Goal: Task Accomplishment & Management: Use online tool/utility

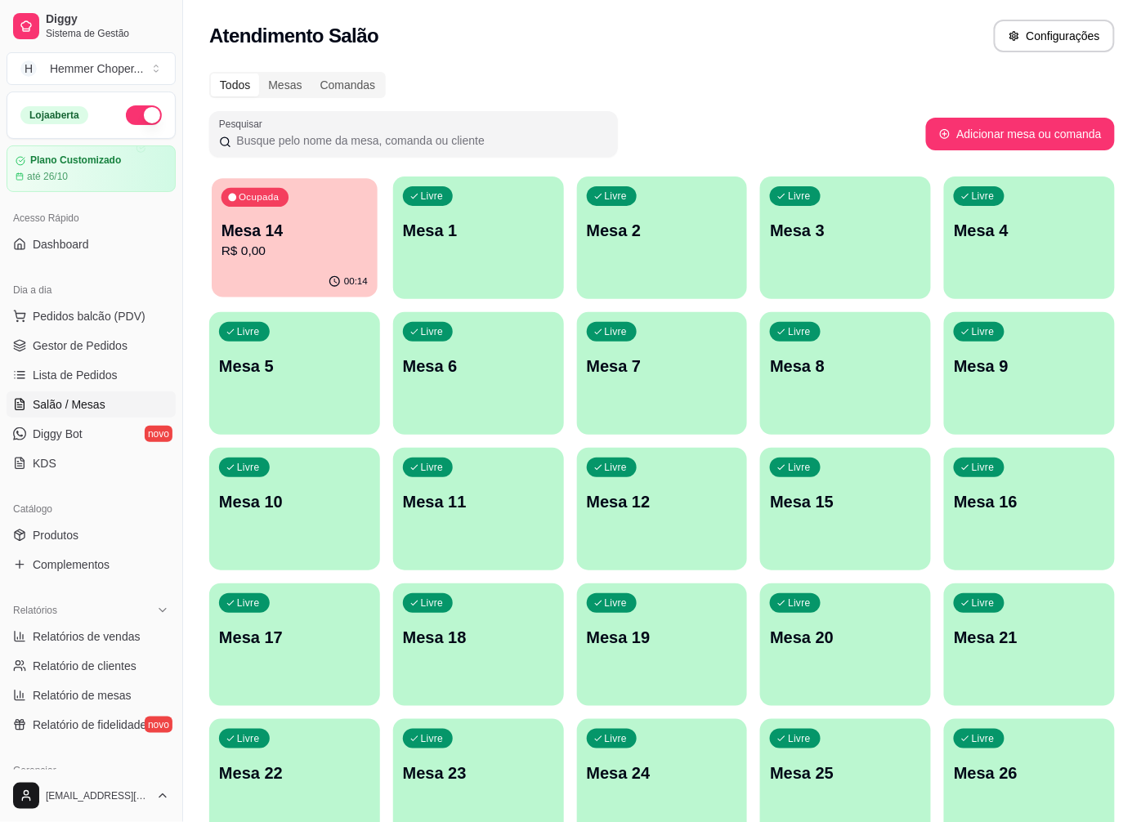
click at [267, 256] on p "R$ 0,00" at bounding box center [295, 251] width 146 height 19
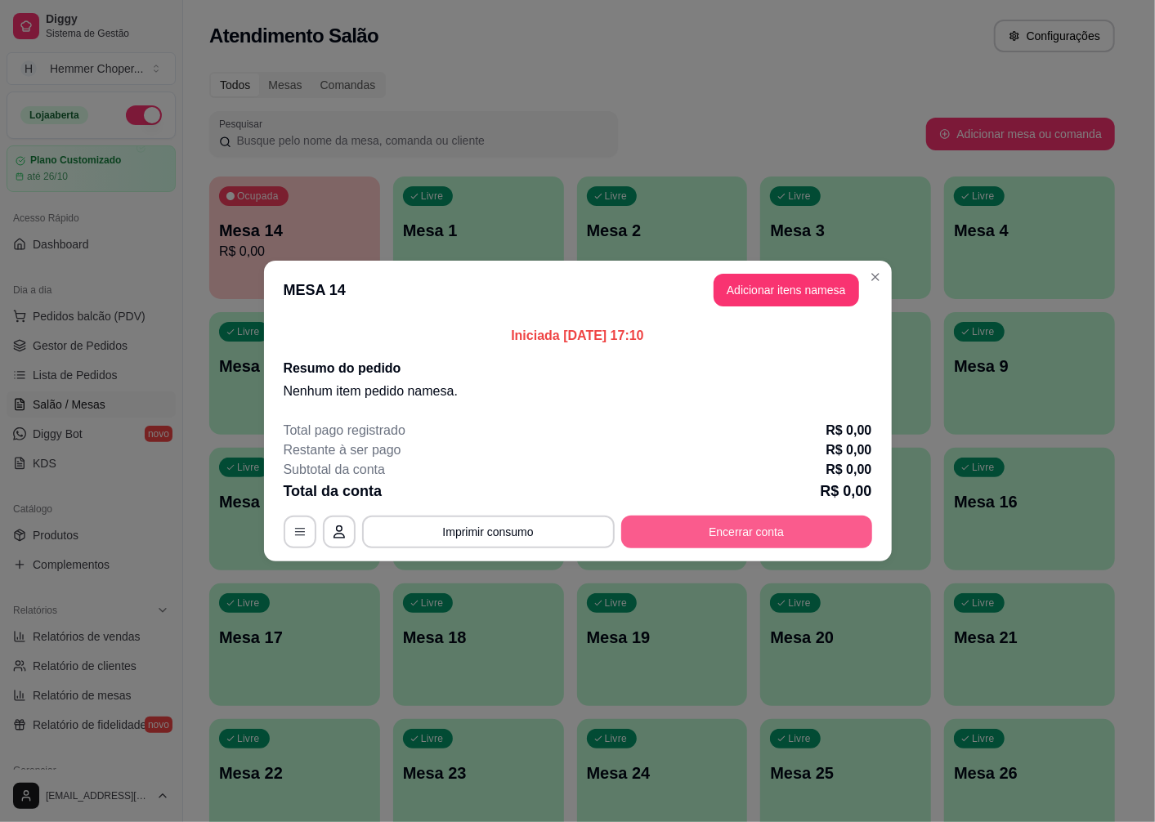
click at [699, 536] on button "Encerrar conta" at bounding box center [746, 532] width 251 height 33
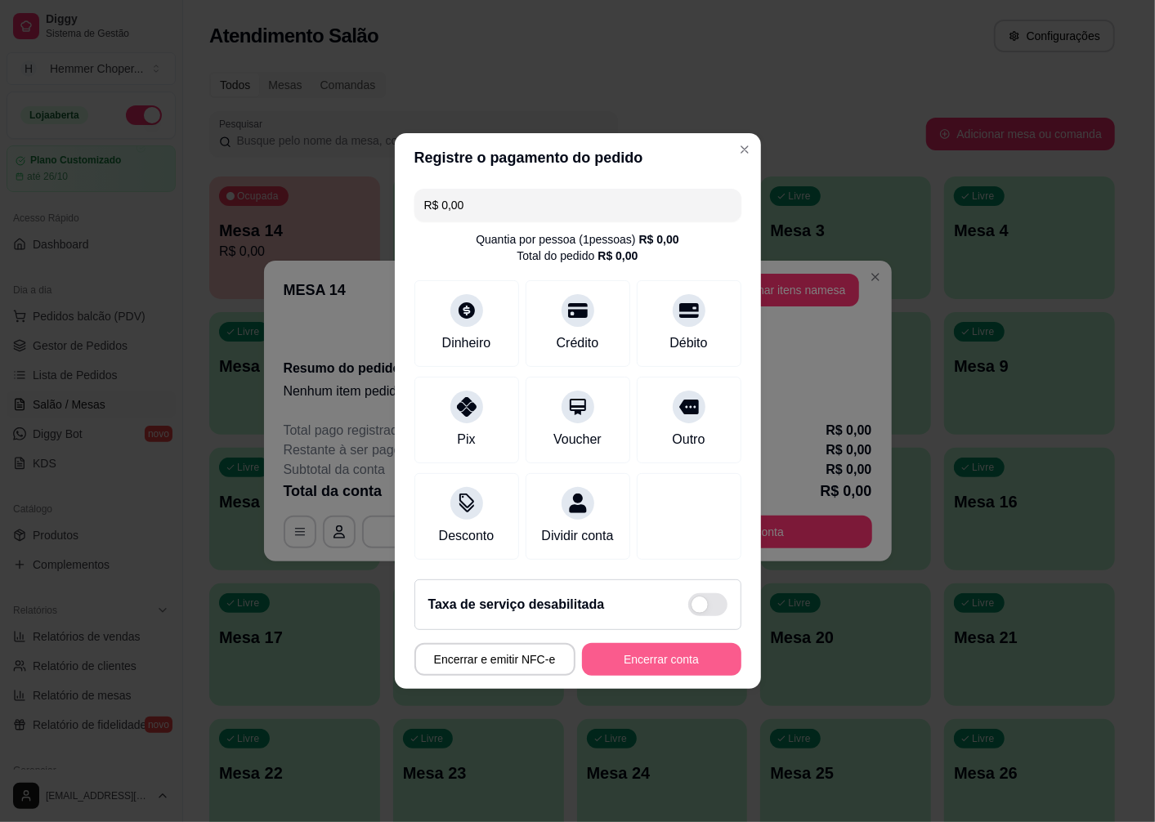
click at [621, 665] on button "Encerrar conta" at bounding box center [661, 659] width 159 height 33
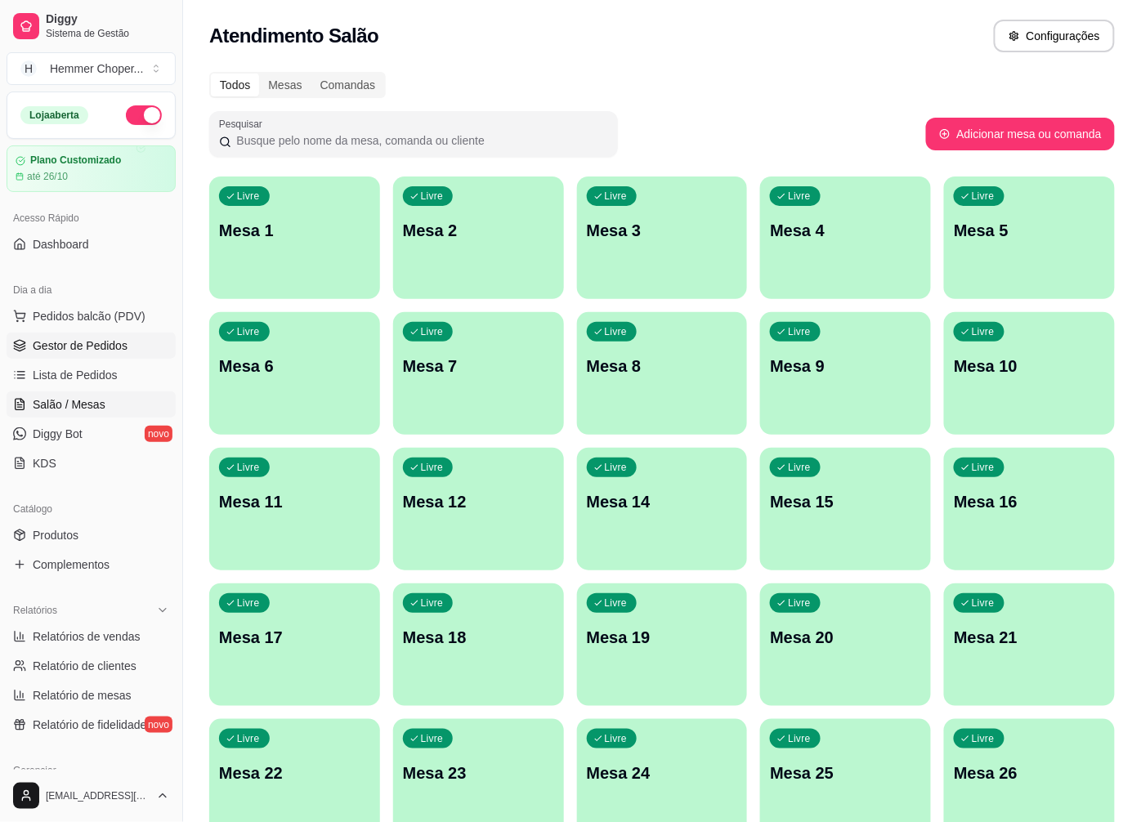
click at [94, 338] on span "Gestor de Pedidos" at bounding box center [80, 346] width 95 height 16
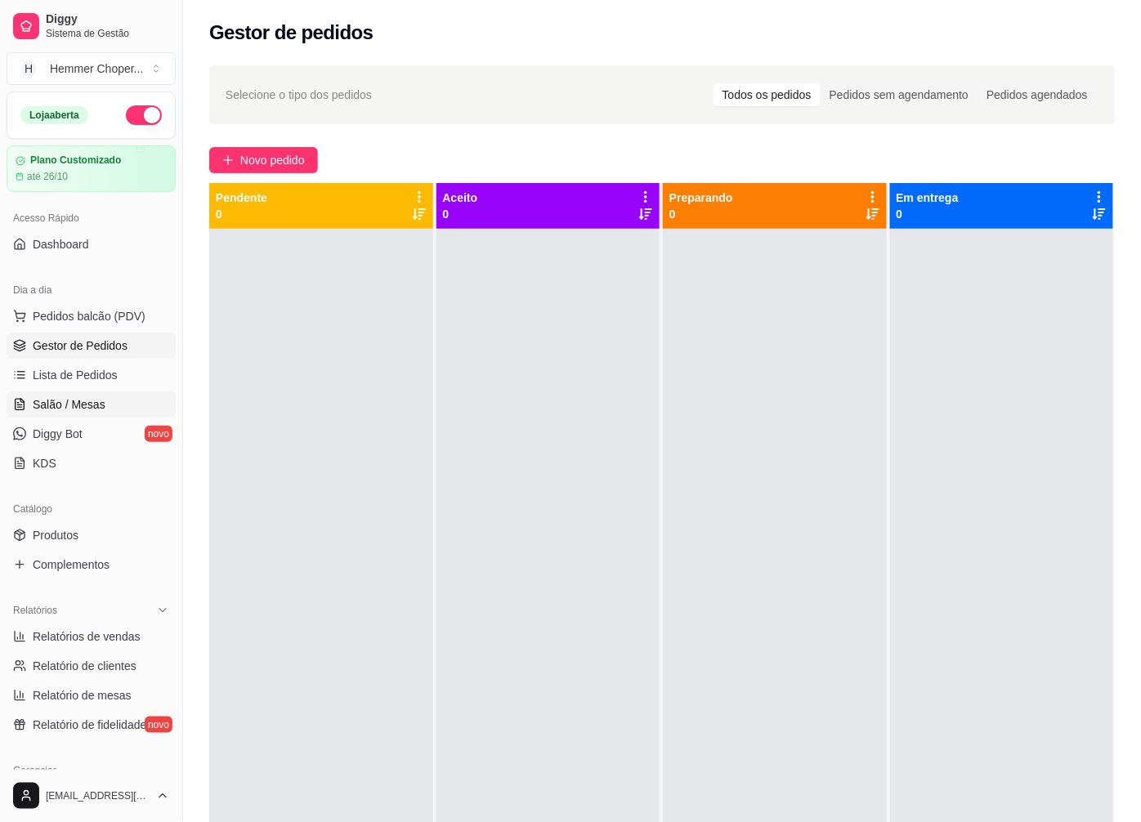
click at [65, 407] on span "Salão / Mesas" at bounding box center [69, 405] width 73 height 16
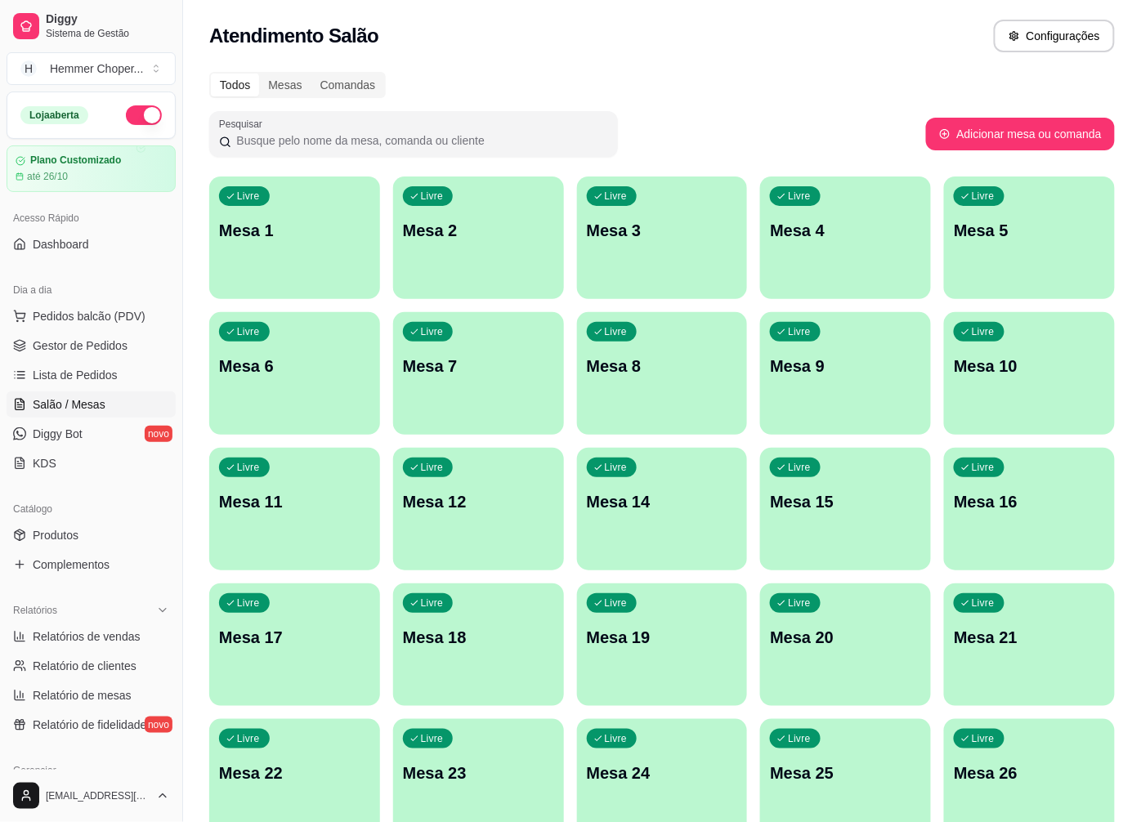
click at [638, 511] on p "Mesa 14" at bounding box center [662, 502] width 151 height 23
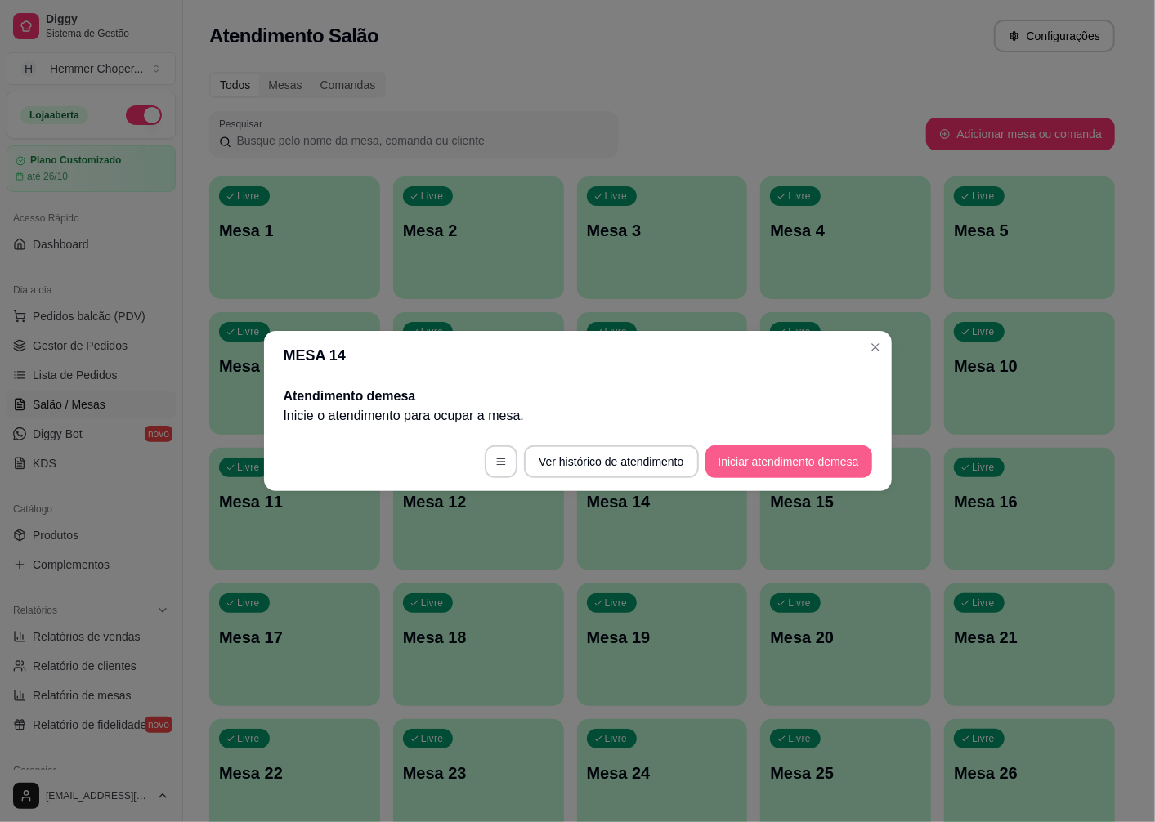
click at [738, 455] on button "Iniciar atendimento de mesa" at bounding box center [789, 462] width 167 height 33
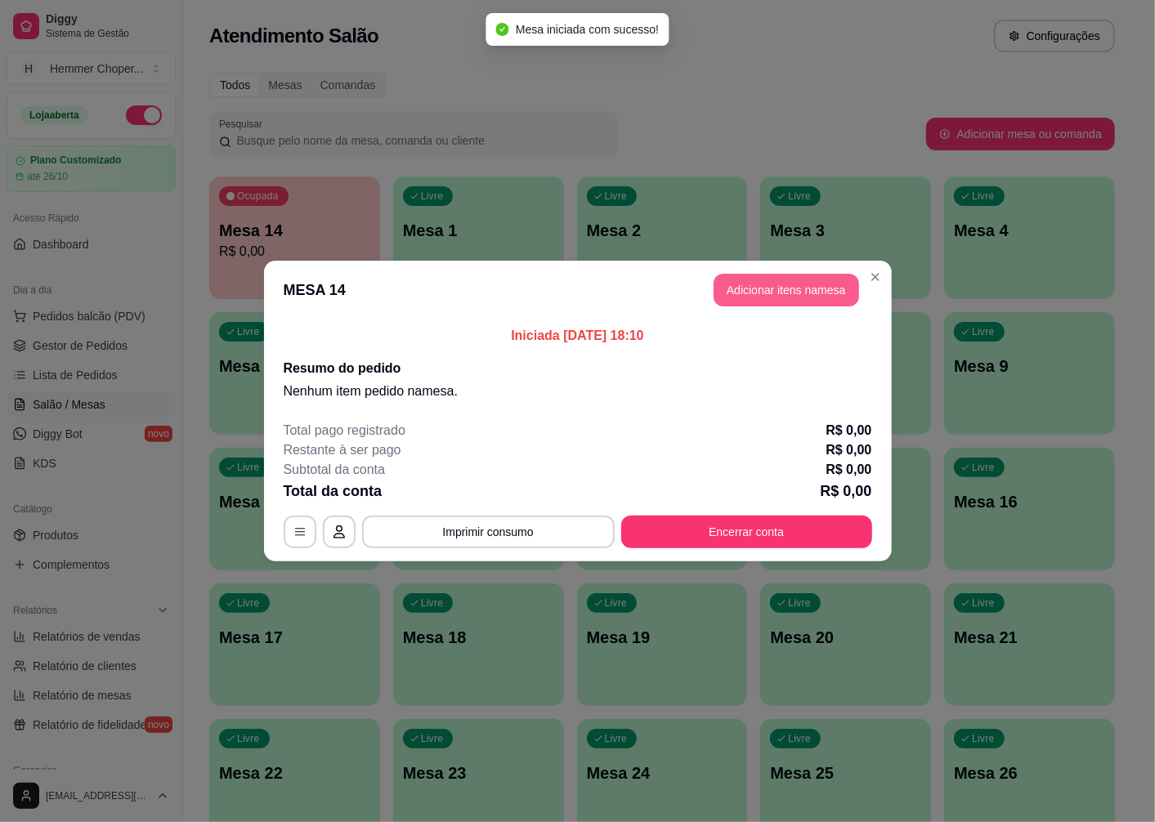
click at [788, 292] on button "Adicionar itens na mesa" at bounding box center [787, 290] width 146 height 33
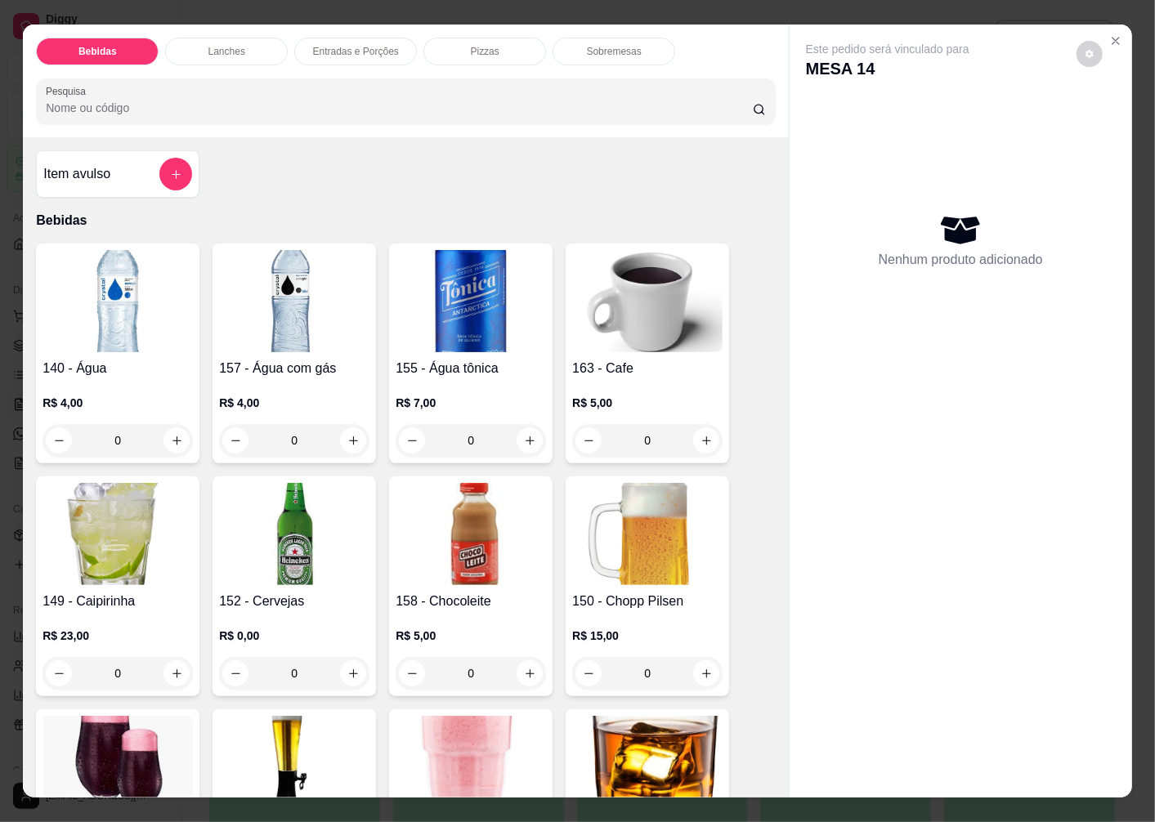
scroll to position [181, 0]
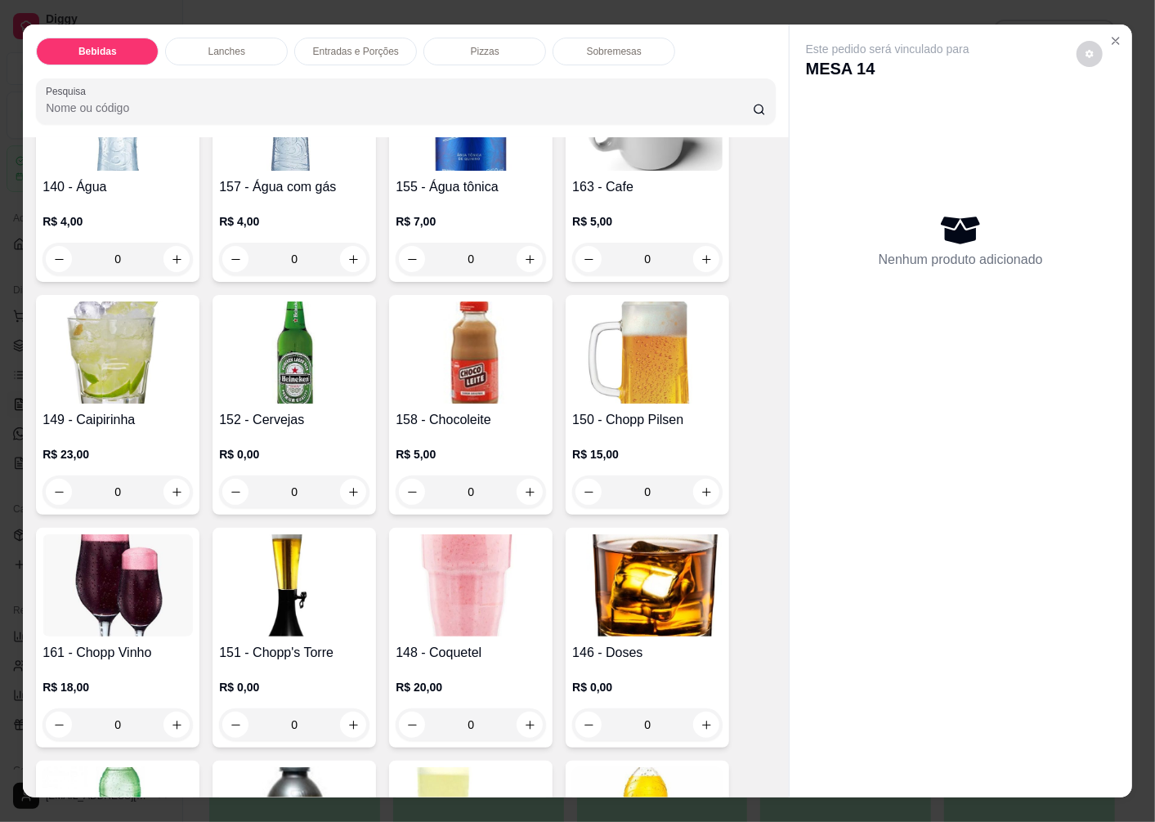
click at [289, 361] on img at bounding box center [294, 353] width 150 height 102
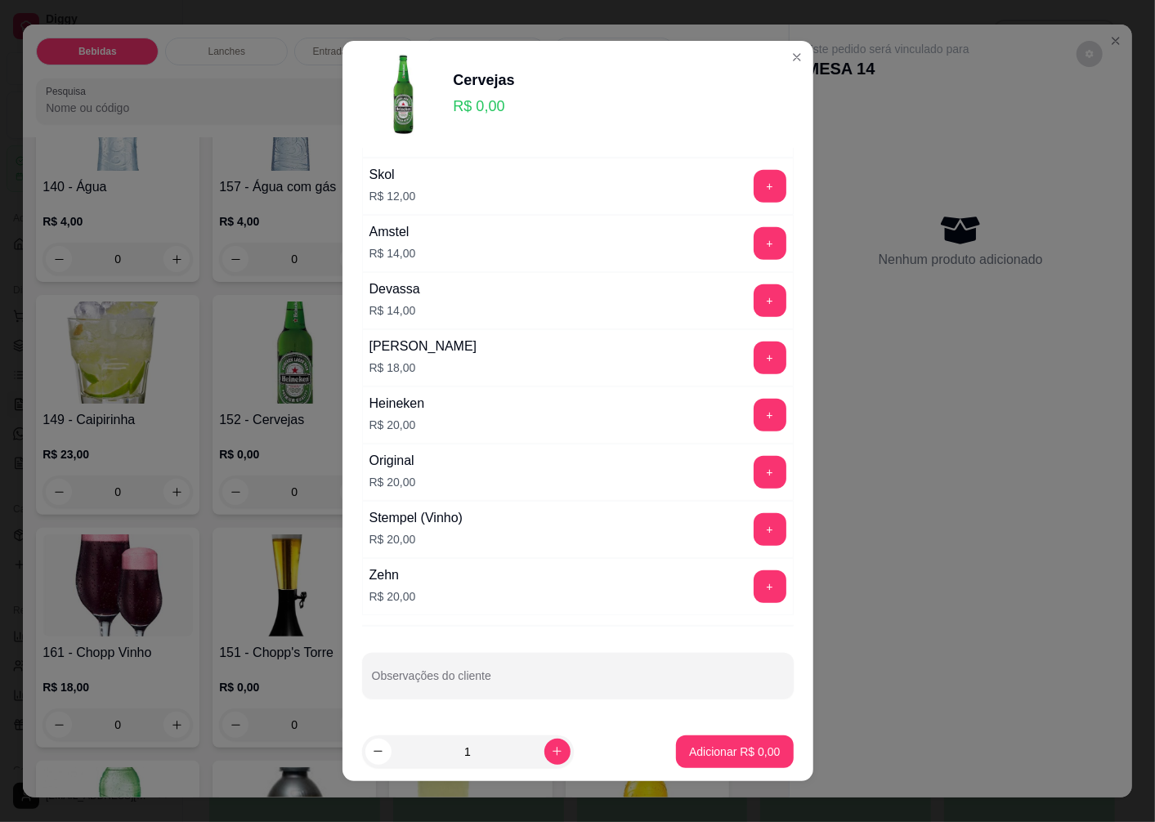
scroll to position [11, 0]
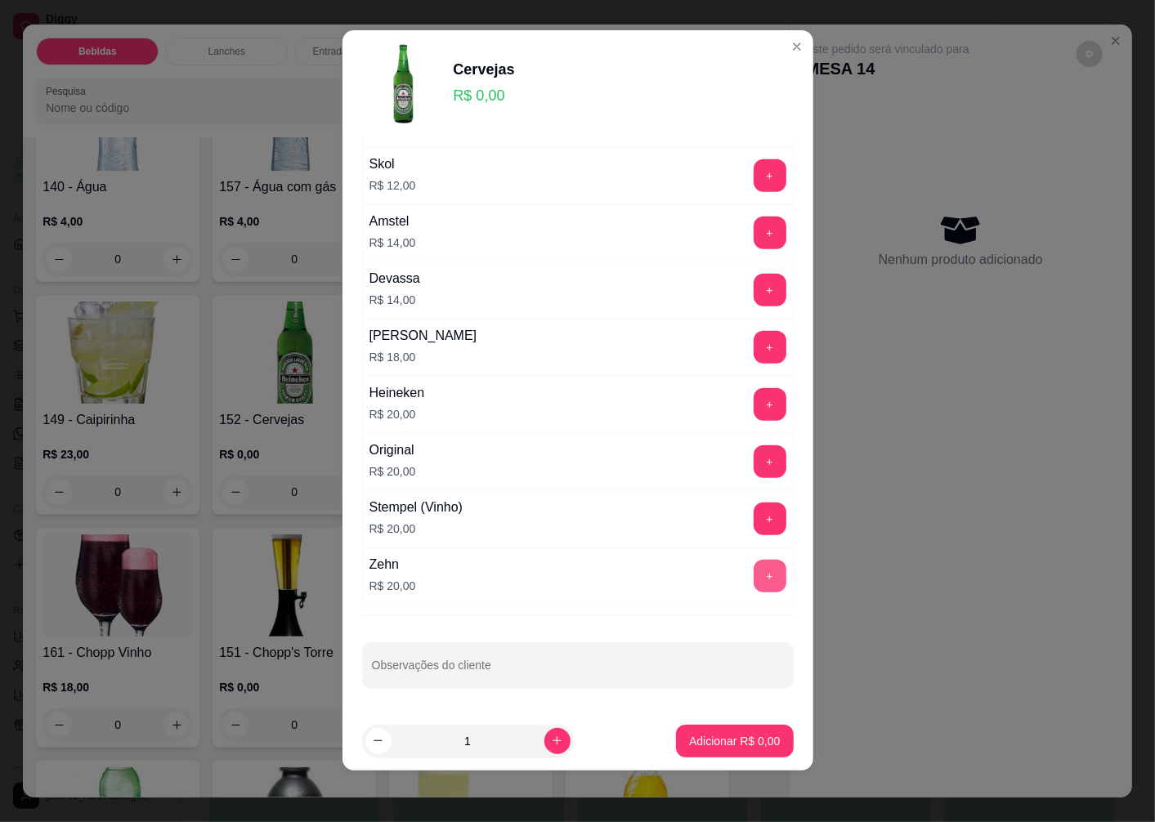
click at [754, 579] on button "+" at bounding box center [770, 576] width 33 height 33
click at [754, 575] on button "+" at bounding box center [770, 576] width 33 height 33
click at [681, 577] on button "-" at bounding box center [697, 576] width 33 height 33
click at [696, 748] on p "Adicionar R$ 20,00" at bounding box center [731, 741] width 97 height 16
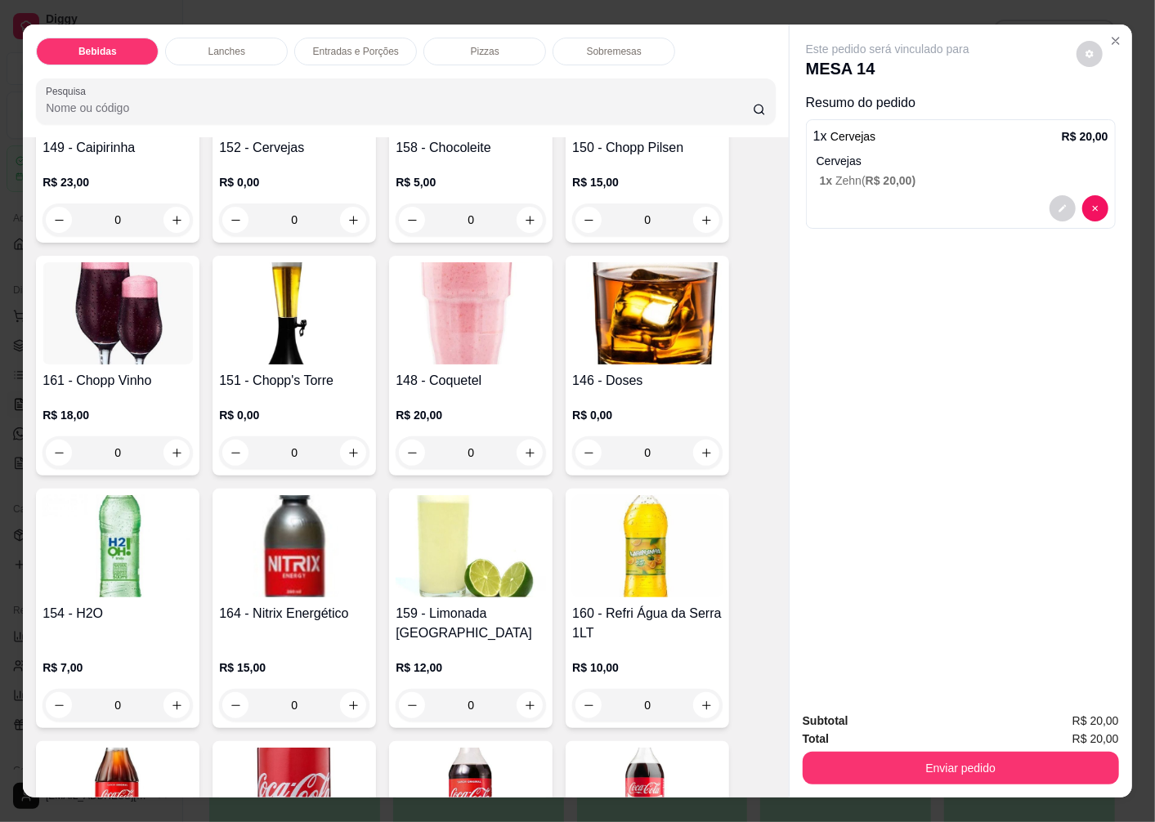
scroll to position [0, 0]
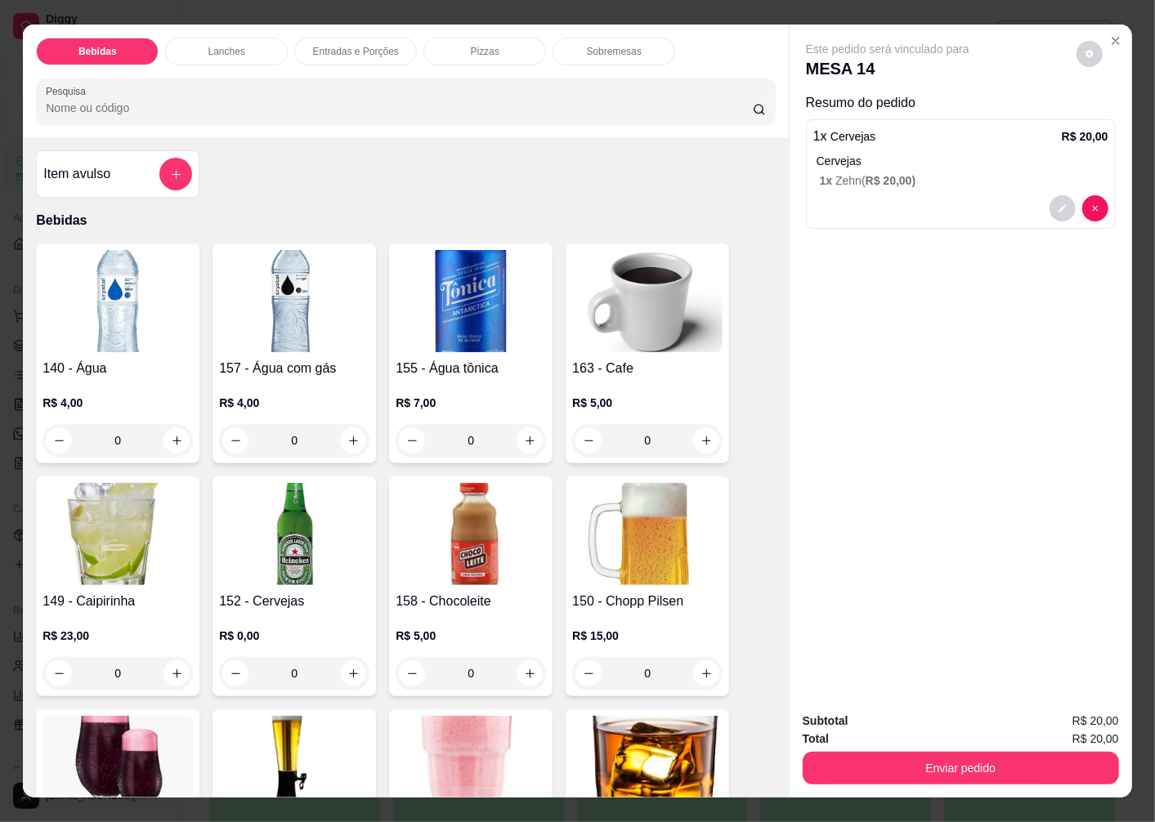
click at [101, 325] on img at bounding box center [118, 301] width 150 height 102
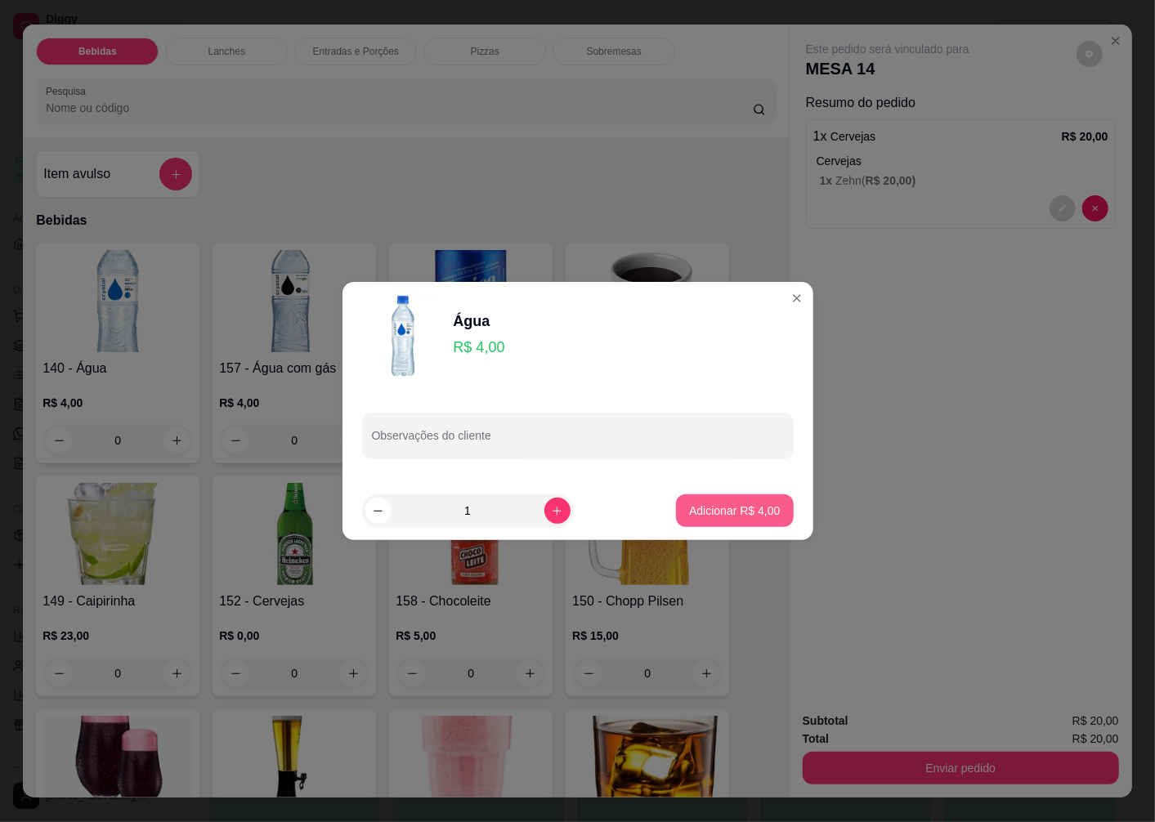
click at [724, 513] on p "Adicionar R$ 4,00" at bounding box center [734, 511] width 91 height 16
type input "1"
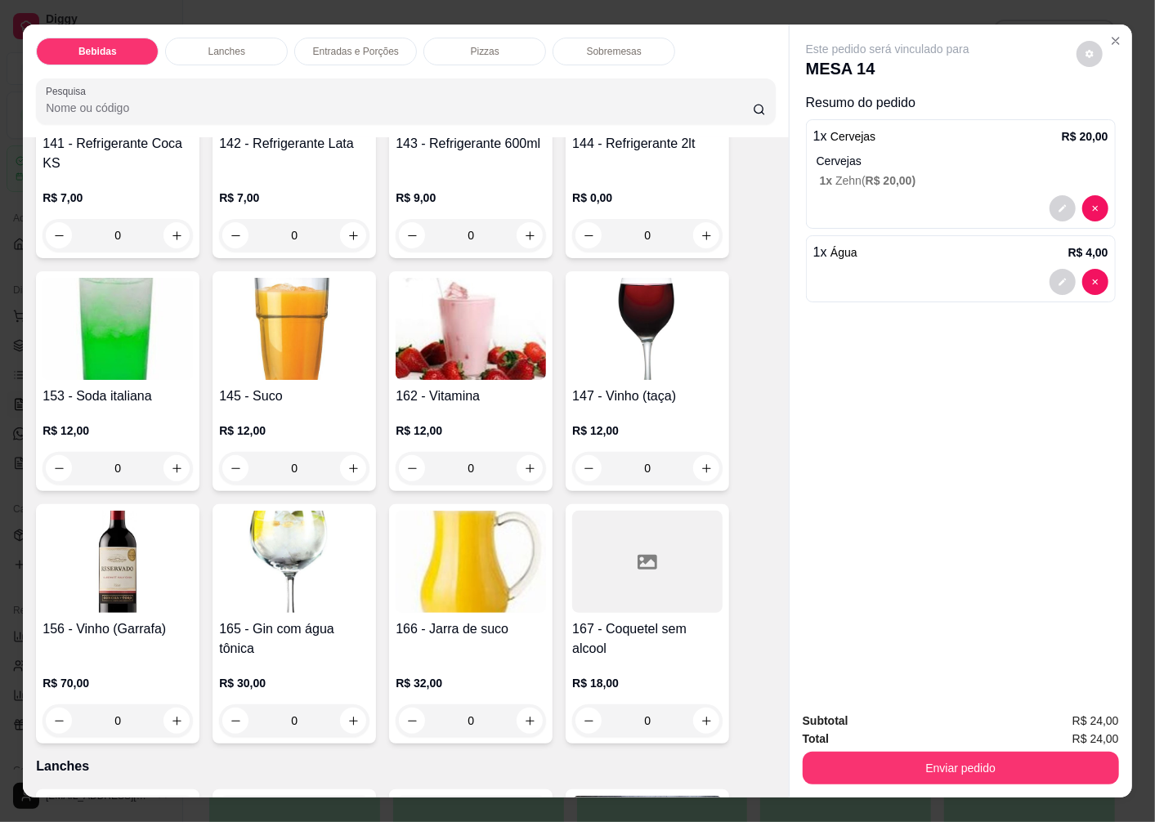
scroll to position [999, 0]
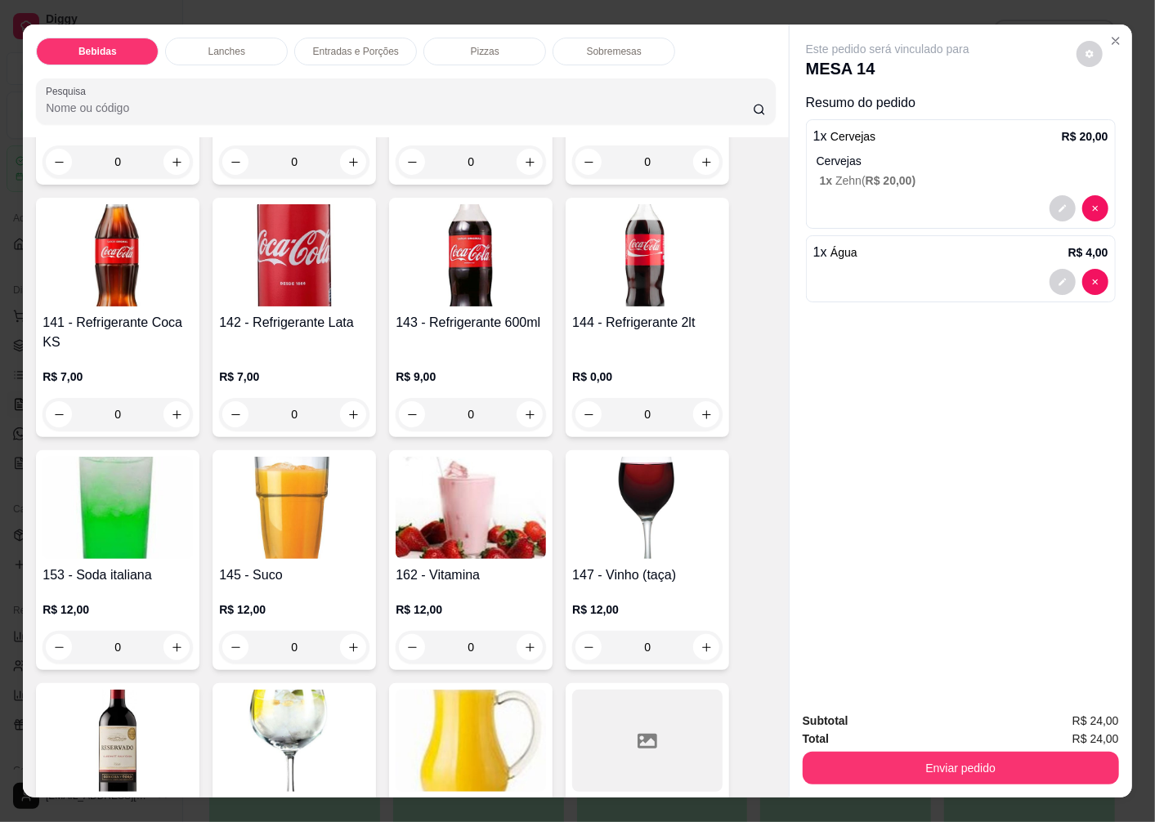
click at [286, 504] on img at bounding box center [294, 508] width 150 height 102
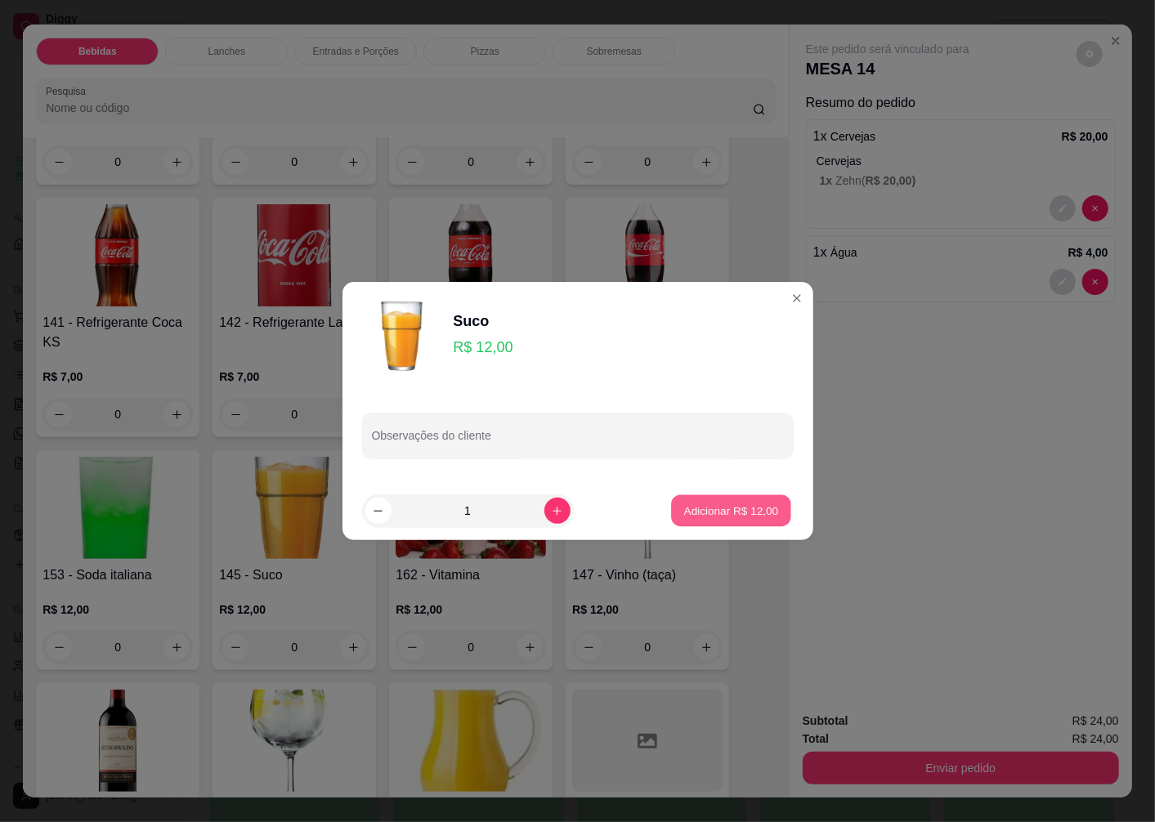
click at [712, 504] on p "Adicionar R$ 12,00" at bounding box center [731, 511] width 95 height 16
type input "1"
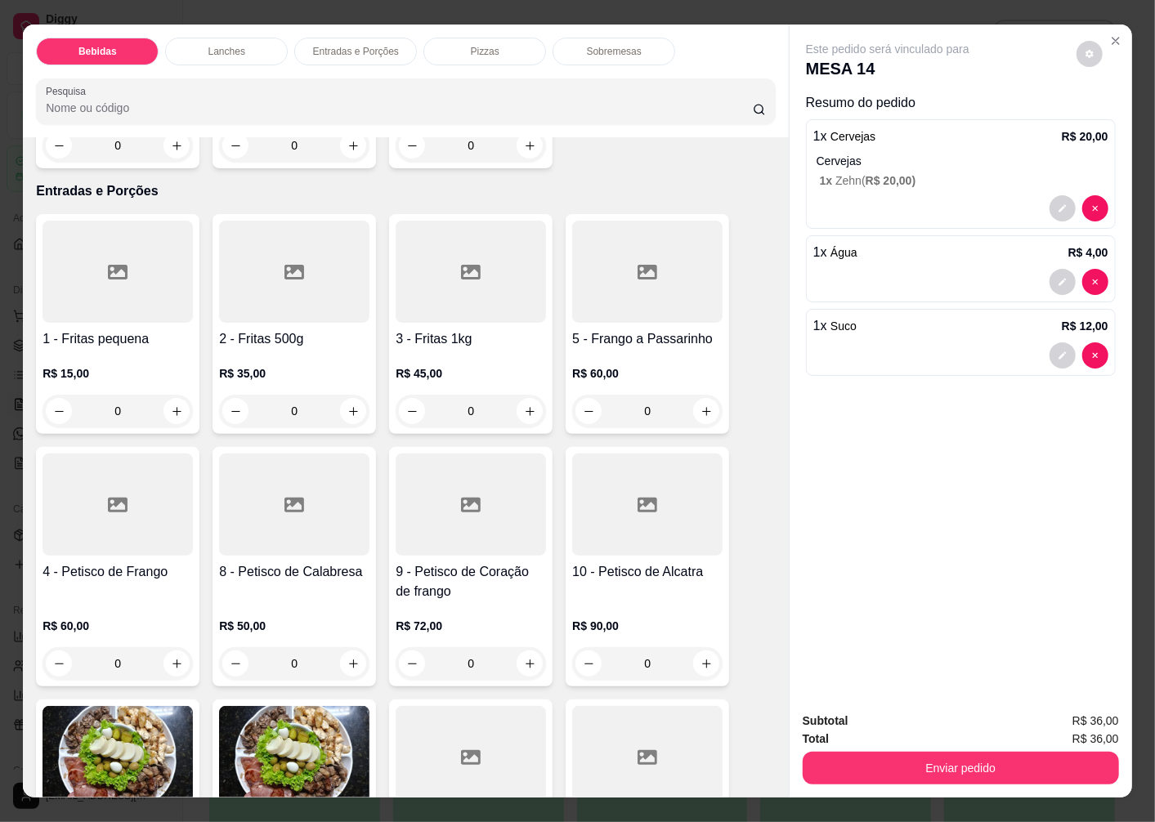
scroll to position [2361, 0]
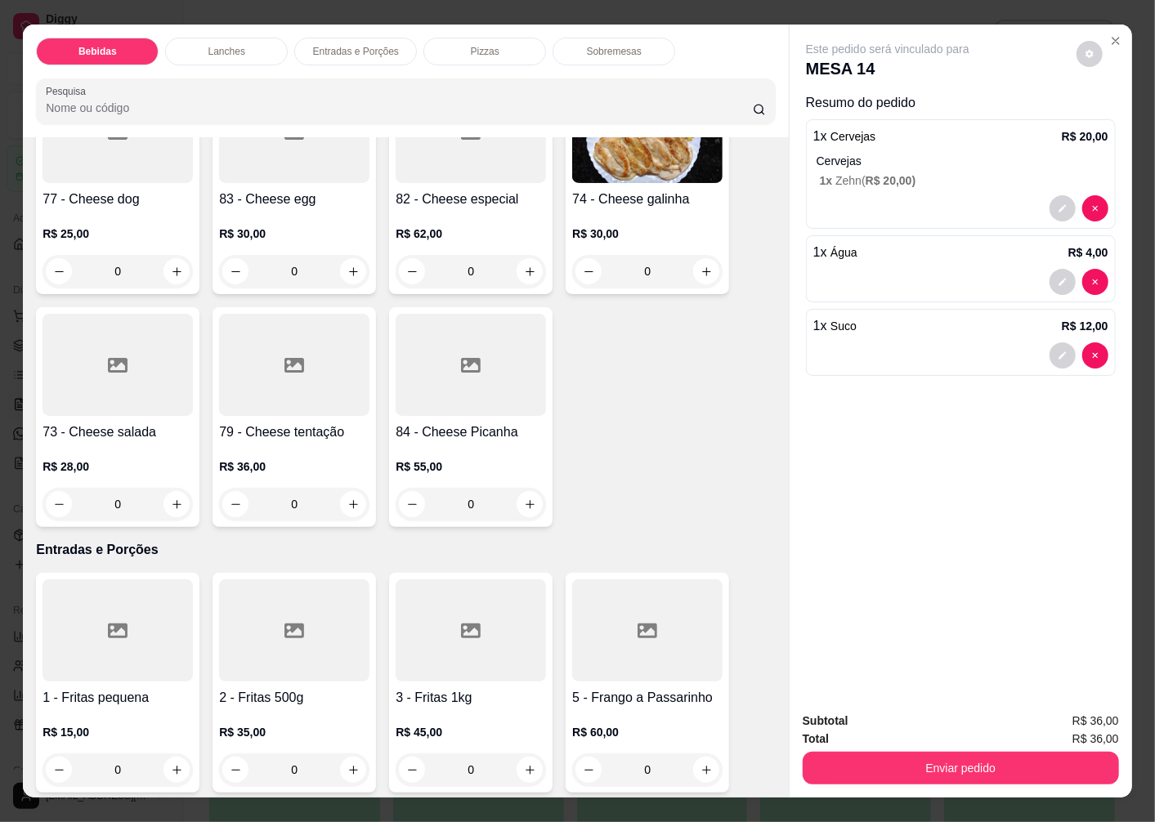
click at [275, 199] on h4 "83 - Cheese egg" at bounding box center [294, 200] width 150 height 20
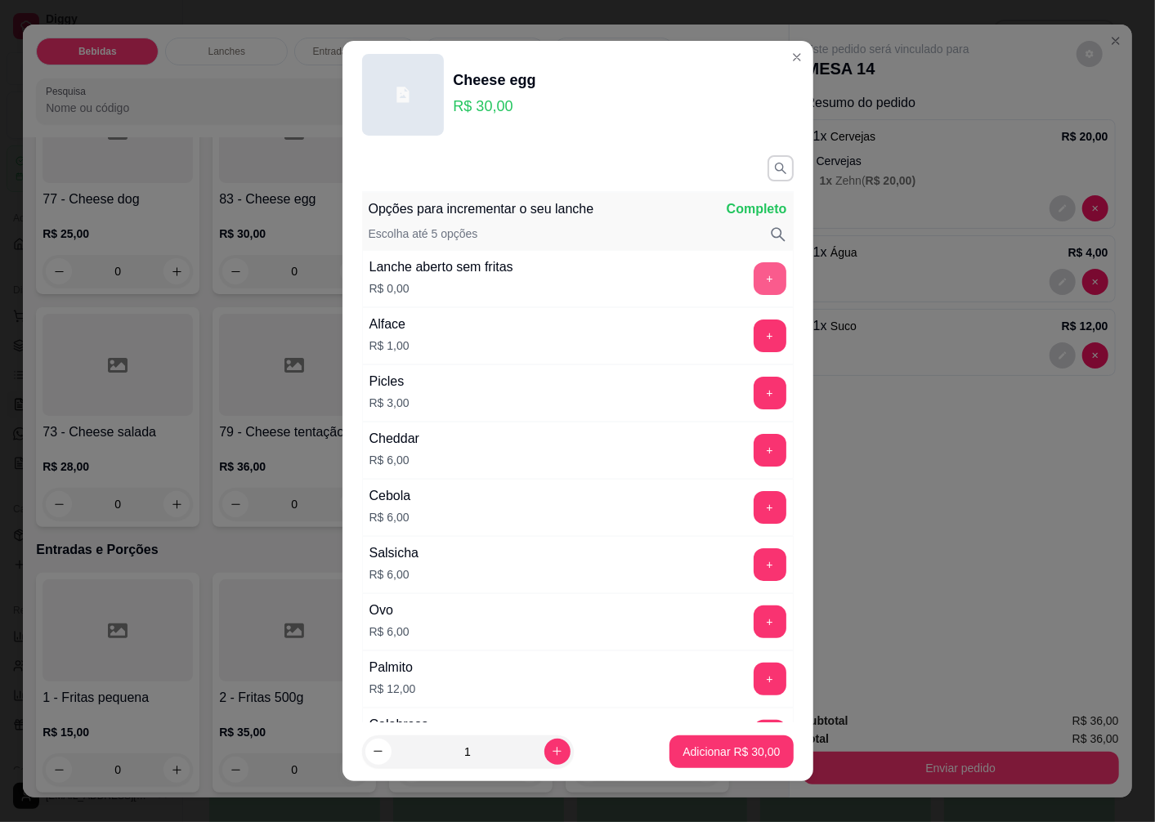
click at [754, 274] on button "+" at bounding box center [770, 278] width 33 height 33
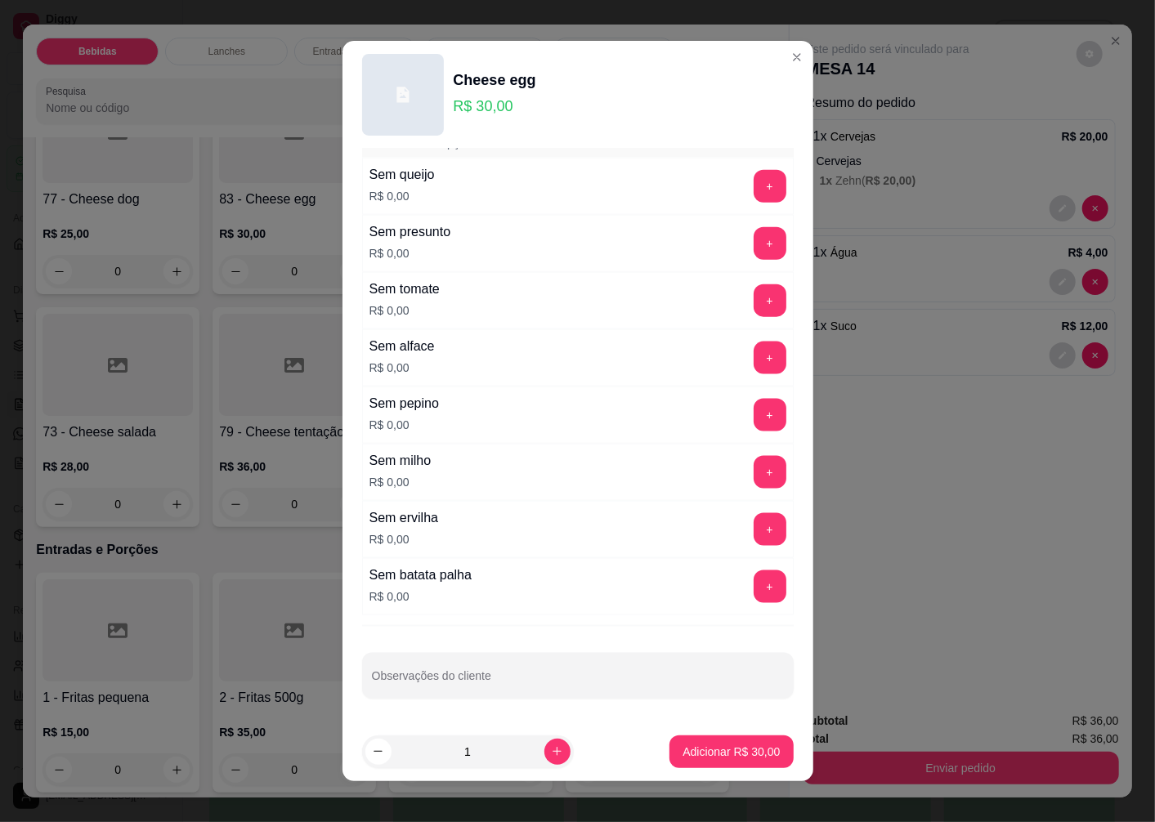
scroll to position [11, 0]
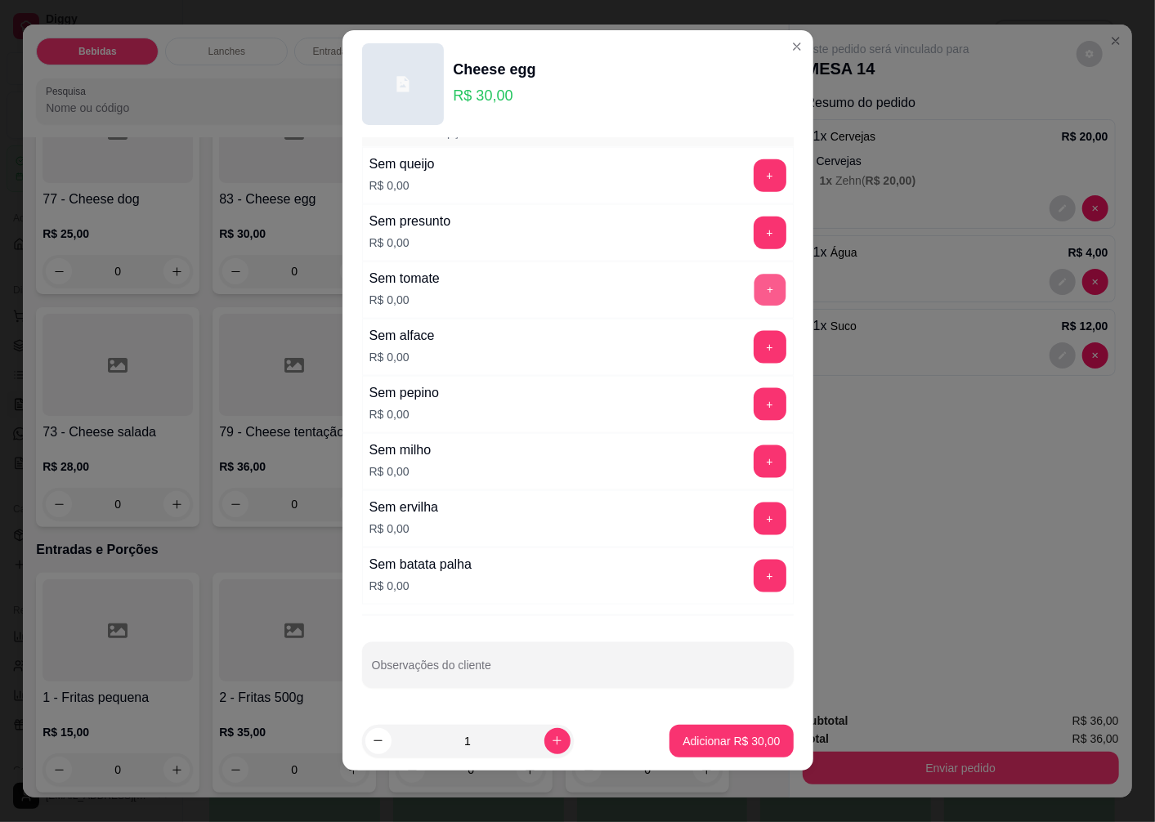
click at [754, 292] on button "+" at bounding box center [770, 291] width 32 height 32
click at [754, 580] on button "+" at bounding box center [770, 577] width 32 height 32
click at [693, 741] on p "Adicionar R$ 30,00" at bounding box center [731, 741] width 97 height 16
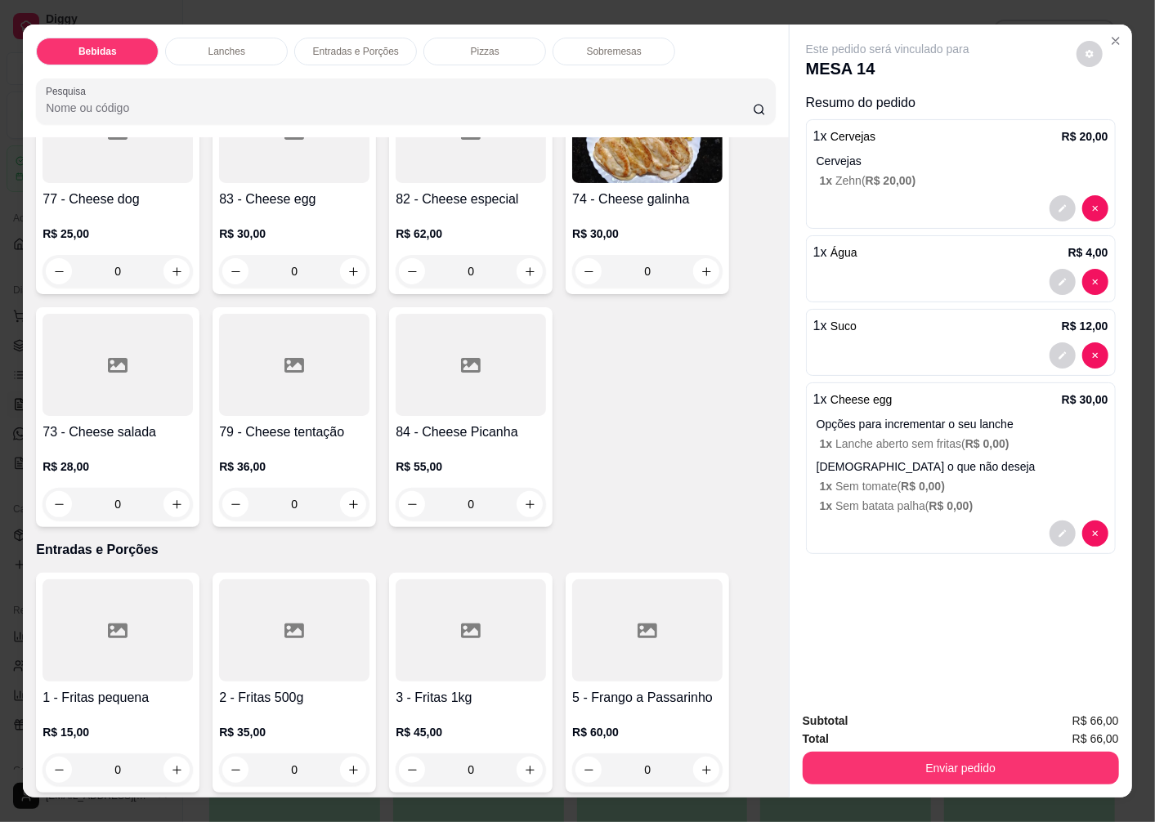
click at [120, 423] on h4 "73 - Cheese salada" at bounding box center [118, 433] width 150 height 20
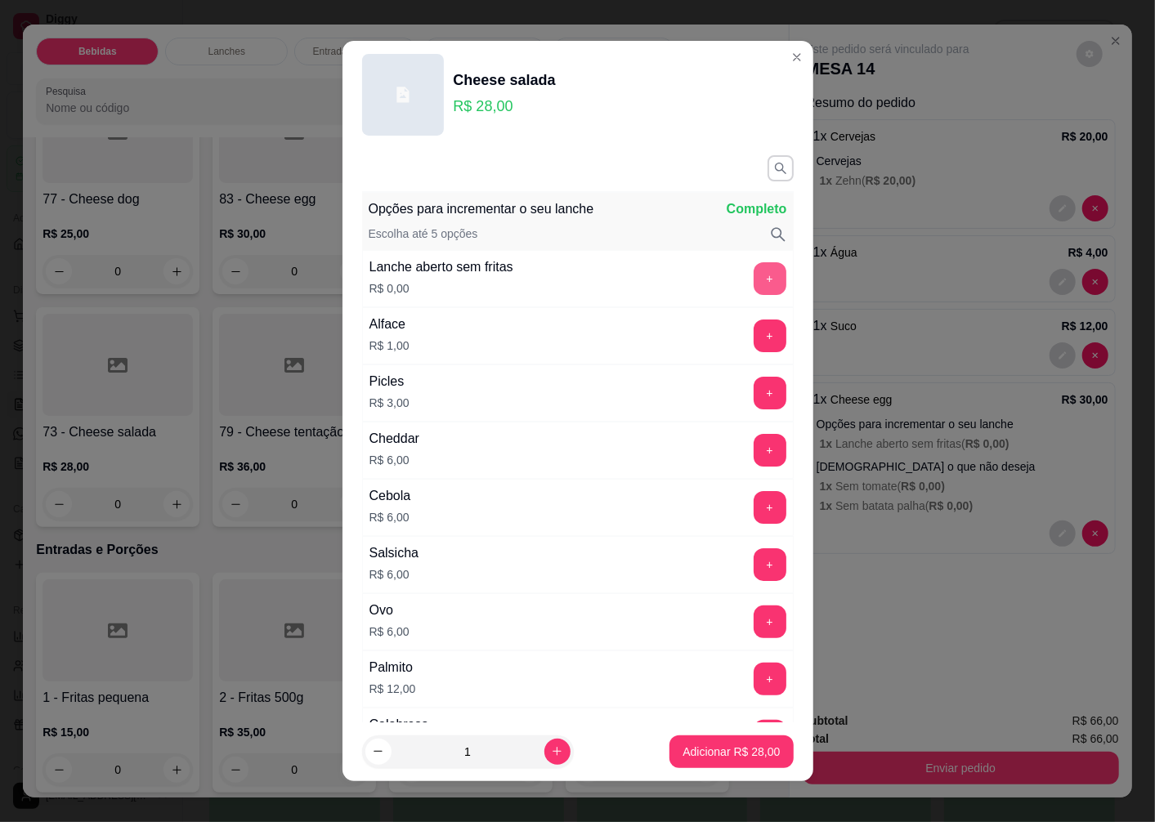
click at [754, 279] on button "+" at bounding box center [770, 278] width 33 height 33
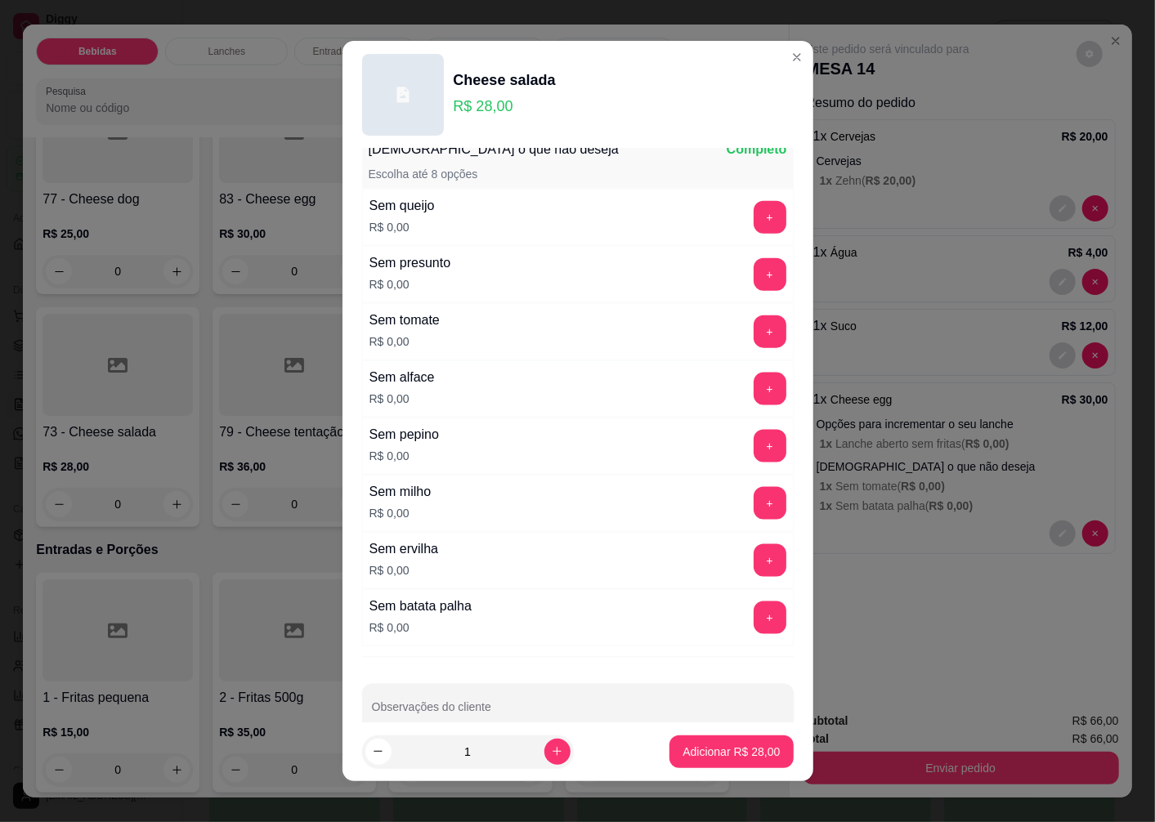
scroll to position [1123, 0]
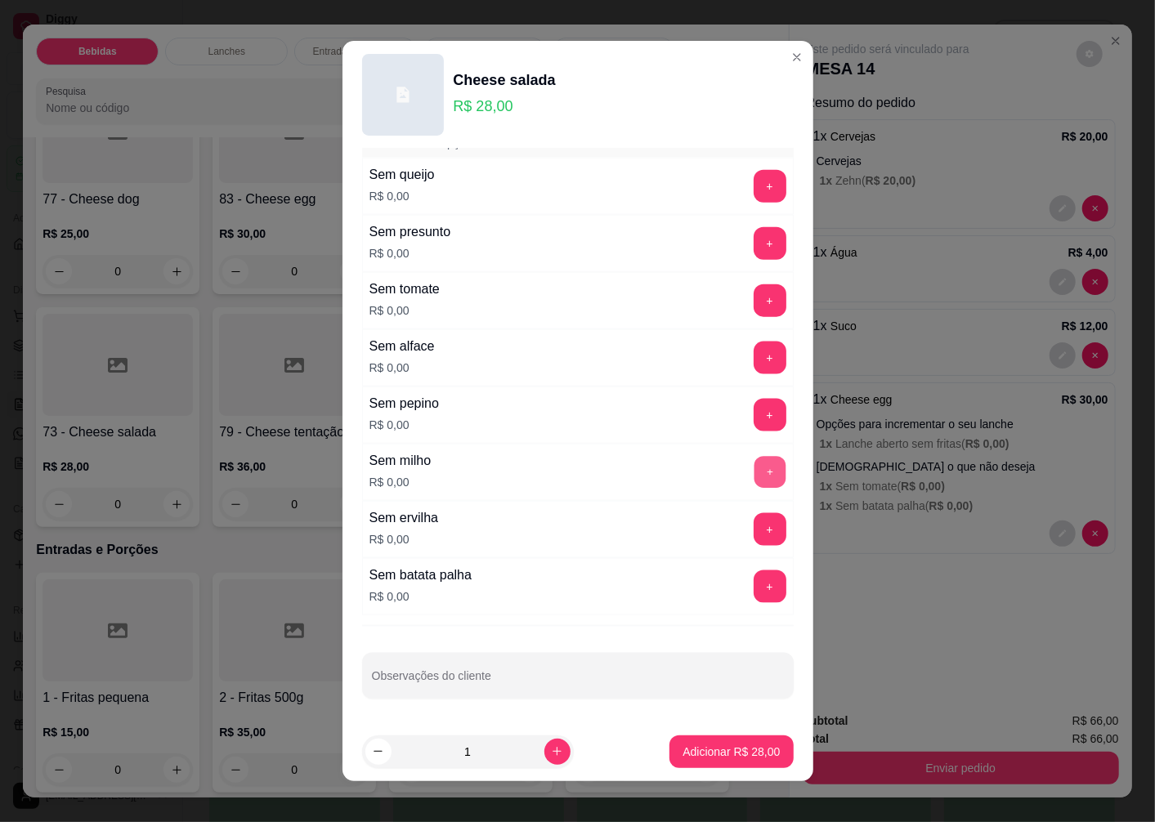
click at [754, 461] on button "+" at bounding box center [770, 473] width 32 height 32
click at [754, 582] on button "+" at bounding box center [770, 587] width 32 height 32
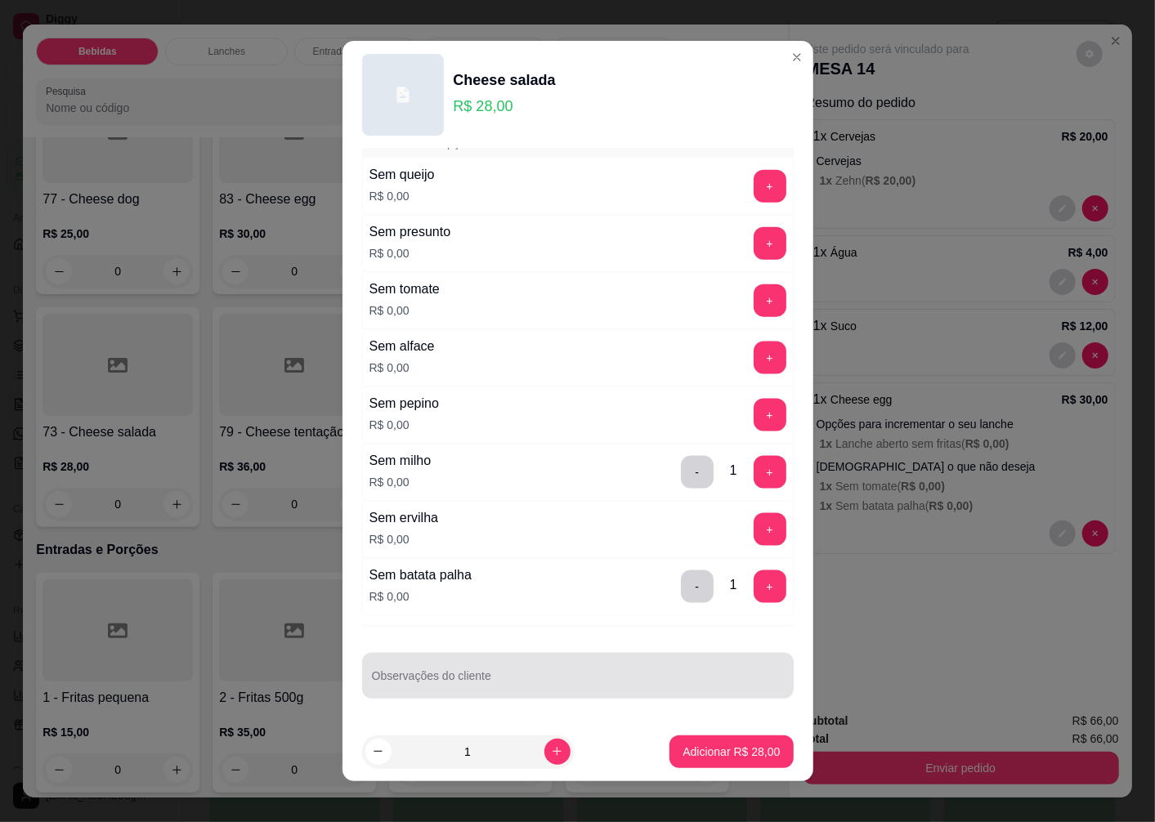
click at [428, 680] on div "Observações do cliente" at bounding box center [578, 676] width 432 height 46
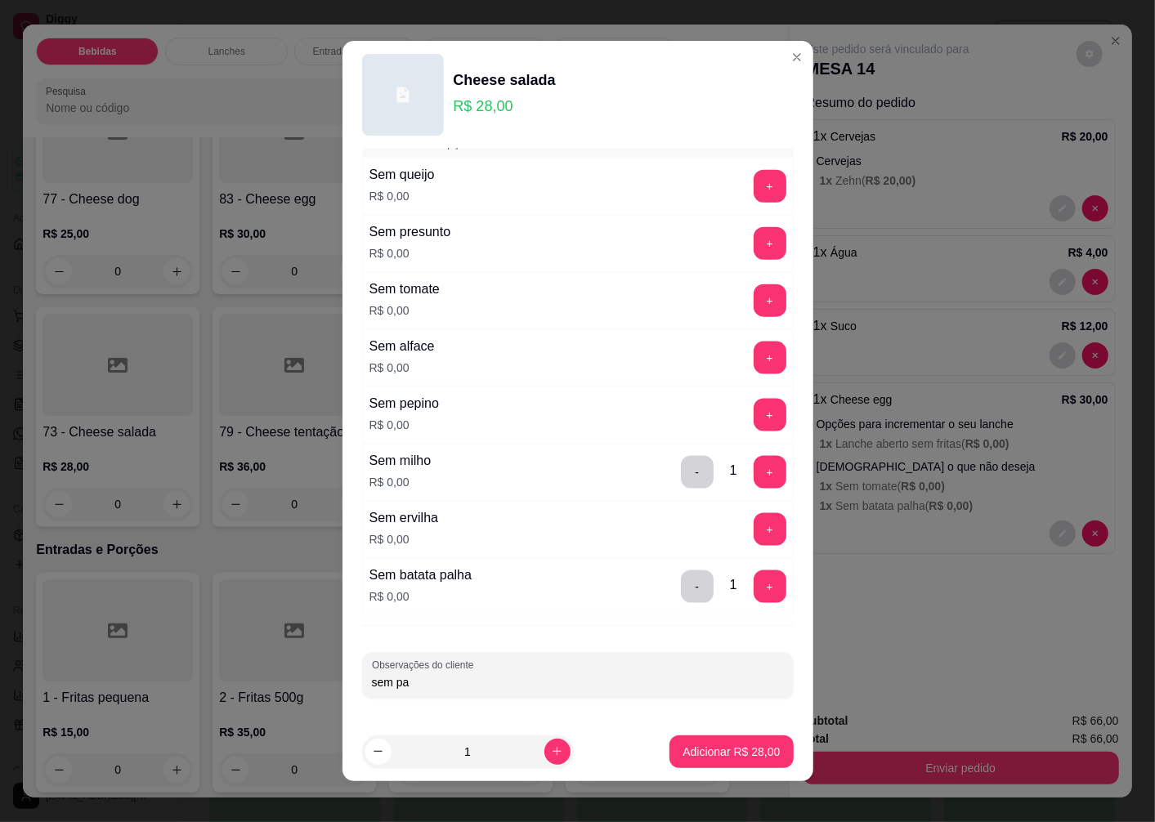
type input "sem pao"
click at [697, 752] on p "Adicionar R$ 28,00" at bounding box center [731, 752] width 97 height 16
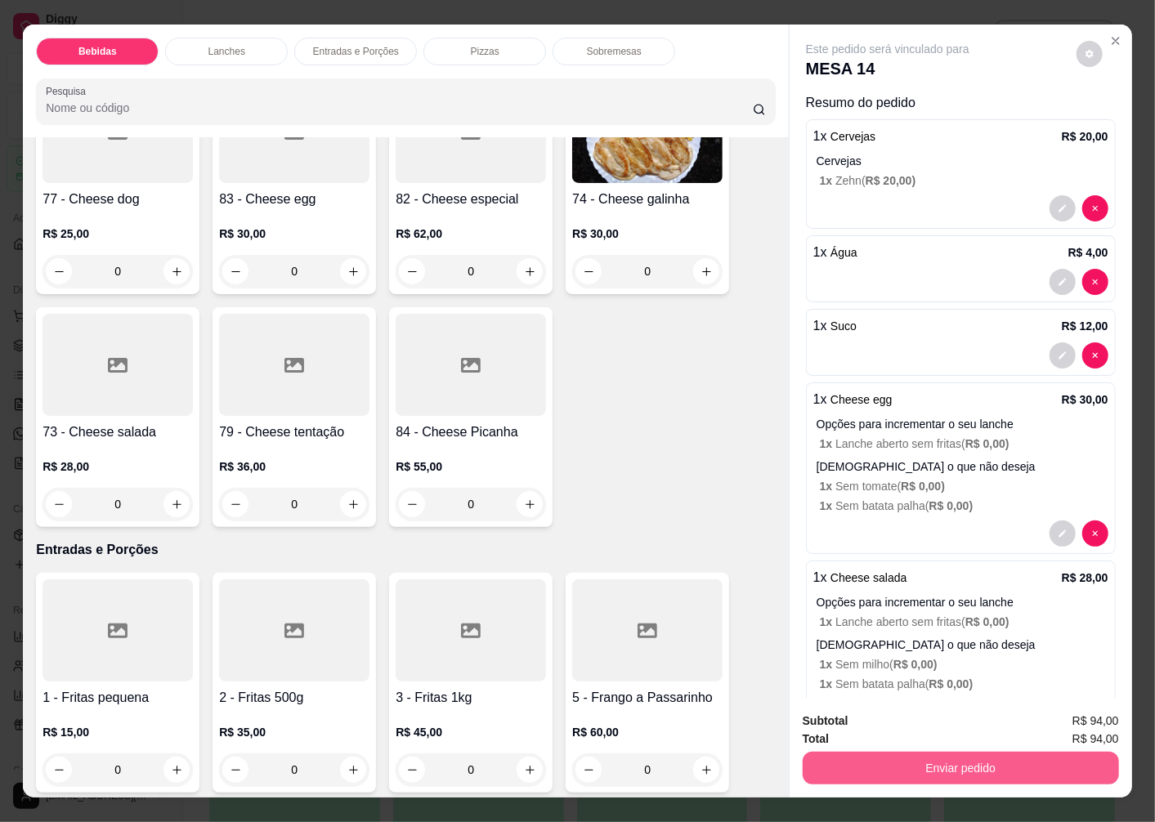
click at [867, 756] on button "Enviar pedido" at bounding box center [961, 768] width 316 height 33
click at [1060, 712] on button "Enviar pedido" at bounding box center [1076, 721] width 92 height 31
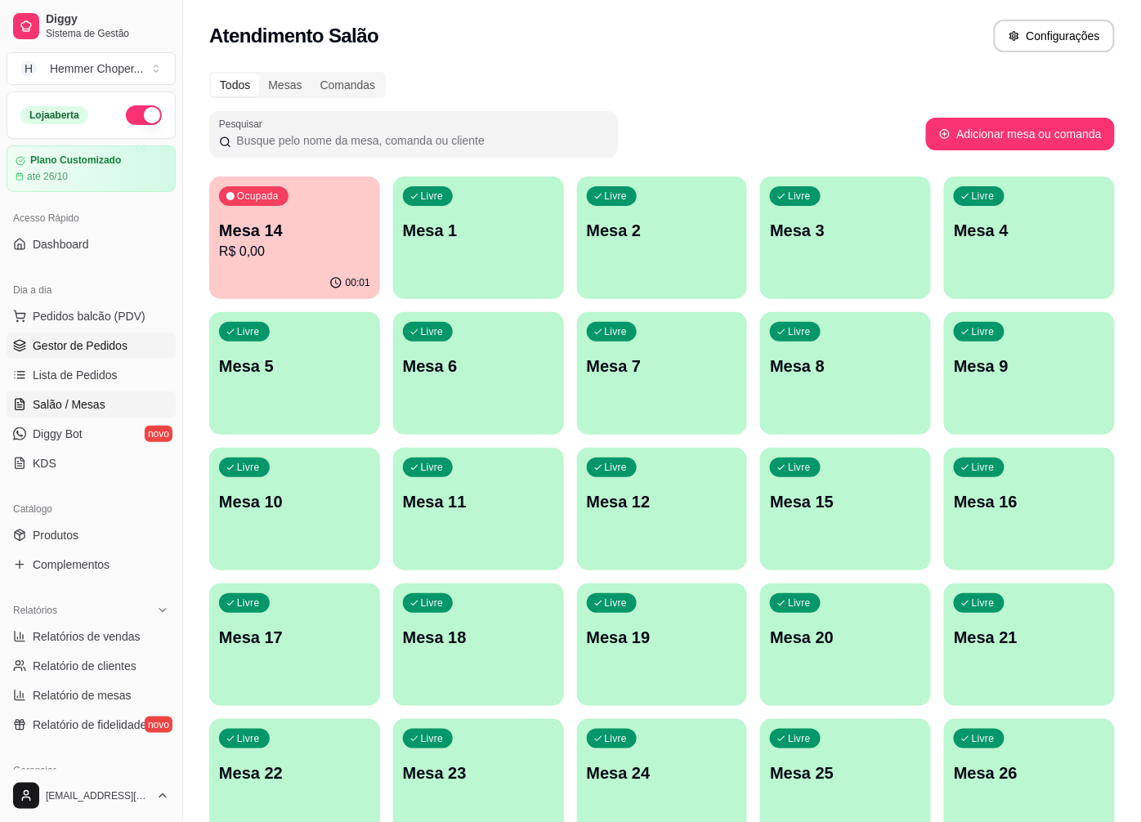
click at [87, 347] on span "Gestor de Pedidos" at bounding box center [80, 346] width 95 height 16
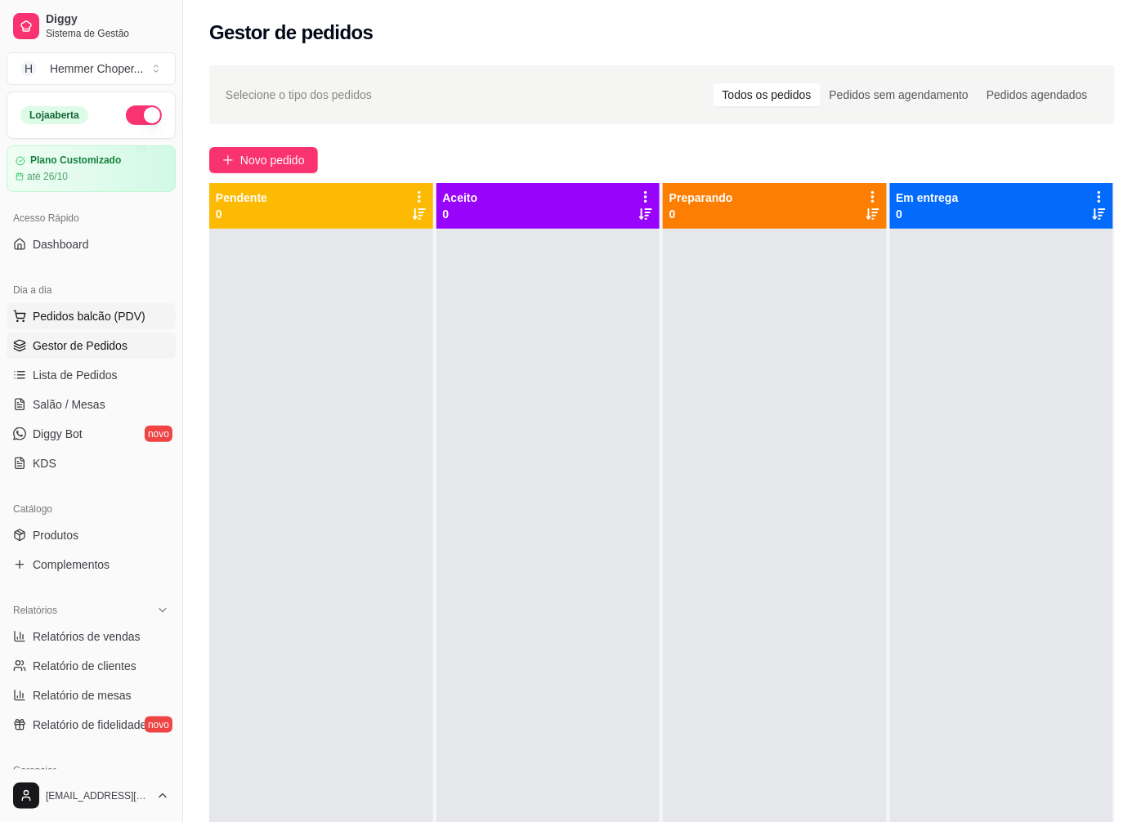
click at [91, 320] on span "Pedidos balcão (PDV)" at bounding box center [89, 316] width 113 height 16
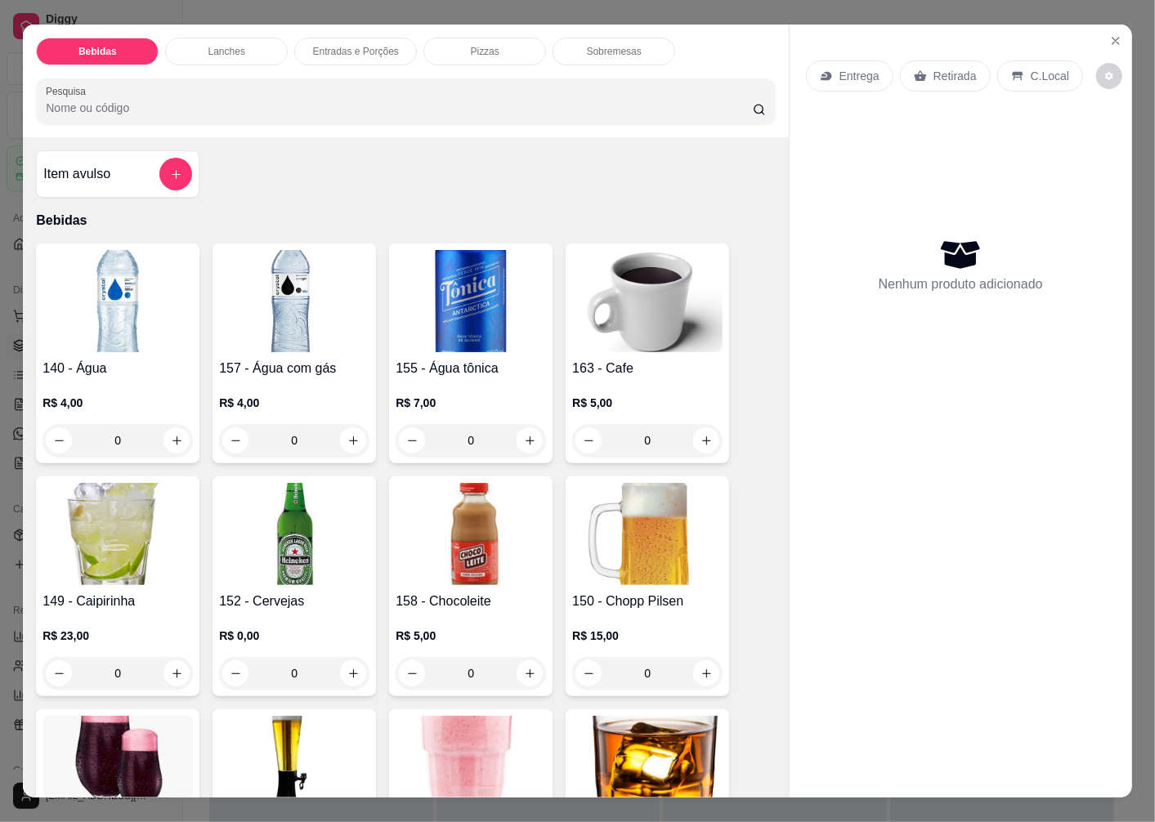
click at [942, 68] on p "Retirada" at bounding box center [955, 76] width 43 height 16
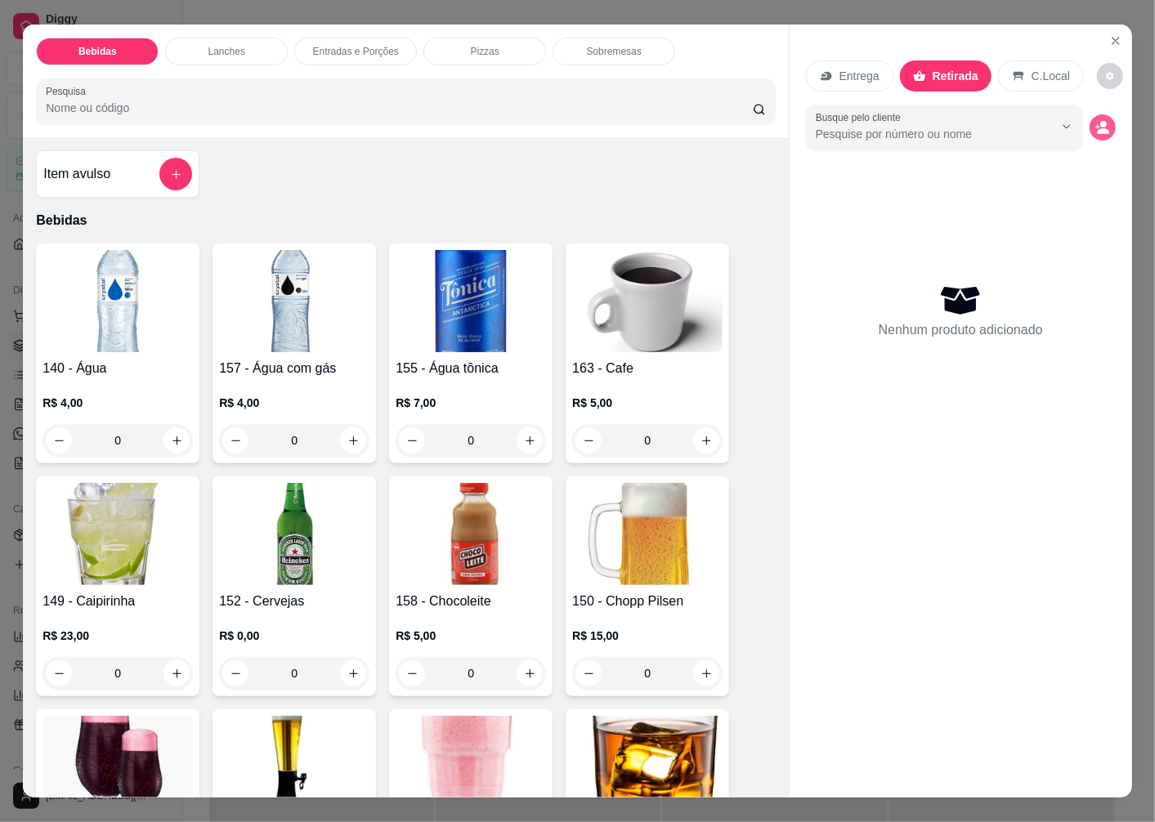
click at [1100, 128] on icon "decrease-product-quantity" at bounding box center [1104, 131] width 12 height 6
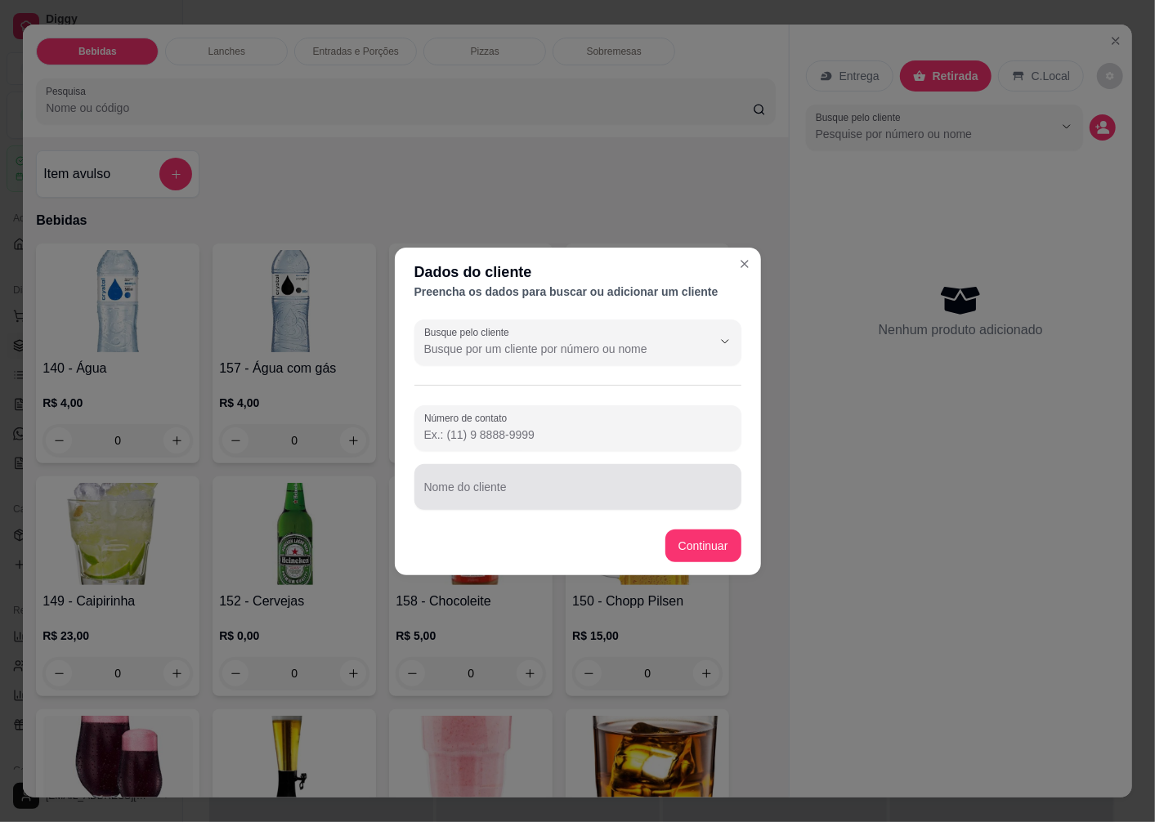
click at [454, 491] on input "Nome do cliente" at bounding box center [577, 494] width 307 height 16
type input "[PERSON_NAME]"
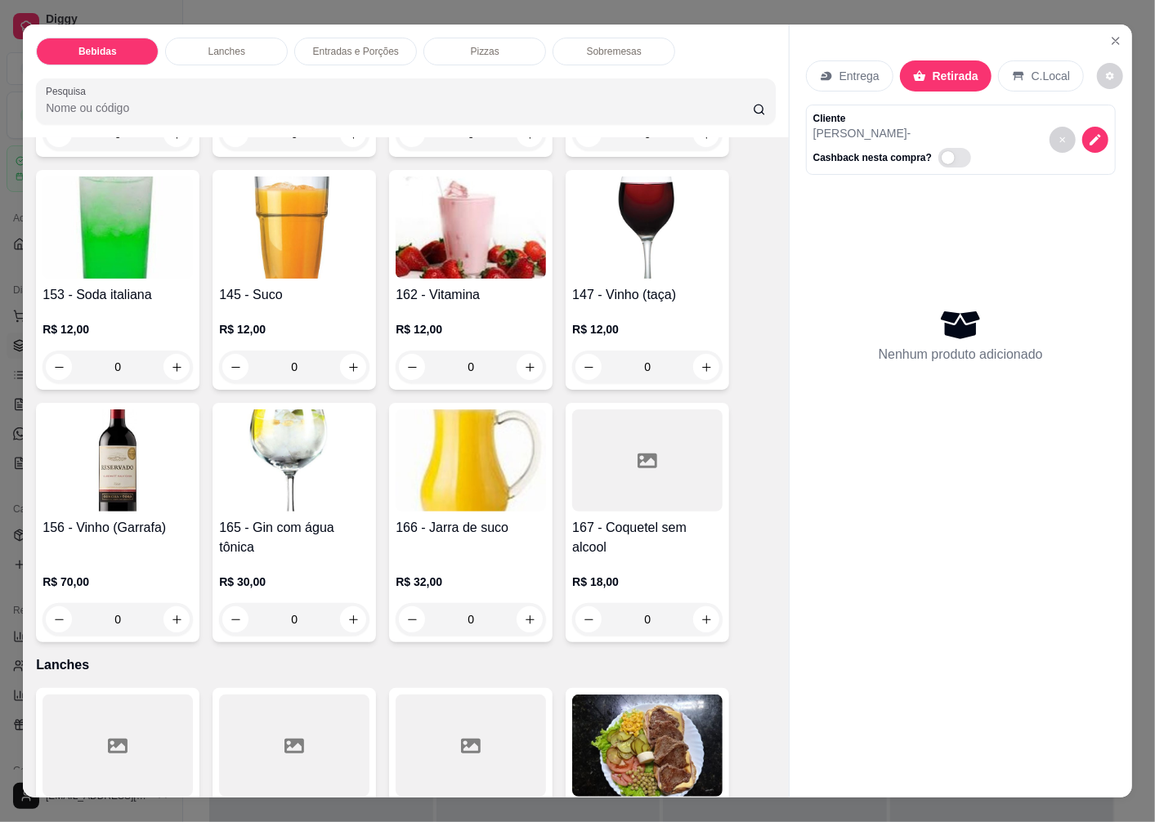
scroll to position [2089, 0]
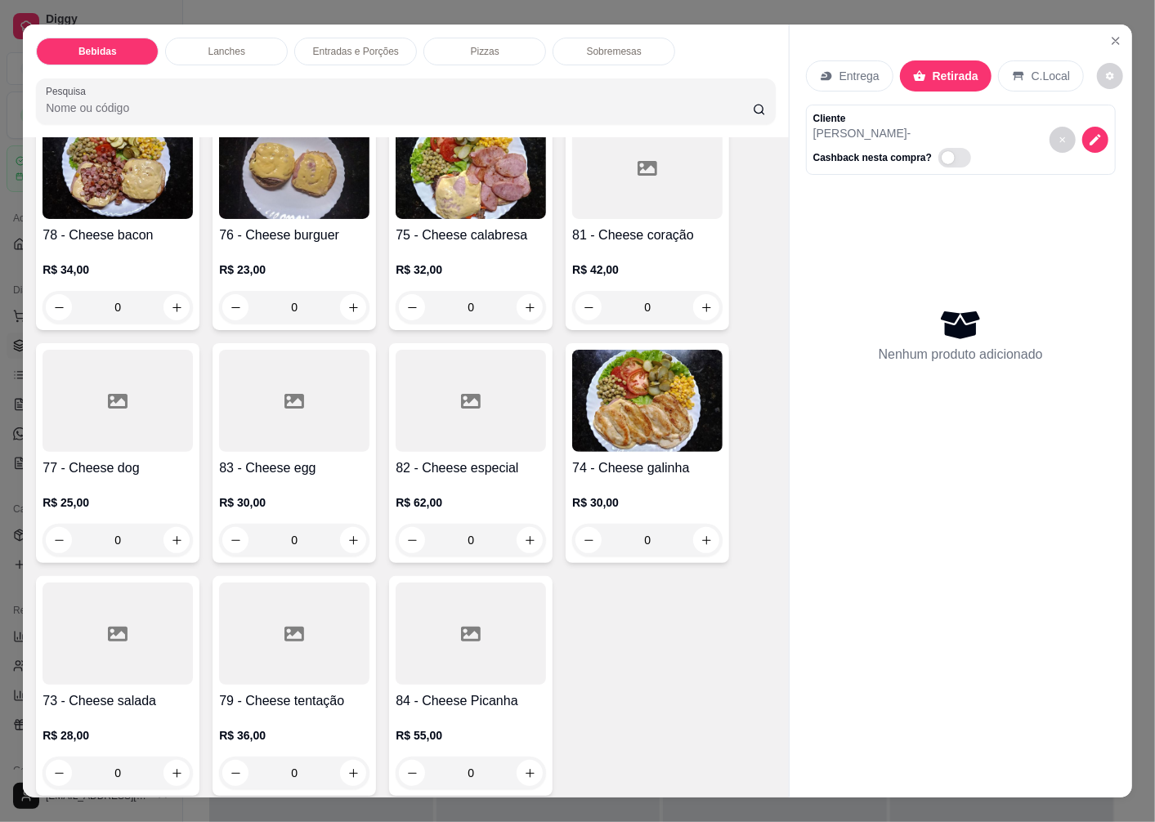
click at [123, 196] on img at bounding box center [118, 168] width 150 height 102
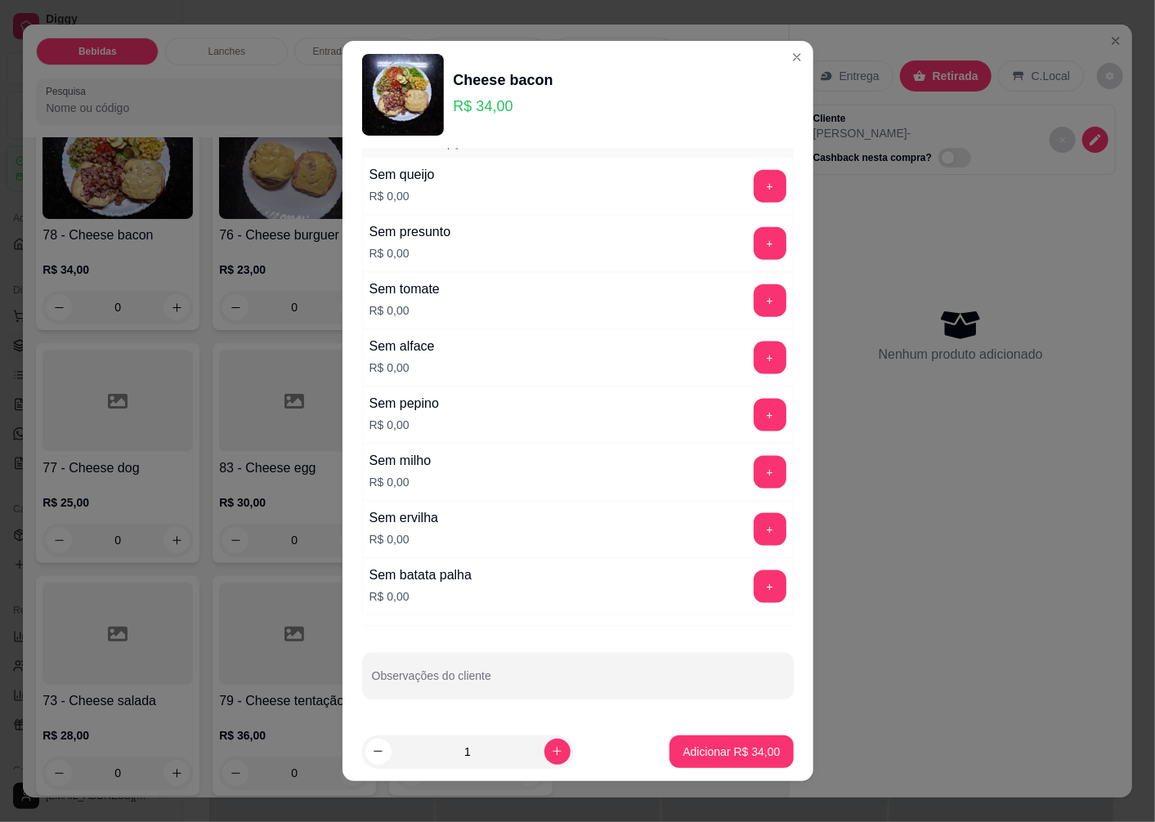
scroll to position [11, 0]
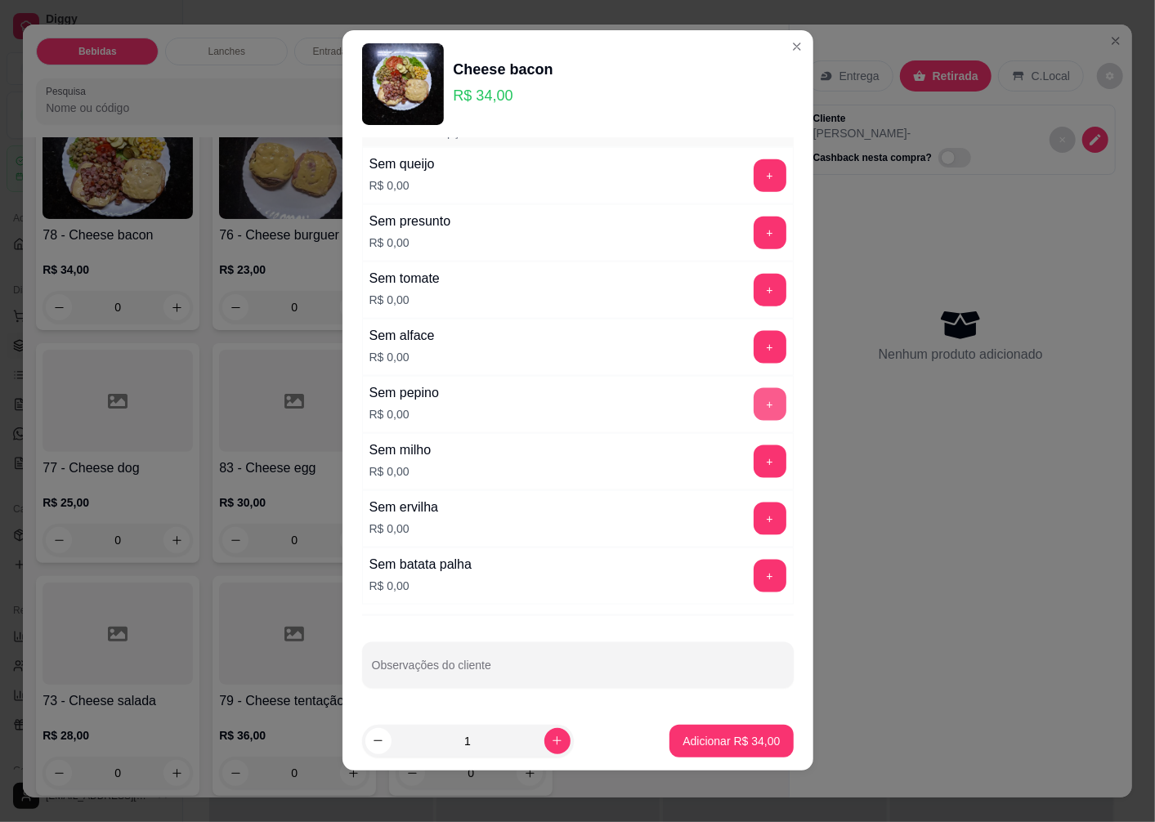
click at [754, 404] on button "+" at bounding box center [770, 404] width 33 height 33
click at [754, 287] on button "+" at bounding box center [770, 290] width 33 height 33
click at [688, 746] on p "Adicionar R$ 34,00" at bounding box center [731, 741] width 95 height 16
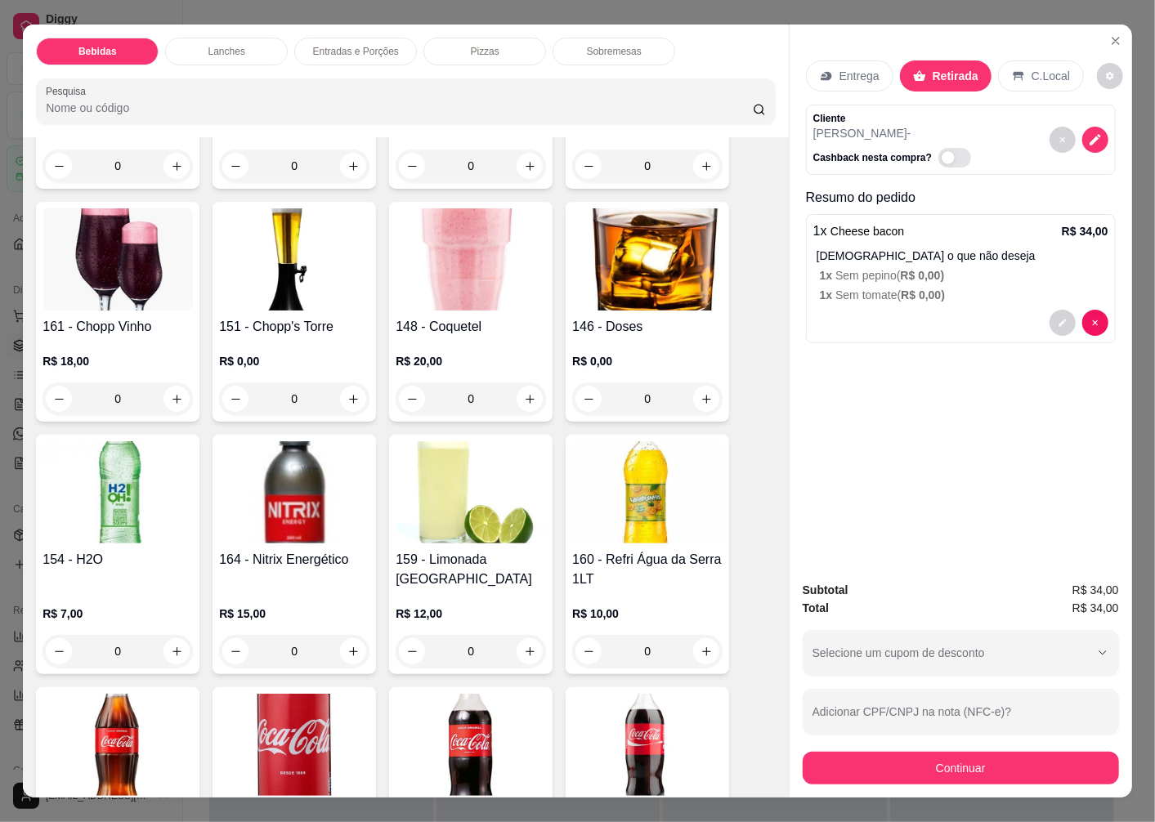
scroll to position [0, 0]
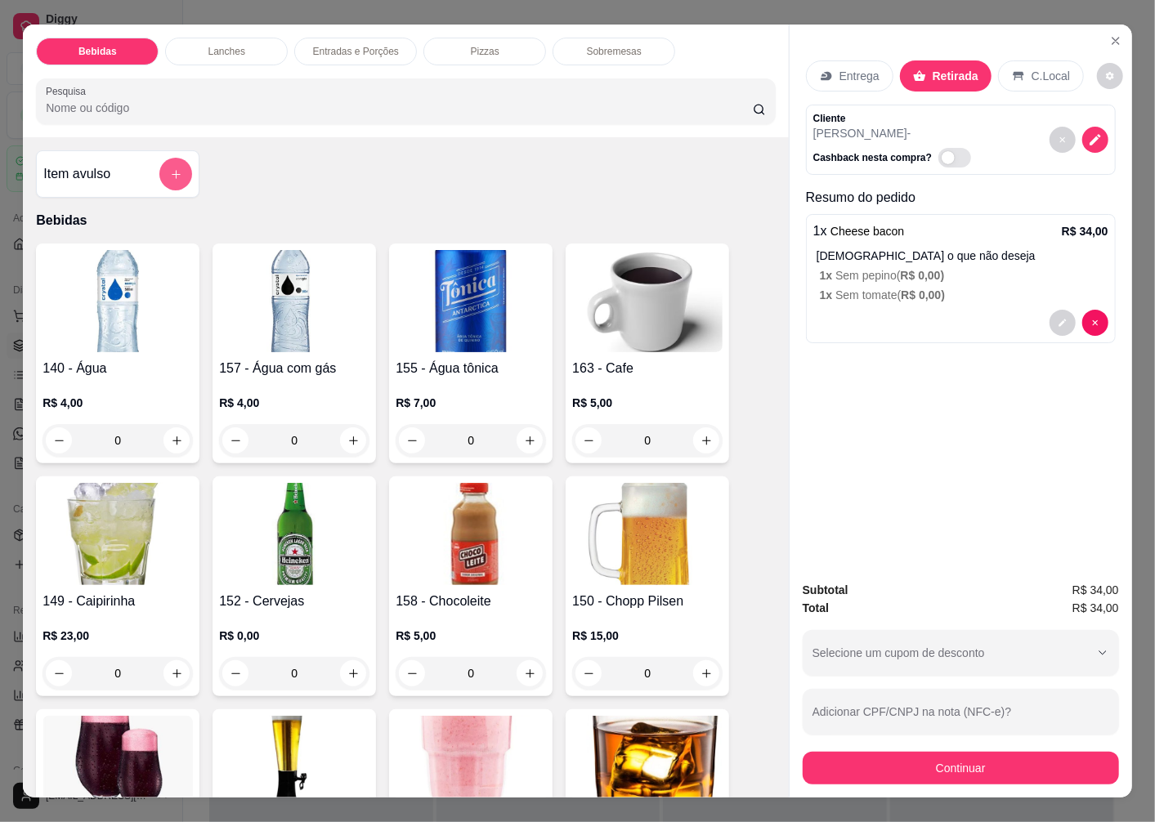
click at [170, 168] on icon "add-separate-item" at bounding box center [176, 174] width 12 height 12
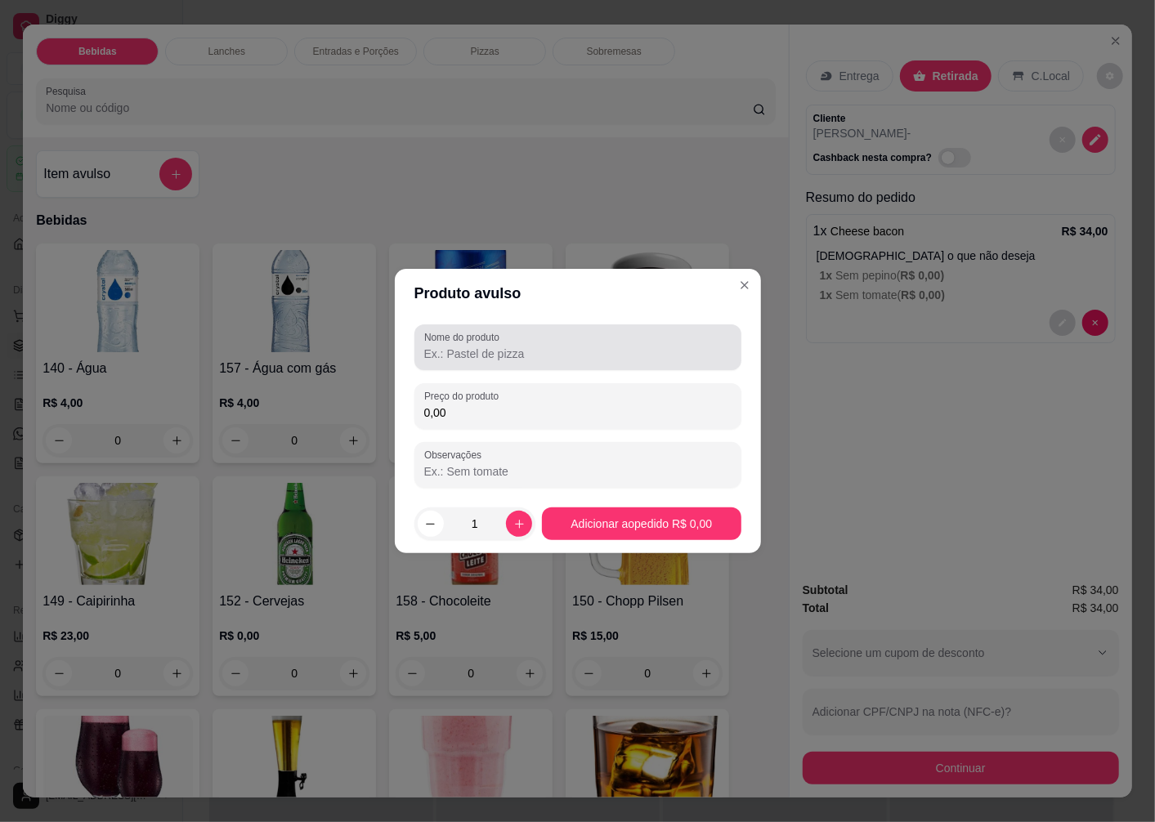
click at [458, 356] on input "Nome do produto" at bounding box center [577, 354] width 307 height 16
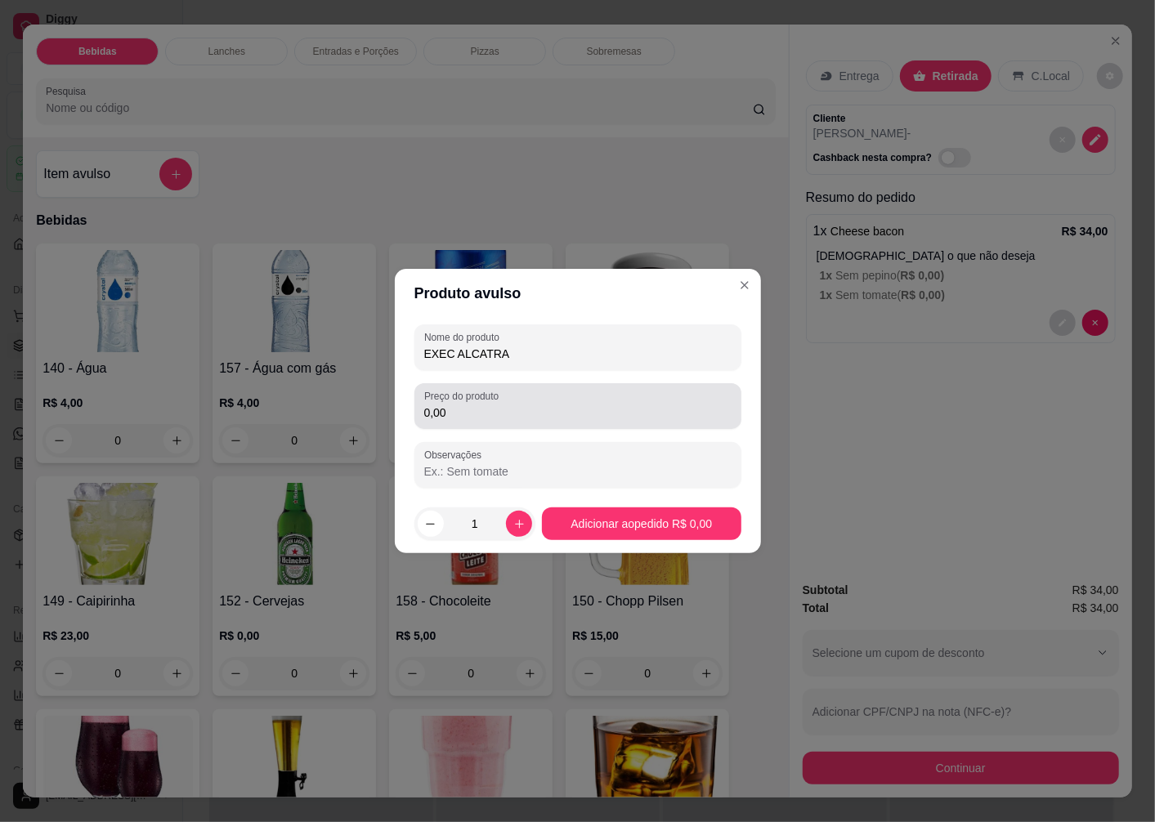
type input "EXEC ALCATRA"
click at [476, 412] on input "0,00" at bounding box center [577, 413] width 307 height 16
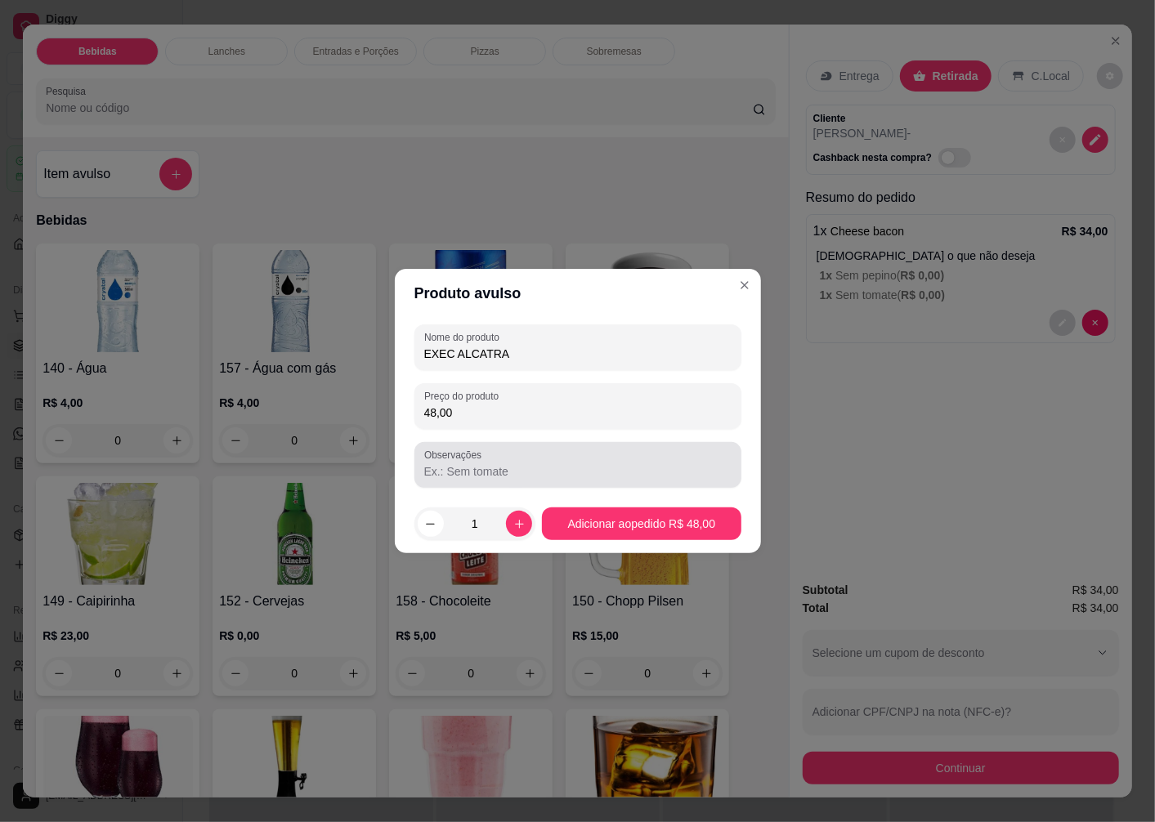
type input "48,00"
click at [454, 474] on input "Observações" at bounding box center [577, 472] width 307 height 16
type input "PAO CO QUEIJO JUNTO"
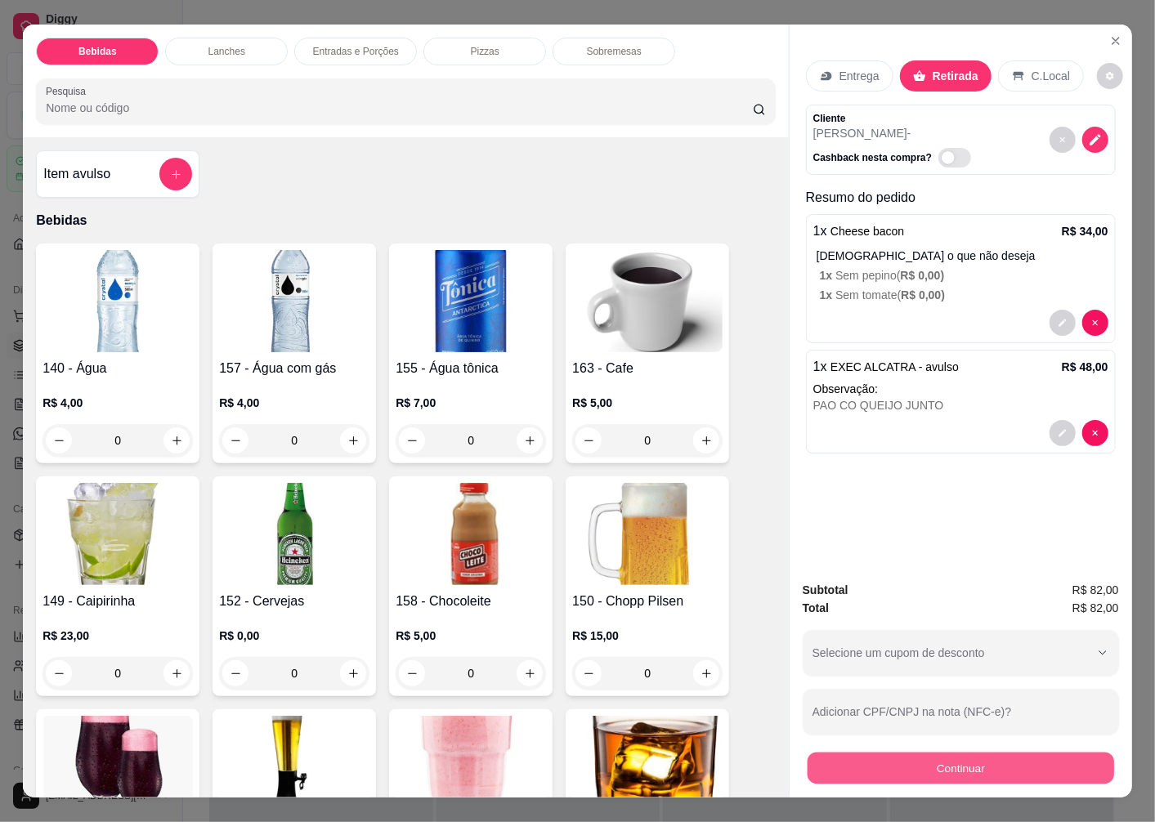
click at [925, 769] on button "Continuar" at bounding box center [961, 768] width 307 height 32
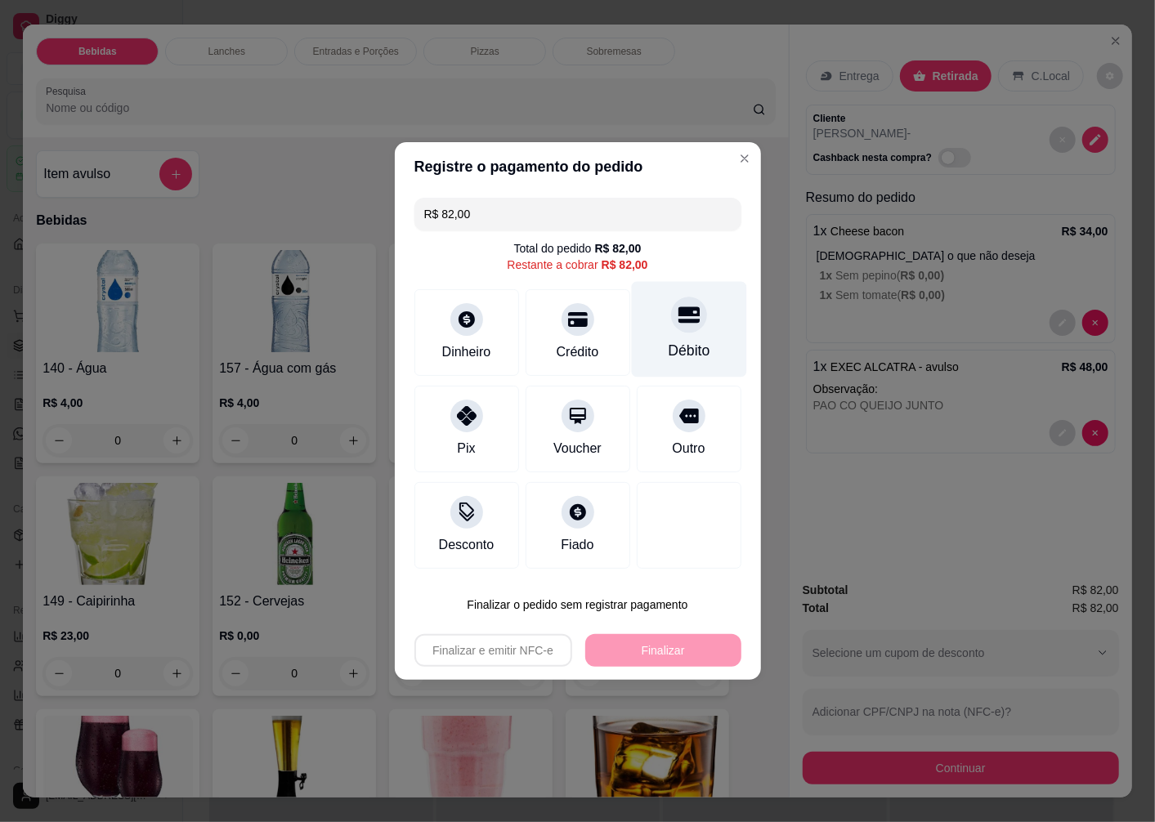
click at [671, 329] on div at bounding box center [689, 315] width 36 height 36
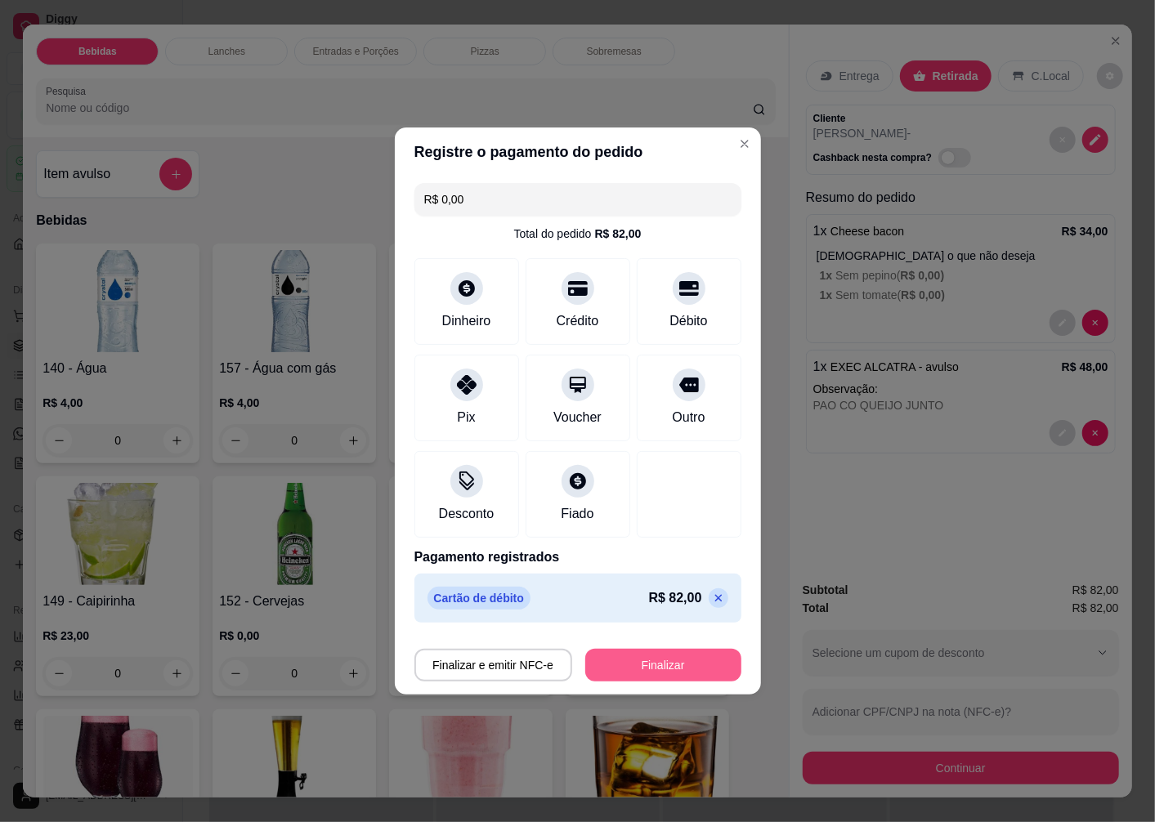
click at [634, 661] on button "Finalizar" at bounding box center [663, 665] width 156 height 33
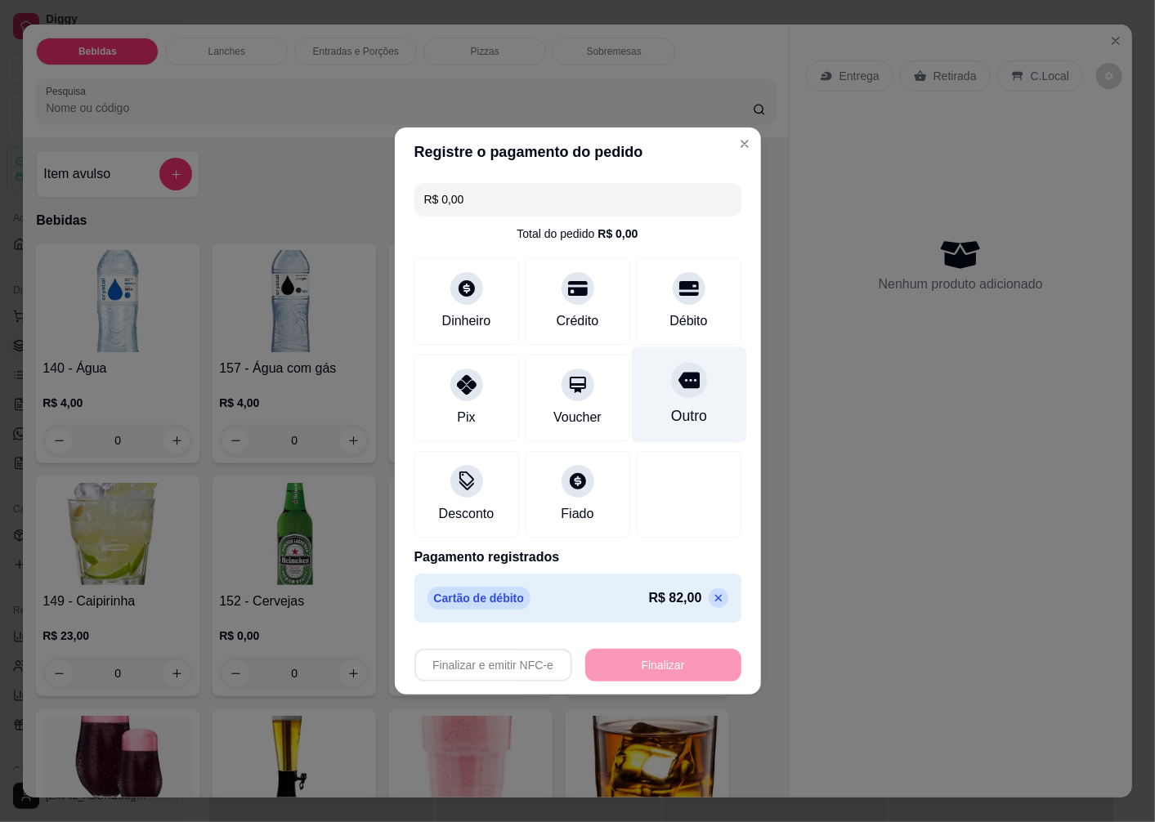
type input "-R$ 82,00"
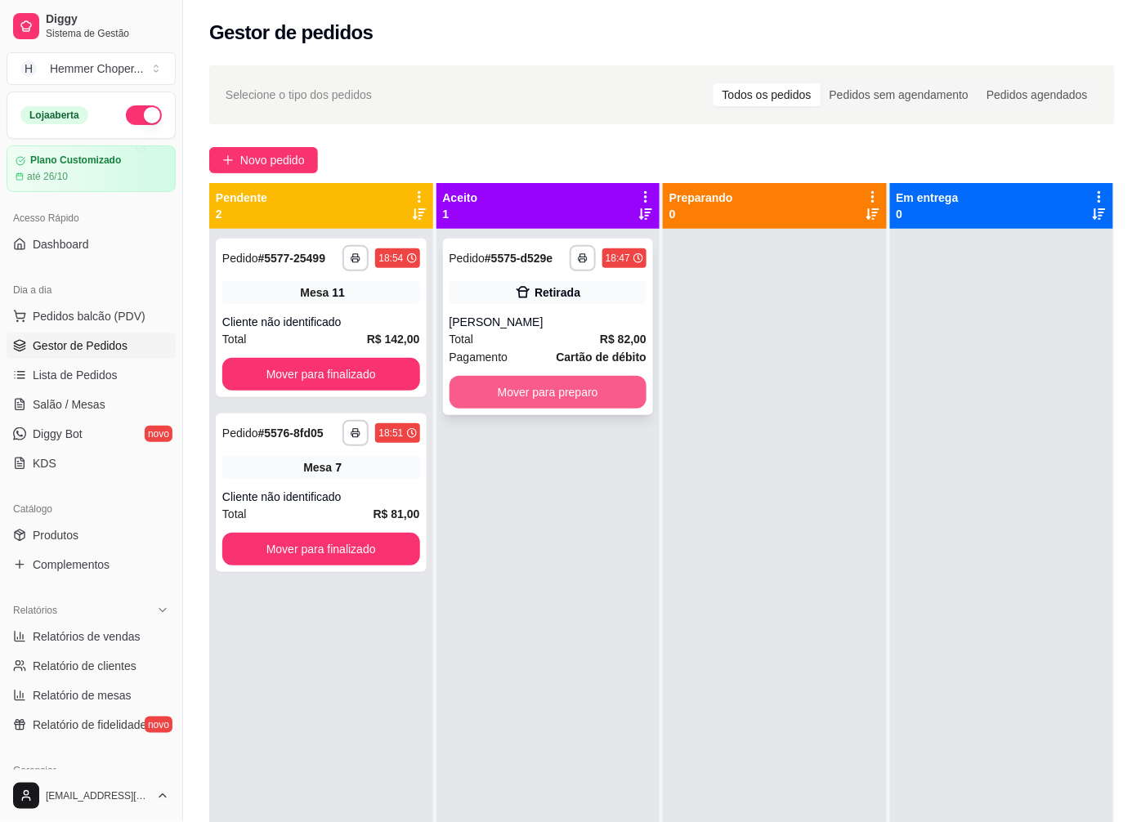
click at [513, 406] on button "Mover para preparo" at bounding box center [549, 392] width 198 height 33
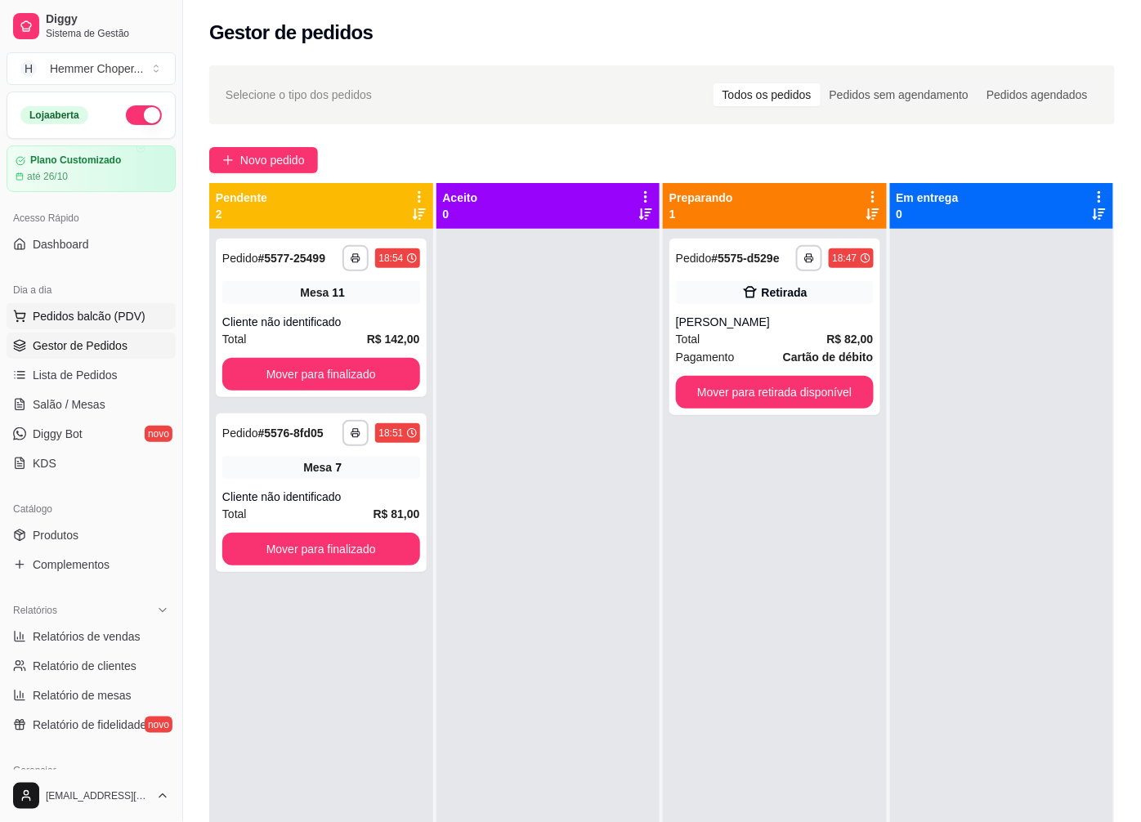
click at [85, 320] on span "Pedidos balcão (PDV)" at bounding box center [89, 316] width 113 height 16
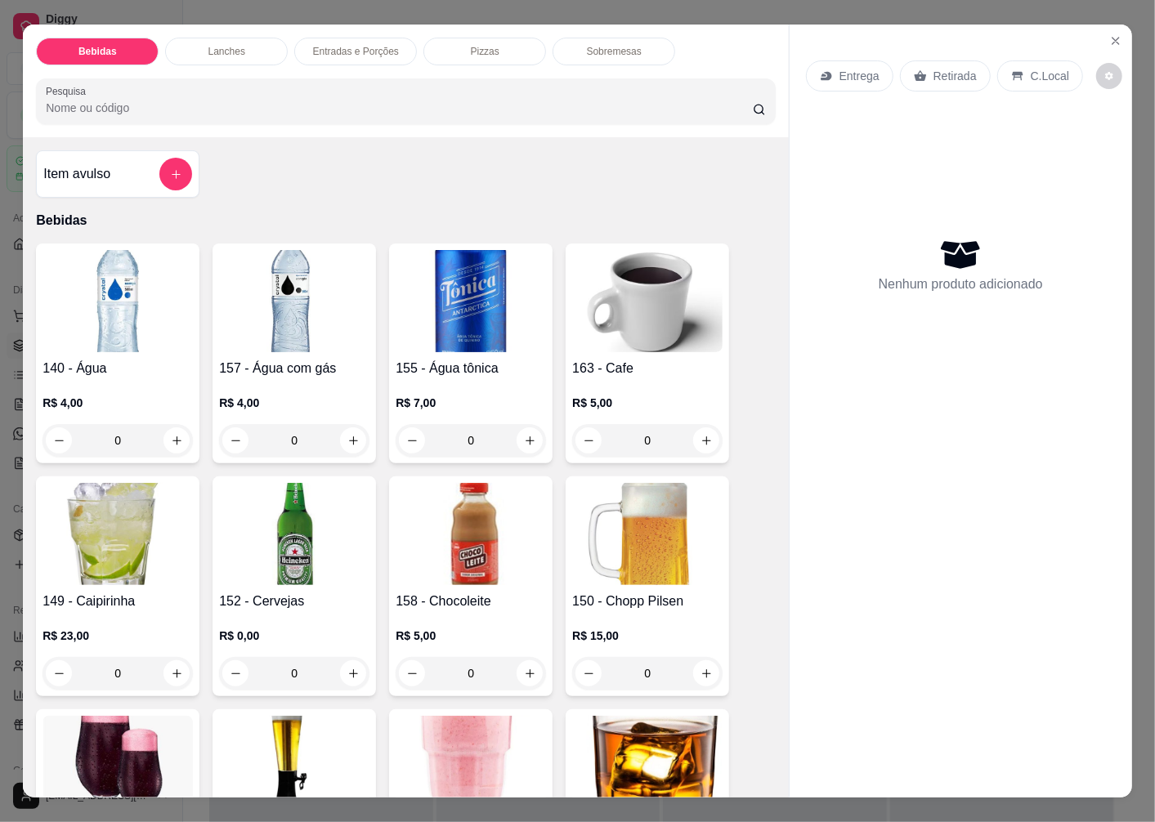
click at [934, 69] on p "Retirada" at bounding box center [955, 76] width 43 height 16
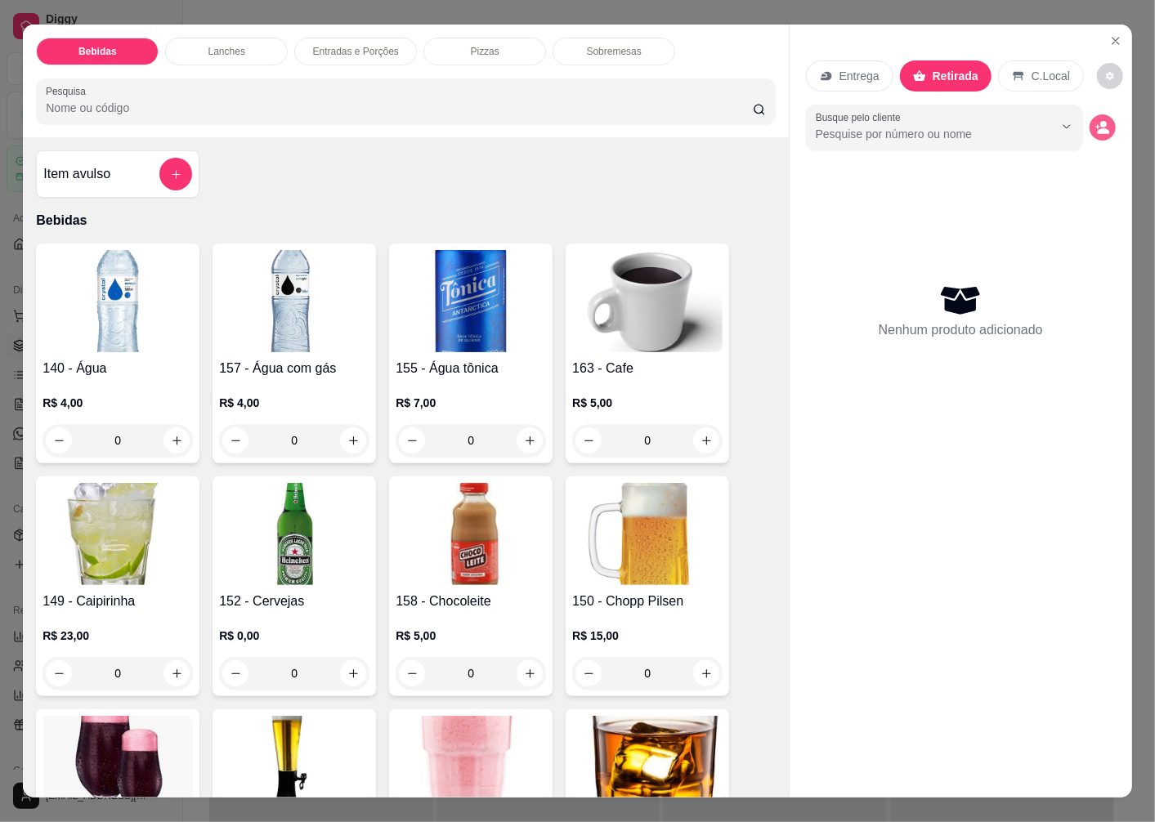
click at [1098, 128] on icon "decrease-product-quantity" at bounding box center [1104, 131] width 12 height 6
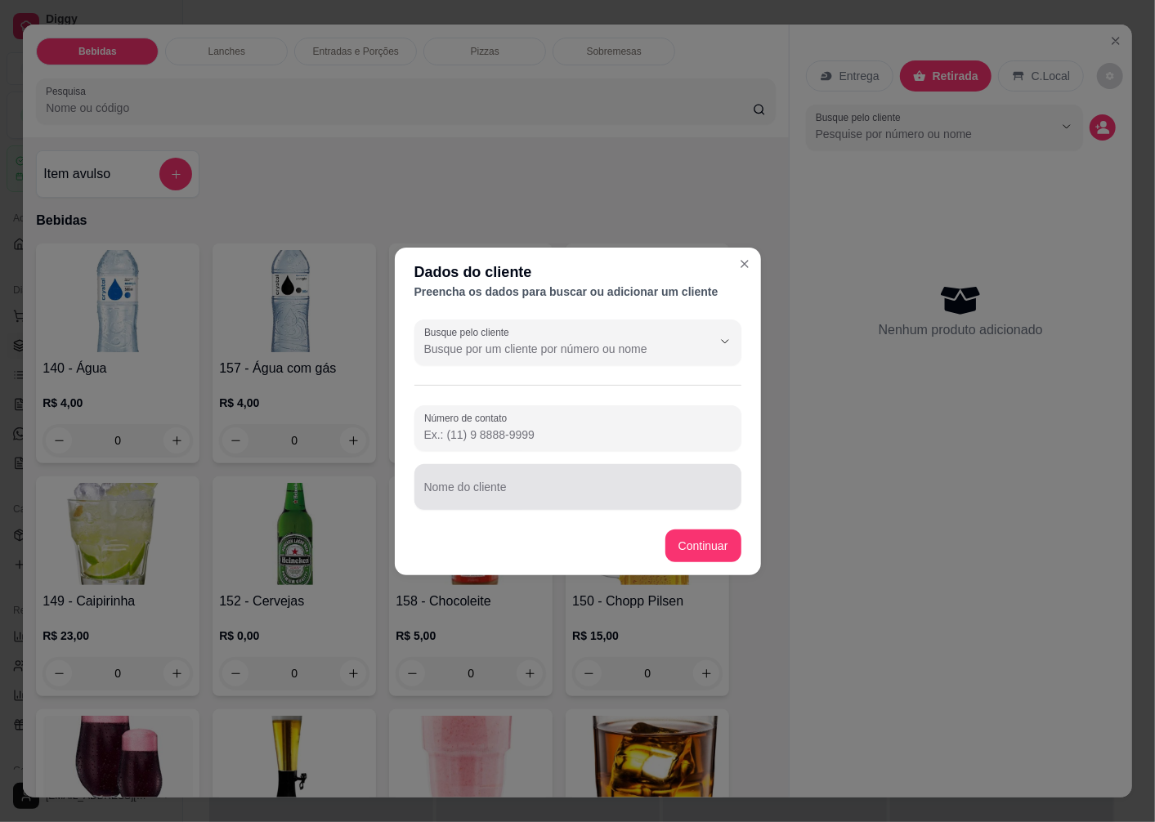
click at [468, 492] on div "Nome do cliente" at bounding box center [578, 487] width 327 height 46
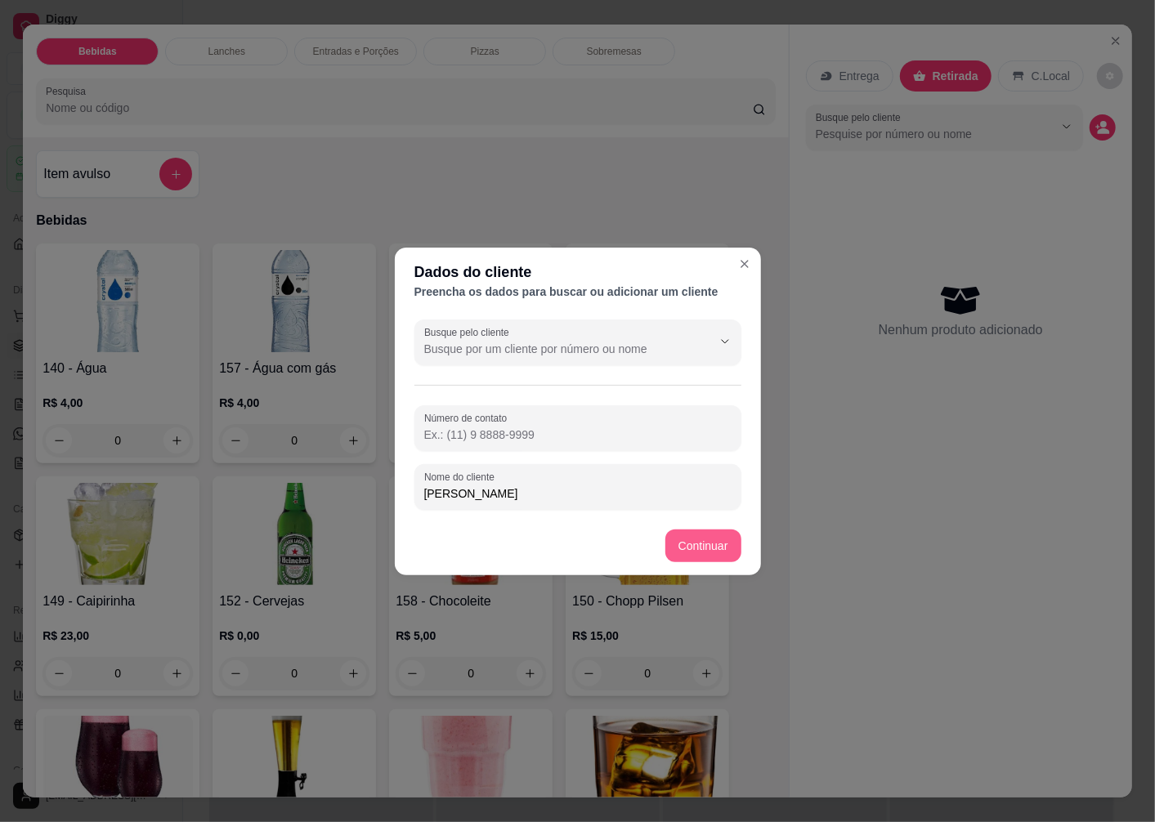
type input "[PERSON_NAME]"
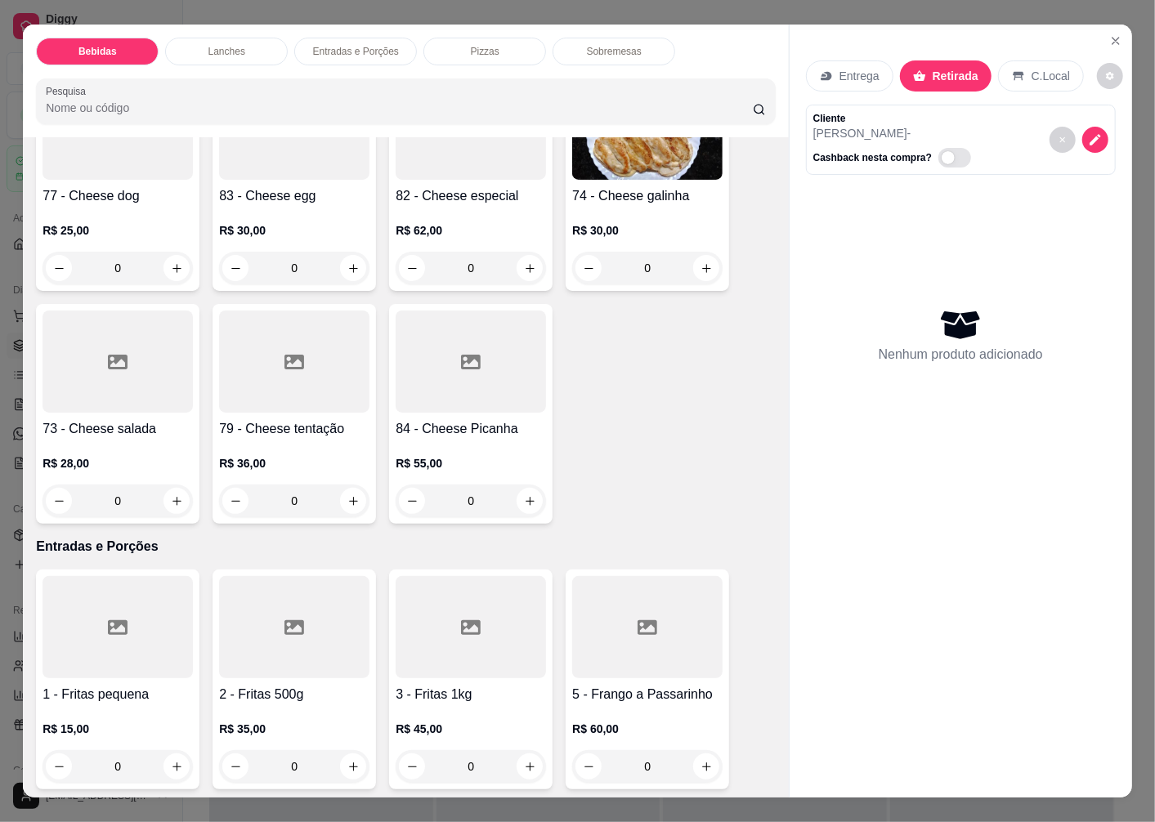
scroll to position [2089, 0]
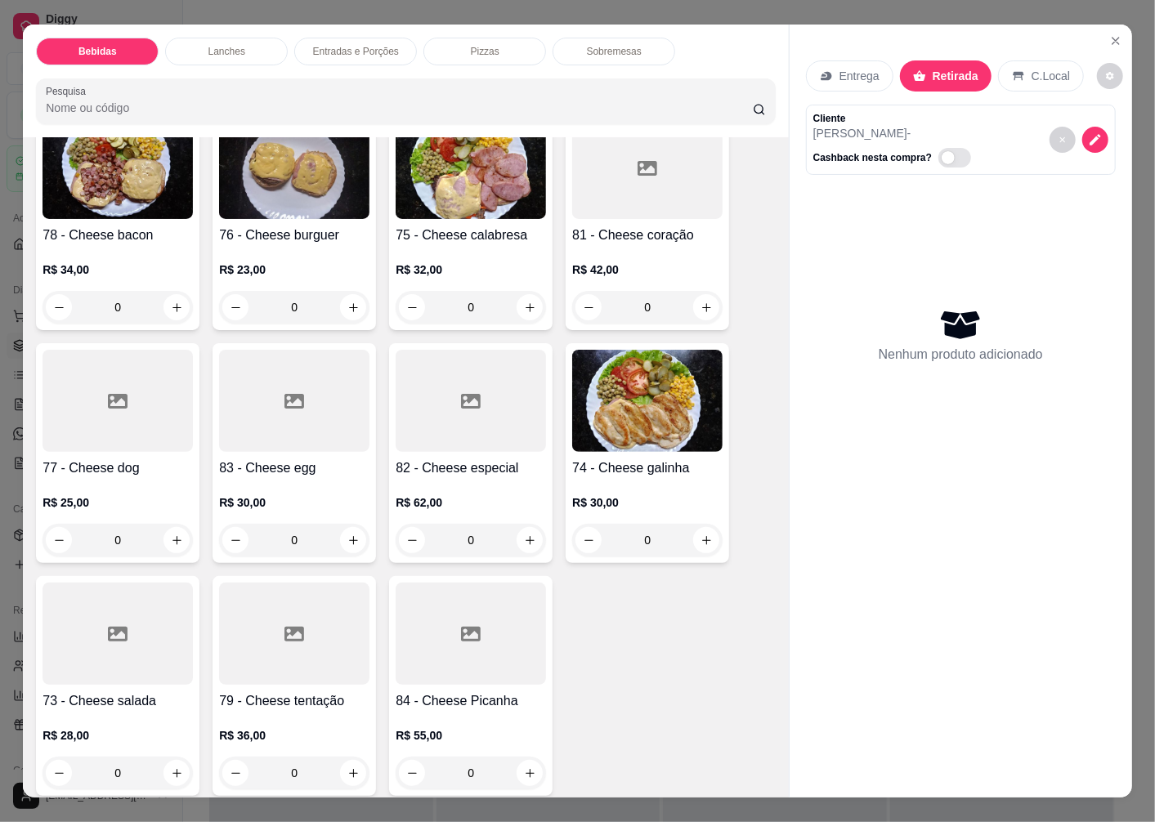
click at [628, 412] on img at bounding box center [647, 401] width 150 height 102
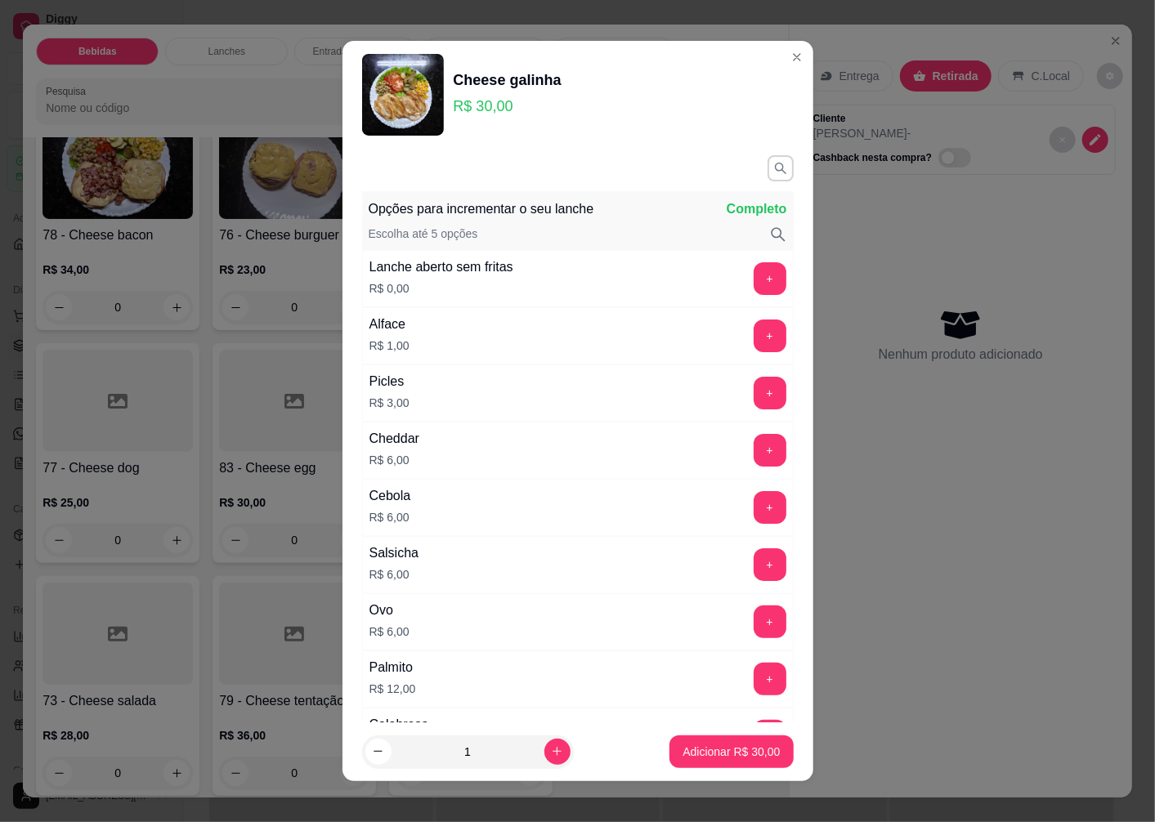
scroll to position [1123, 0]
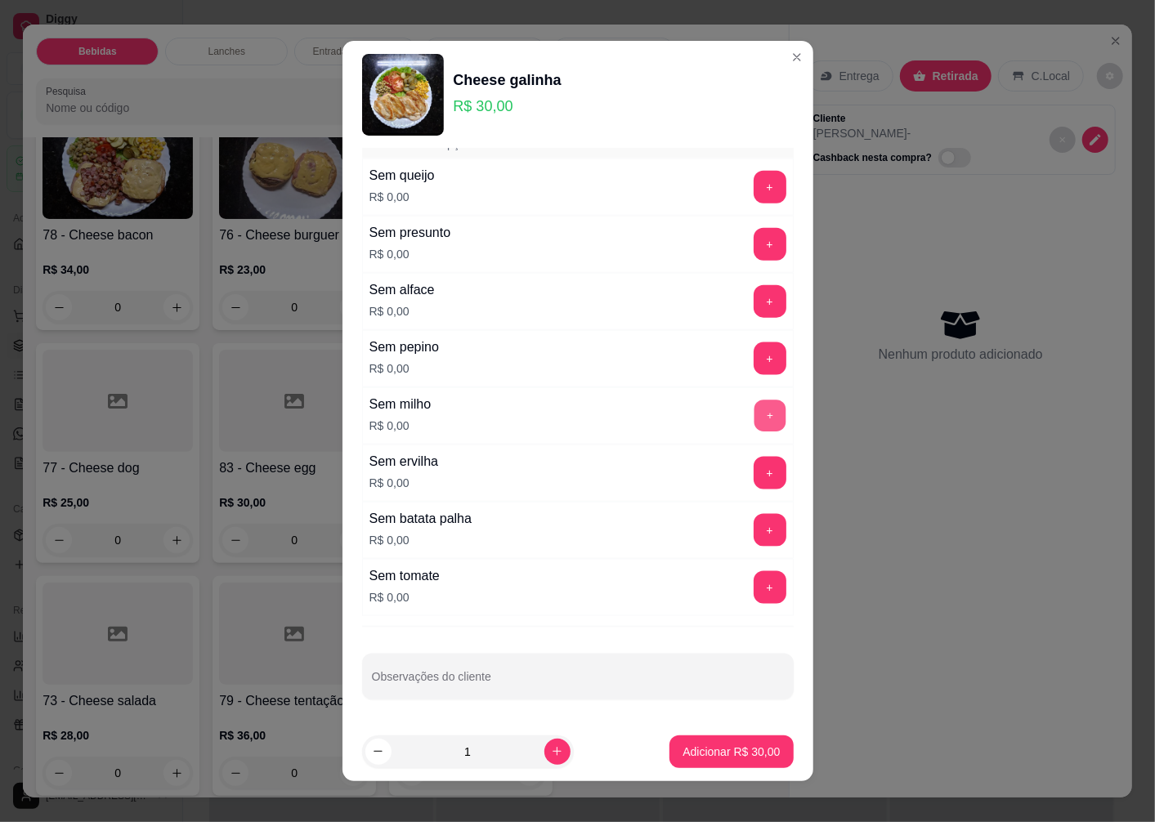
click at [754, 417] on button "+" at bounding box center [770, 417] width 32 height 32
click at [754, 473] on button "+" at bounding box center [770, 474] width 32 height 32
click at [719, 749] on p "Adicionar R$ 30,00" at bounding box center [731, 752] width 97 height 16
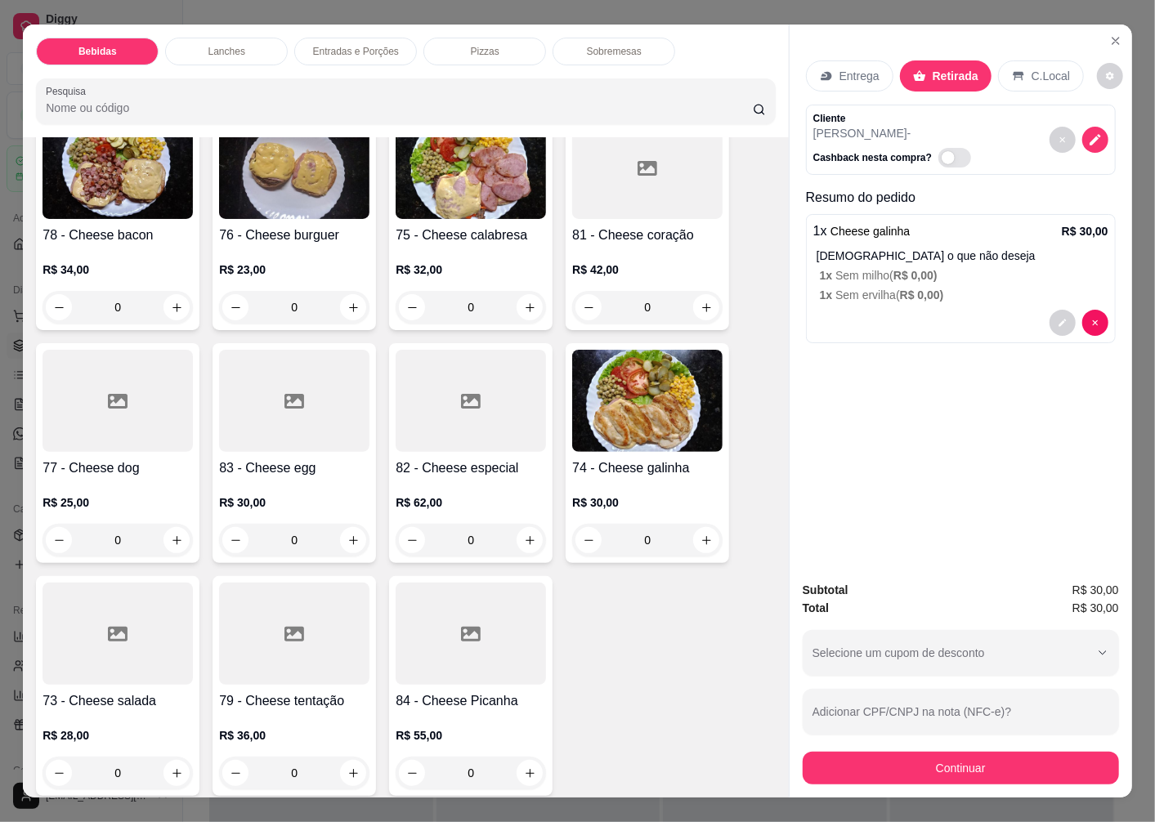
click at [92, 636] on div at bounding box center [118, 634] width 150 height 102
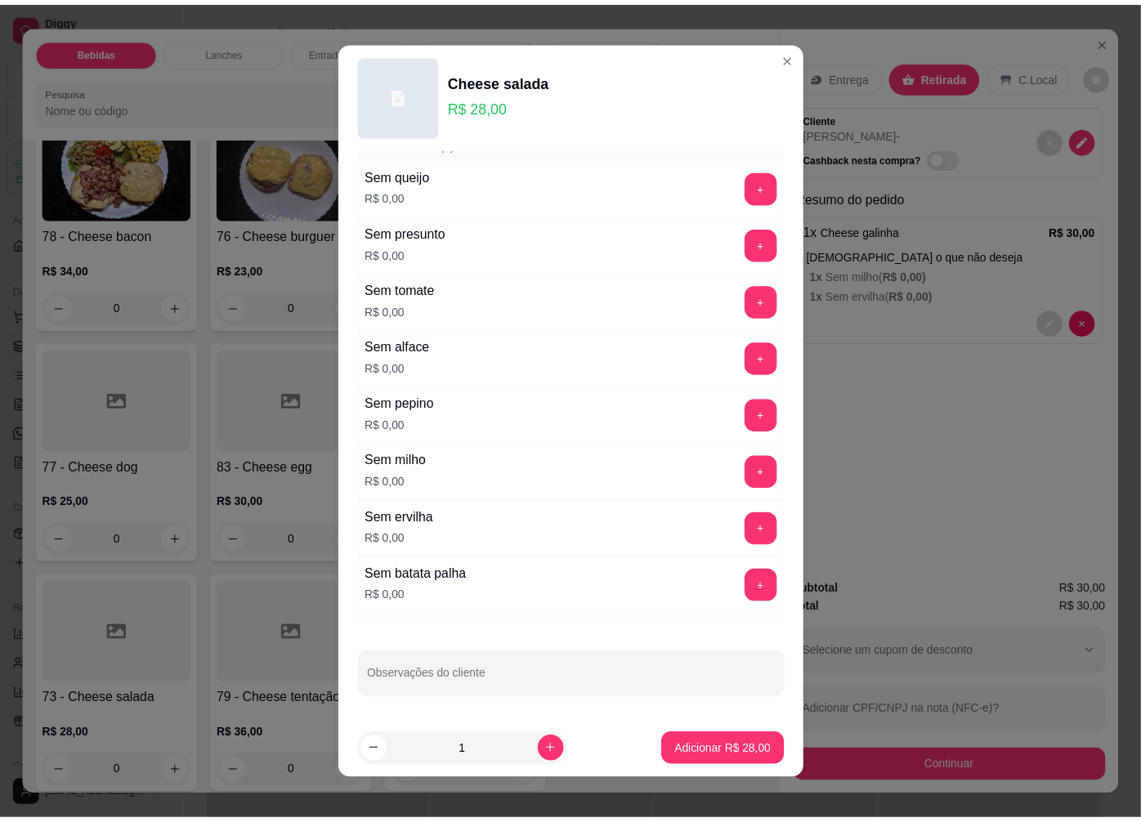
scroll to position [11, 0]
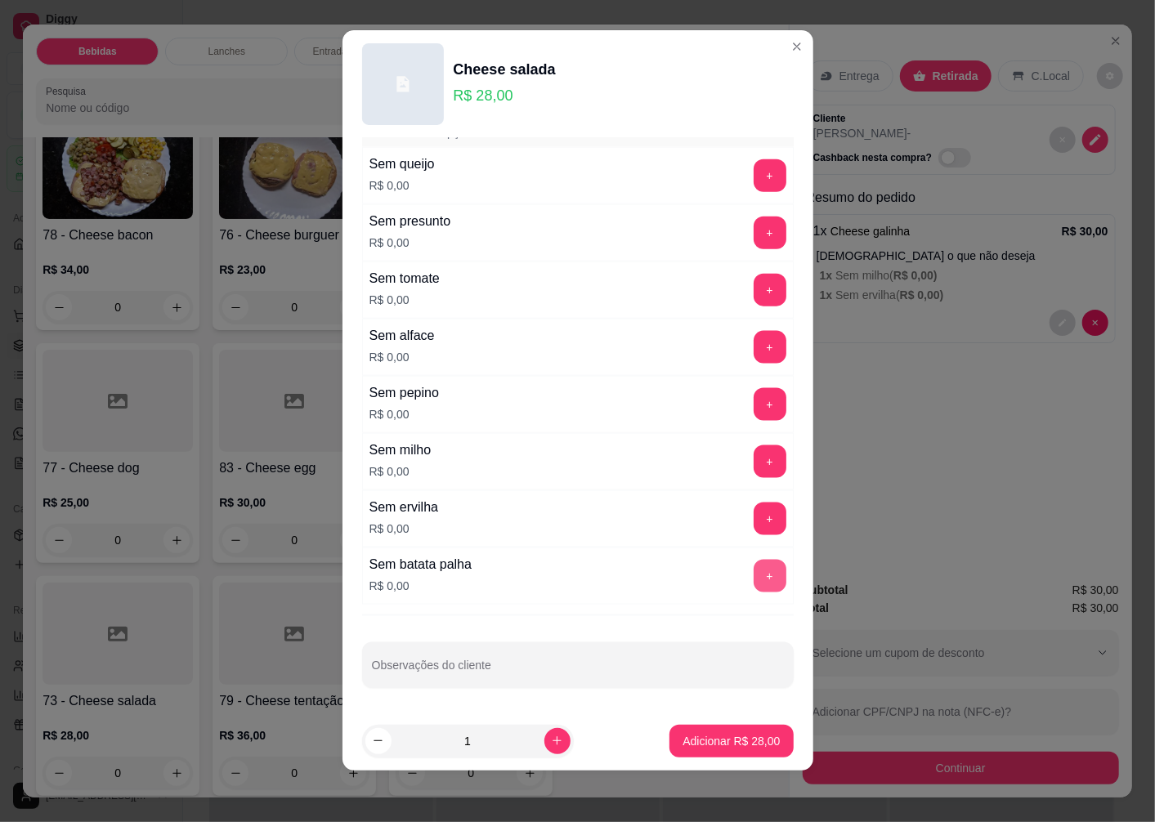
click at [754, 575] on button "+" at bounding box center [770, 576] width 33 height 33
click at [693, 741] on p "Adicionar R$ 28,00" at bounding box center [731, 741] width 97 height 16
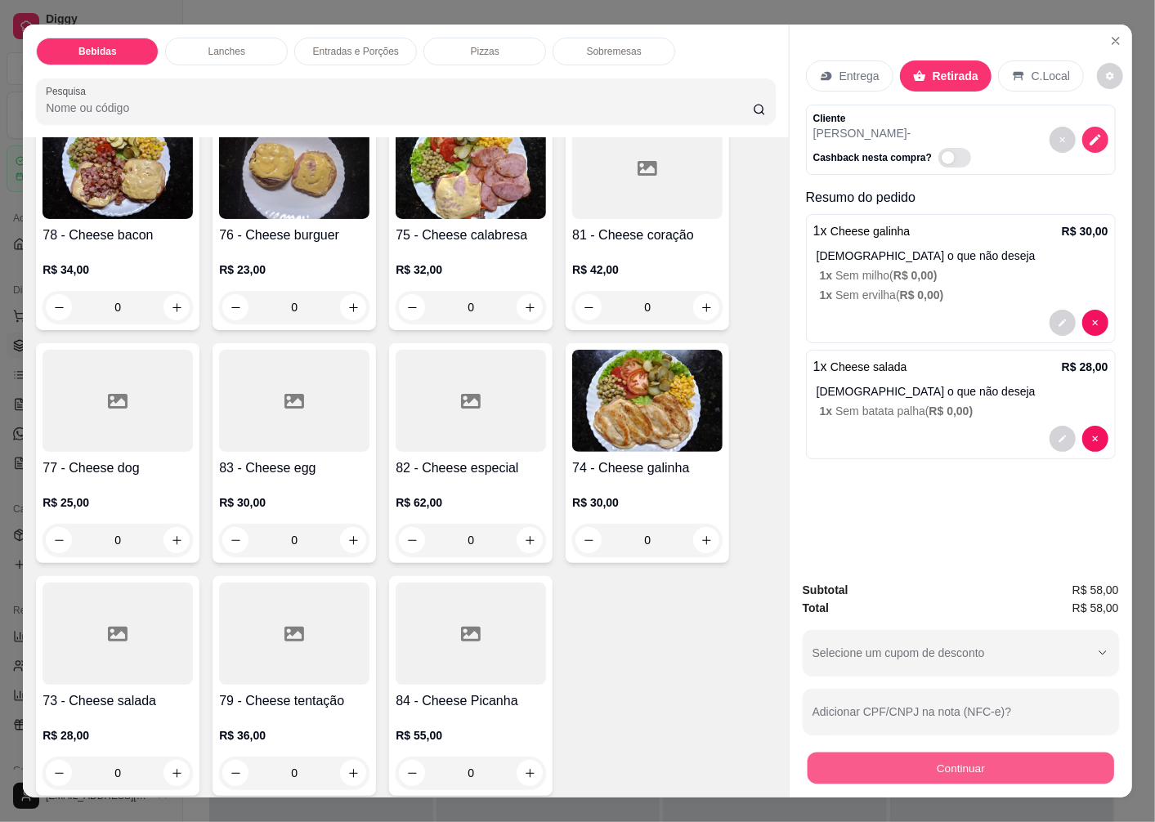
click at [895, 772] on button "Continuar" at bounding box center [961, 768] width 307 height 32
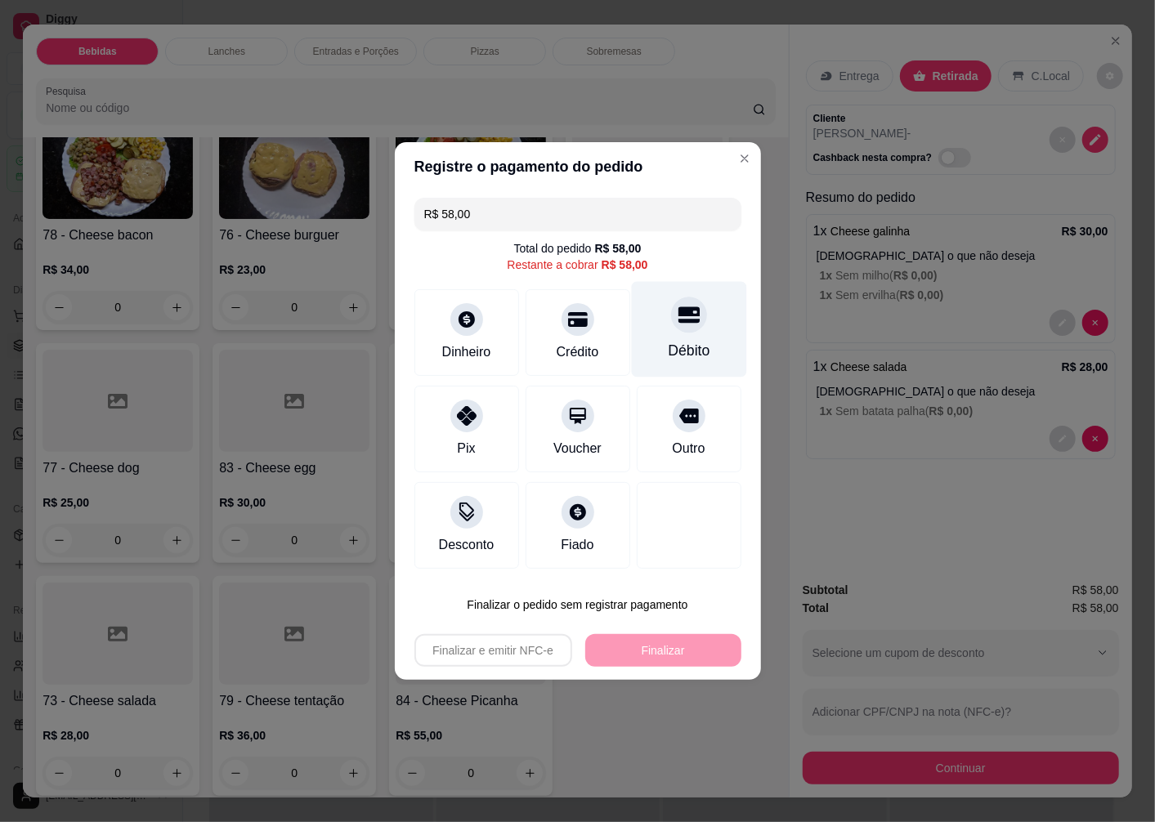
click at [679, 338] on div "Débito" at bounding box center [688, 330] width 115 height 96
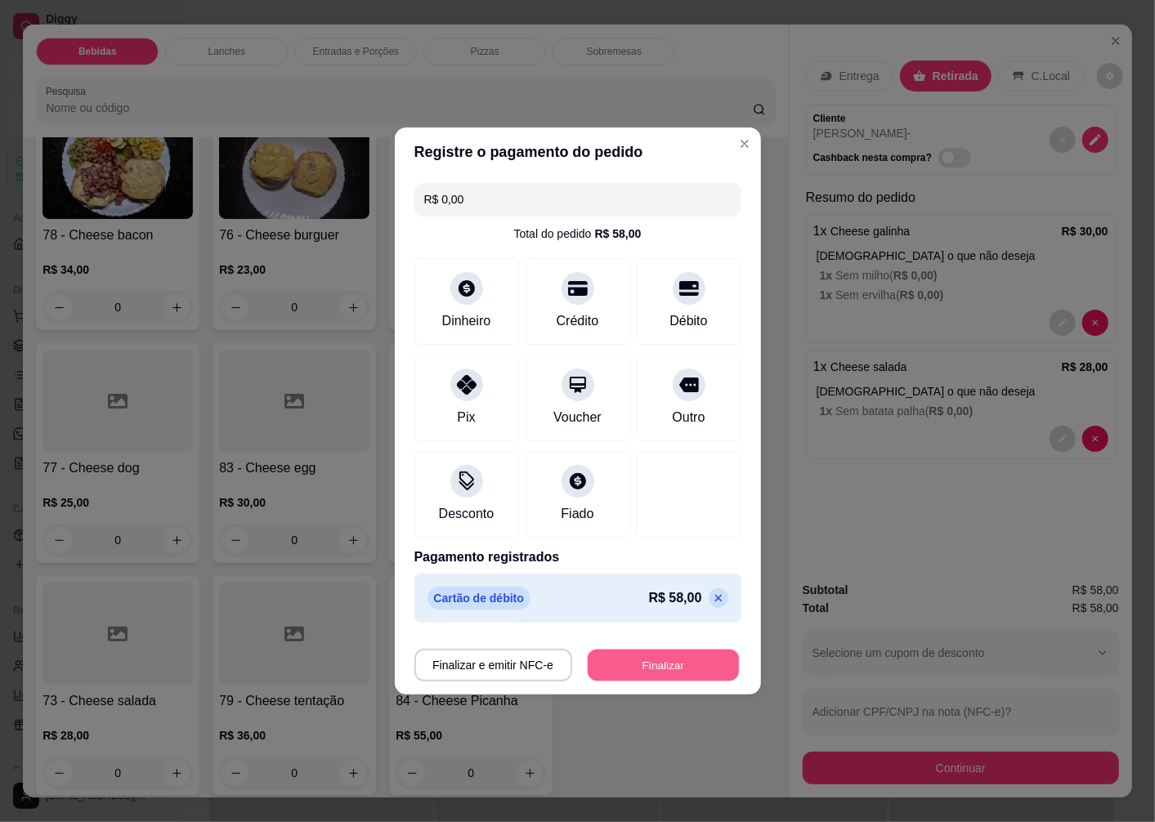
click at [632, 670] on button "Finalizar" at bounding box center [663, 666] width 151 height 32
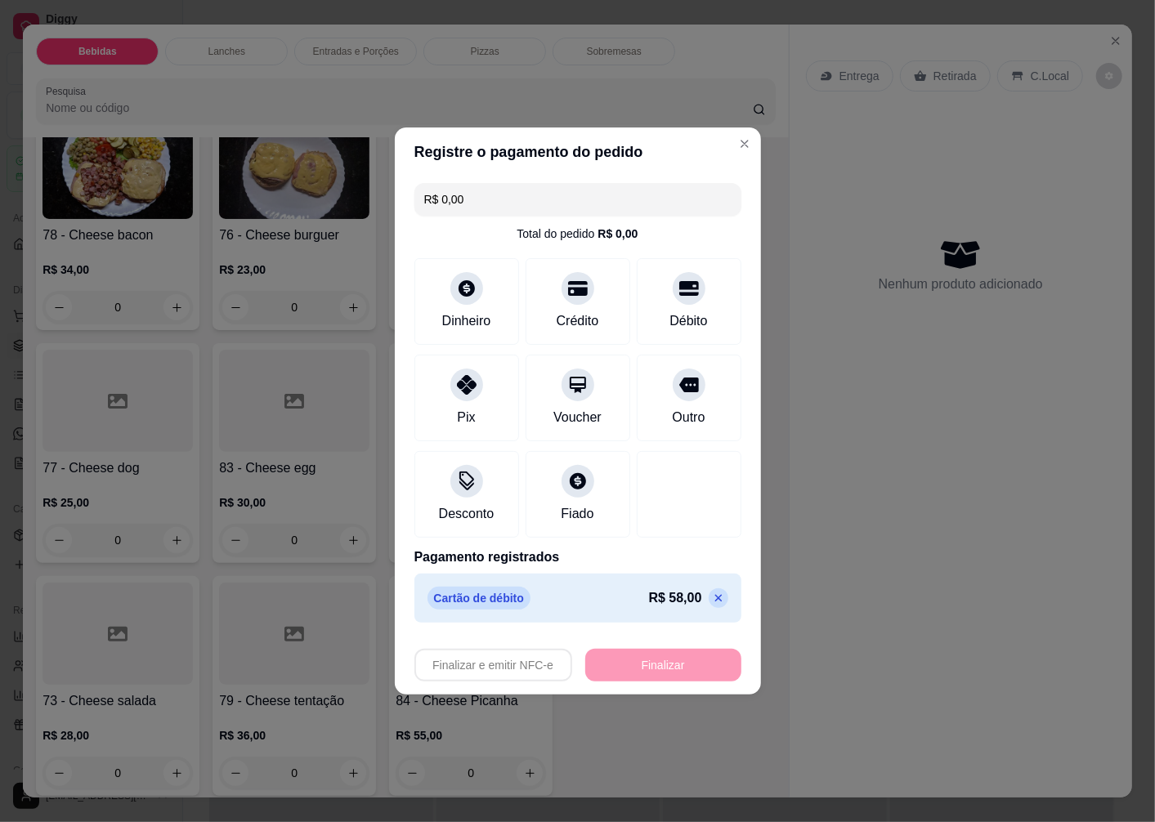
type input "-R$ 58,00"
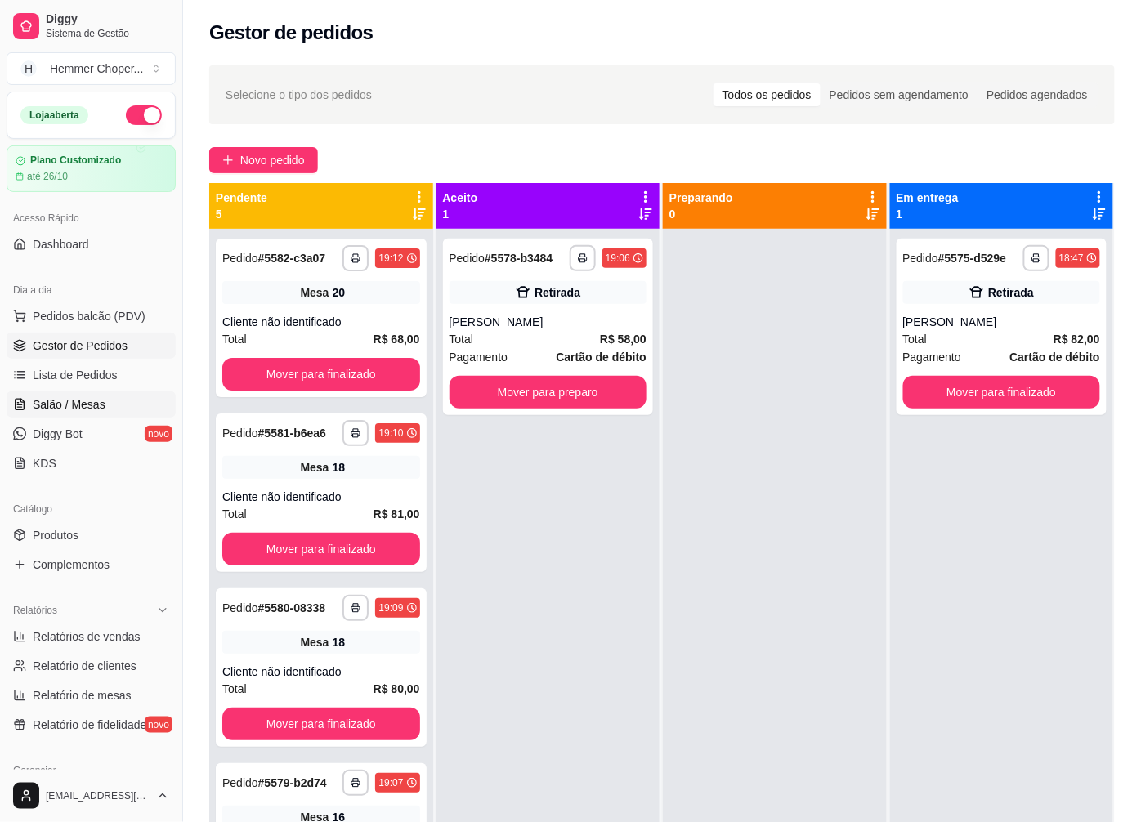
click at [74, 404] on span "Salão / Mesas" at bounding box center [69, 405] width 73 height 16
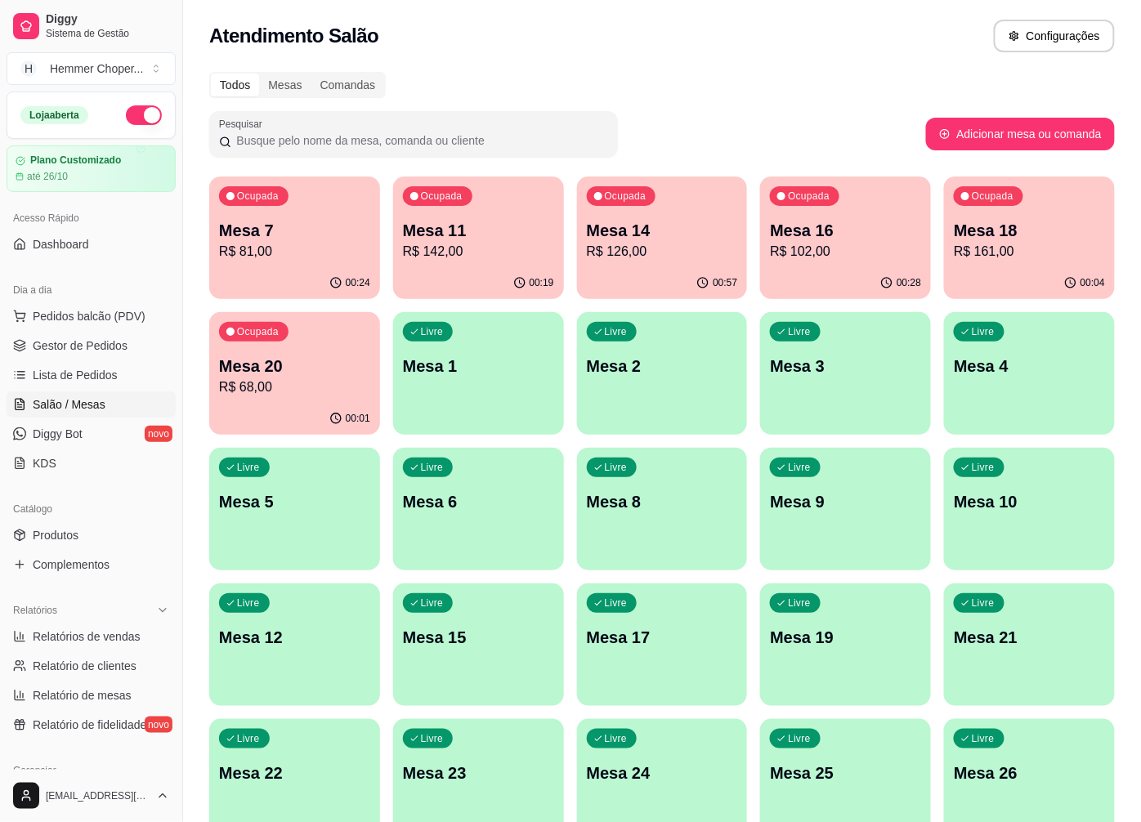
click at [652, 243] on p "R$ 126,00" at bounding box center [662, 252] width 151 height 20
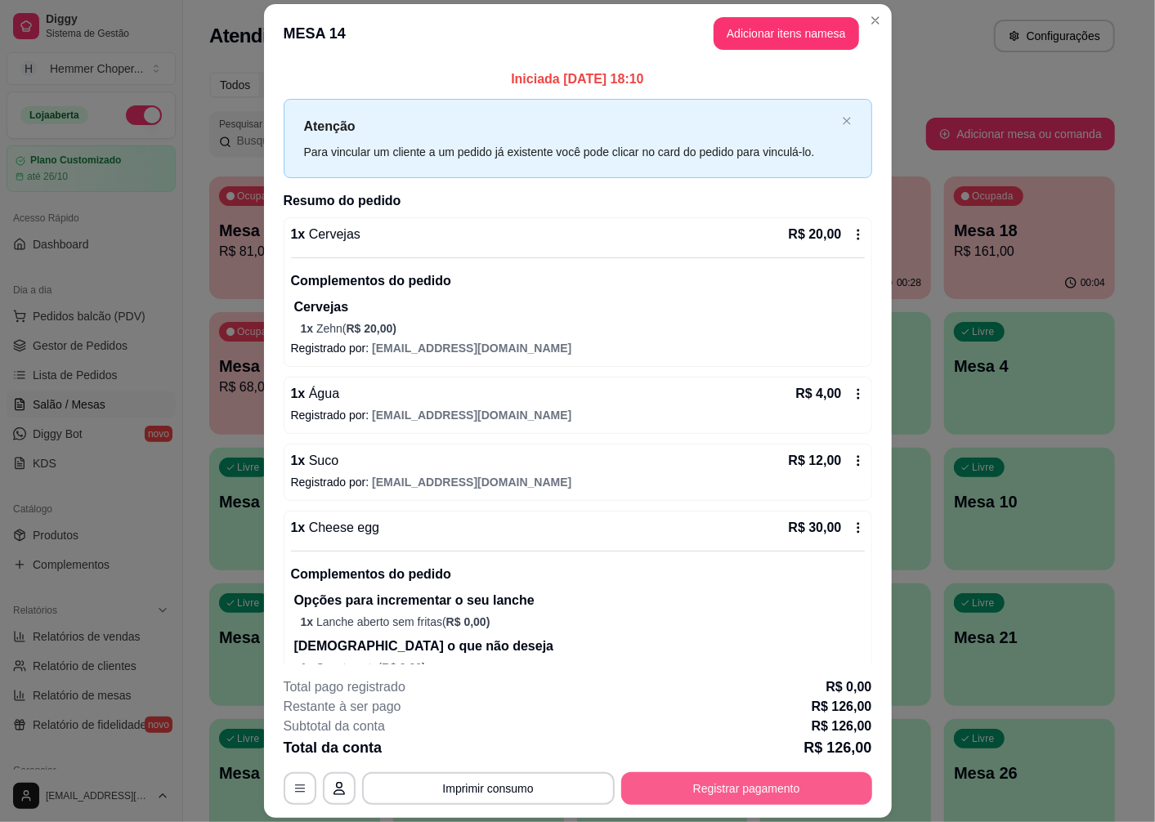
click at [700, 795] on button "Registrar pagamento" at bounding box center [746, 789] width 251 height 33
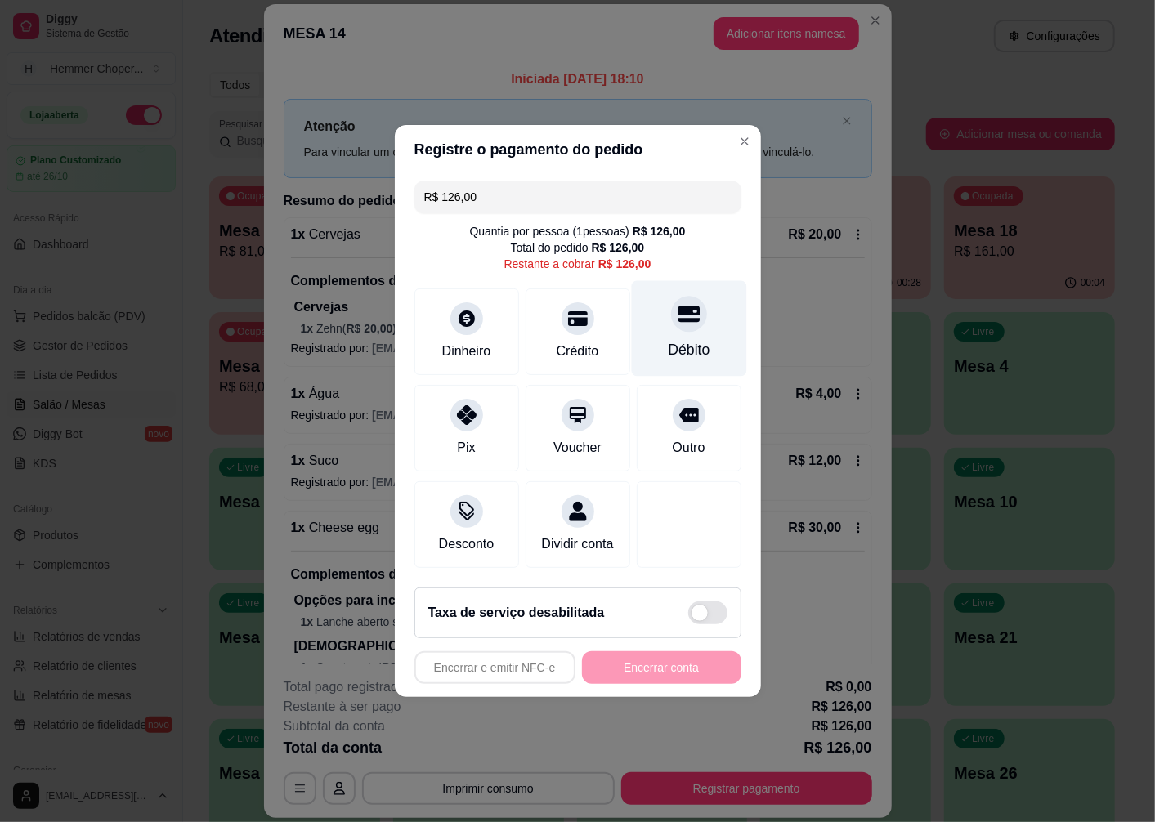
click at [684, 339] on div "Débito" at bounding box center [689, 349] width 42 height 21
type input "R$ 0,00"
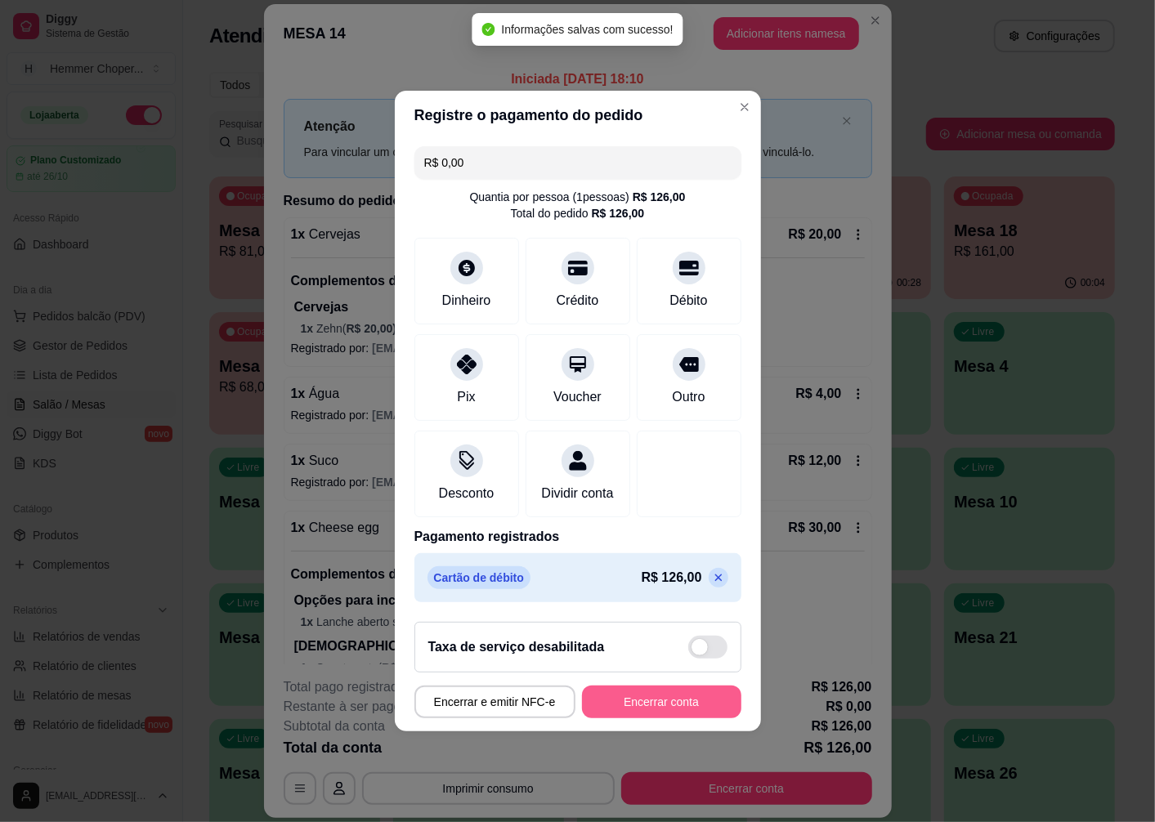
click at [618, 714] on button "Encerrar conta" at bounding box center [661, 702] width 159 height 33
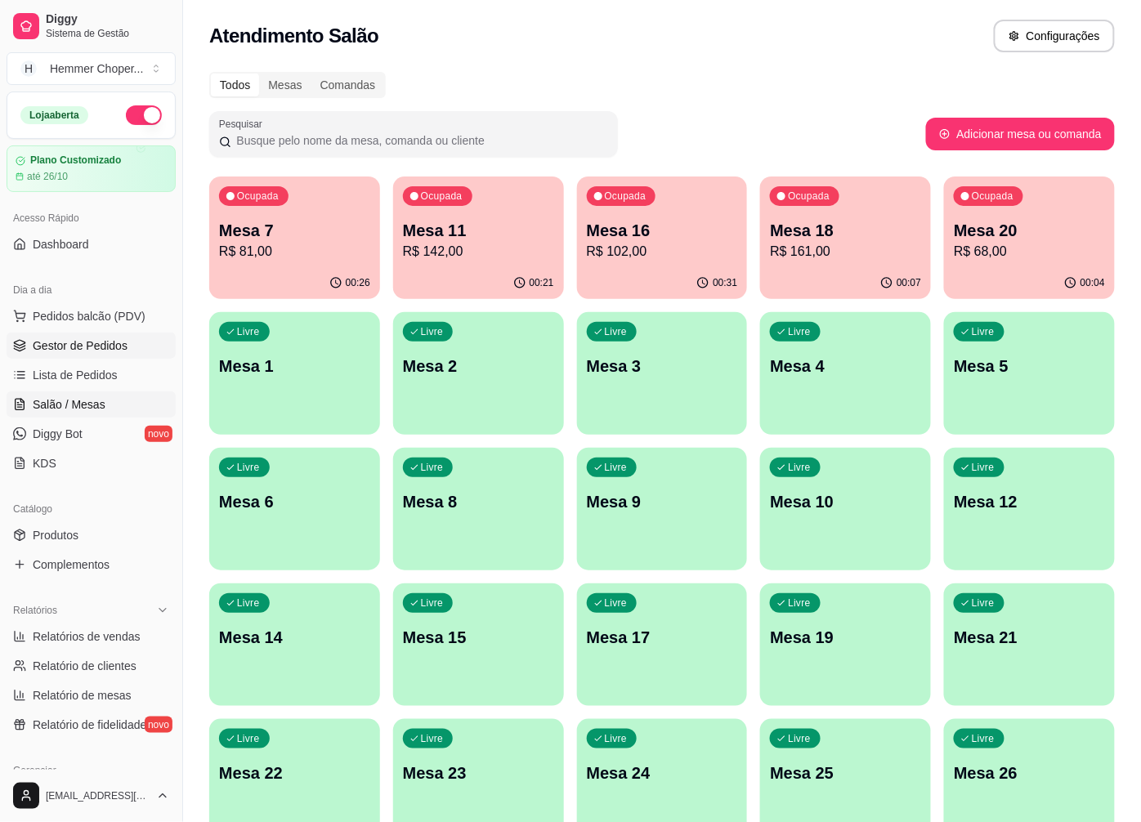
click at [91, 342] on span "Gestor de Pedidos" at bounding box center [80, 346] width 95 height 16
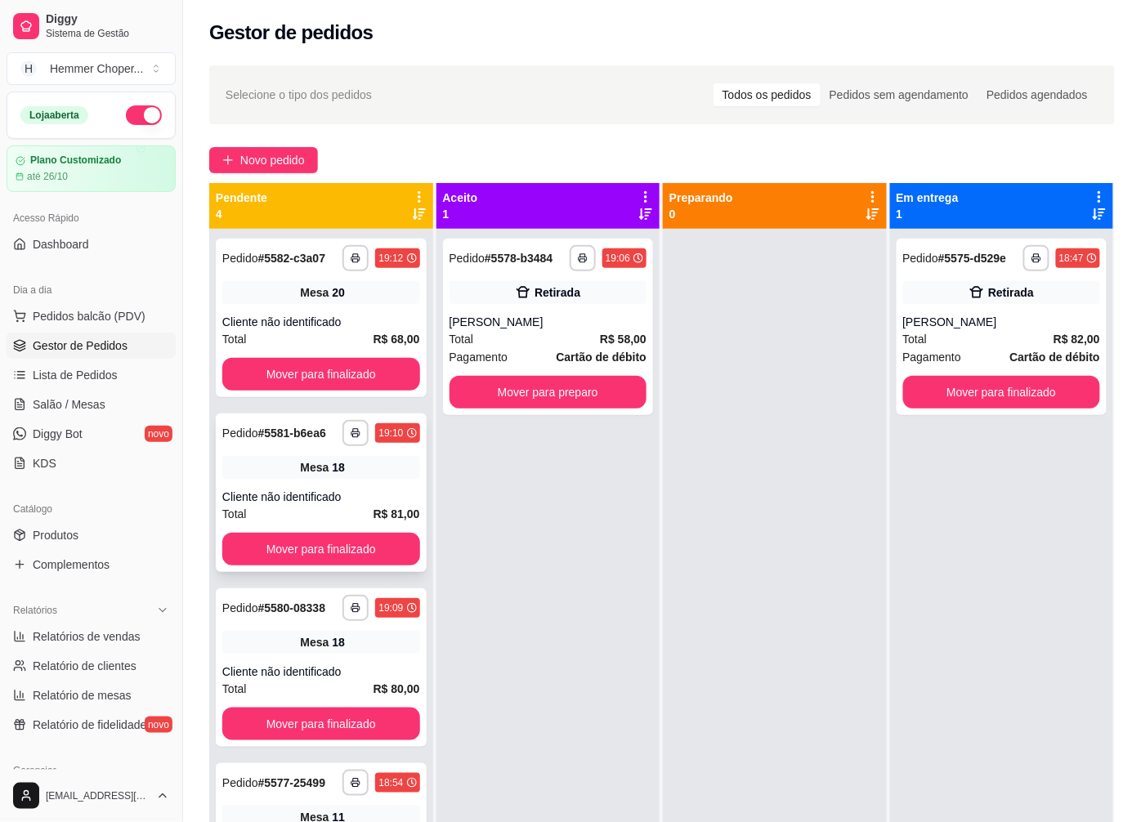
click at [338, 464] on div "18" at bounding box center [338, 467] width 13 height 16
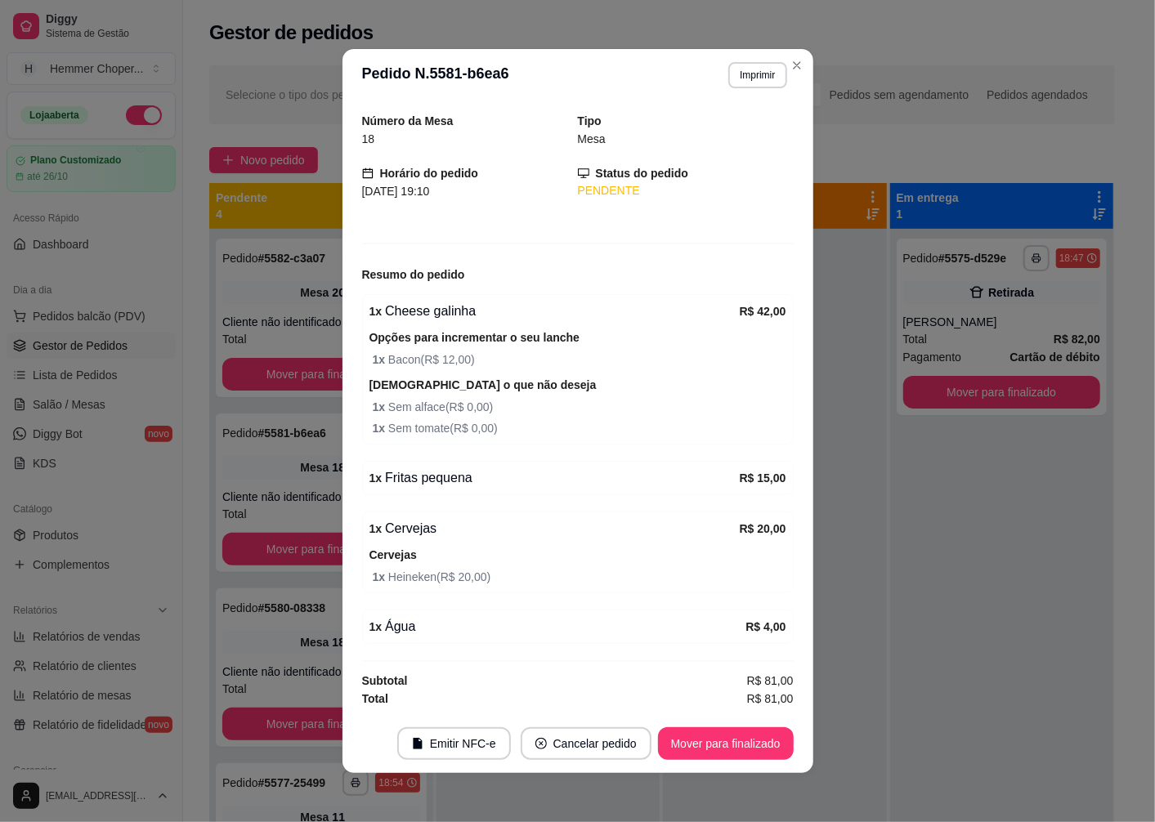
scroll to position [3, 0]
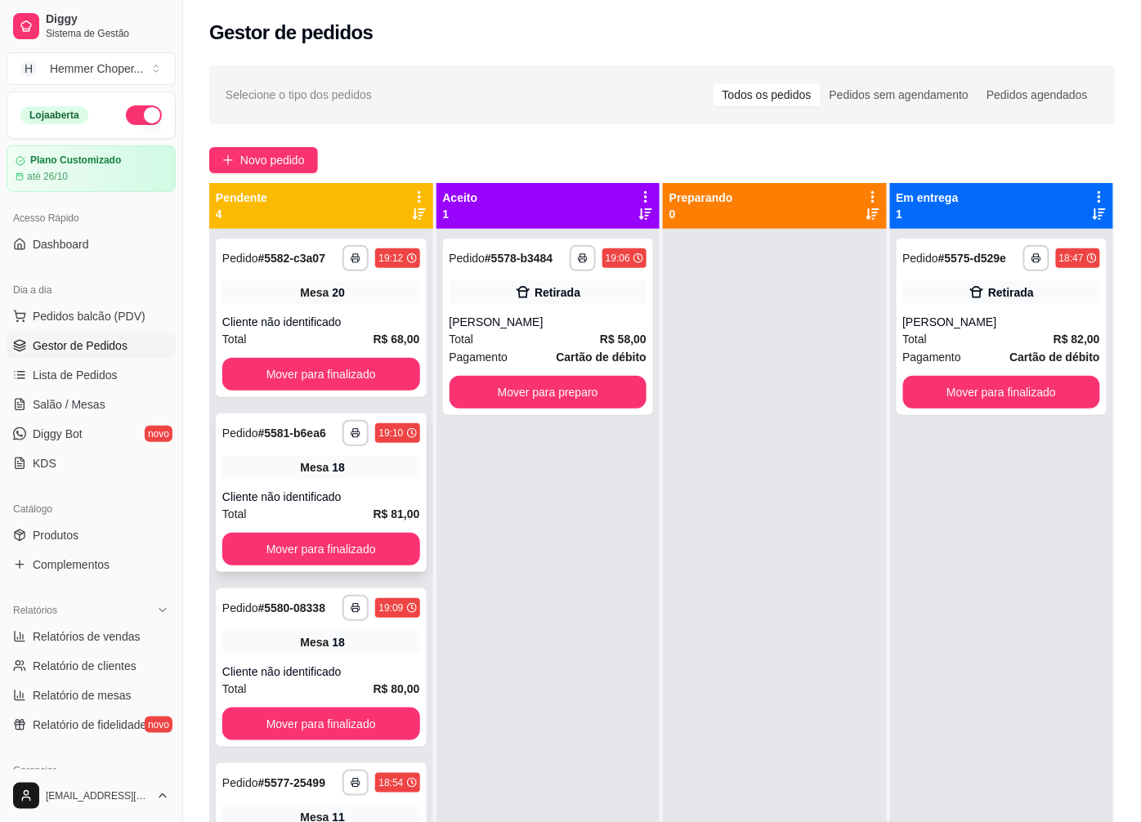
click at [334, 485] on div "**********" at bounding box center [321, 493] width 211 height 159
click at [77, 403] on span "Salão / Mesas" at bounding box center [69, 405] width 73 height 16
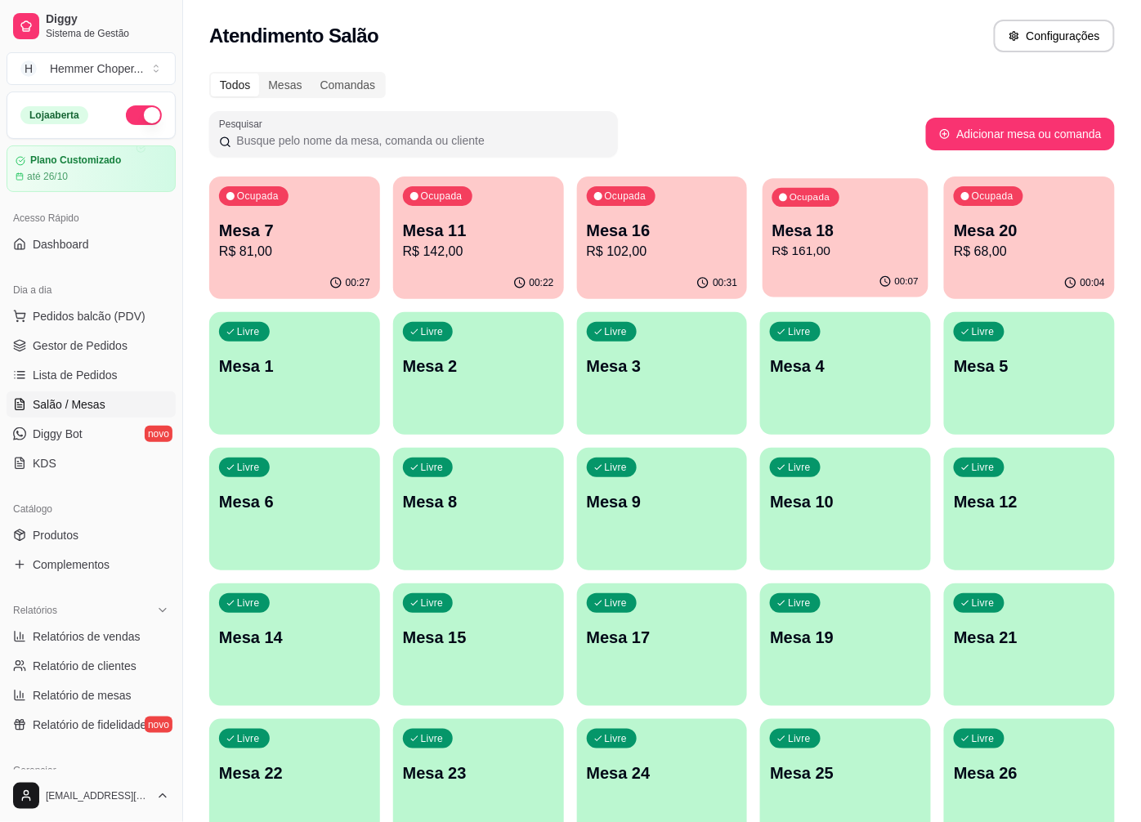
click at [806, 235] on p "Mesa 18" at bounding box center [846, 231] width 146 height 22
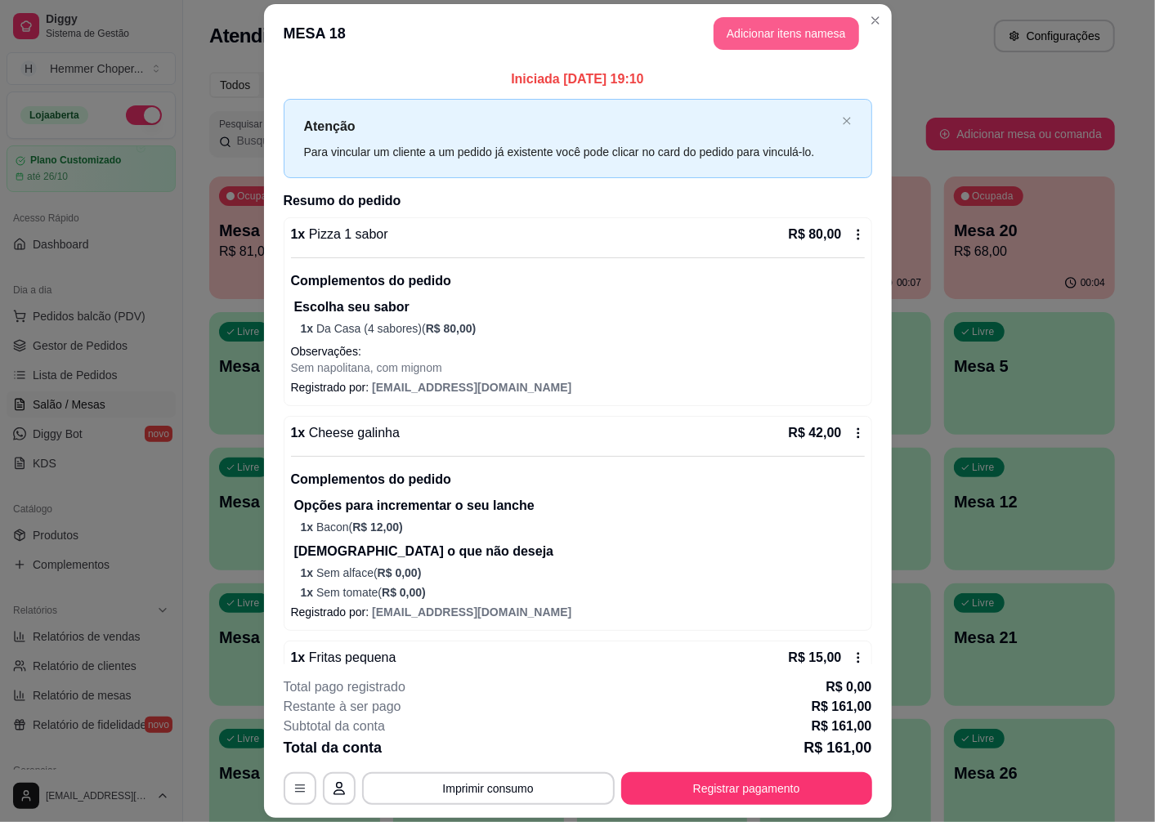
click at [764, 36] on button "Adicionar itens na mesa" at bounding box center [787, 33] width 146 height 33
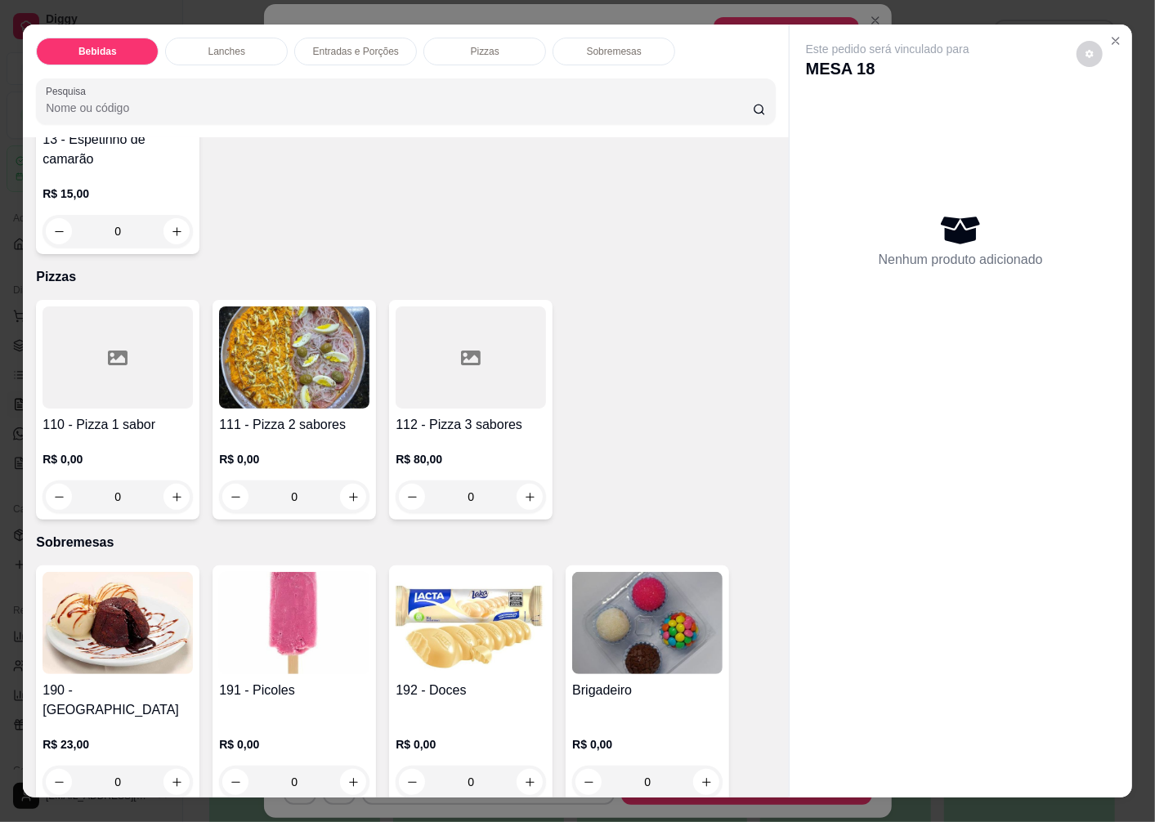
scroll to position [34, 0]
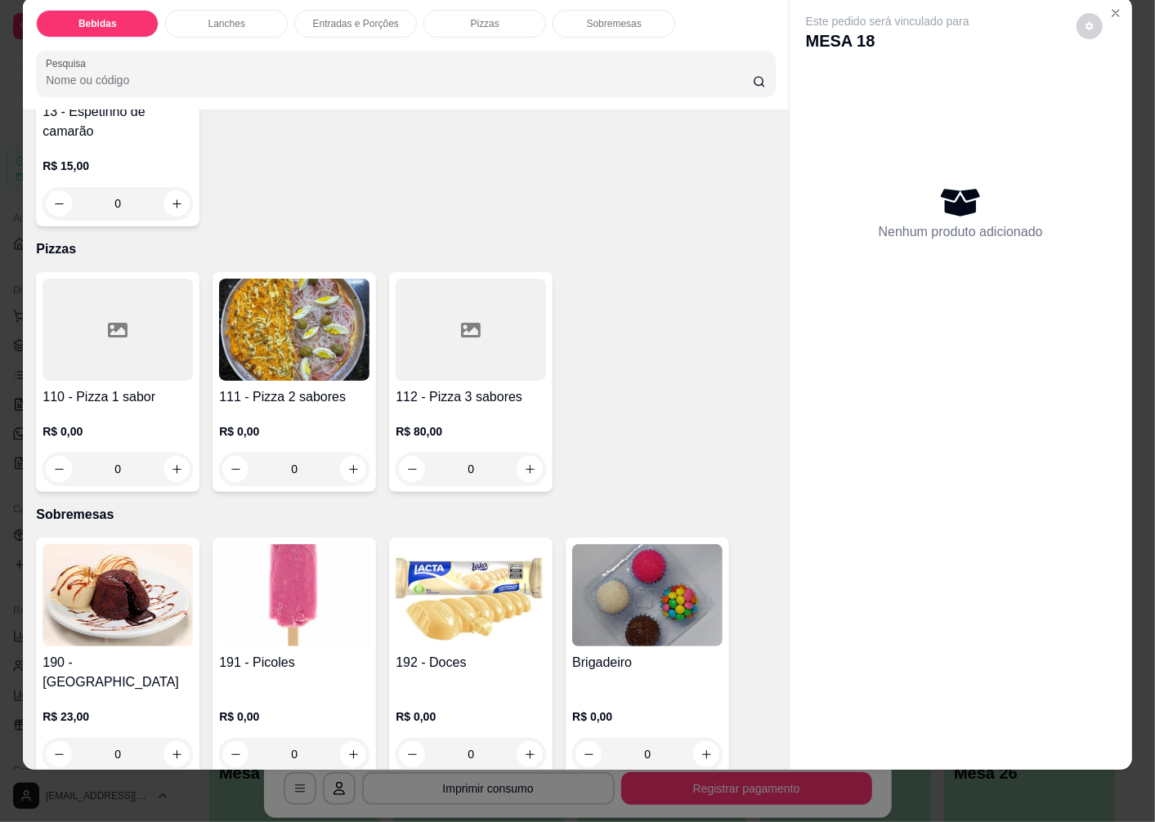
click at [131, 342] on div at bounding box center [118, 330] width 150 height 102
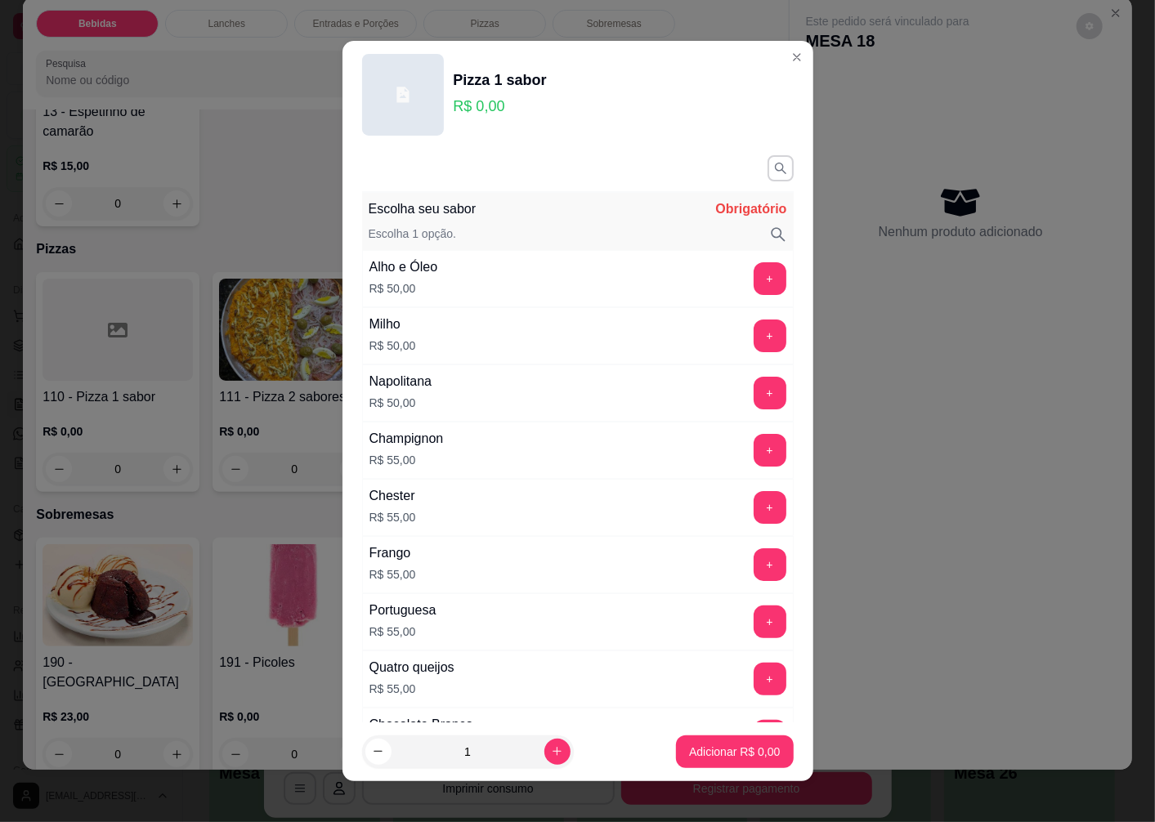
scroll to position [1125, 0]
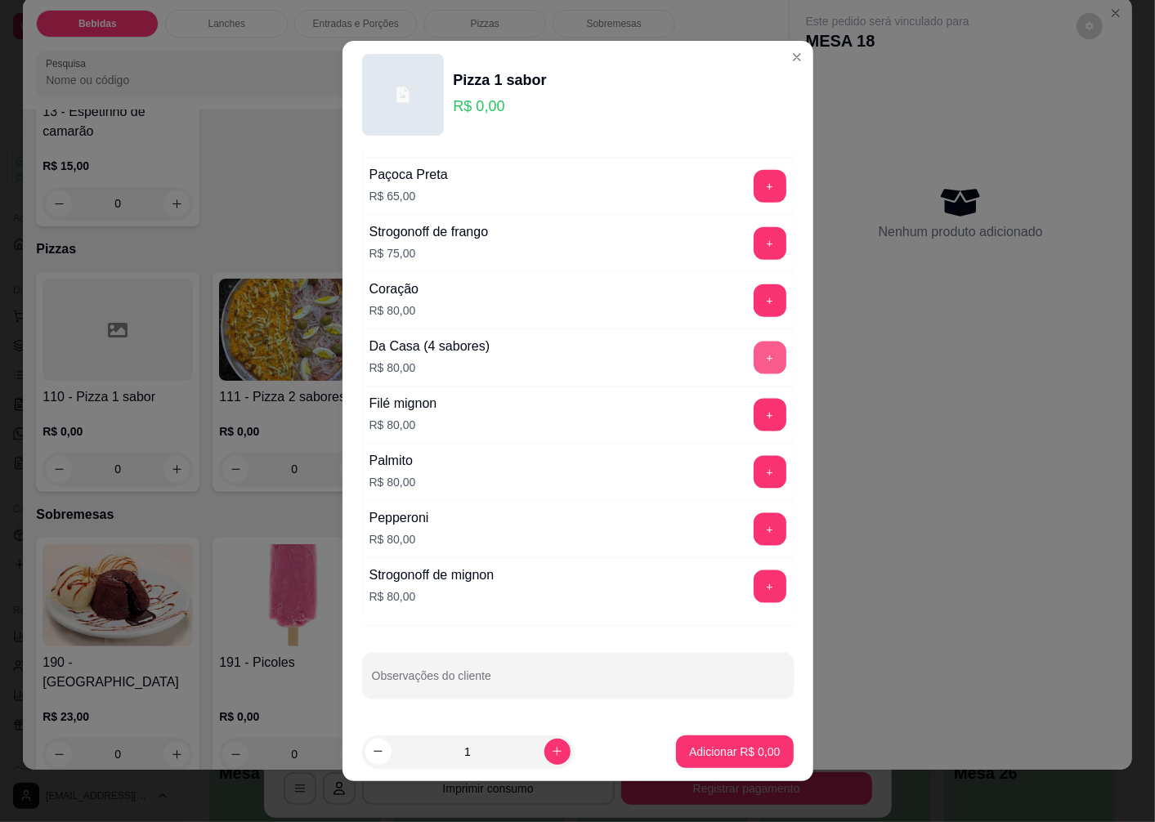
click at [754, 358] on button "+" at bounding box center [770, 358] width 33 height 33
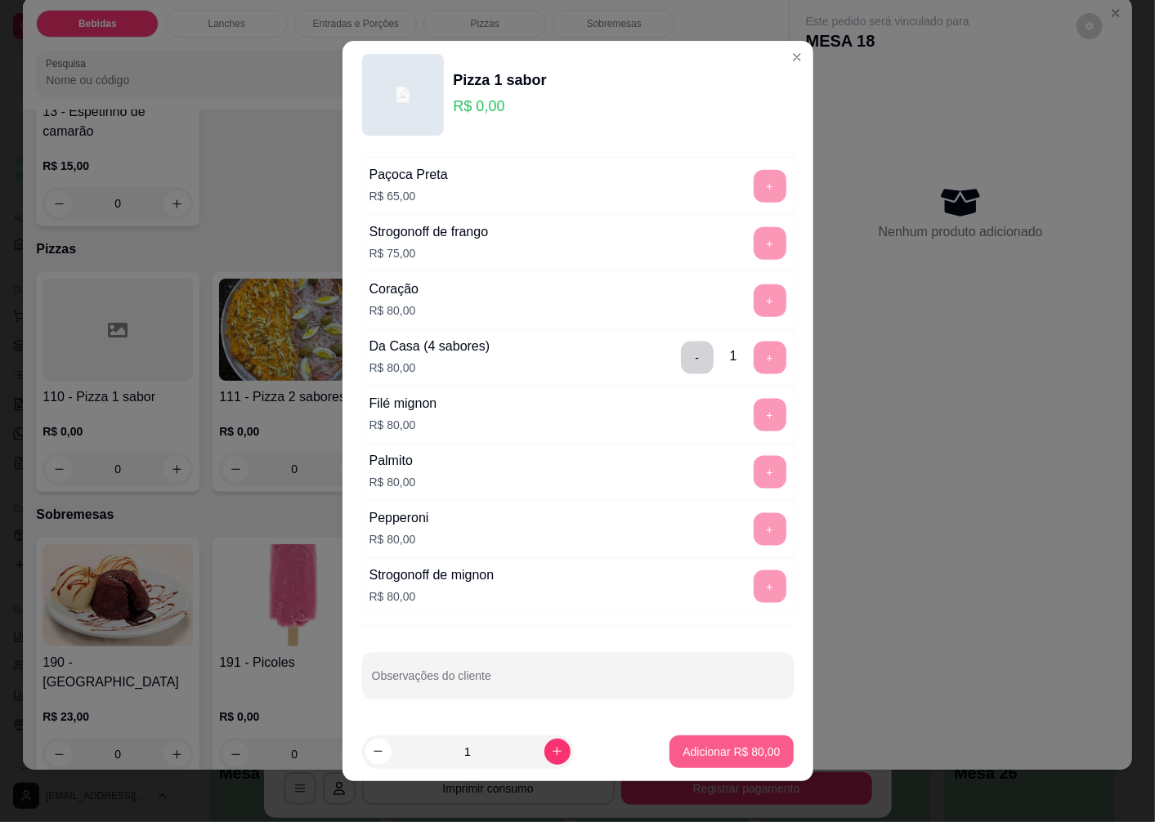
click at [683, 754] on p "Adicionar R$ 80,00" at bounding box center [731, 752] width 97 height 16
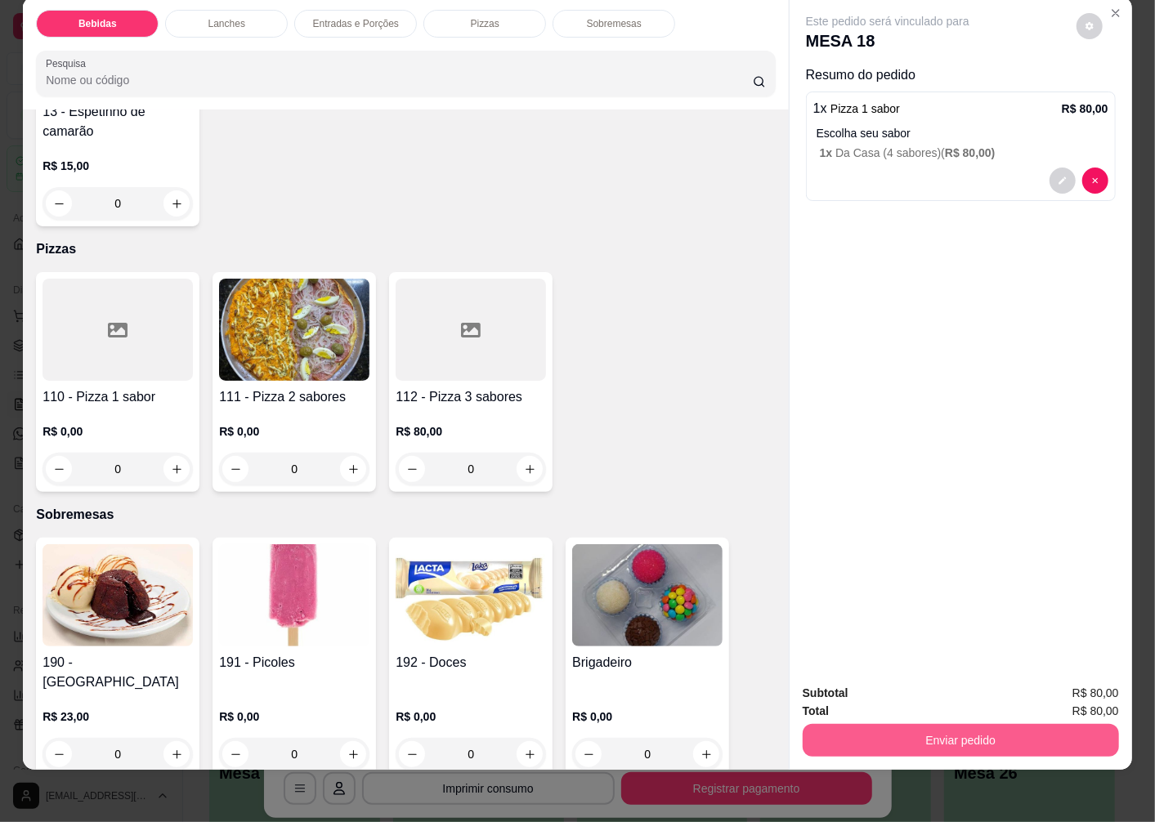
click at [946, 724] on button "Enviar pedido" at bounding box center [961, 740] width 316 height 33
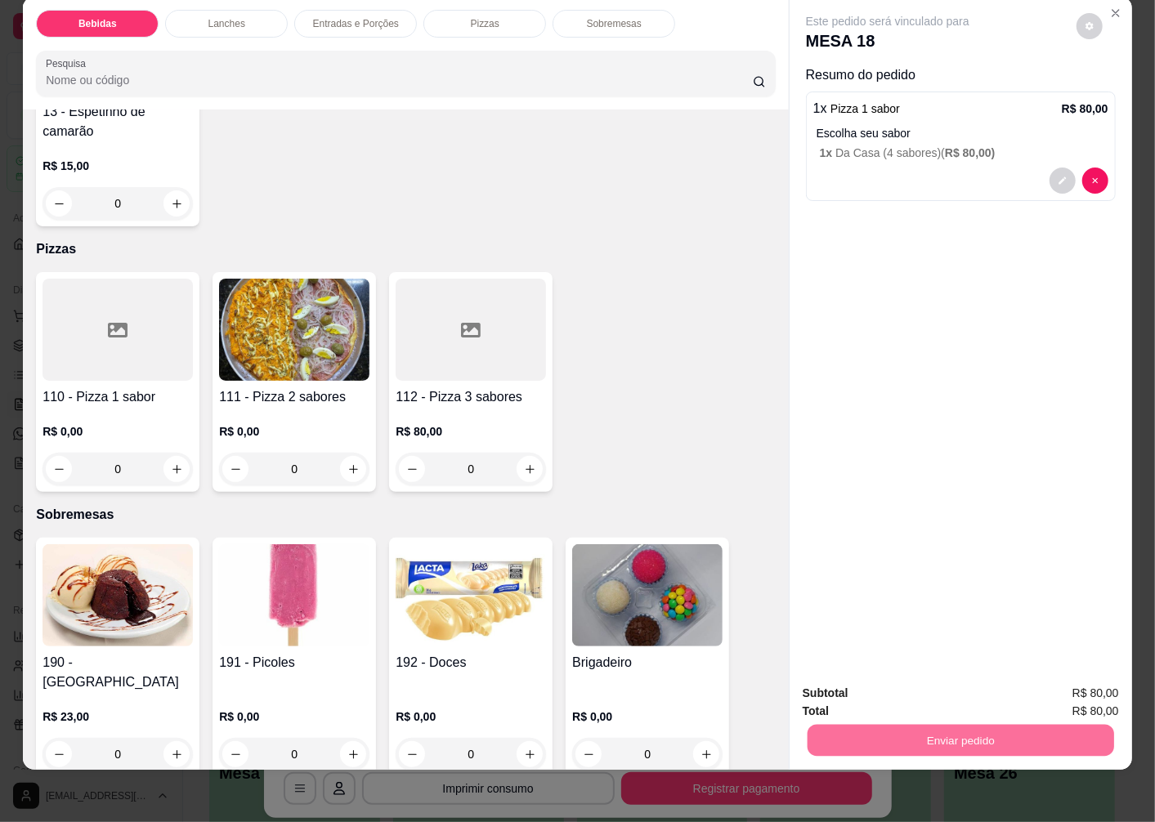
click at [1055, 683] on button "Enviar pedido" at bounding box center [1076, 687] width 92 height 31
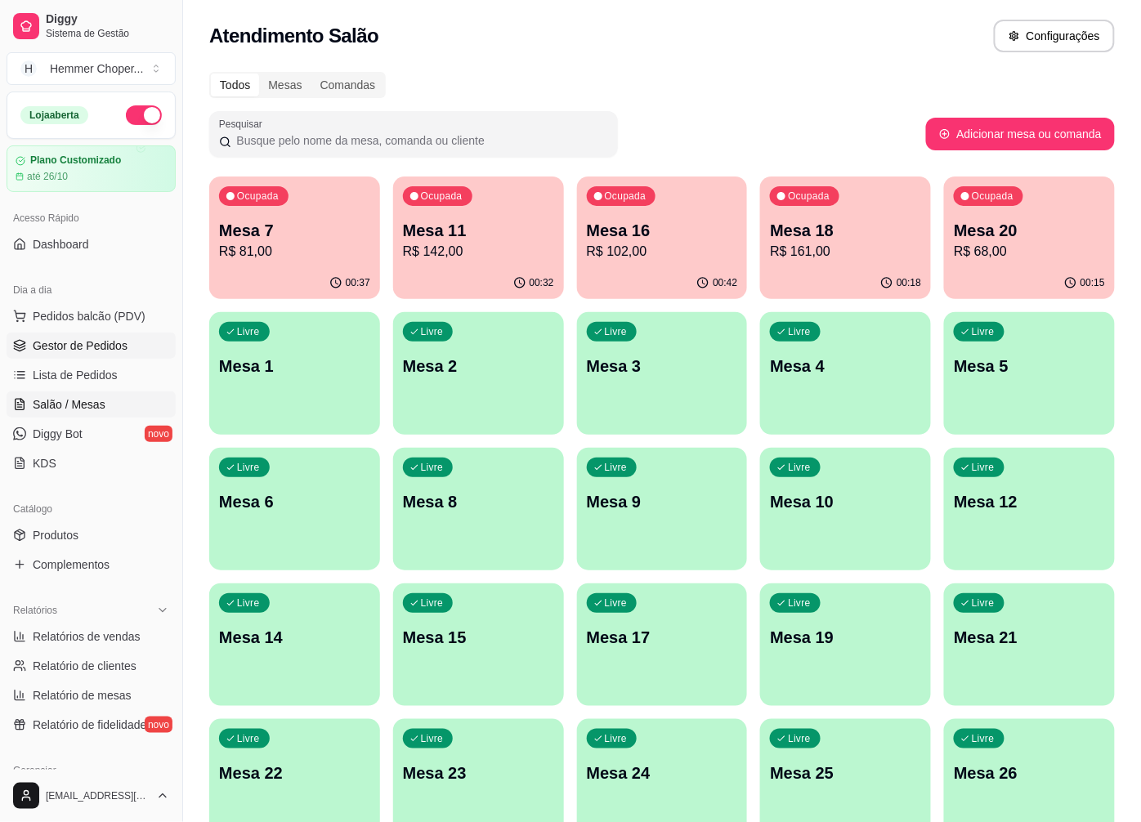
click at [93, 338] on span "Gestor de Pedidos" at bounding box center [80, 346] width 95 height 16
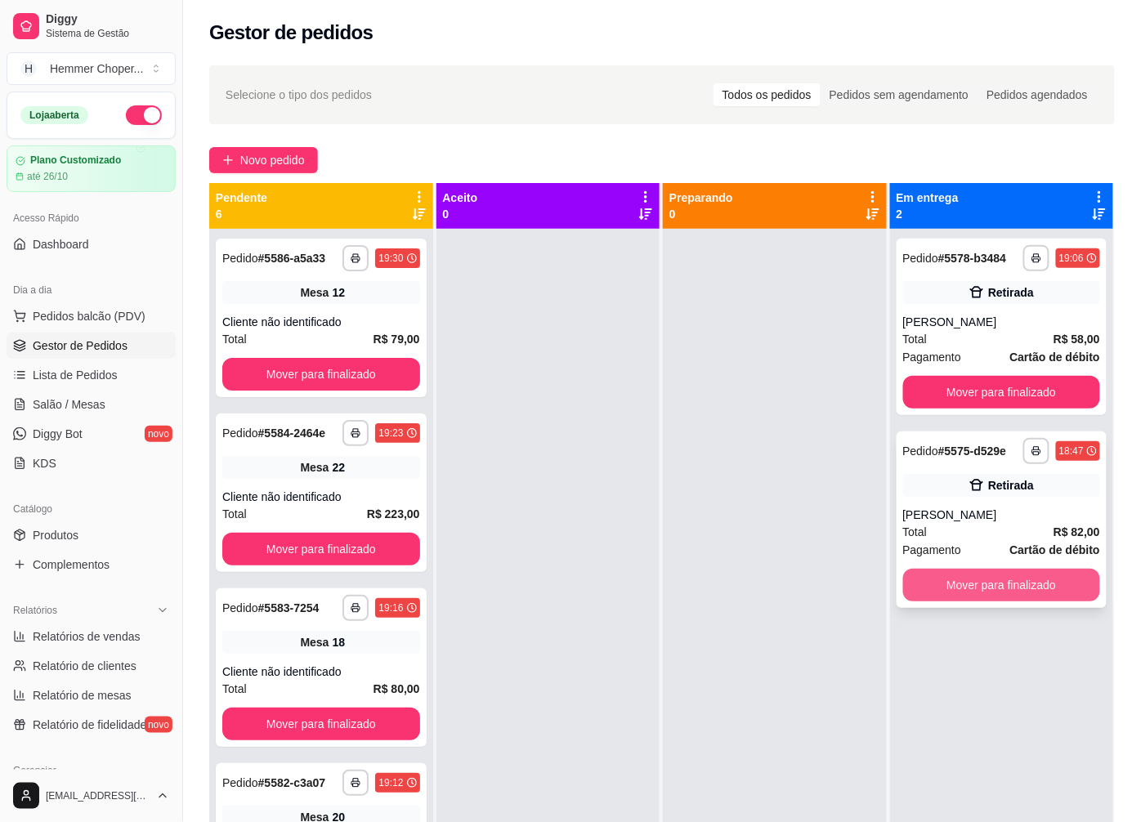
click at [973, 576] on button "Mover para finalizado" at bounding box center [1002, 585] width 198 height 33
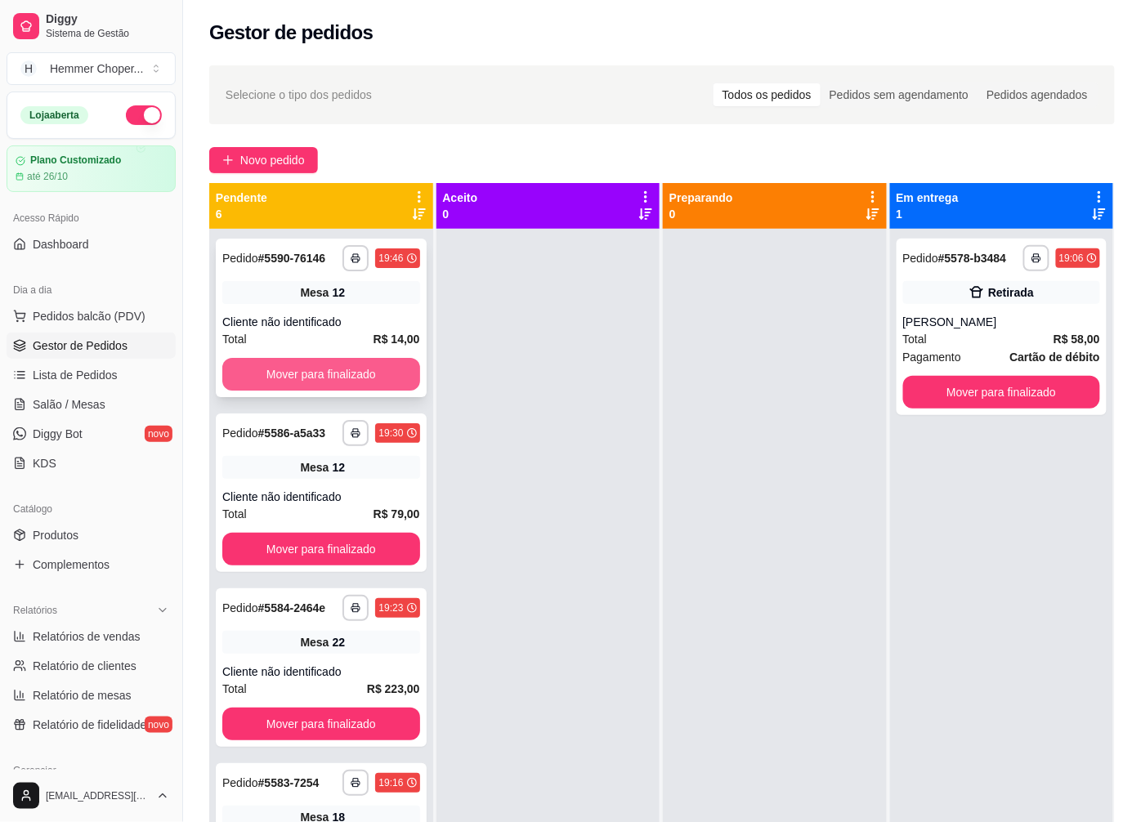
click at [306, 365] on button "Mover para finalizado" at bounding box center [321, 374] width 198 height 33
click at [78, 316] on span "Pedidos balcão (PDV)" at bounding box center [89, 316] width 113 height 16
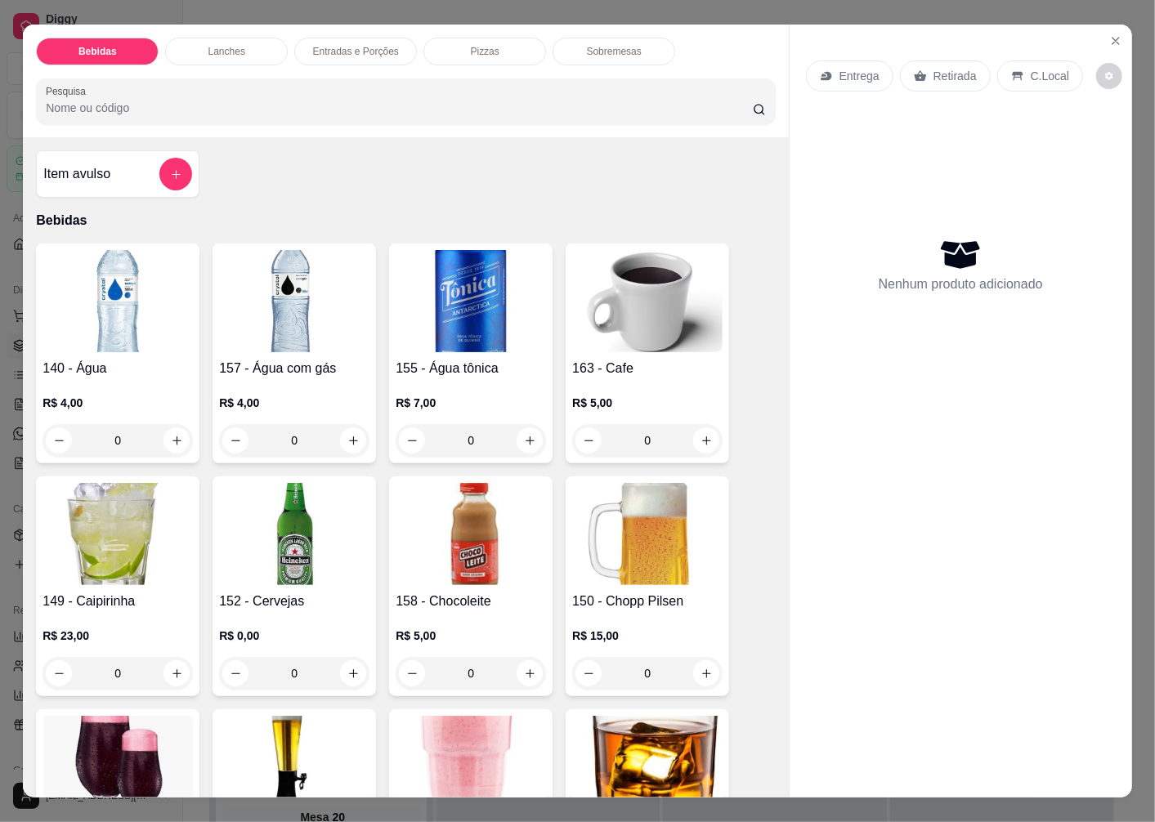
click at [944, 68] on p "Retirada" at bounding box center [955, 76] width 43 height 16
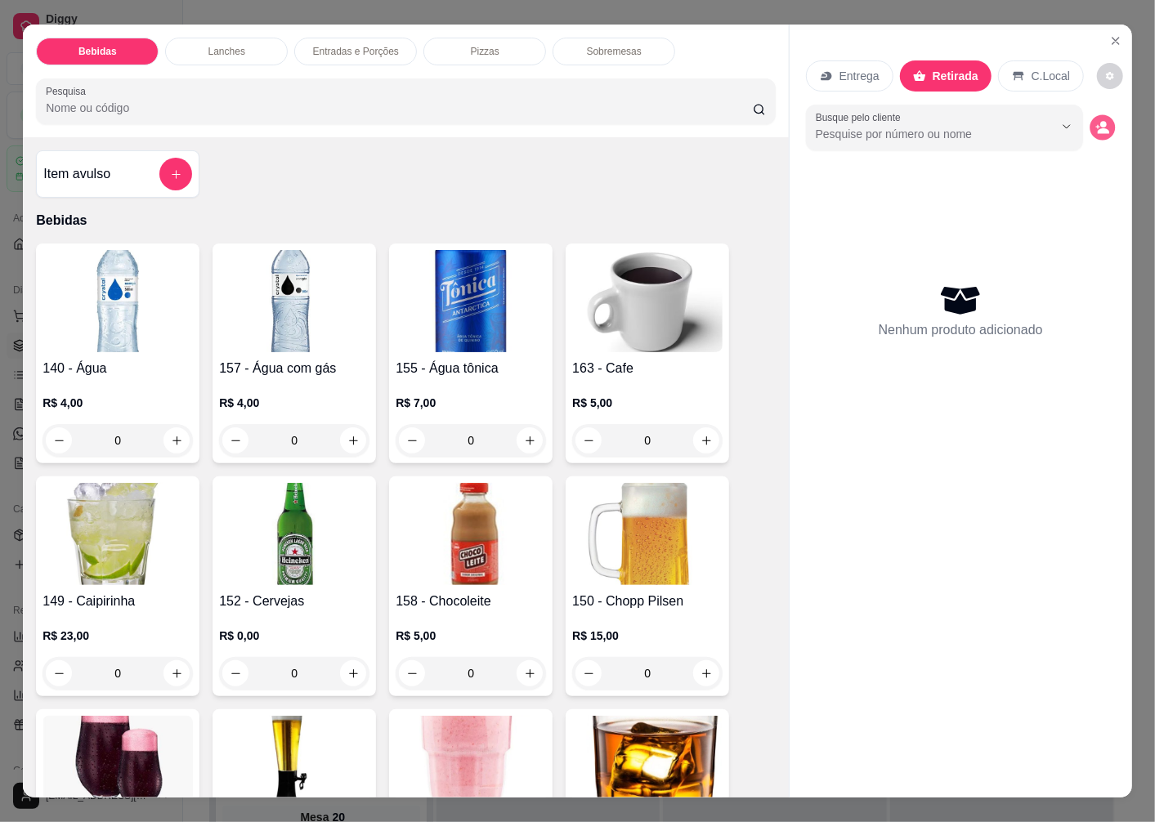
click at [1098, 128] on icon "decrease-product-quantity" at bounding box center [1103, 131] width 11 height 6
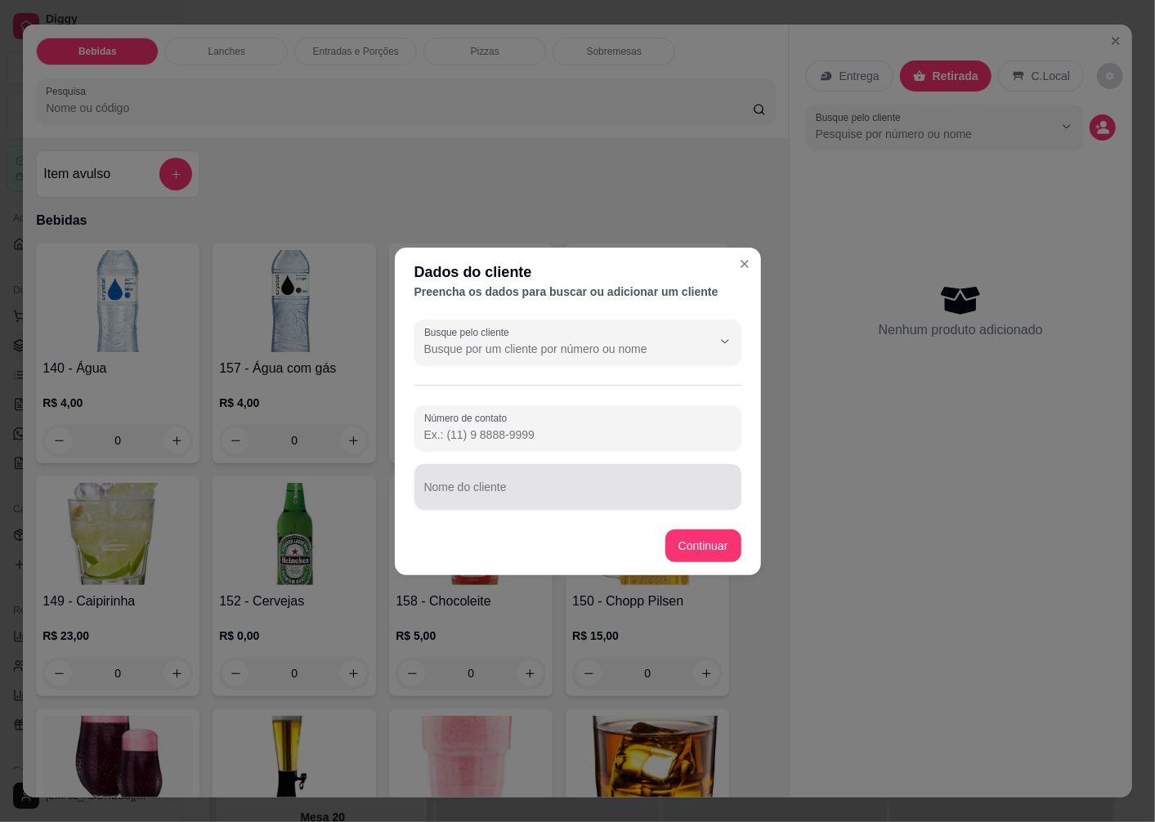
click at [486, 486] on div "Nome do cliente" at bounding box center [578, 487] width 327 height 46
type input "UTECH"
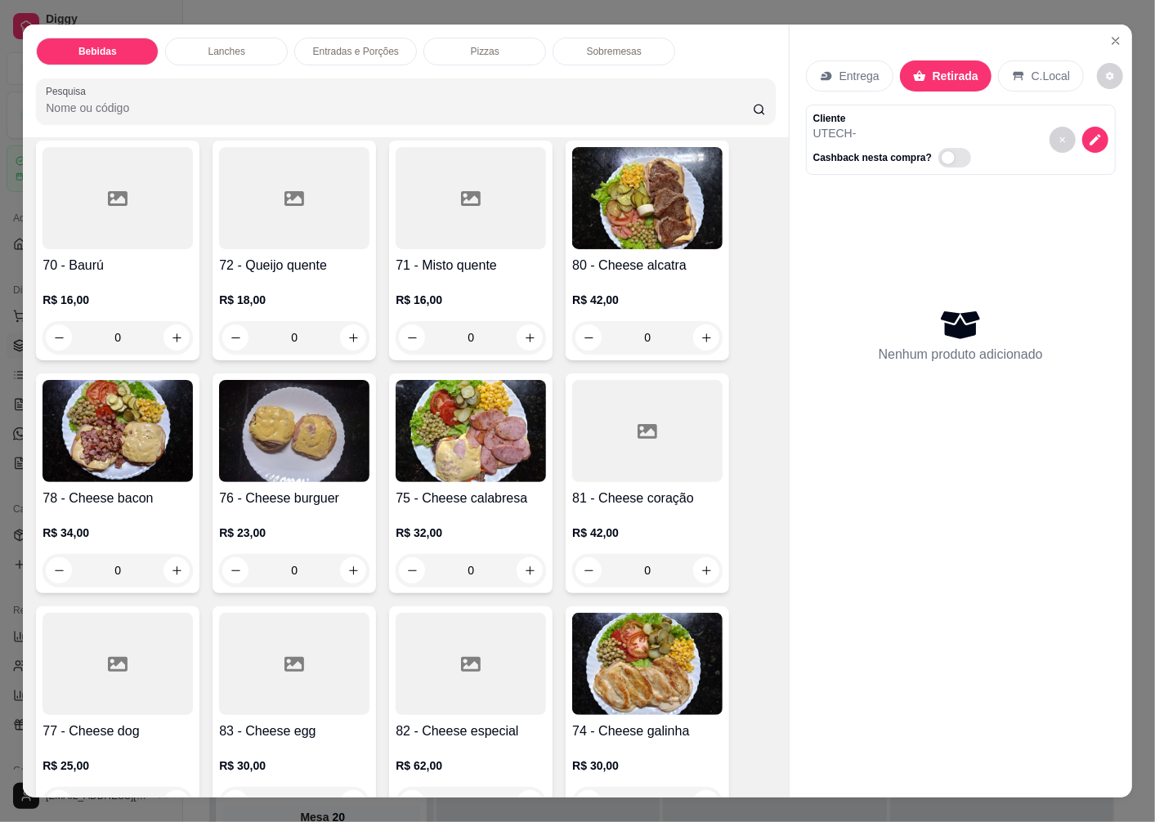
scroll to position [2361, 0]
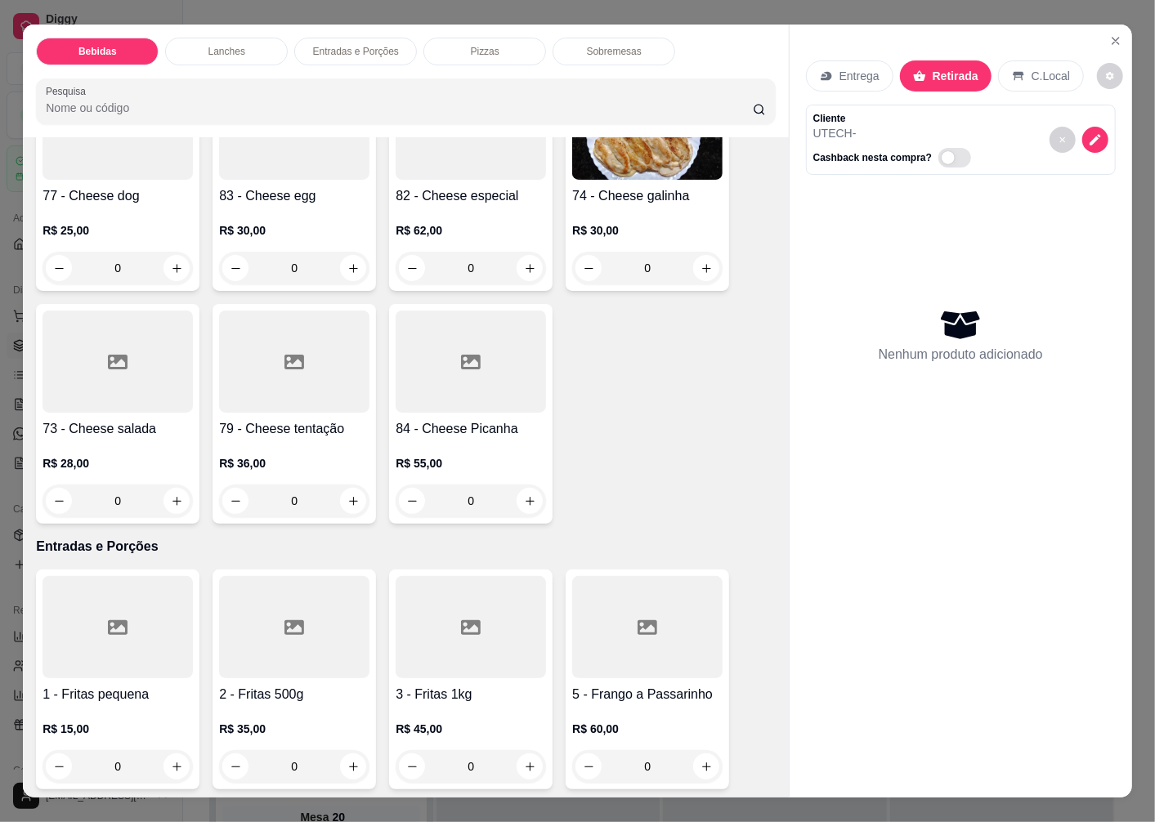
click at [120, 441] on div "R$ 28,00 0" at bounding box center [118, 478] width 150 height 78
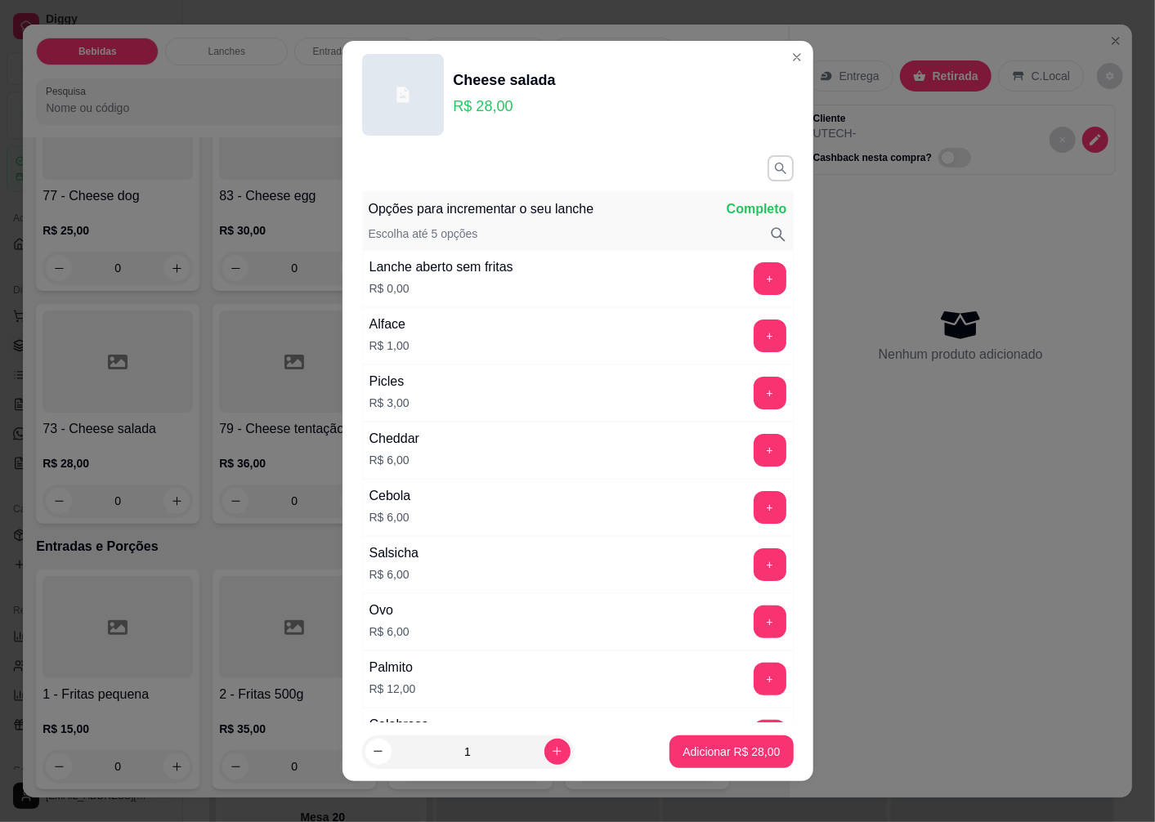
scroll to position [181, 0]
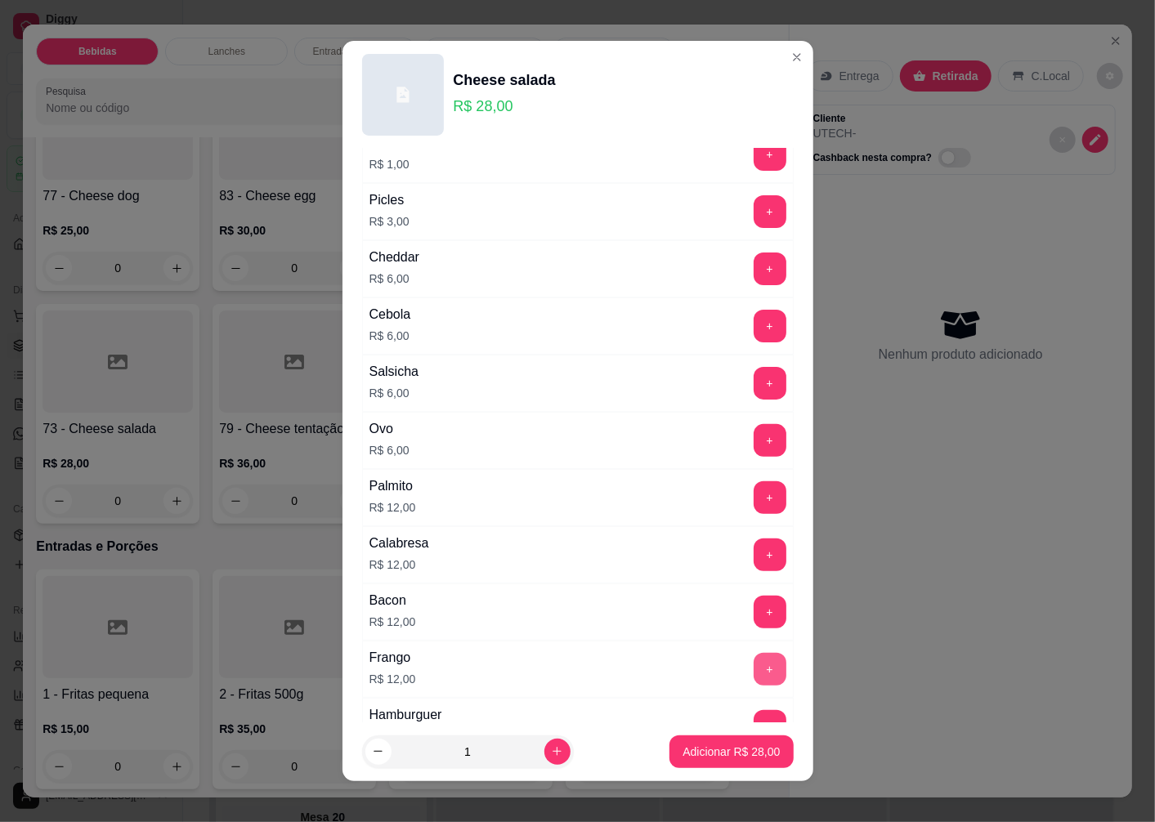
click at [754, 668] on button "+" at bounding box center [770, 669] width 33 height 33
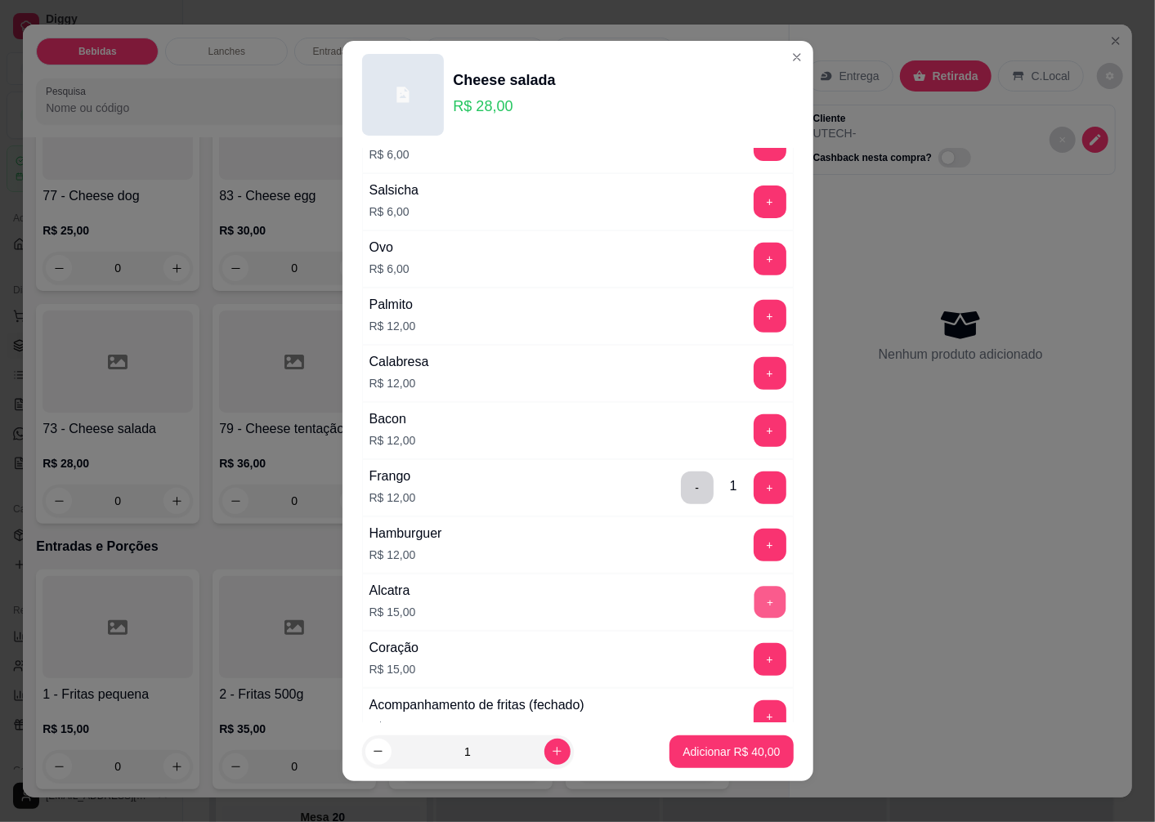
click at [754, 597] on button "+" at bounding box center [770, 603] width 32 height 32
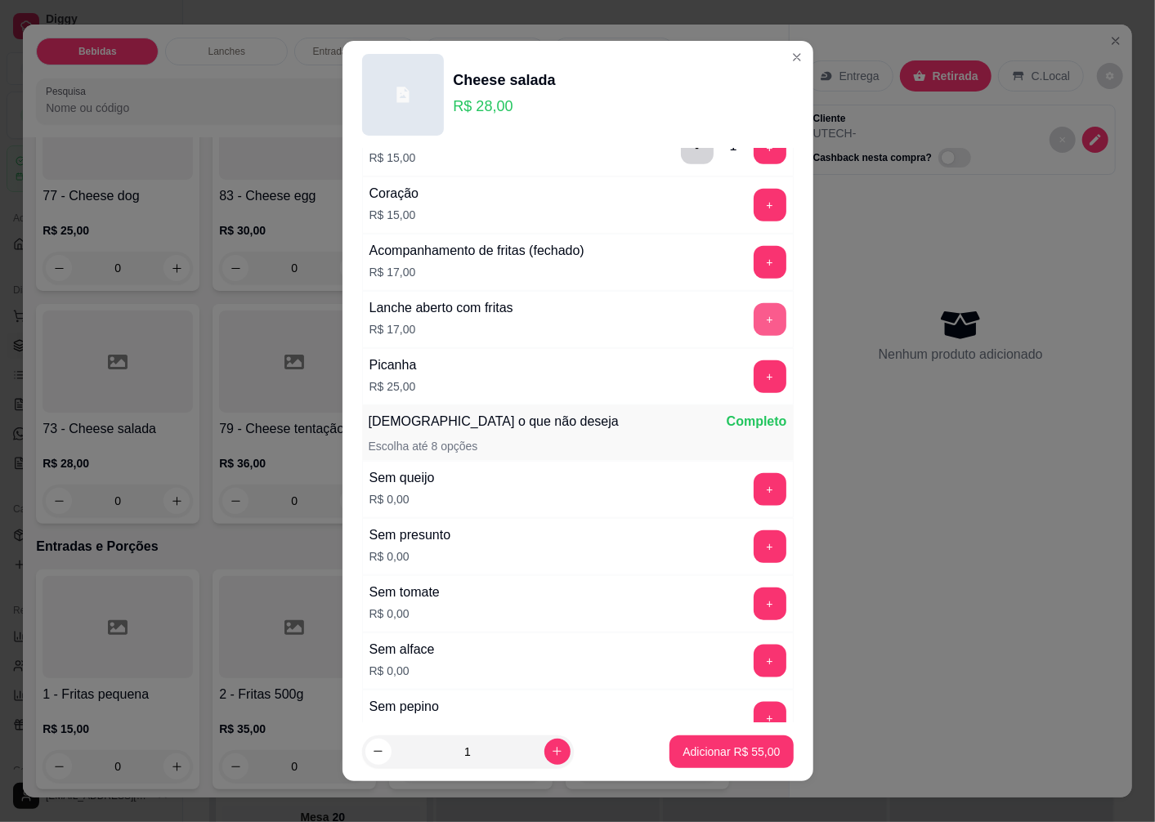
click at [754, 323] on button "+" at bounding box center [770, 319] width 33 height 33
click at [728, 756] on p "Adicionar R$ 72,00" at bounding box center [731, 752] width 97 height 16
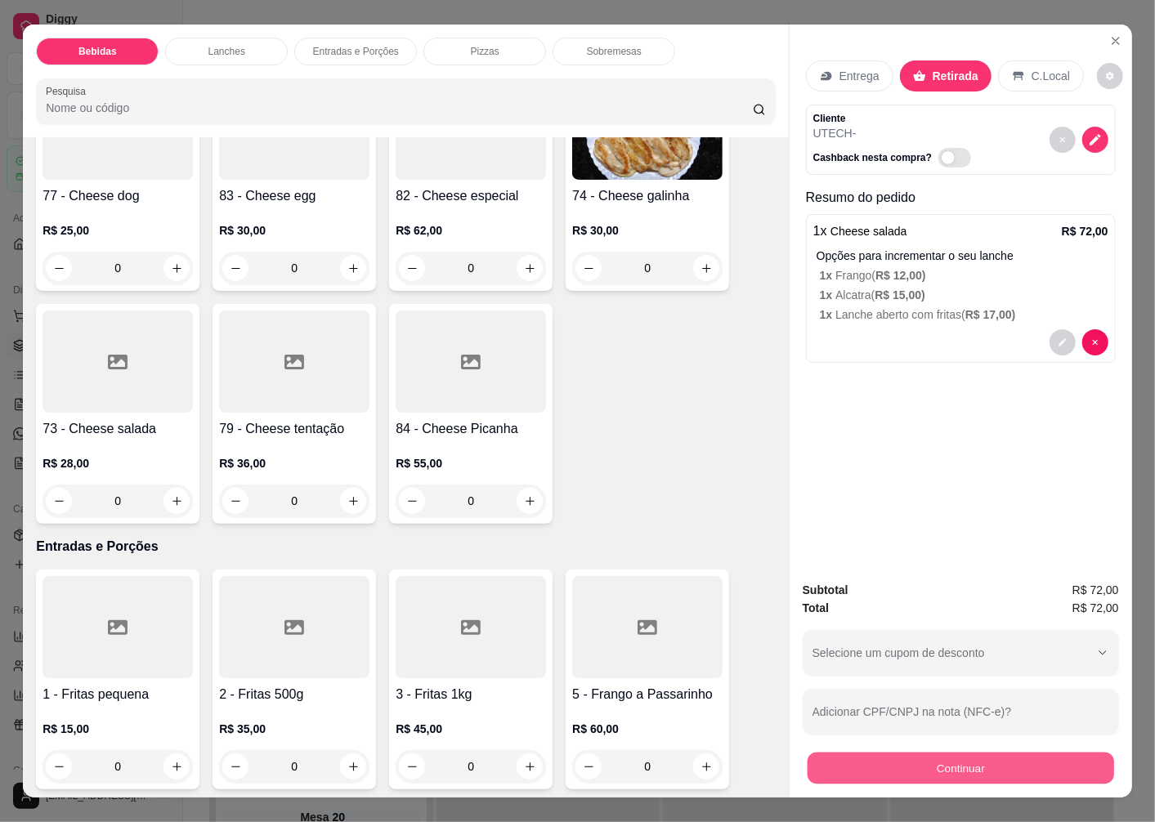
click at [912, 760] on button "Continuar" at bounding box center [961, 768] width 307 height 32
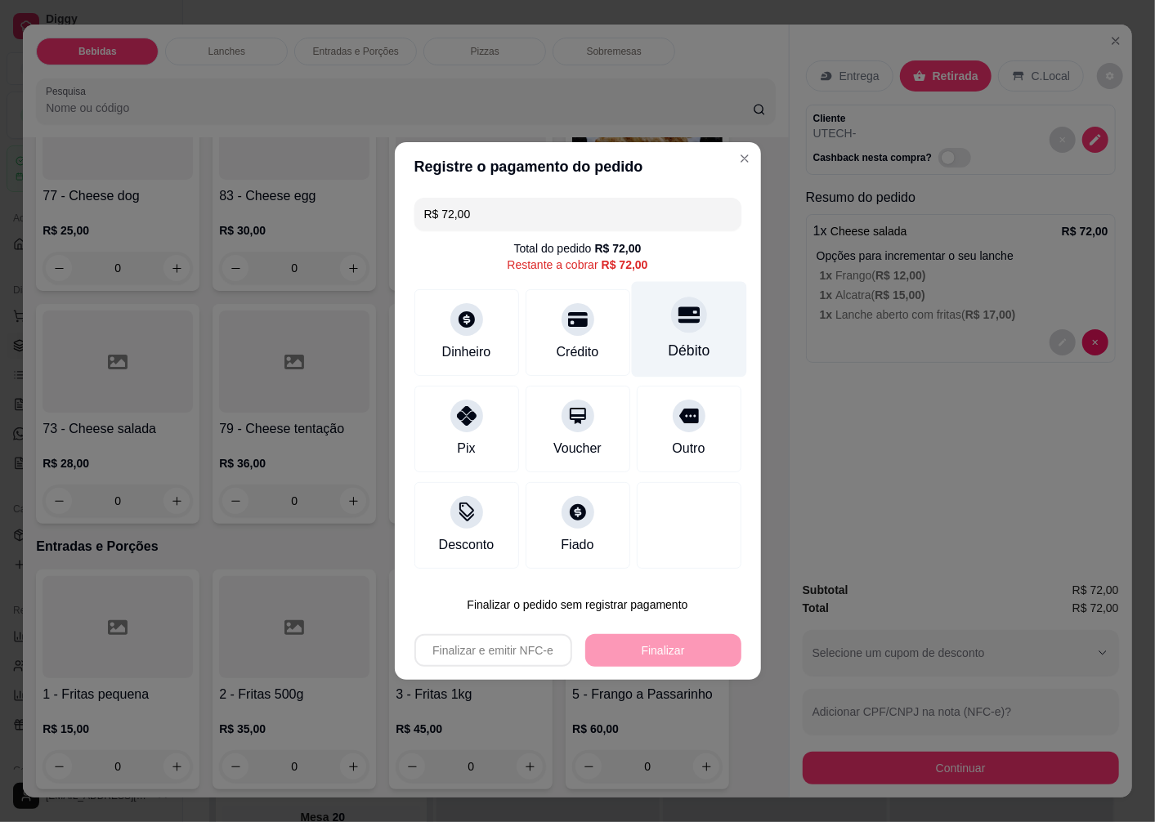
click at [682, 349] on div "Débito" at bounding box center [689, 350] width 42 height 21
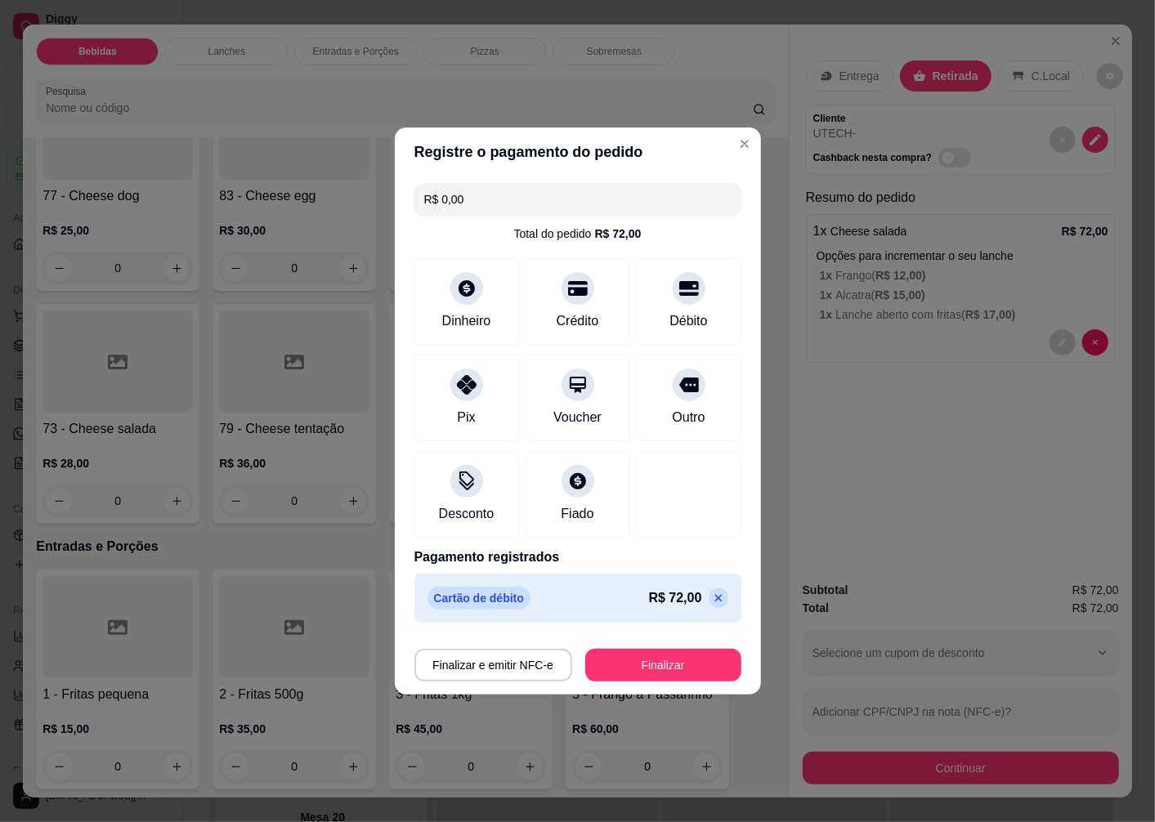
click at [652, 676] on button "Finalizar" at bounding box center [663, 665] width 156 height 33
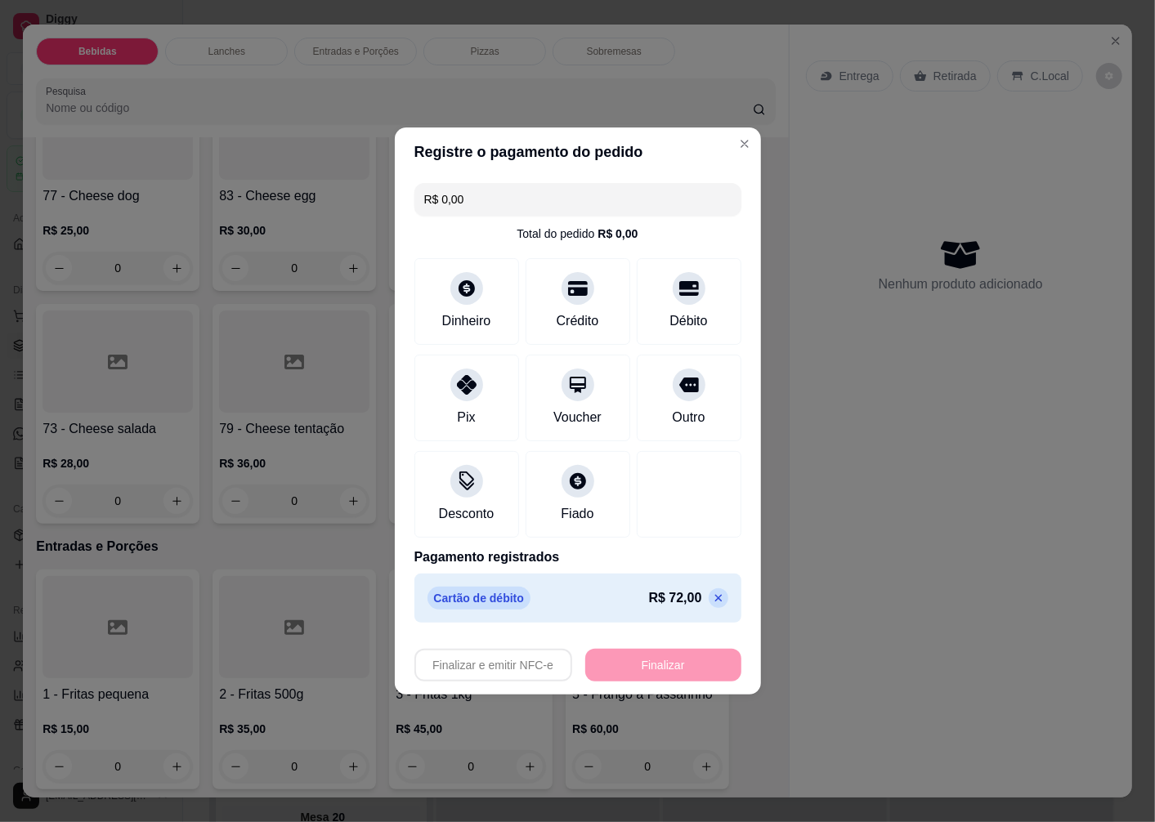
type input "-R$ 72,00"
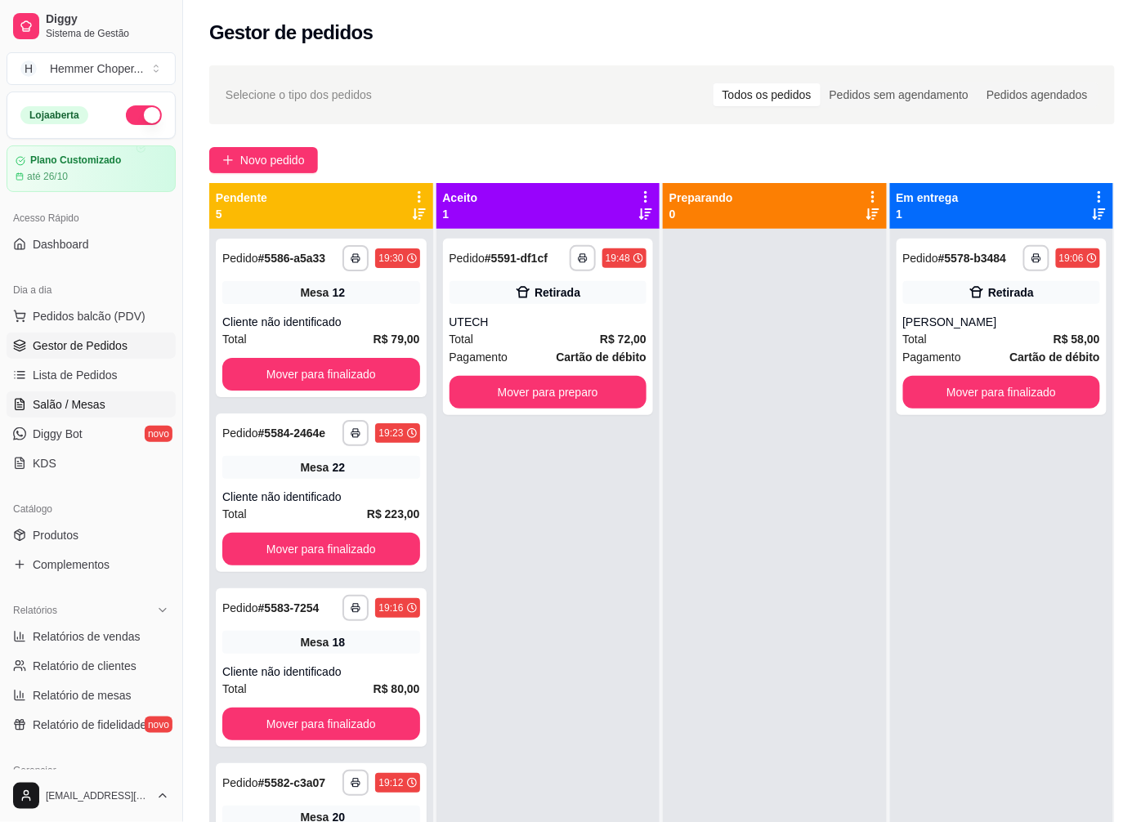
click at [88, 397] on span "Salão / Mesas" at bounding box center [69, 405] width 73 height 16
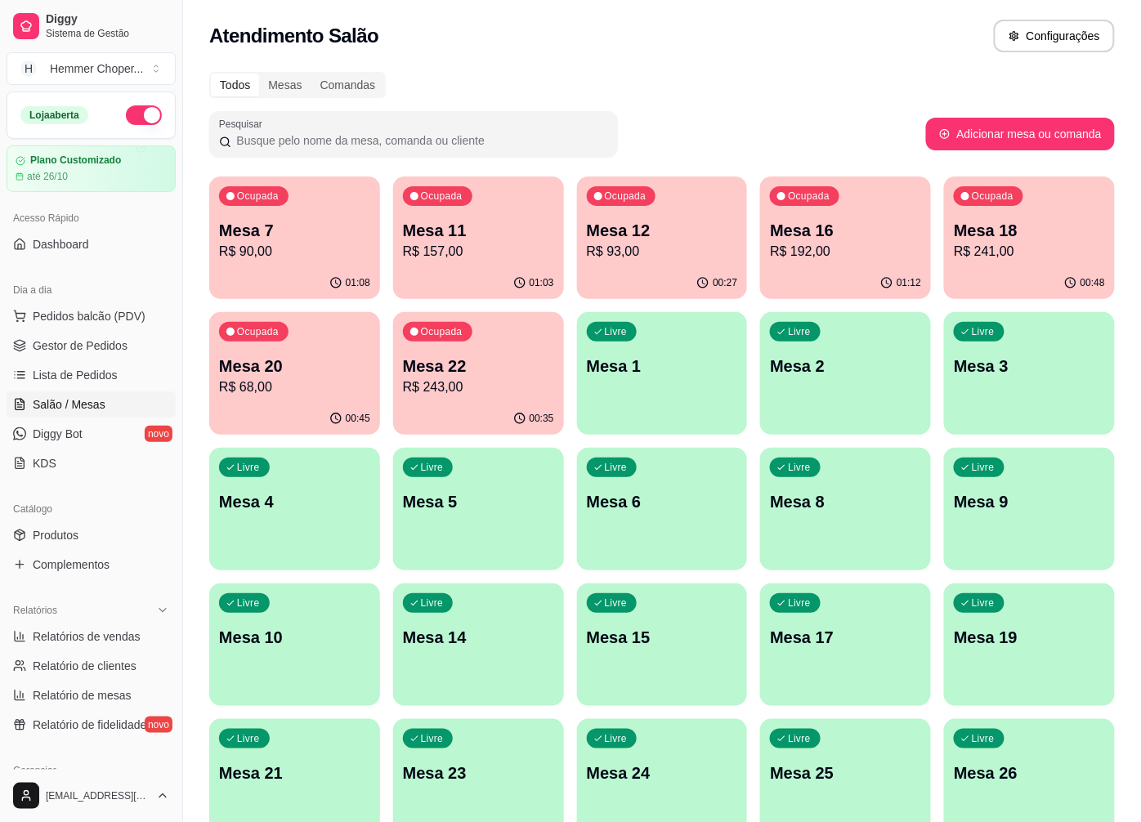
click at [312, 385] on p "R$ 68,00" at bounding box center [294, 388] width 151 height 20
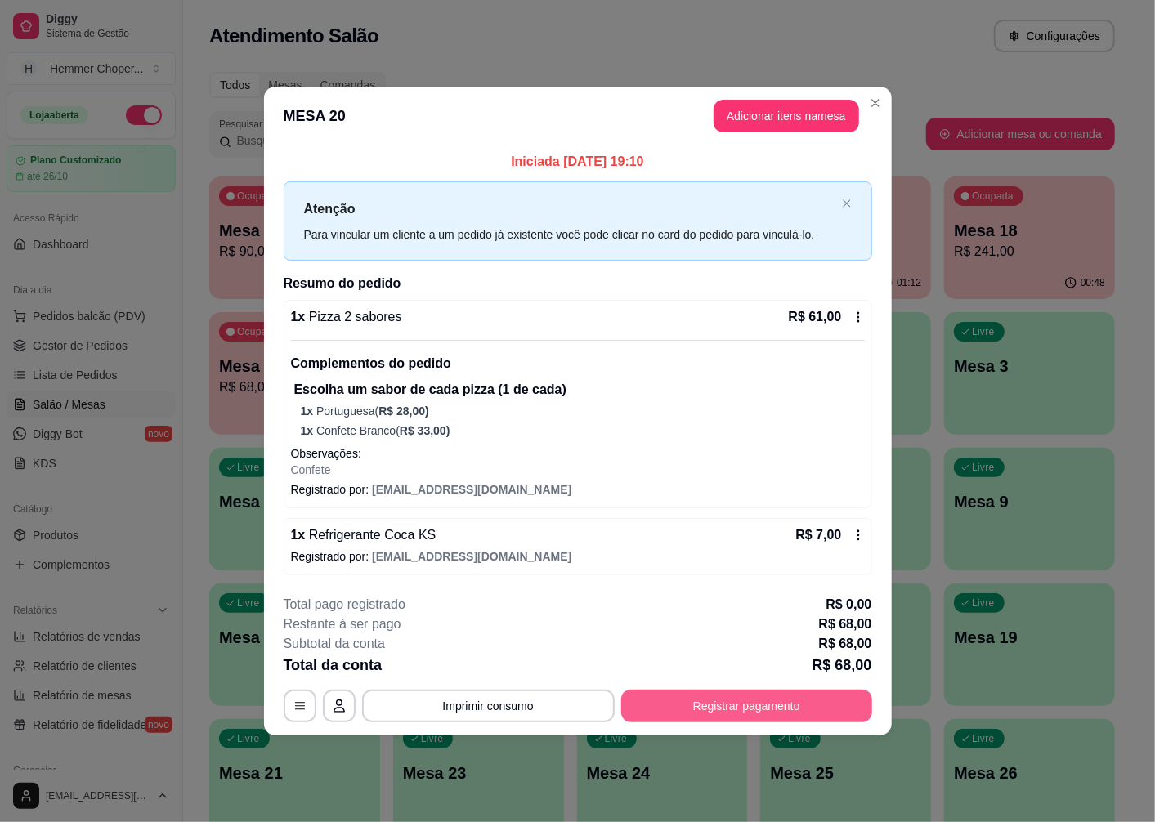
click at [684, 701] on button "Registrar pagamento" at bounding box center [746, 706] width 251 height 33
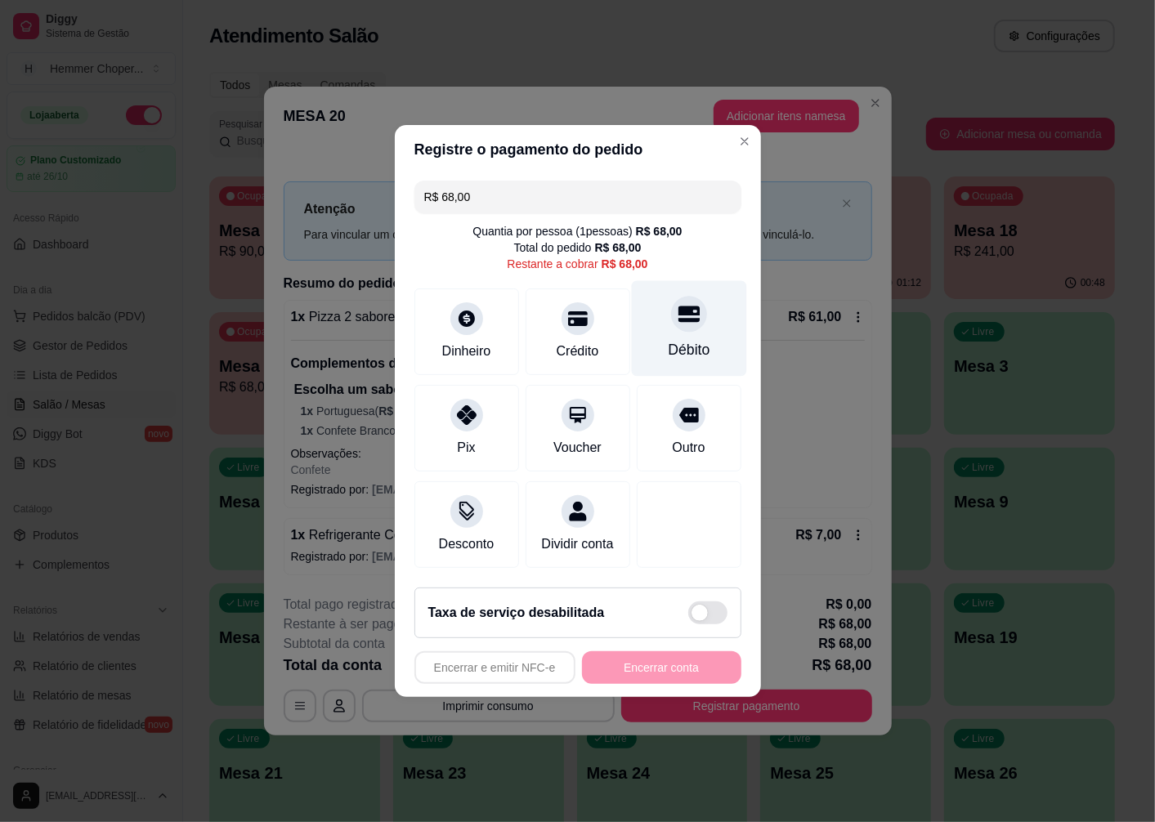
click at [682, 320] on div at bounding box center [689, 314] width 36 height 36
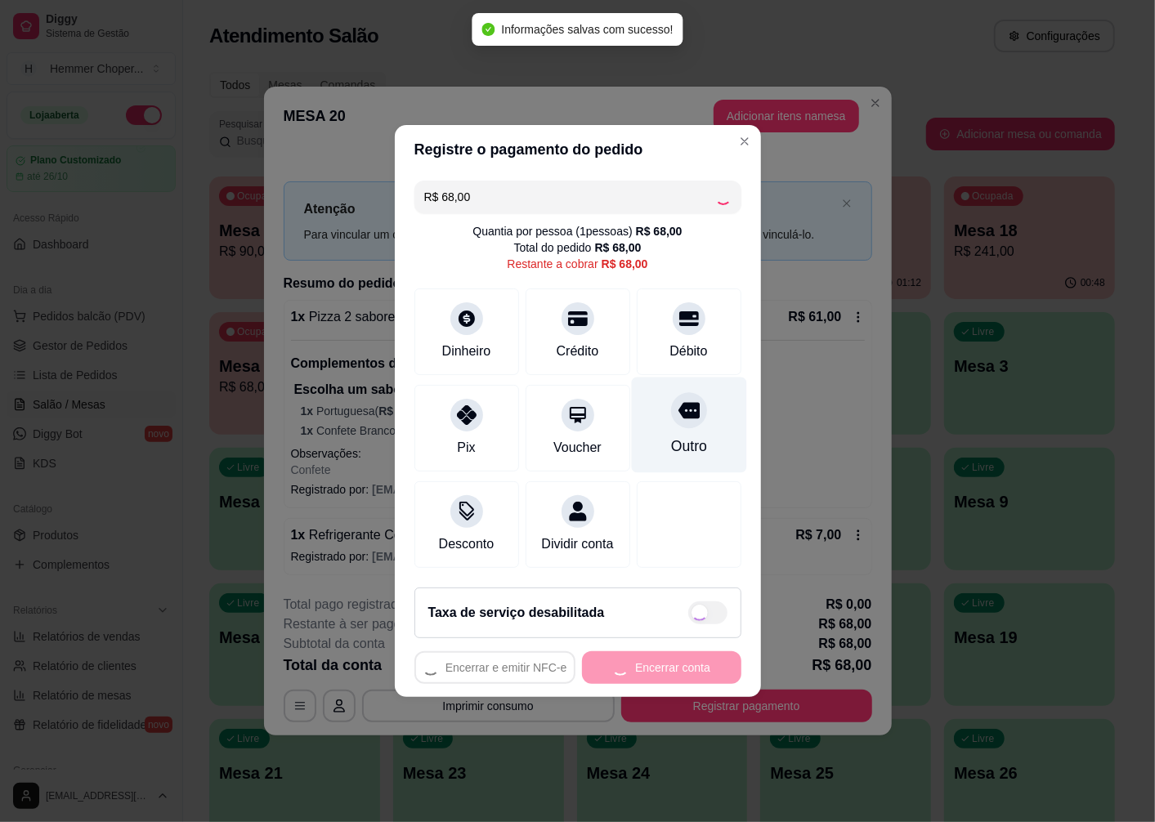
type input "R$ 0,00"
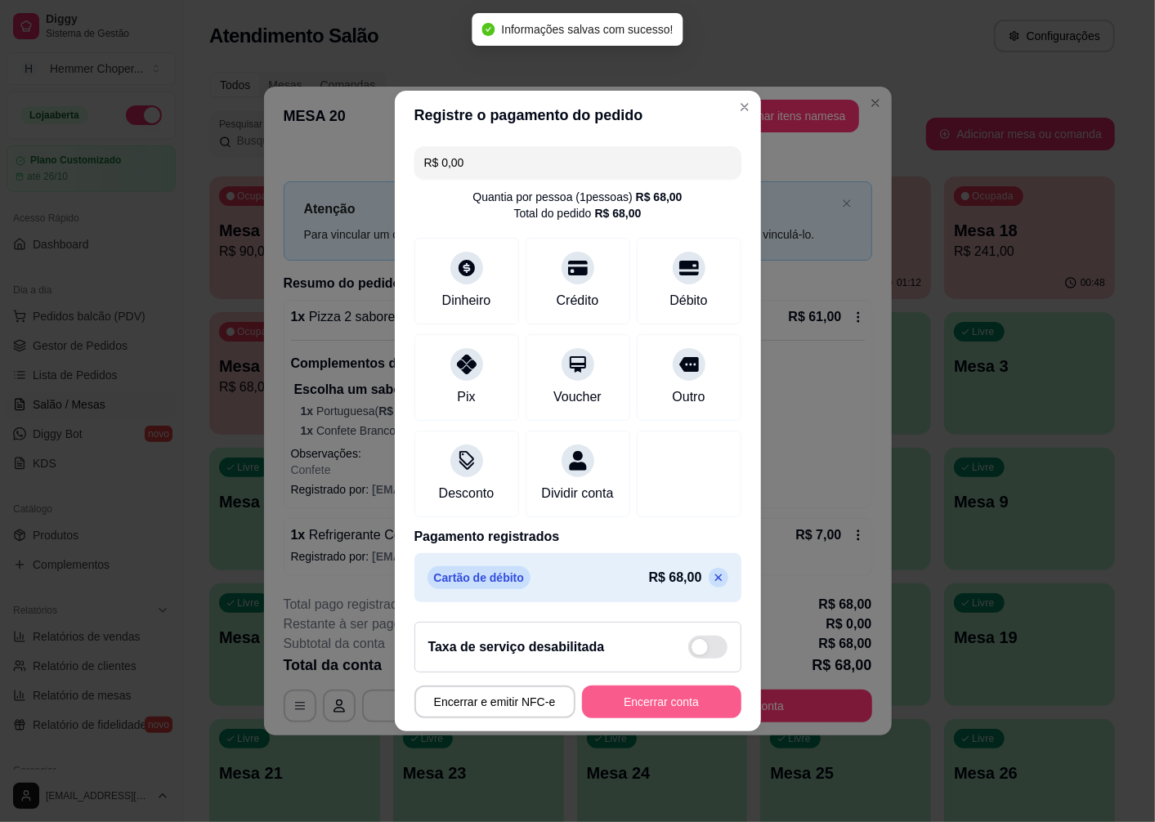
click at [652, 715] on button "Encerrar conta" at bounding box center [661, 702] width 159 height 33
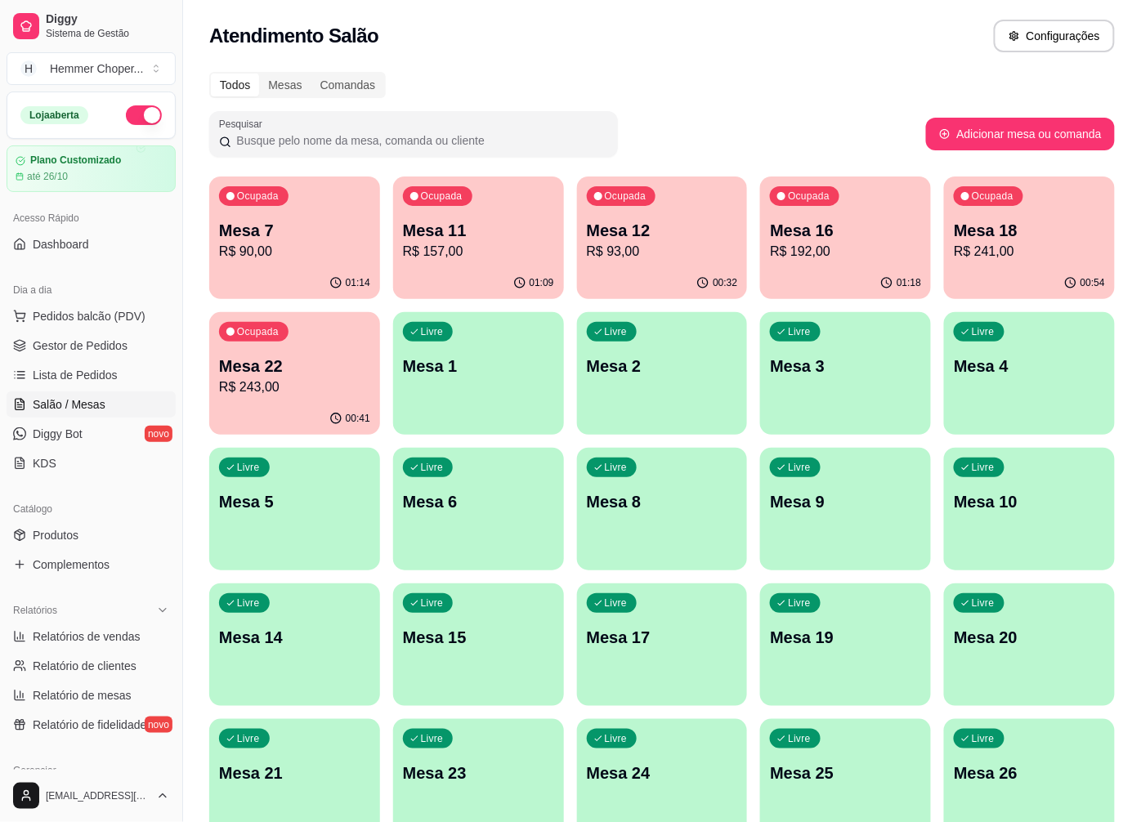
click at [82, 319] on span "Pedidos balcão (PDV)" at bounding box center [89, 316] width 113 height 16
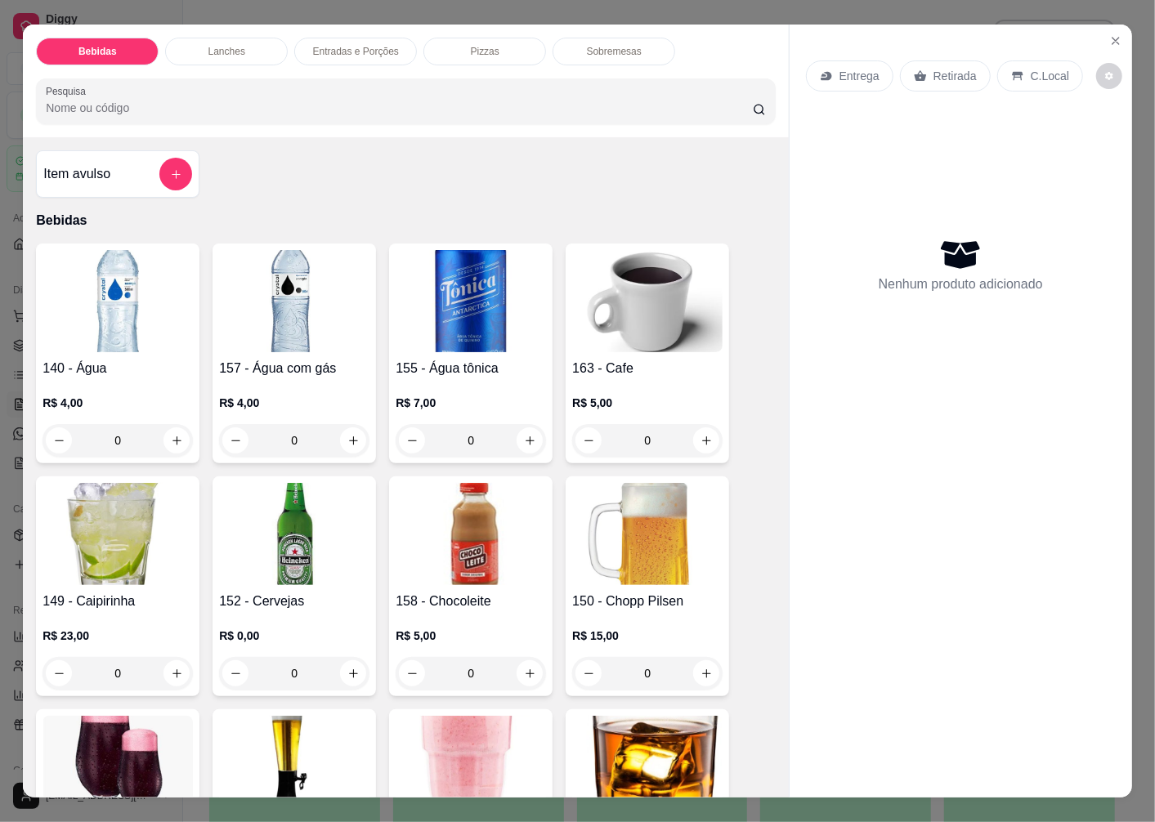
click at [937, 71] on p "Retirada" at bounding box center [955, 76] width 43 height 16
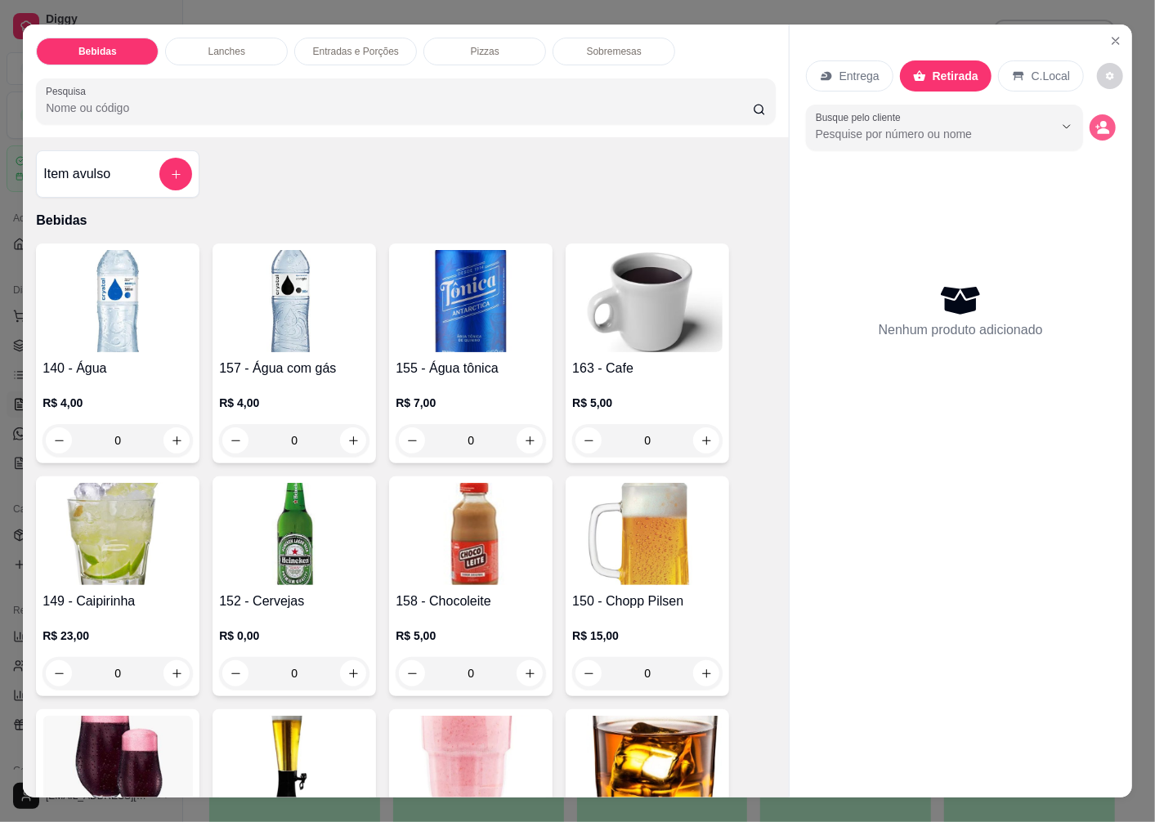
click at [1102, 123] on button "decrease-product-quantity" at bounding box center [1103, 127] width 26 height 26
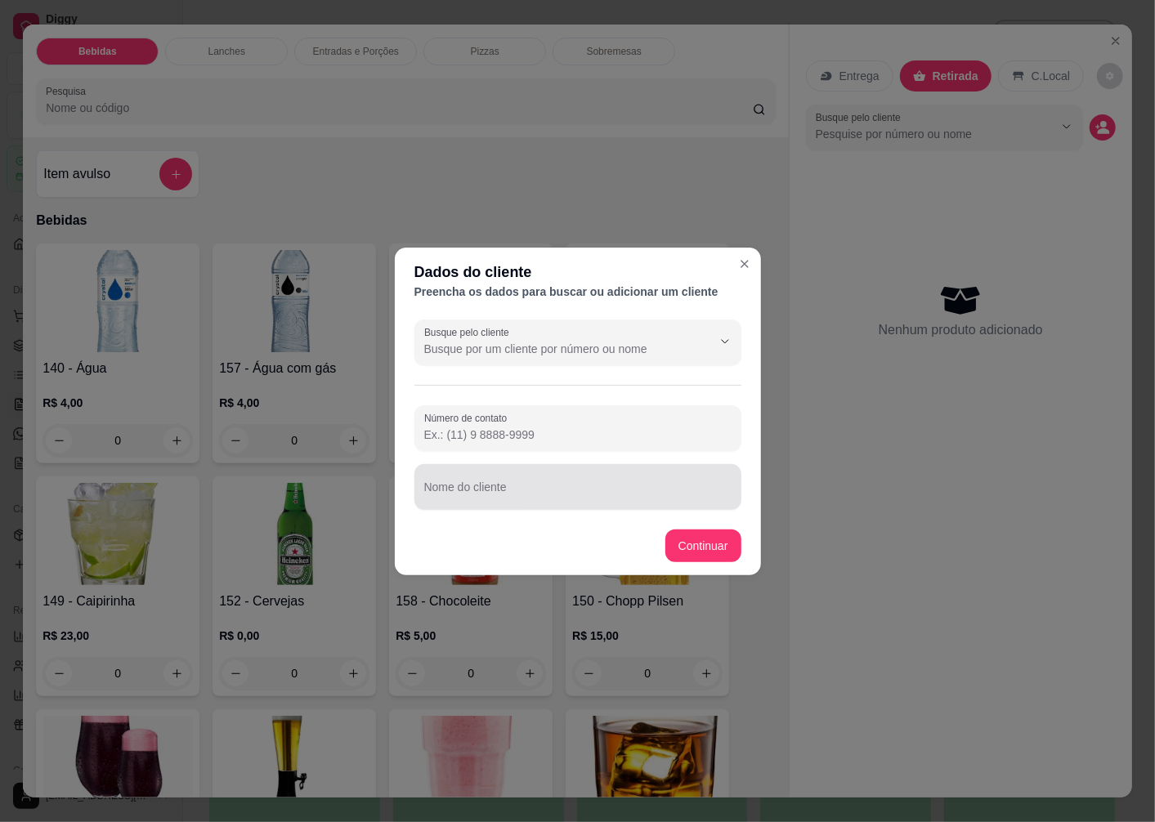
click at [471, 491] on input "Nome do cliente" at bounding box center [577, 494] width 307 height 16
type input "MAGRIT"
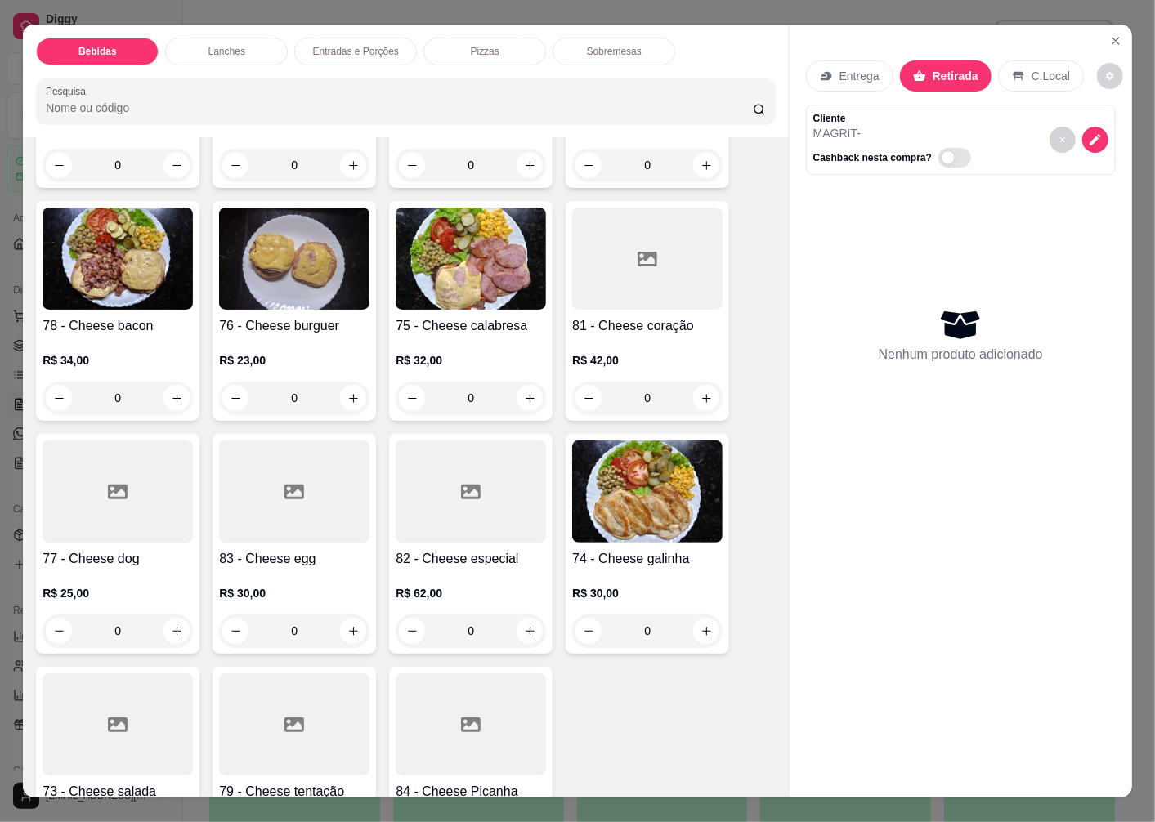
scroll to position [2361, 0]
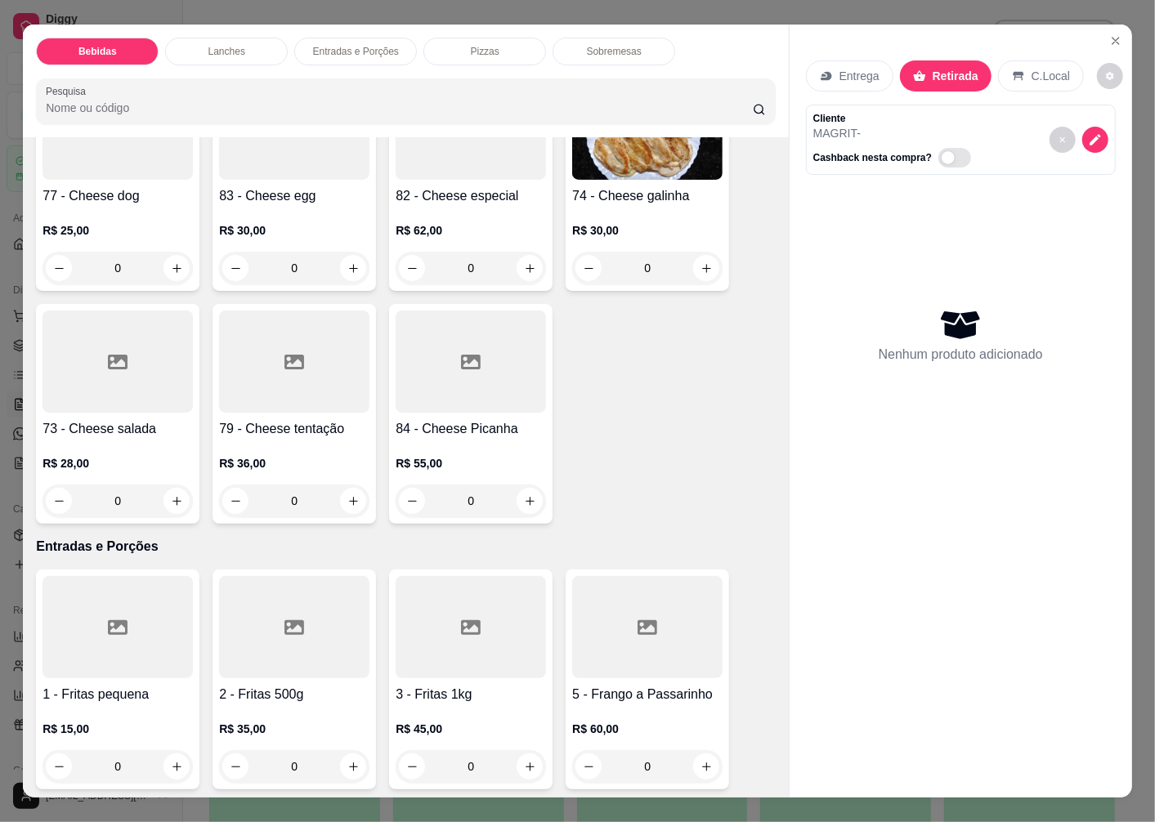
click at [101, 410] on div "73 - Cheese salada R$ 28,00 0" at bounding box center [118, 414] width 164 height 220
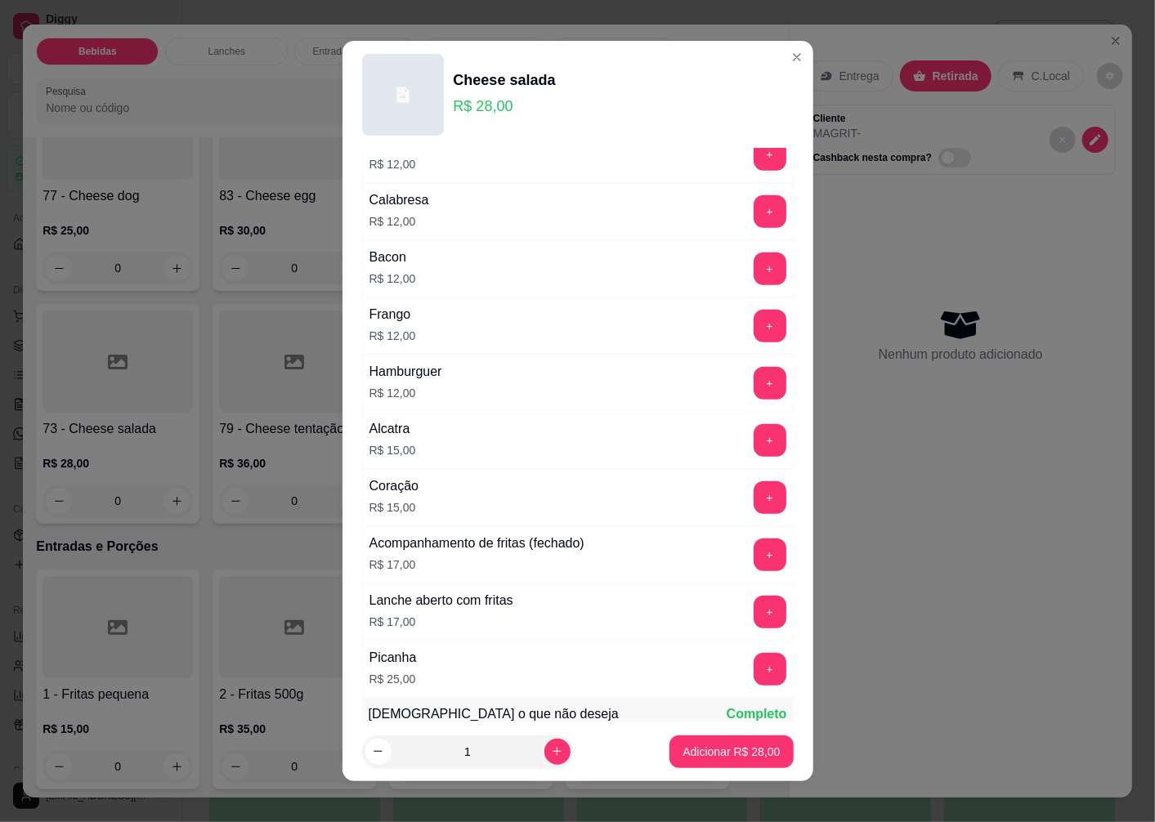
scroll to position [1123, 0]
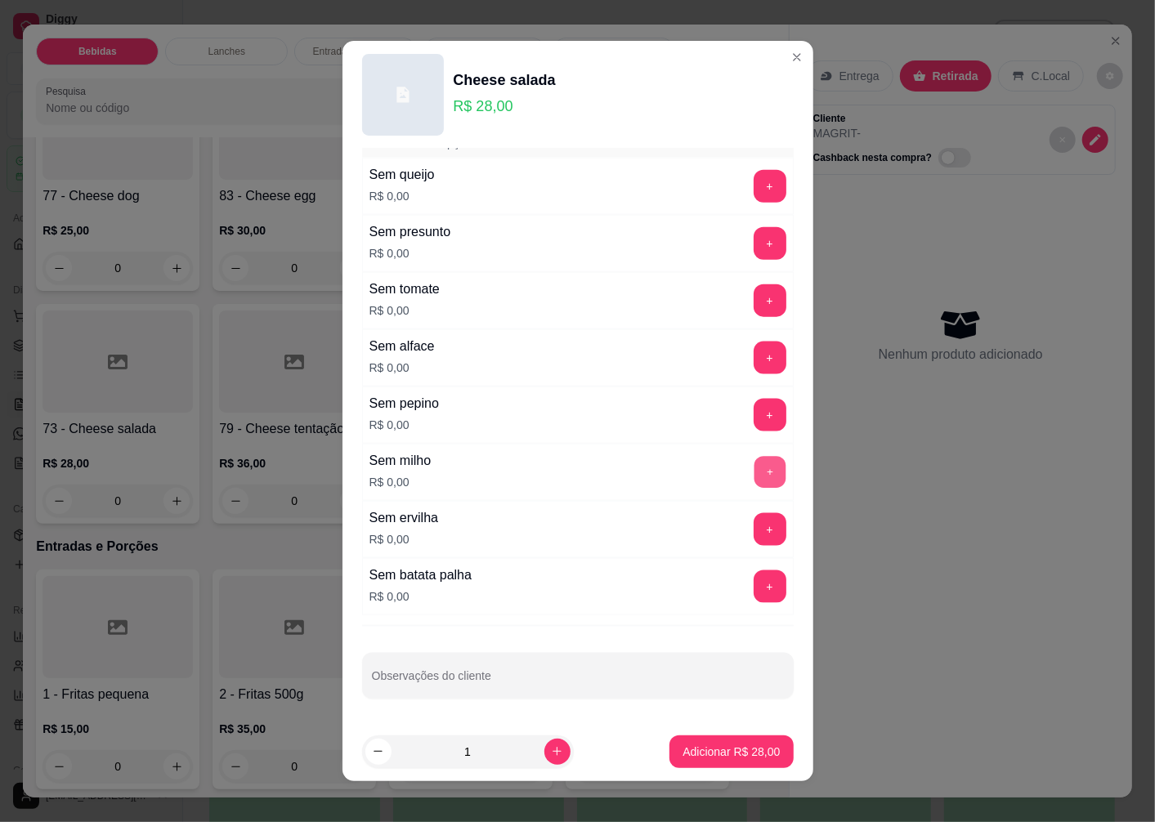
click at [754, 469] on button "+" at bounding box center [770, 473] width 32 height 32
click at [754, 529] on button "+" at bounding box center [770, 529] width 33 height 33
click at [697, 749] on p "Adicionar R$ 28,00" at bounding box center [731, 752] width 95 height 16
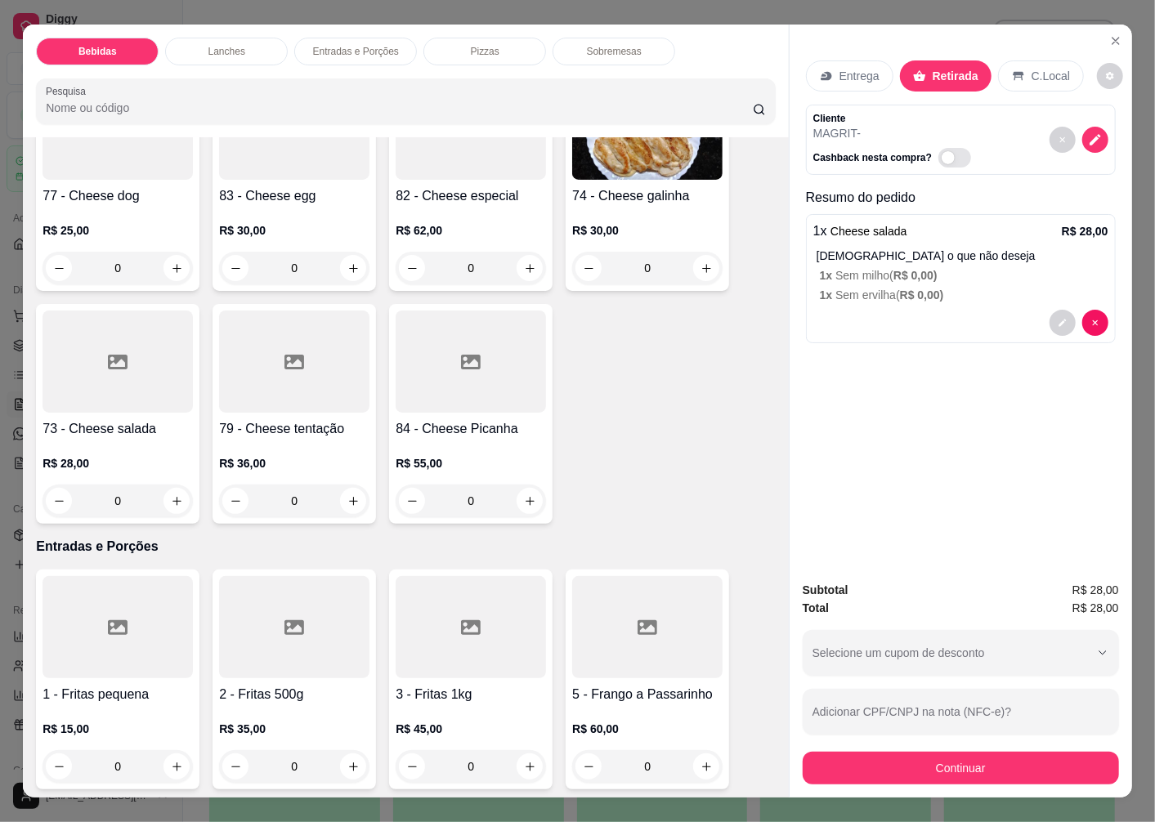
click at [113, 422] on h4 "73 - Cheese salada" at bounding box center [118, 429] width 150 height 20
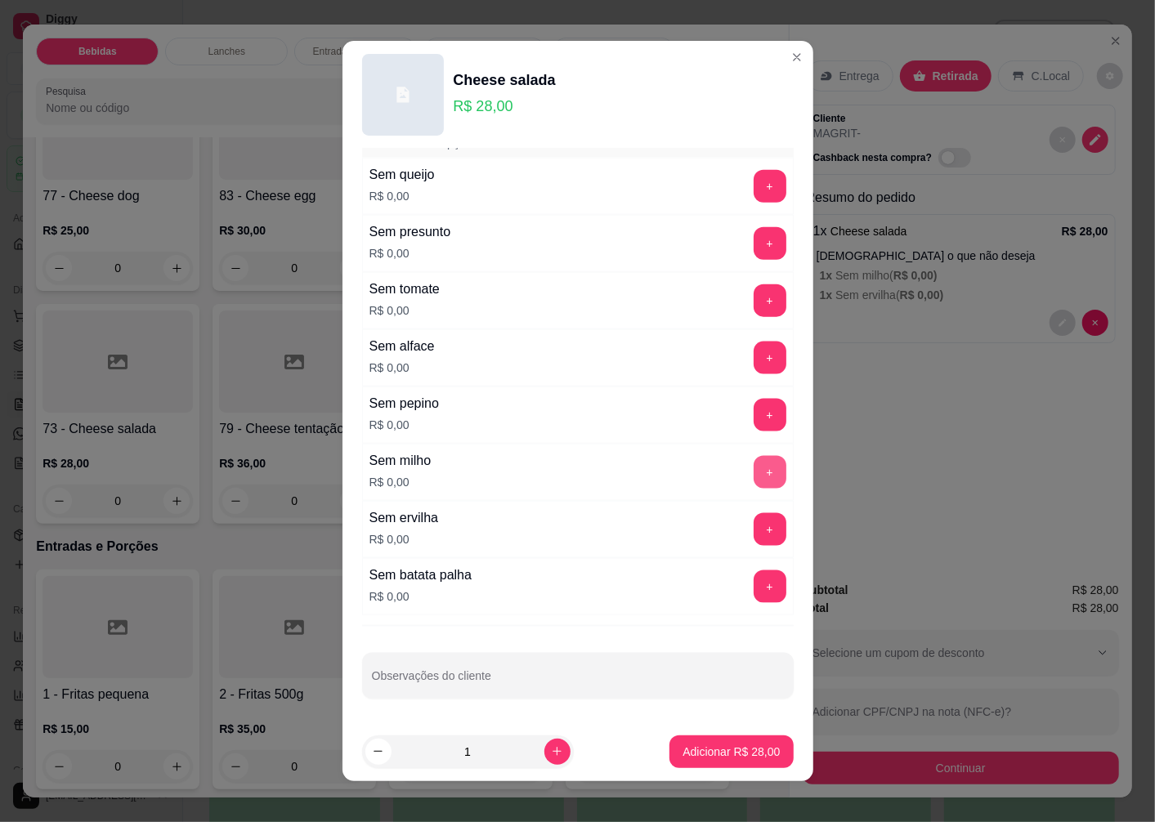
click at [754, 473] on button "+" at bounding box center [770, 472] width 33 height 33
click at [754, 530] on button "+" at bounding box center [770, 529] width 33 height 33
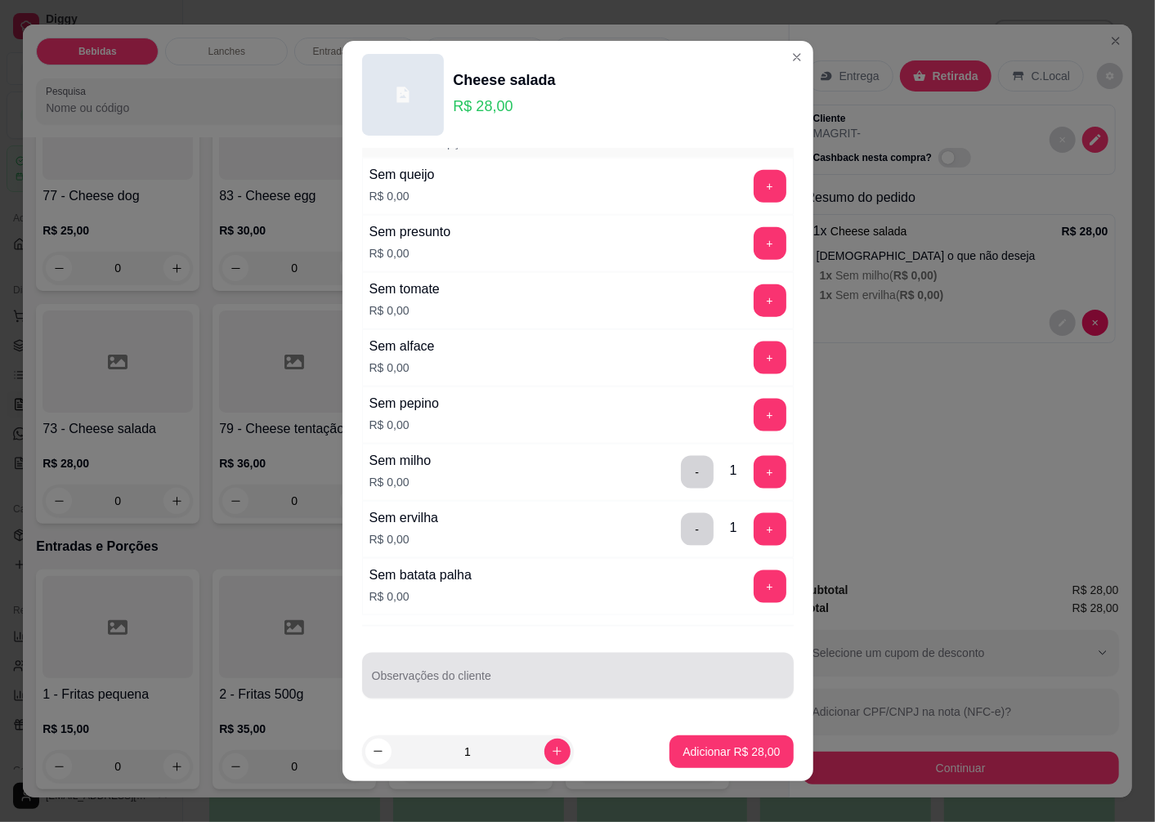
click at [450, 679] on div "Observações do cliente" at bounding box center [578, 676] width 432 height 46
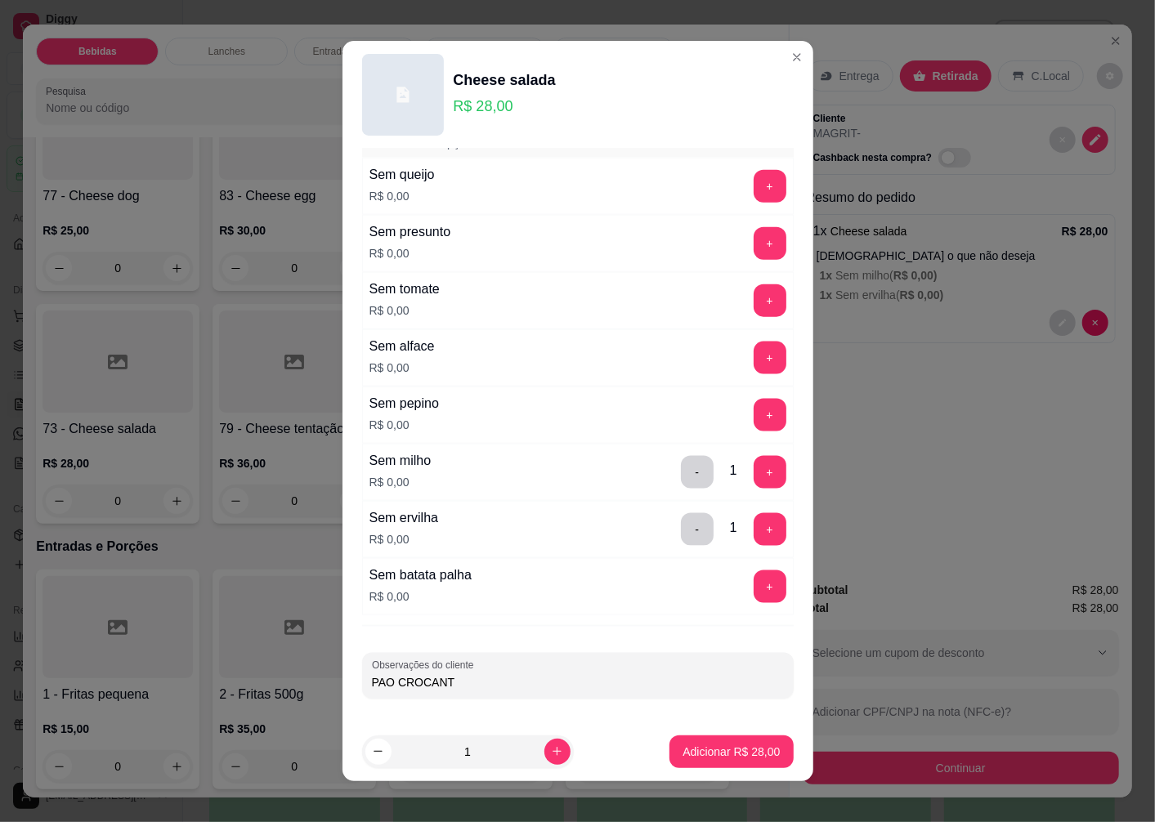
type input "PAO CROCANTE"
click at [690, 757] on p "Adicionar R$ 28,00" at bounding box center [731, 752] width 97 height 16
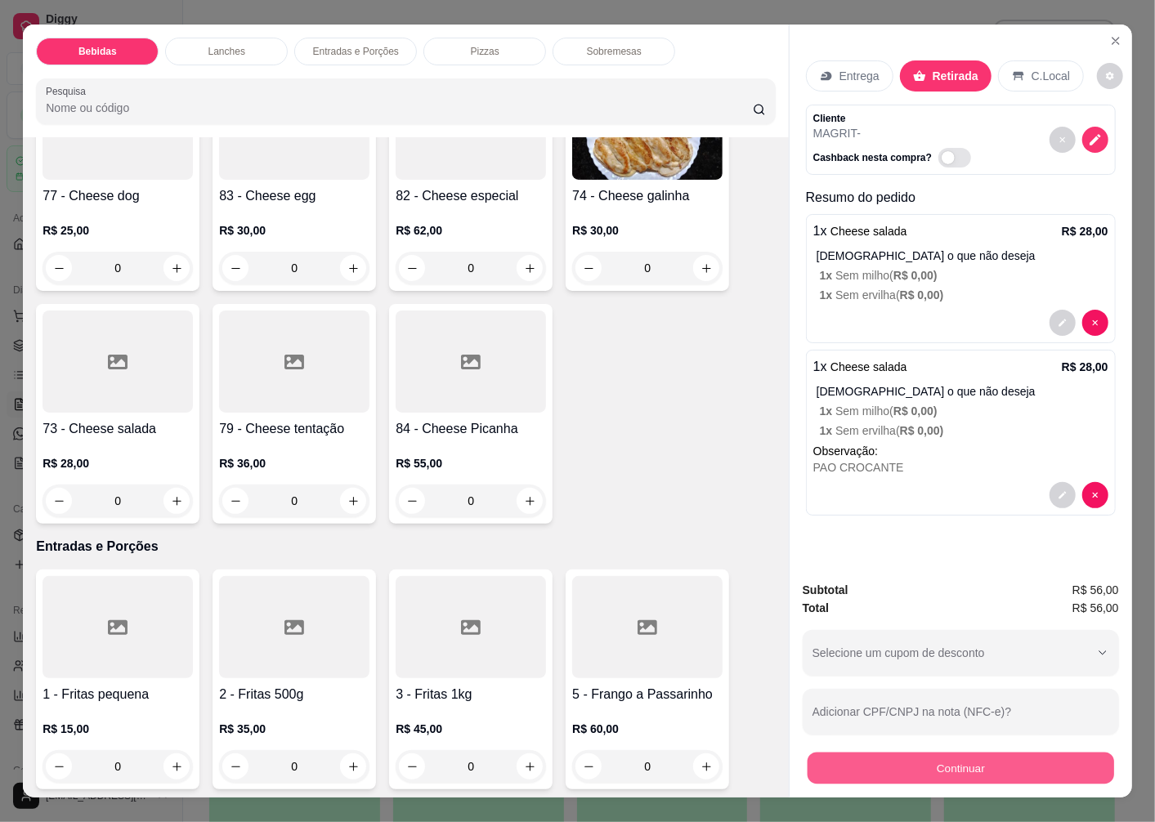
click at [872, 775] on button "Continuar" at bounding box center [961, 768] width 307 height 32
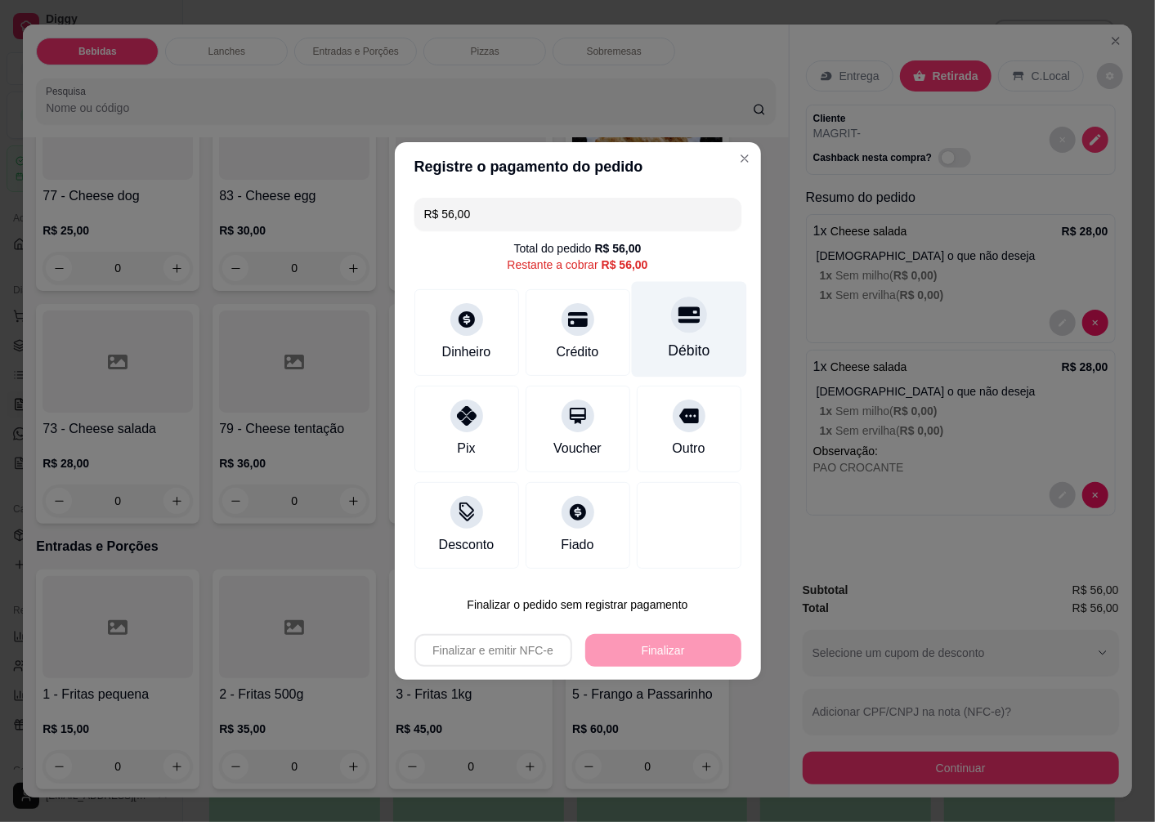
click at [678, 323] on icon at bounding box center [688, 315] width 21 height 16
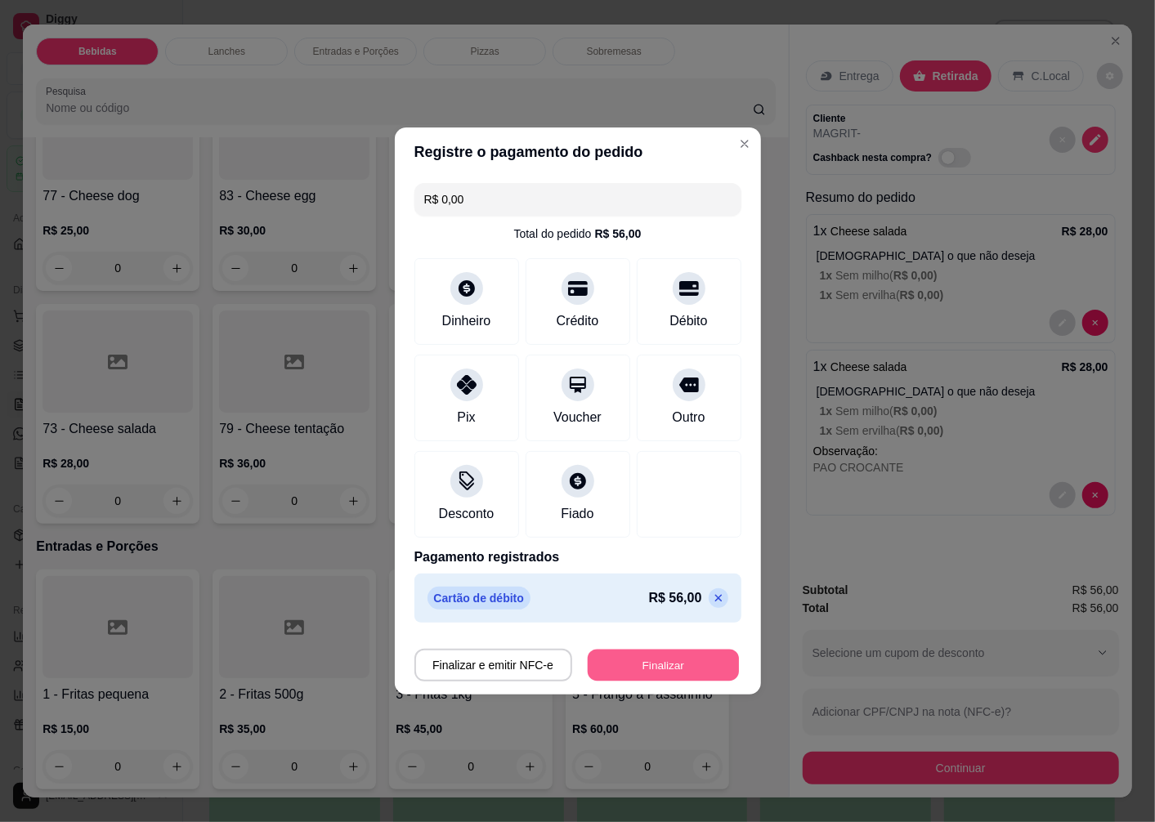
click at [639, 665] on button "Finalizar" at bounding box center [663, 666] width 151 height 32
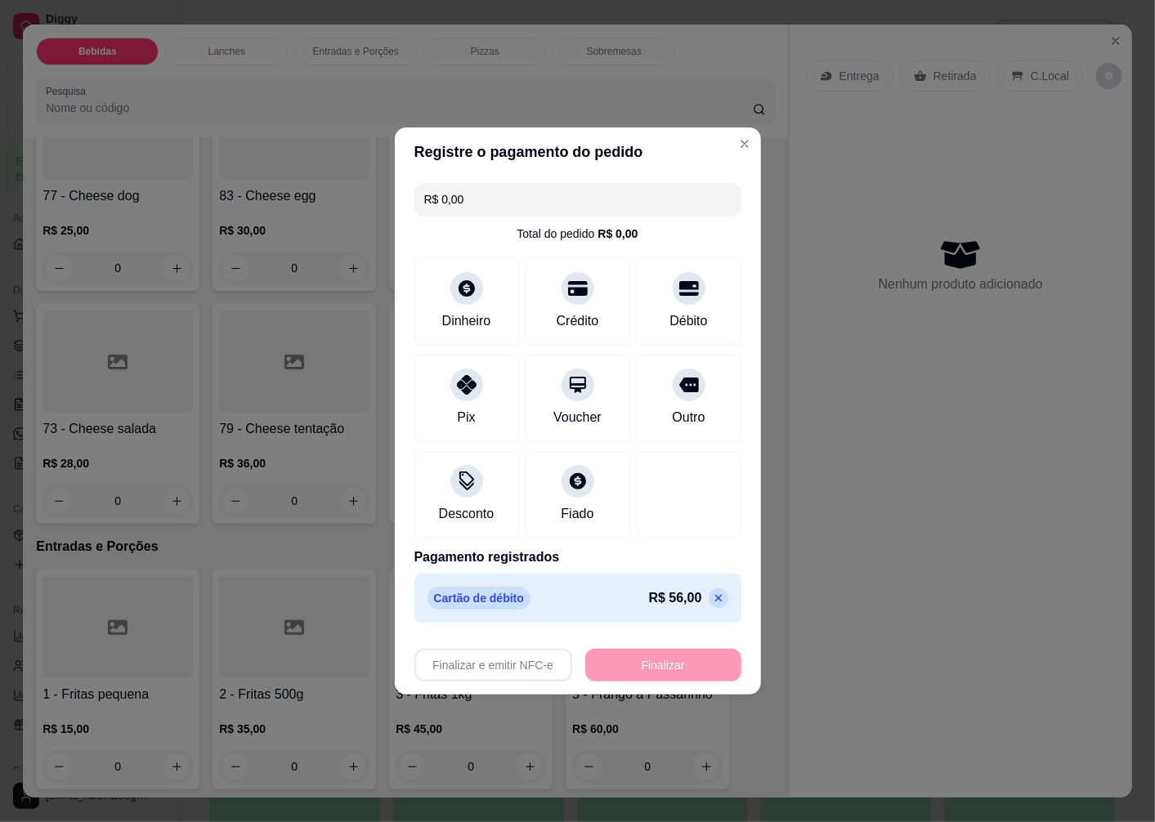
type input "-R$ 56,00"
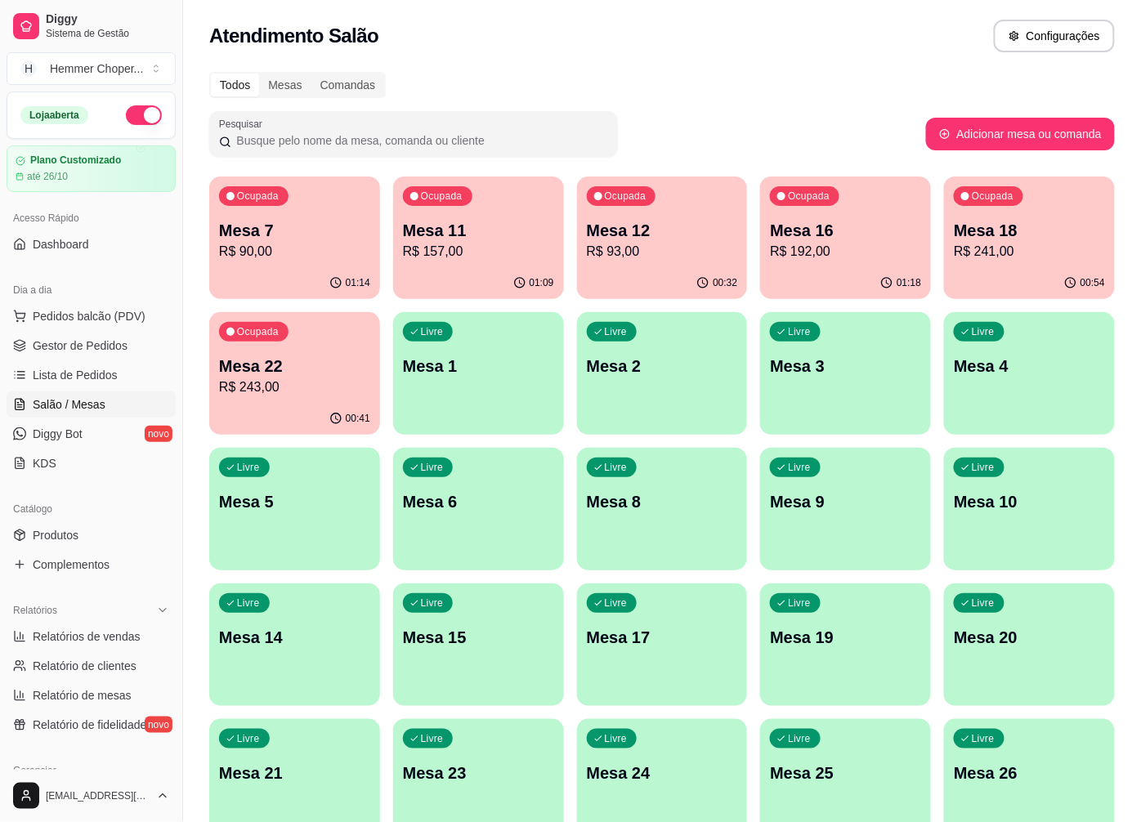
click at [1027, 234] on p "Mesa 18" at bounding box center [1029, 230] width 151 height 23
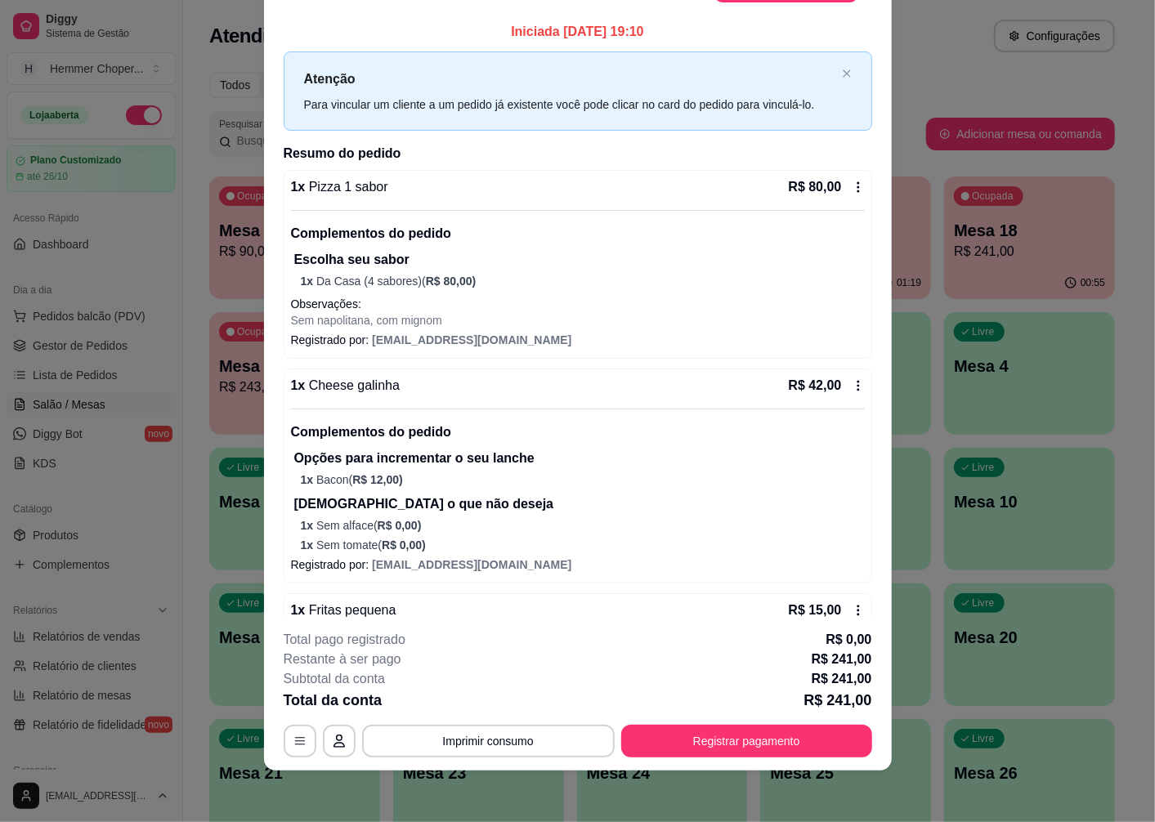
click at [556, 190] on div "1 x Pizza 1 sabor R$ 80,00" at bounding box center [578, 187] width 574 height 20
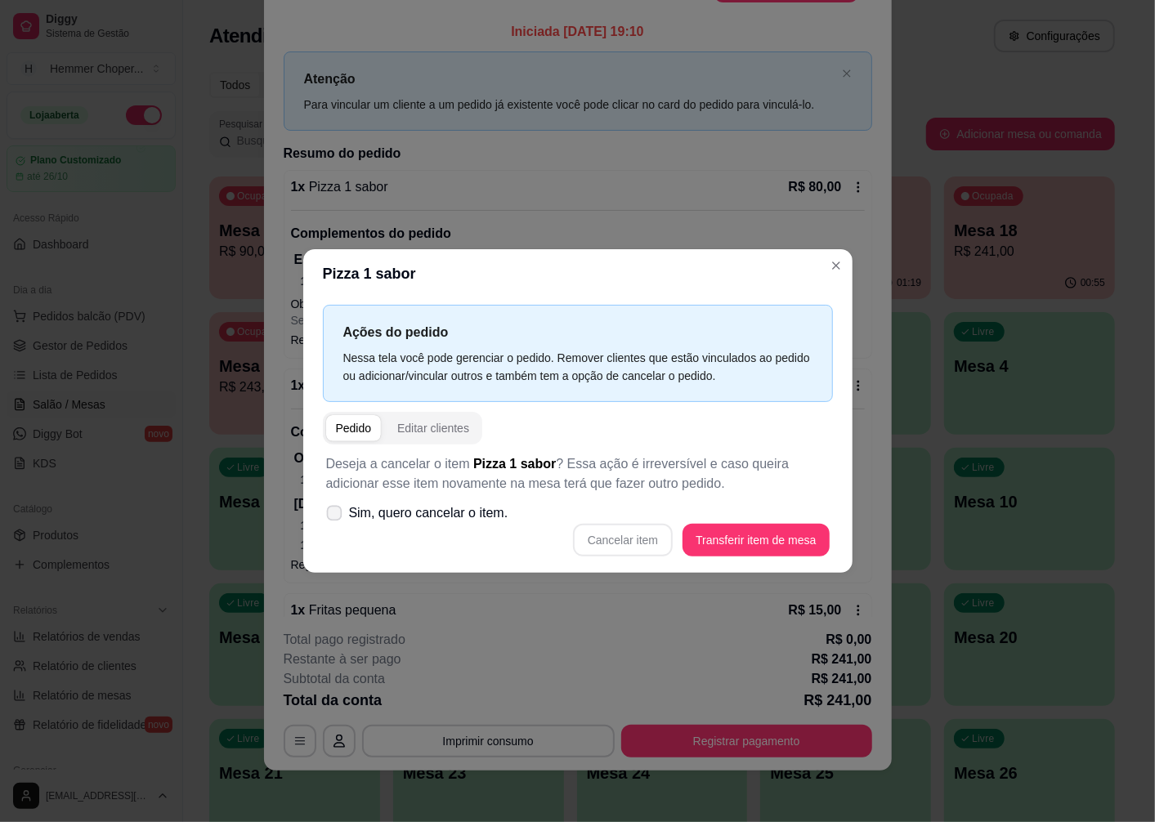
click at [414, 518] on span "Sim, quero cancelar o item." at bounding box center [428, 514] width 159 height 20
click at [336, 518] on input "Sim, quero cancelar o item." at bounding box center [330, 522] width 11 height 11
checkbox input "true"
click at [624, 540] on button "Cancelar item" at bounding box center [623, 540] width 100 height 33
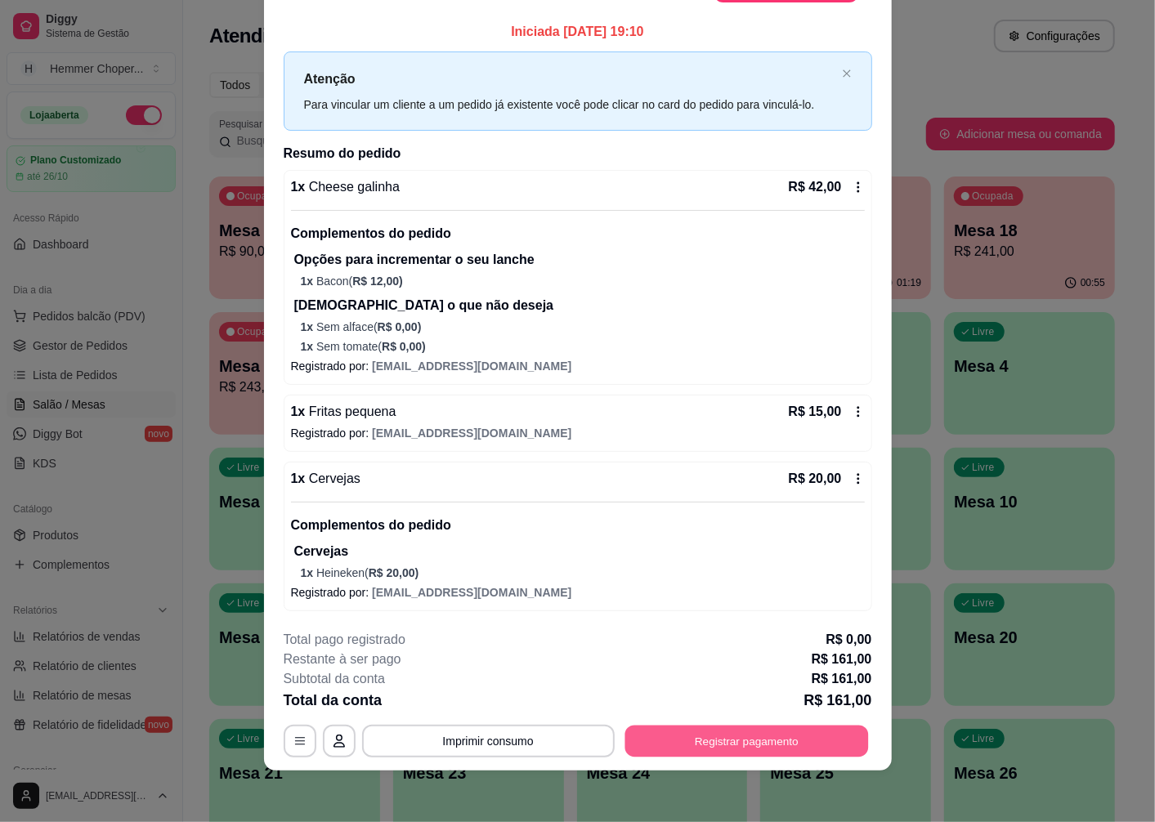
click at [695, 746] on button "Registrar pagamento" at bounding box center [747, 742] width 244 height 32
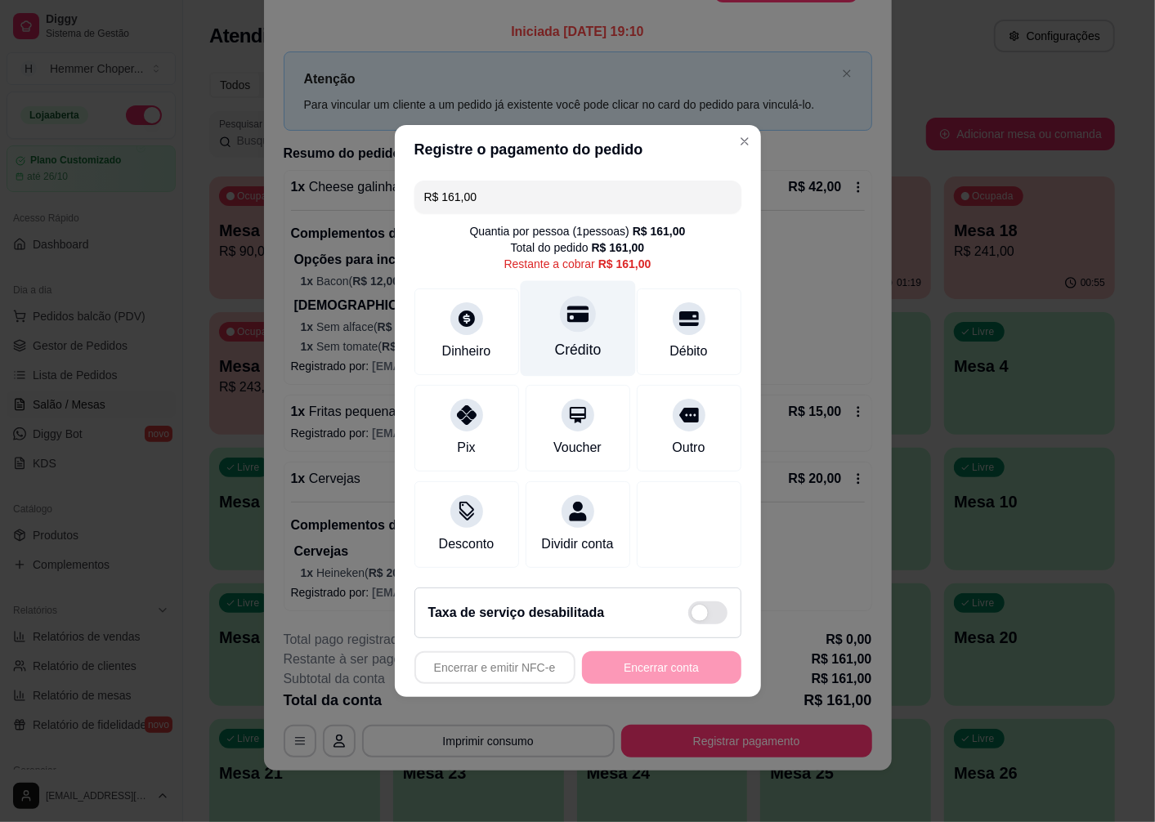
click at [569, 339] on div "Crédito" at bounding box center [577, 349] width 47 height 21
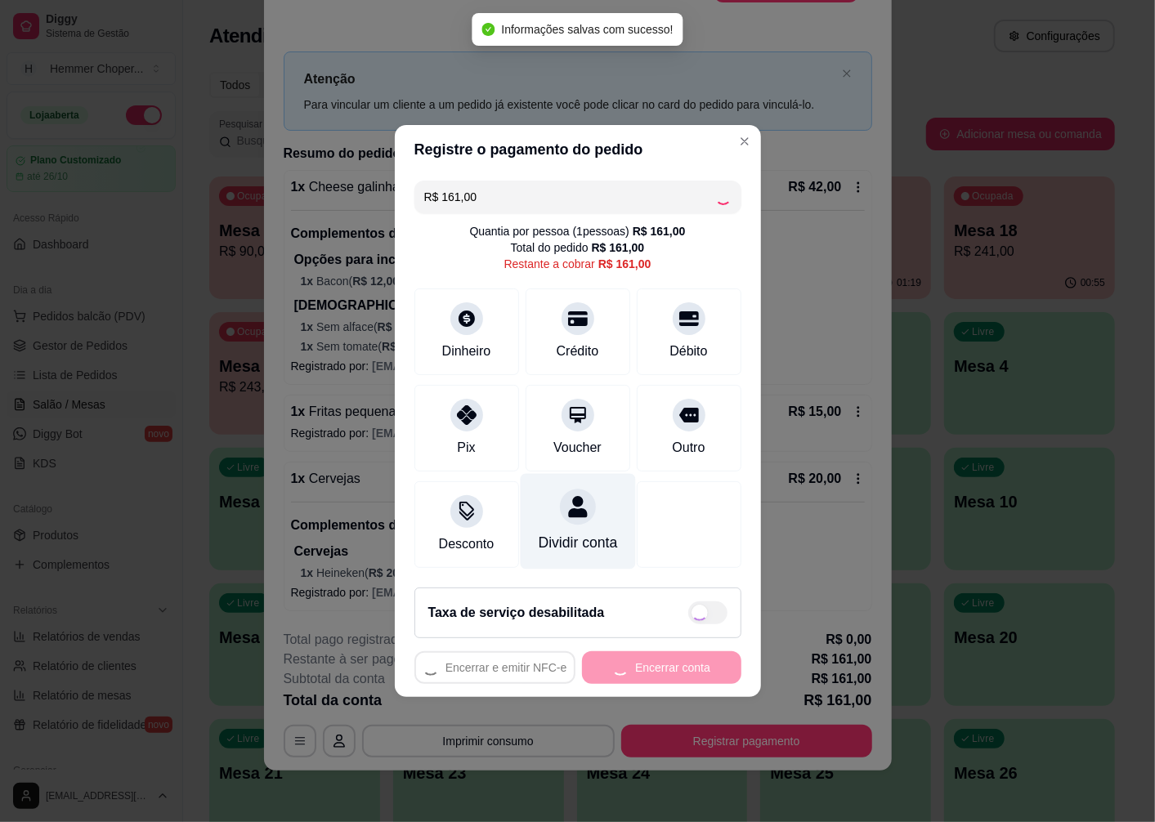
type input "R$ 0,00"
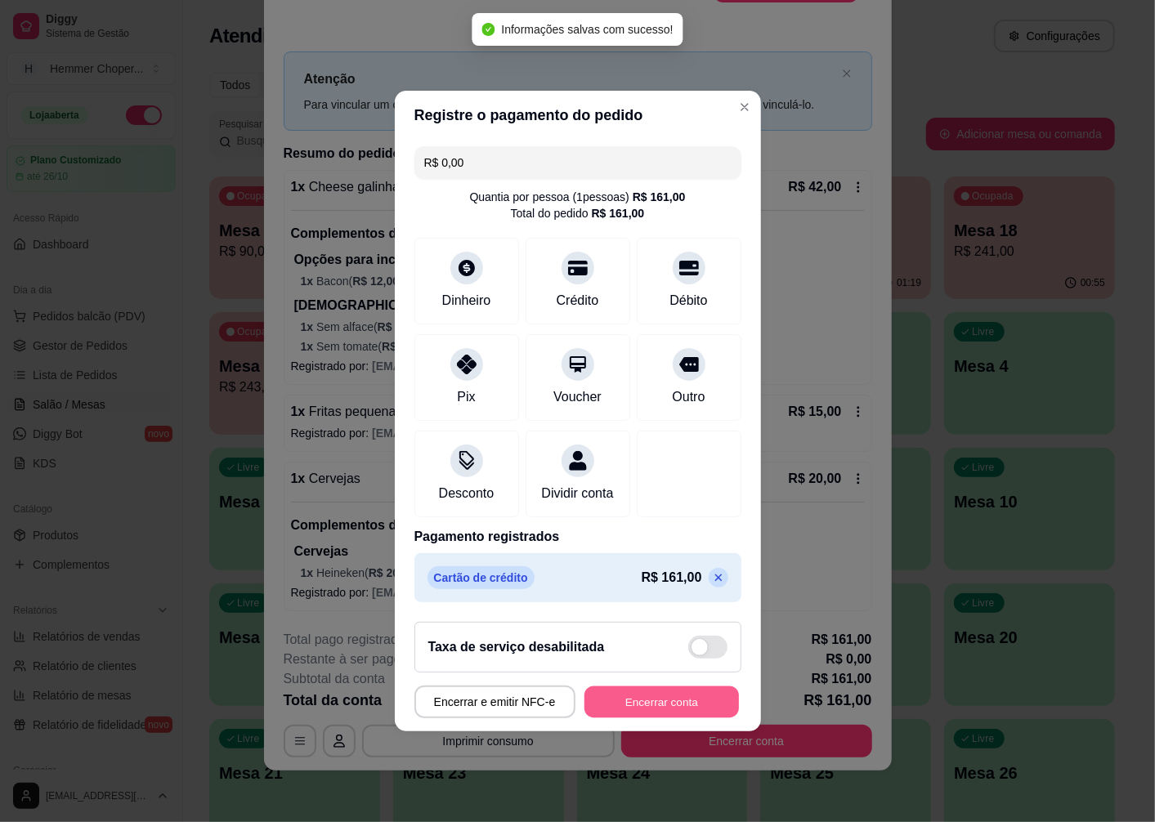
click at [636, 709] on button "Encerrar conta" at bounding box center [662, 703] width 155 height 32
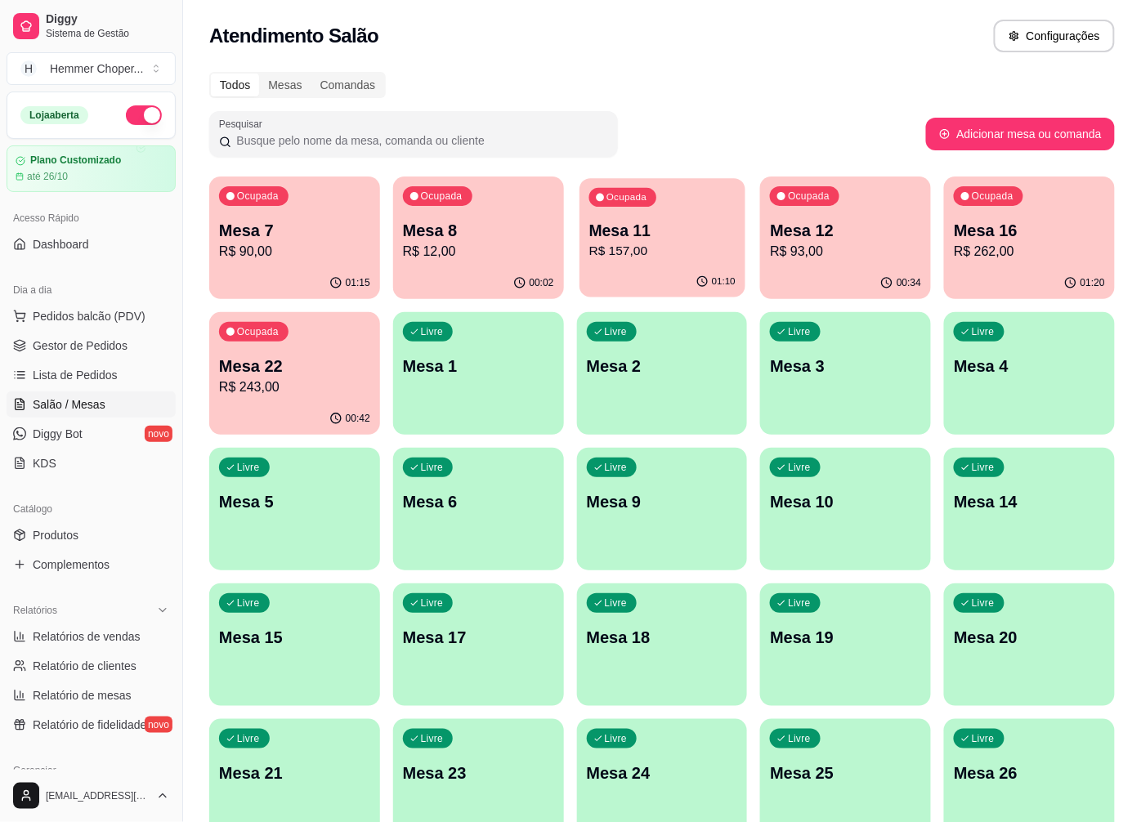
click at [647, 267] on div "01:10" at bounding box center [663, 282] width 166 height 31
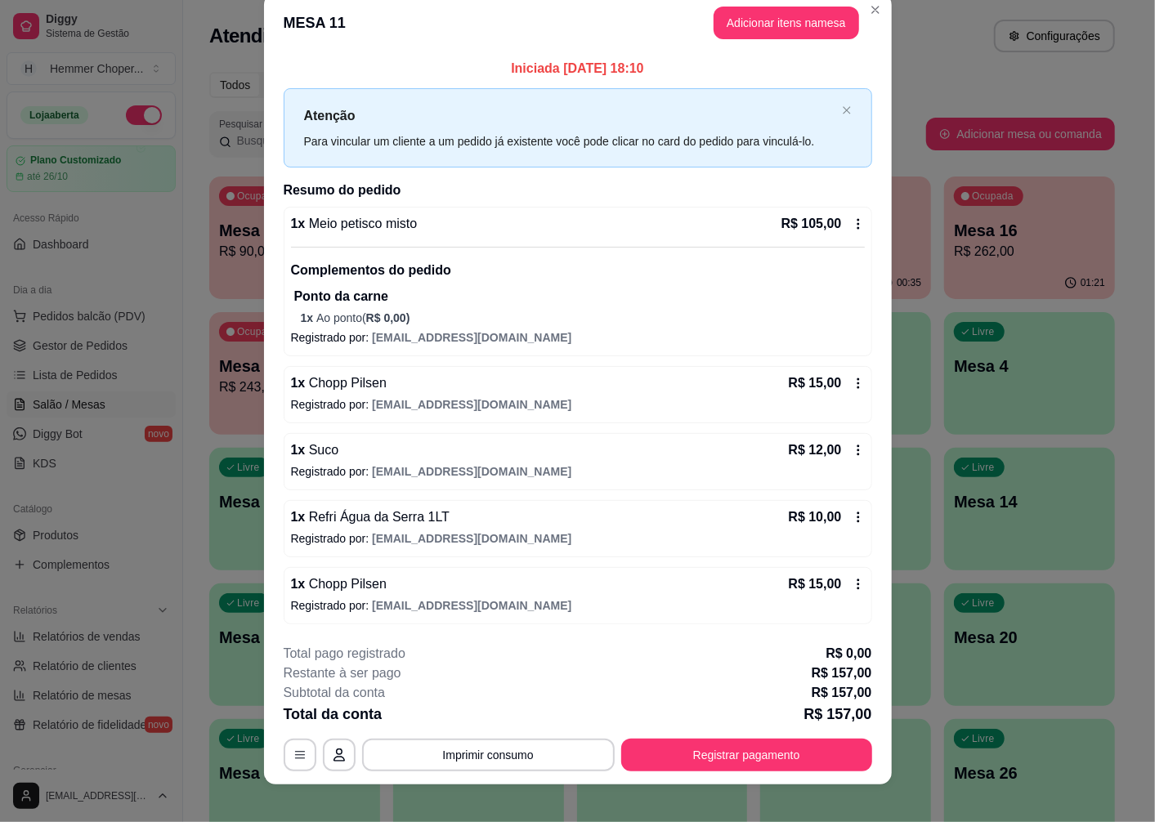
scroll to position [37, 0]
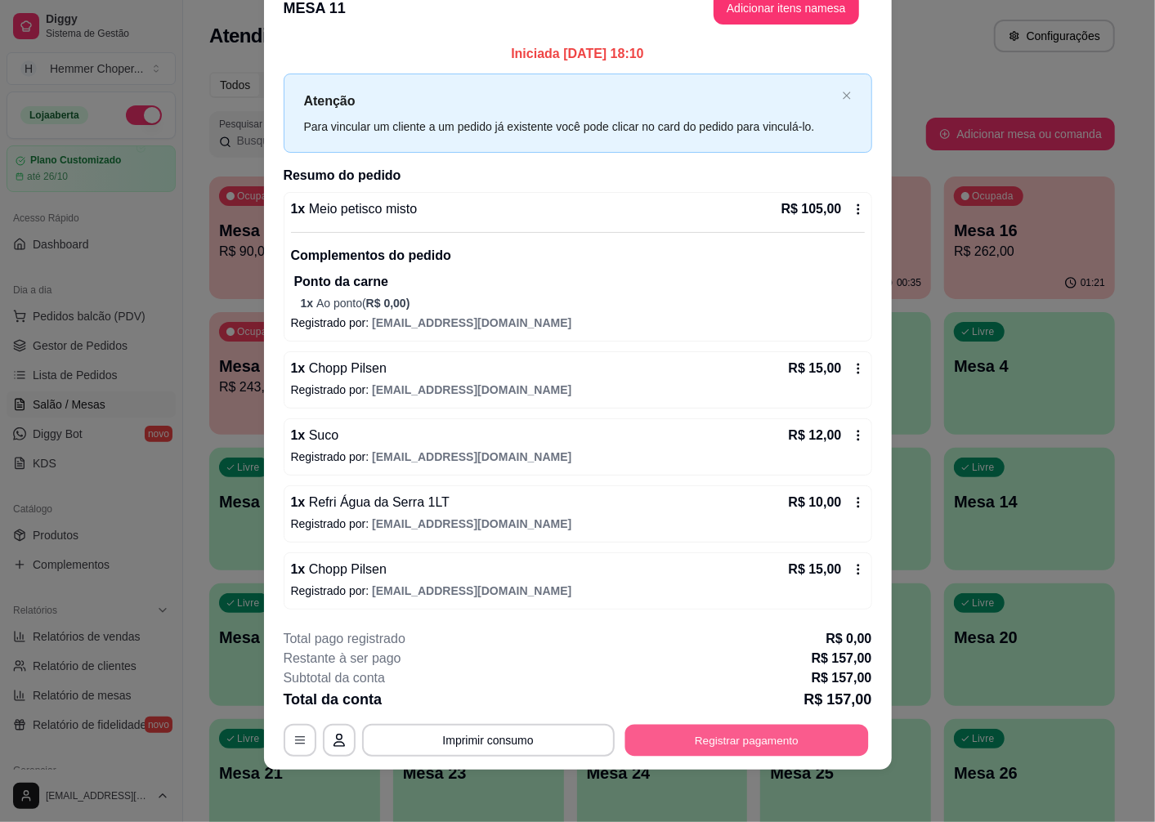
click at [724, 734] on button "Registrar pagamento" at bounding box center [747, 741] width 244 height 32
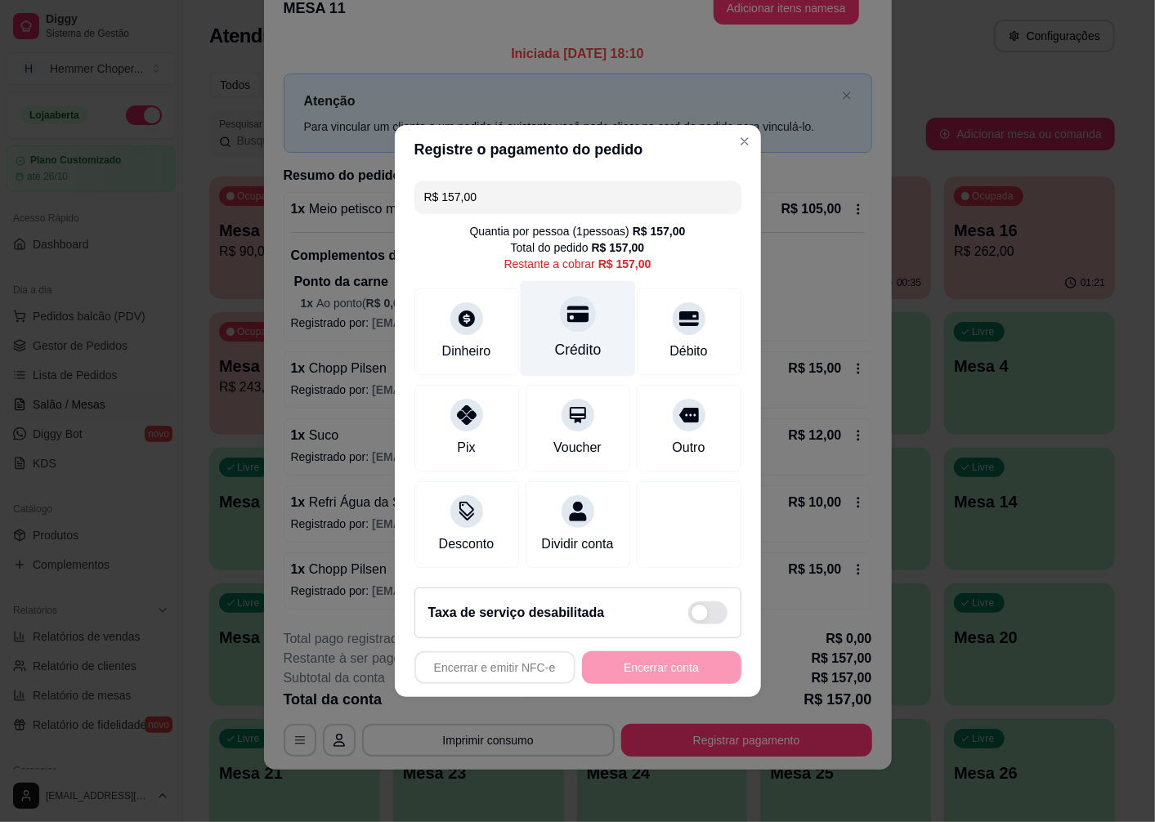
click at [562, 320] on div at bounding box center [578, 314] width 36 height 36
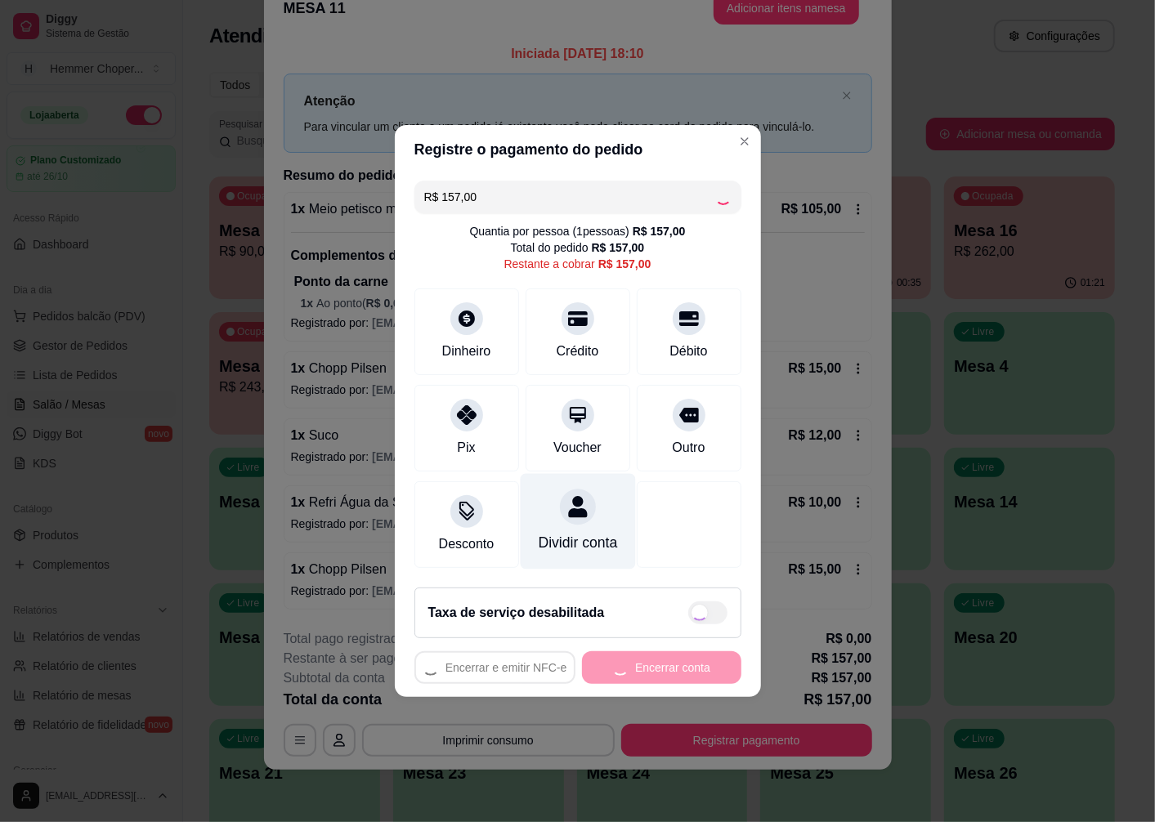
type input "R$ 0,00"
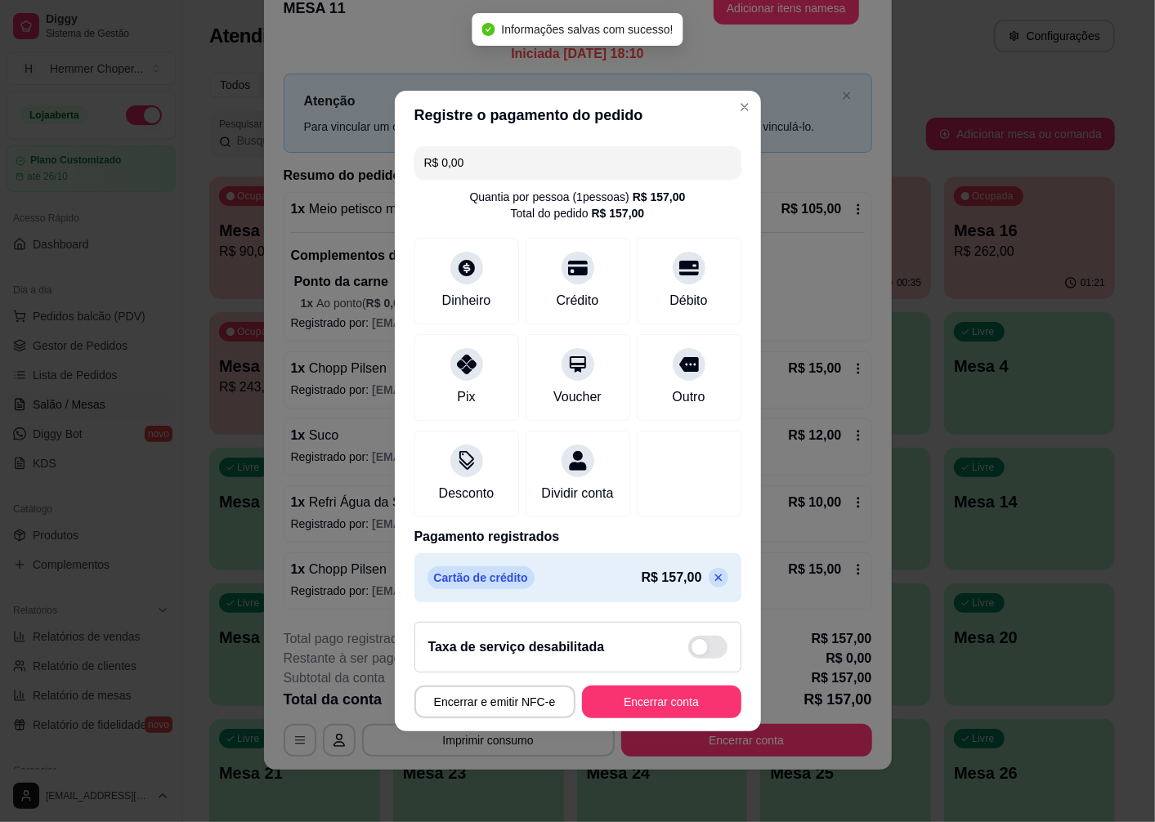
click at [630, 708] on button "Encerrar conta" at bounding box center [661, 702] width 159 height 33
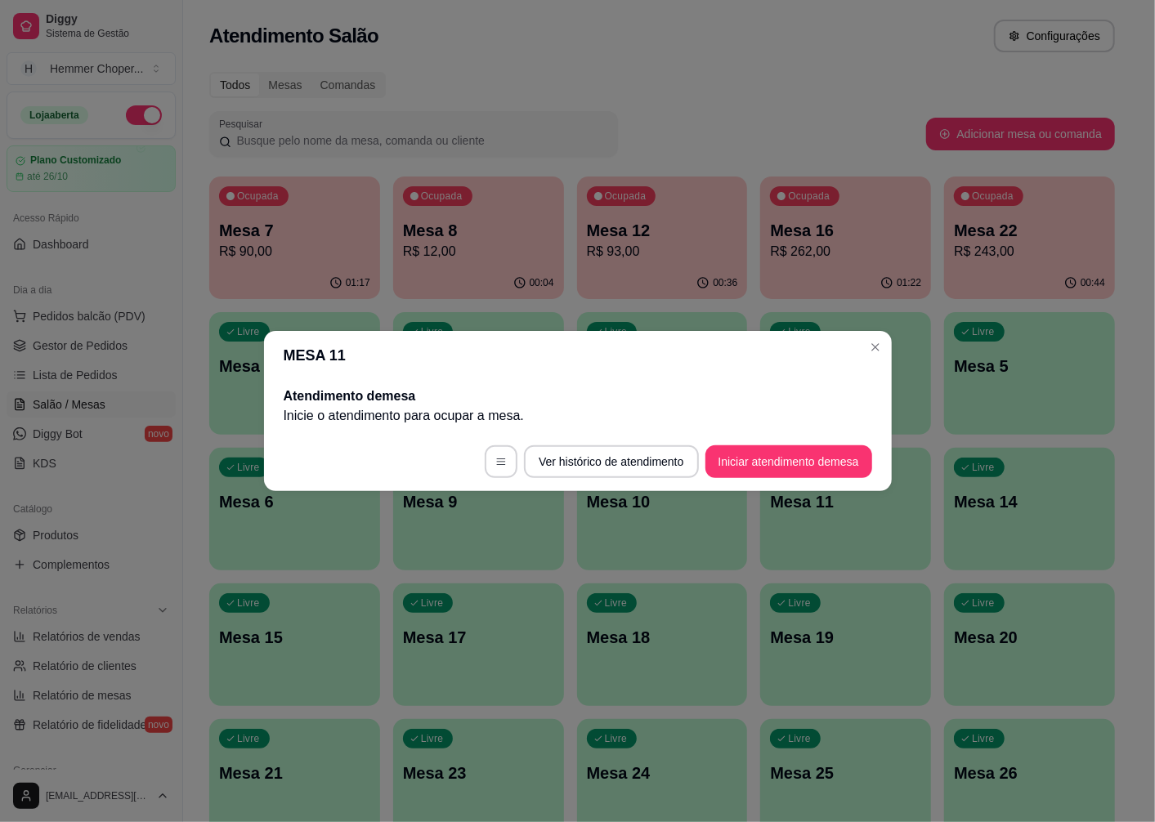
scroll to position [0, 0]
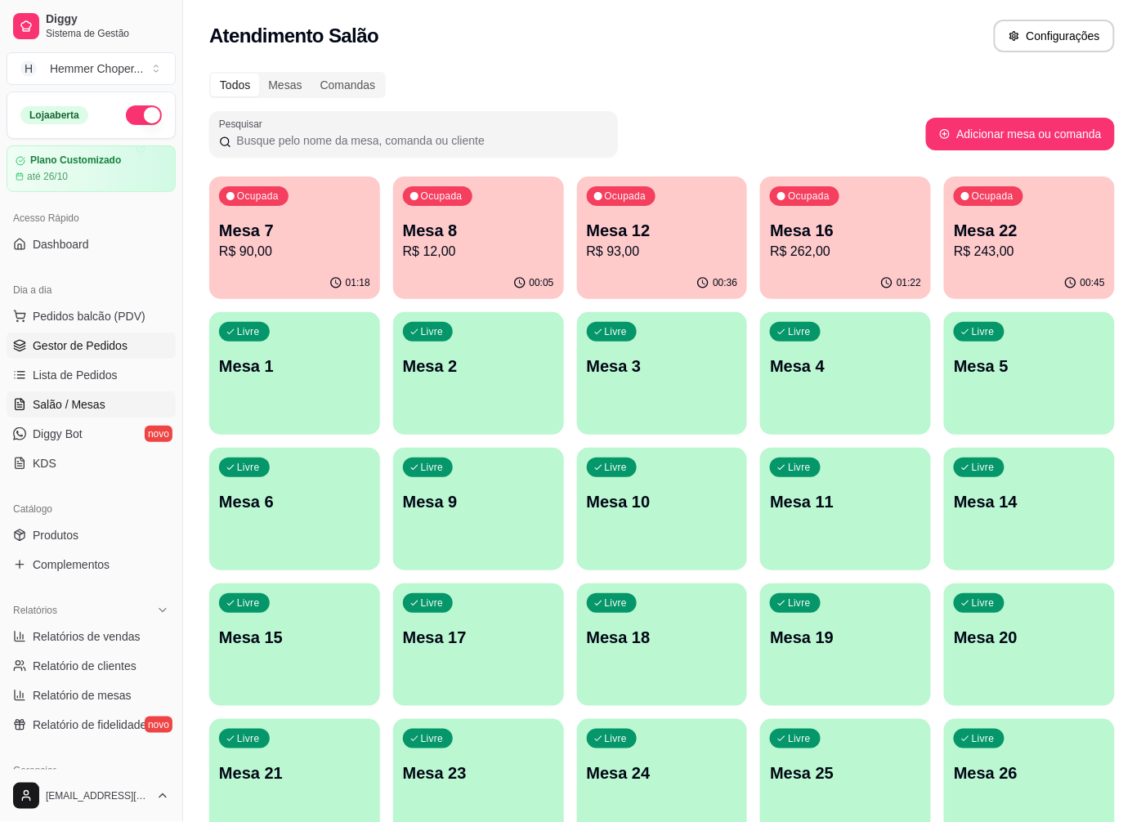
click at [108, 338] on span "Gestor de Pedidos" at bounding box center [80, 346] width 95 height 16
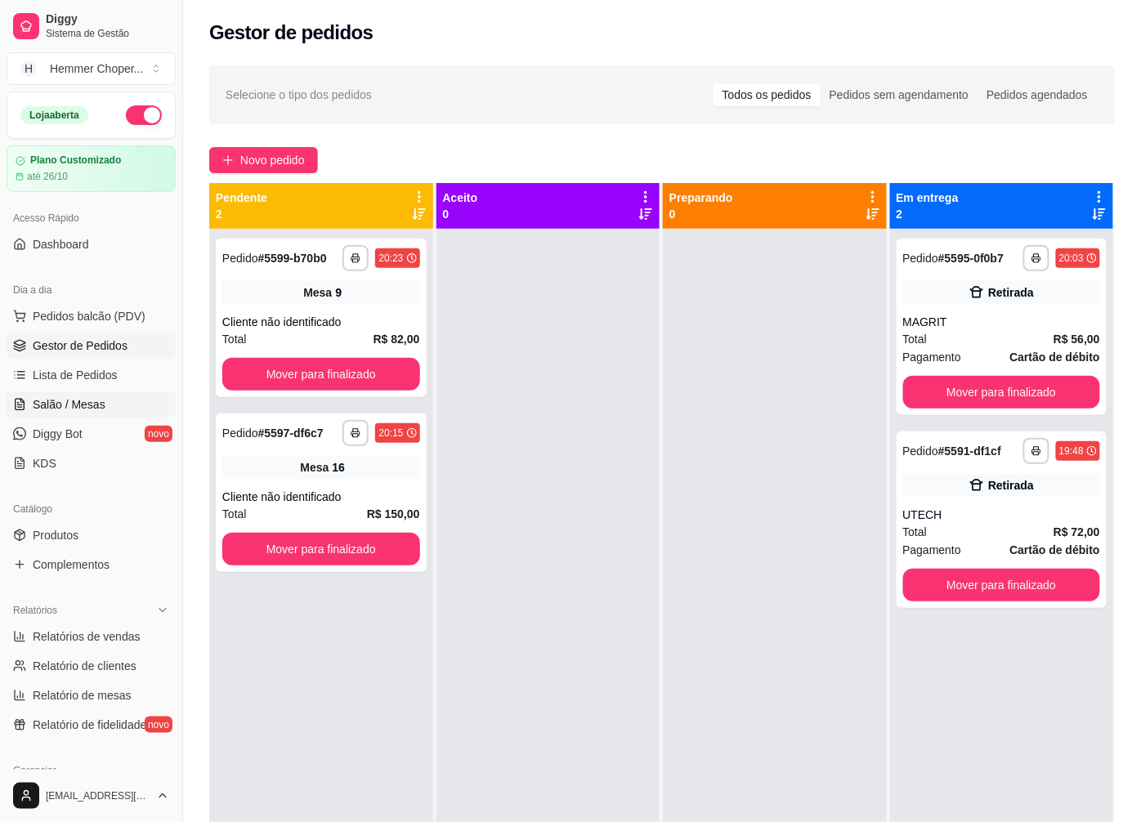
click at [72, 397] on span "Salão / Mesas" at bounding box center [69, 405] width 73 height 16
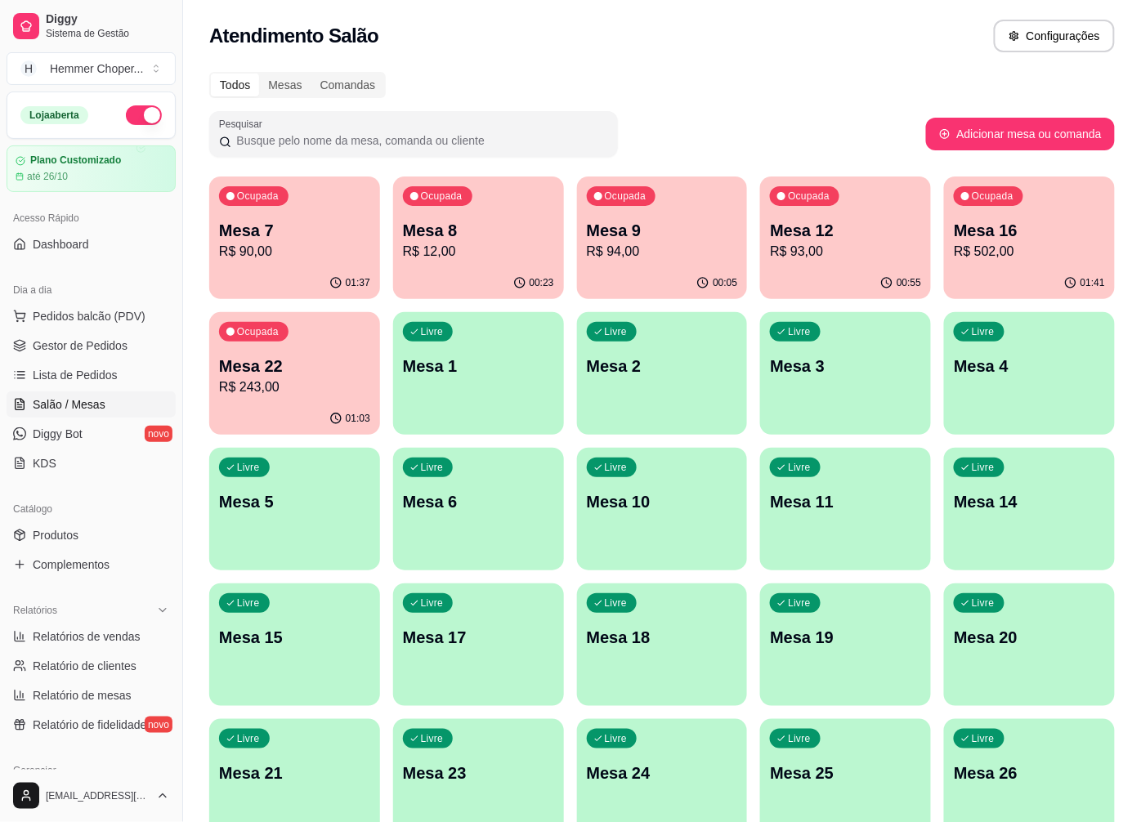
click at [464, 247] on p "R$ 12,00" at bounding box center [478, 252] width 151 height 20
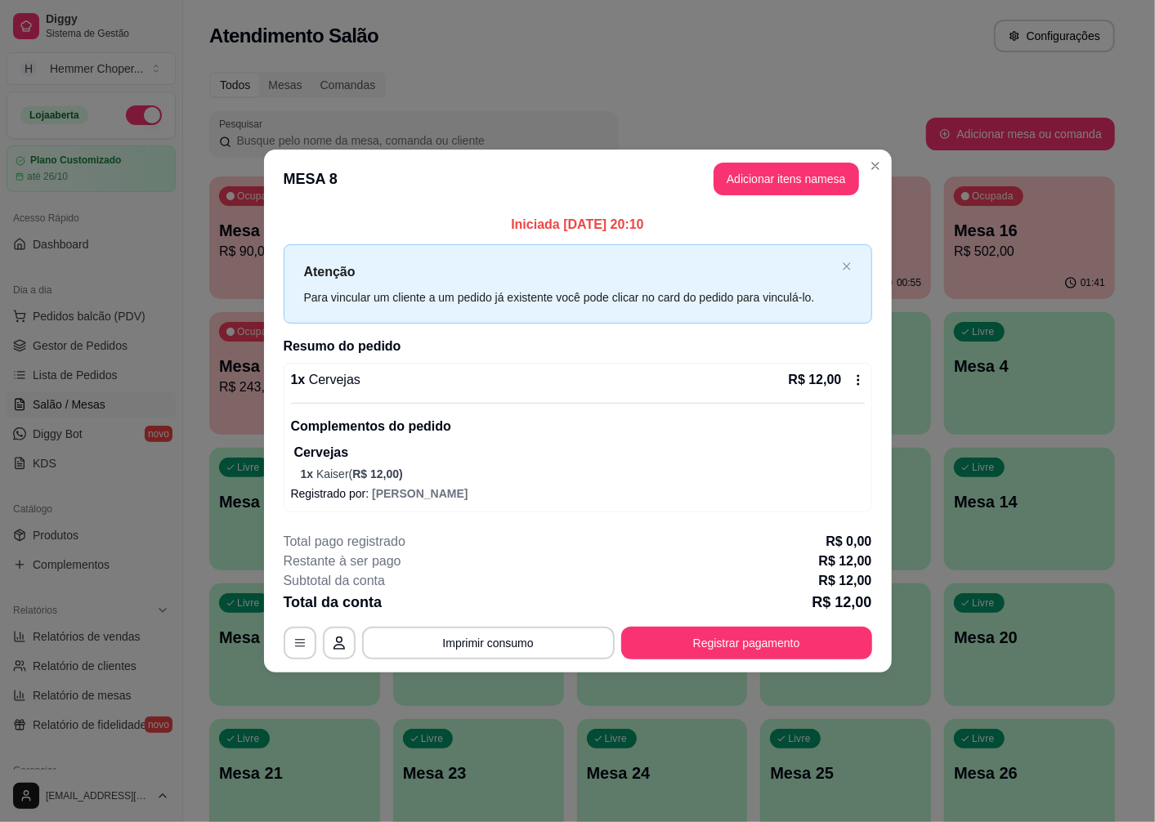
click at [469, 616] on div "**********" at bounding box center [578, 596] width 589 height 128
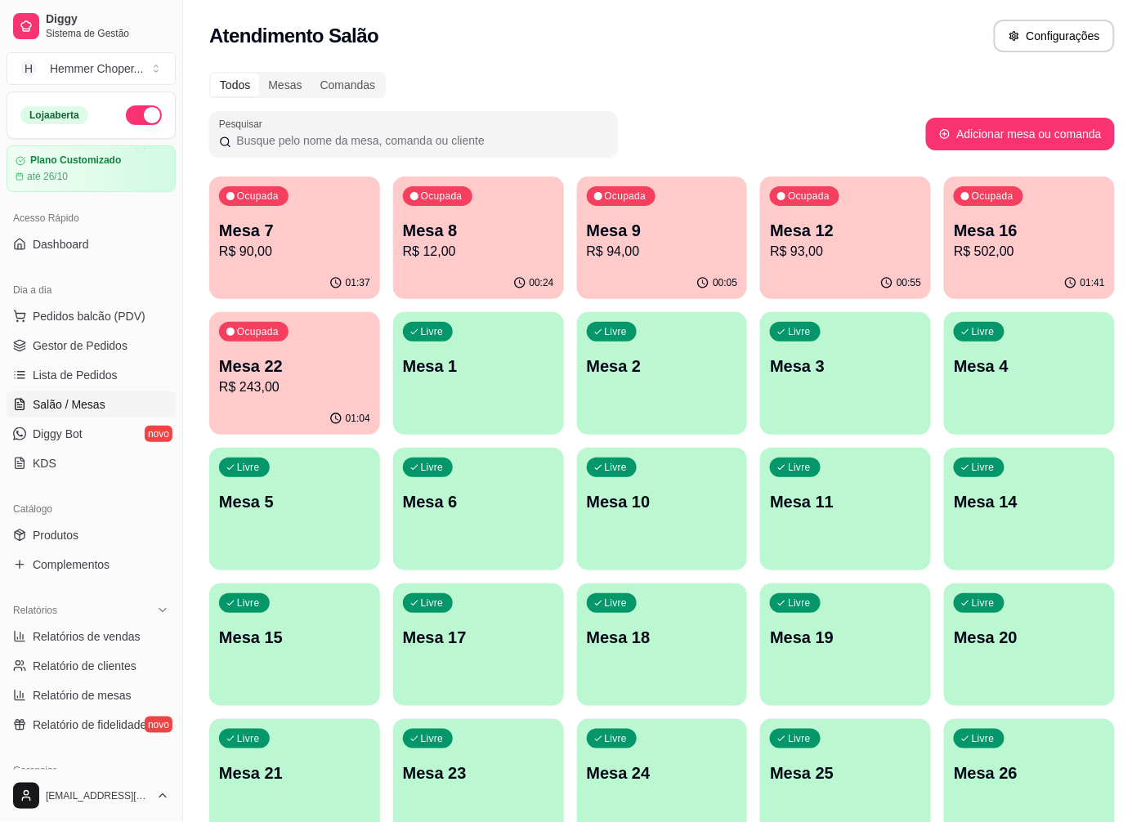
click at [826, 233] on p "Mesa 12" at bounding box center [845, 230] width 151 height 23
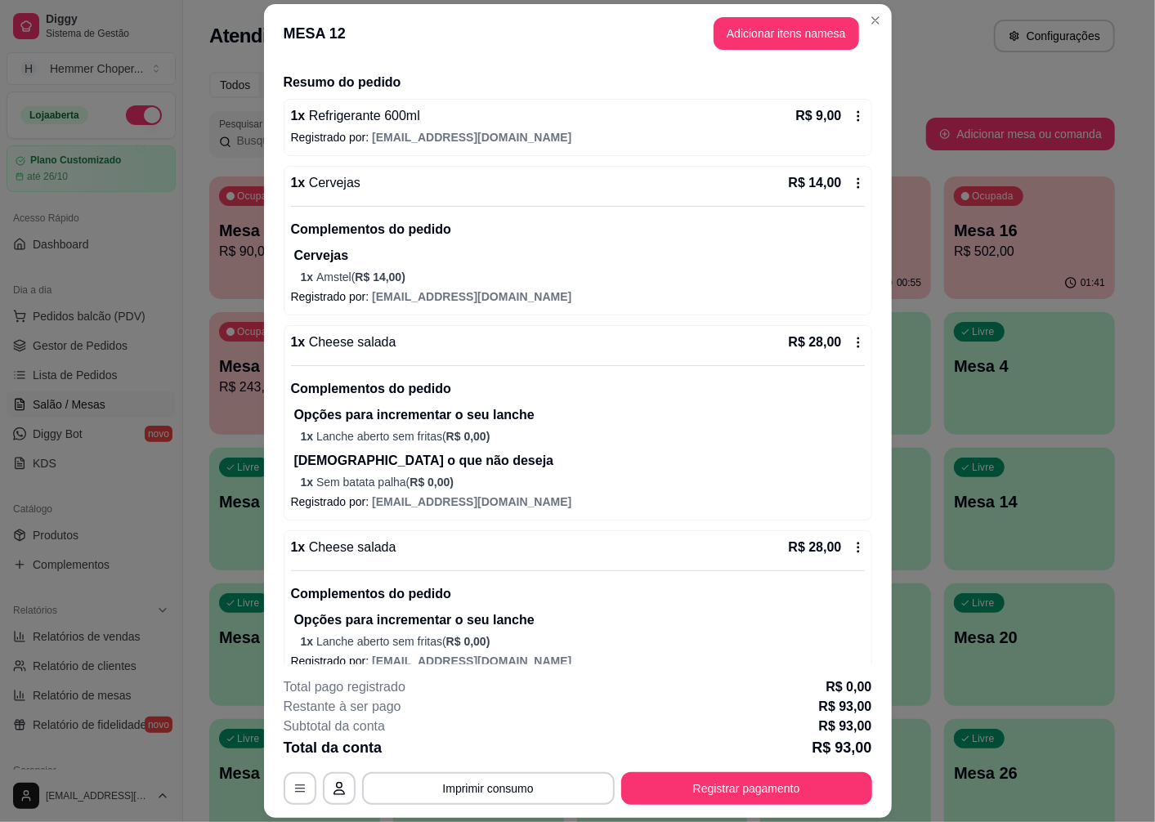
scroll to position [300, 0]
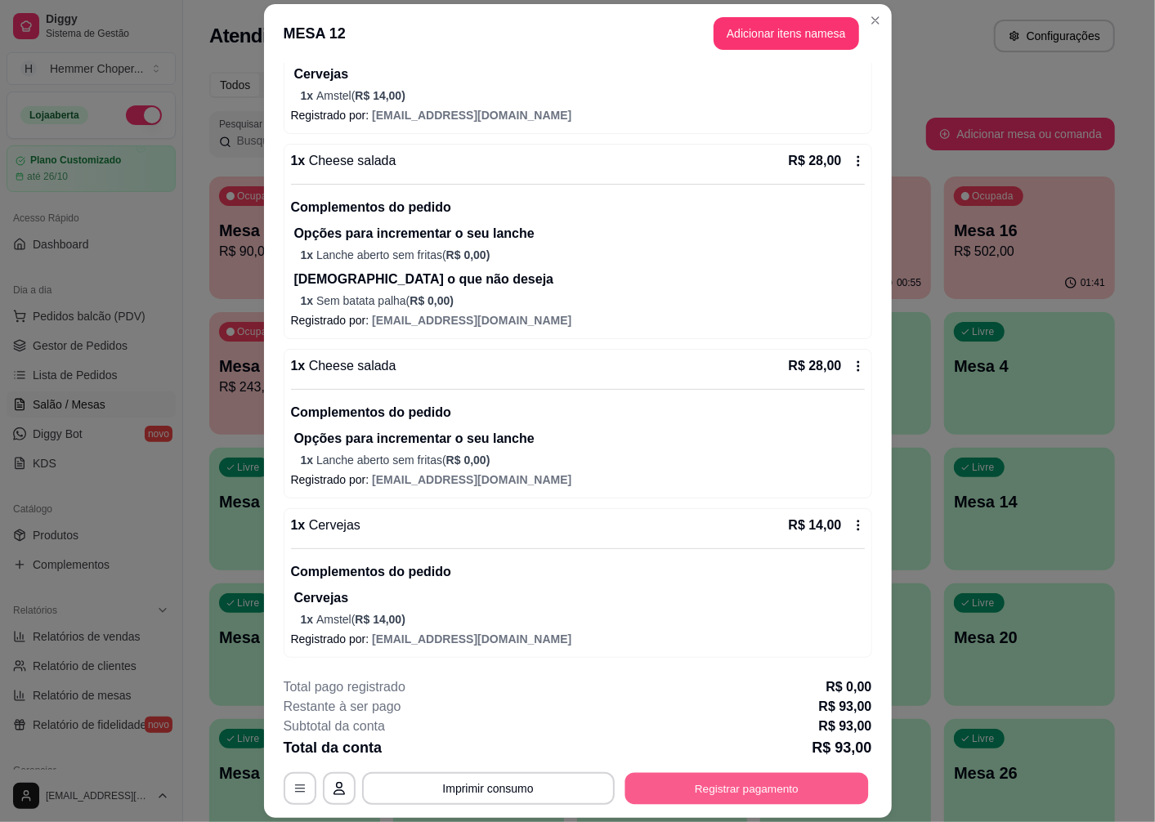
click at [709, 781] on button "Registrar pagamento" at bounding box center [747, 789] width 244 height 32
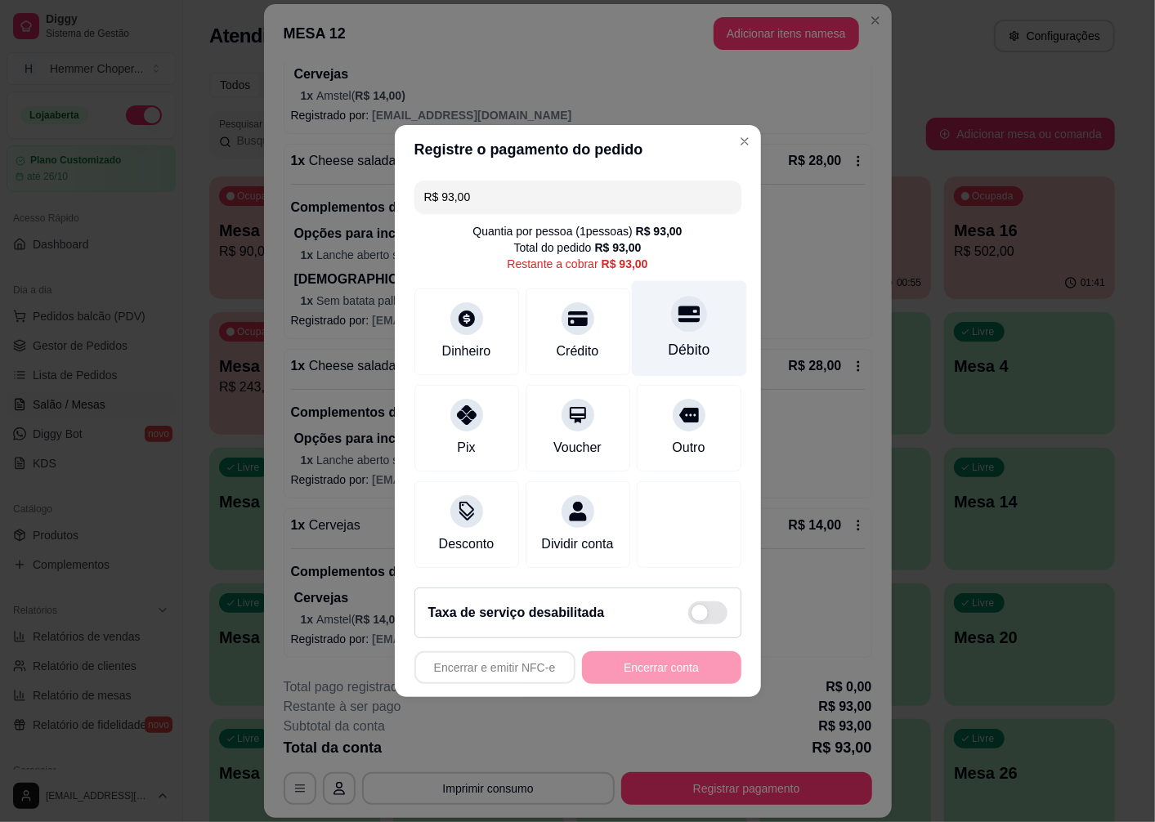
click at [680, 316] on icon at bounding box center [688, 313] width 21 height 21
type input "R$ 0,00"
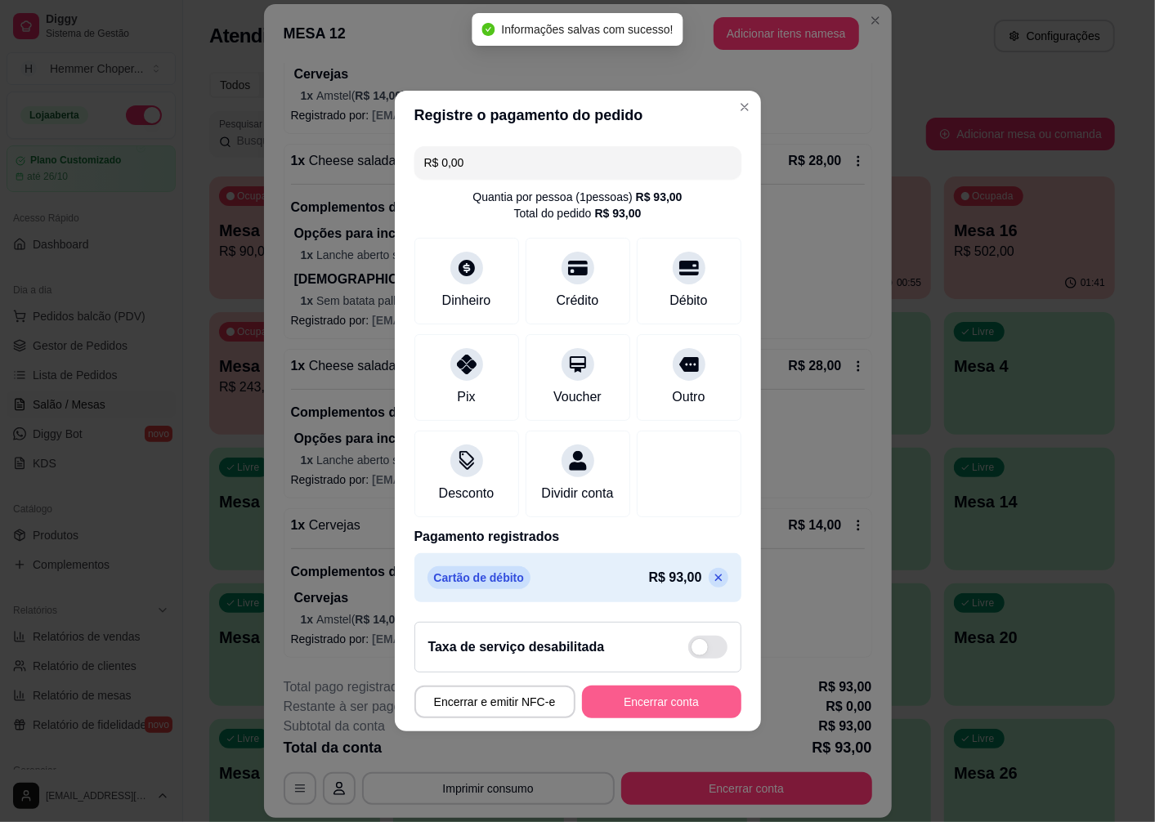
click at [643, 715] on button "Encerrar conta" at bounding box center [661, 702] width 159 height 33
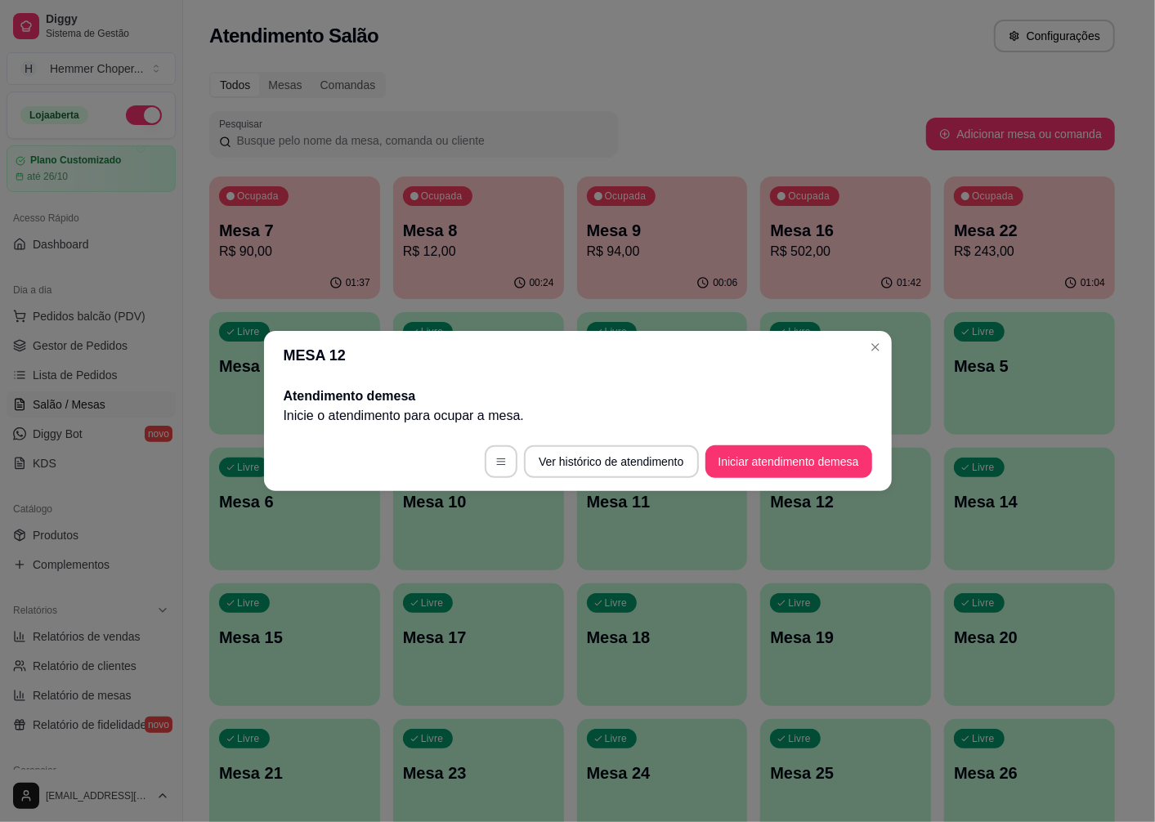
scroll to position [0, 0]
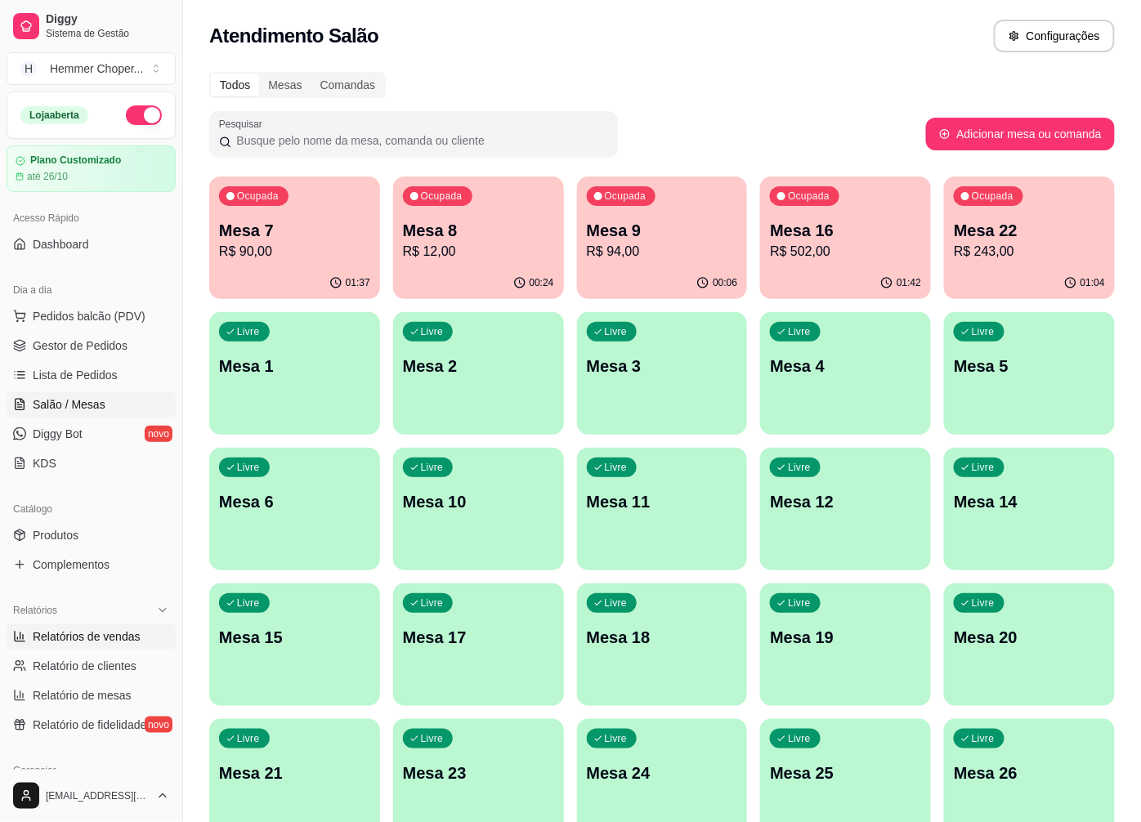
click at [113, 624] on link "Relatórios de vendas" at bounding box center [91, 637] width 169 height 26
select select "ALL"
select select "0"
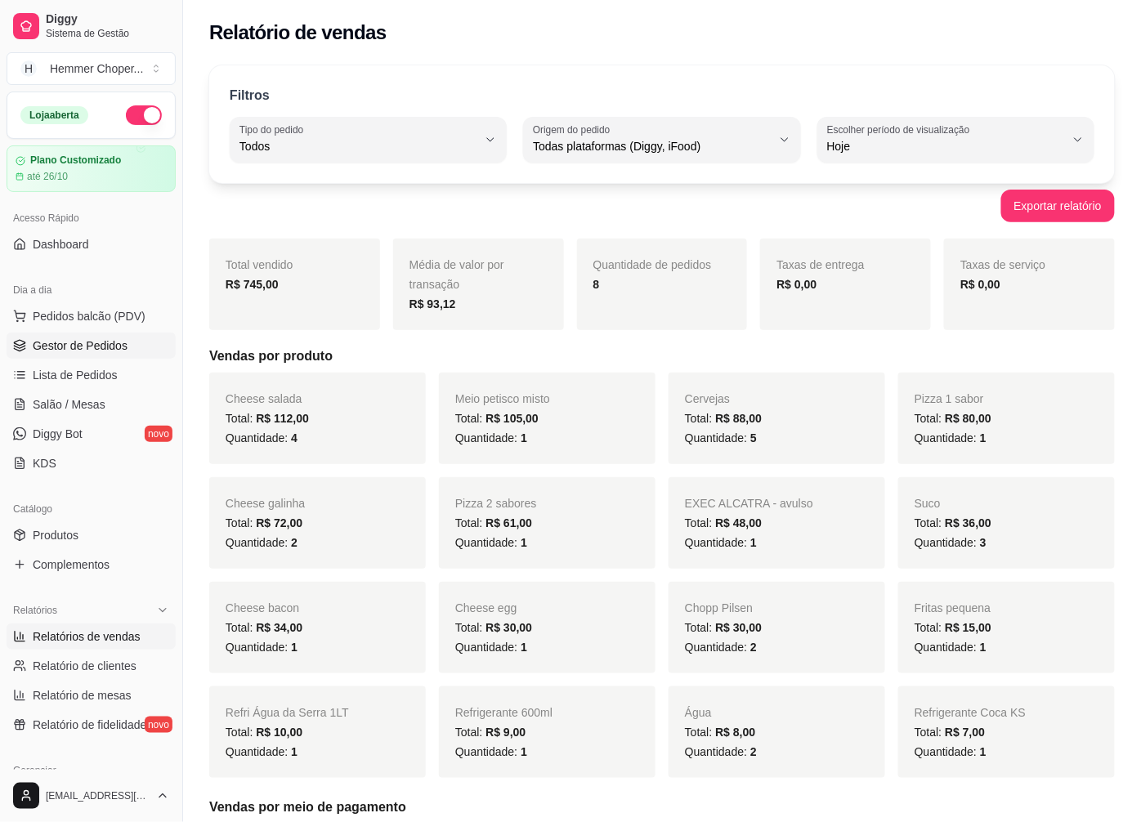
click at [101, 342] on span "Gestor de Pedidos" at bounding box center [80, 346] width 95 height 16
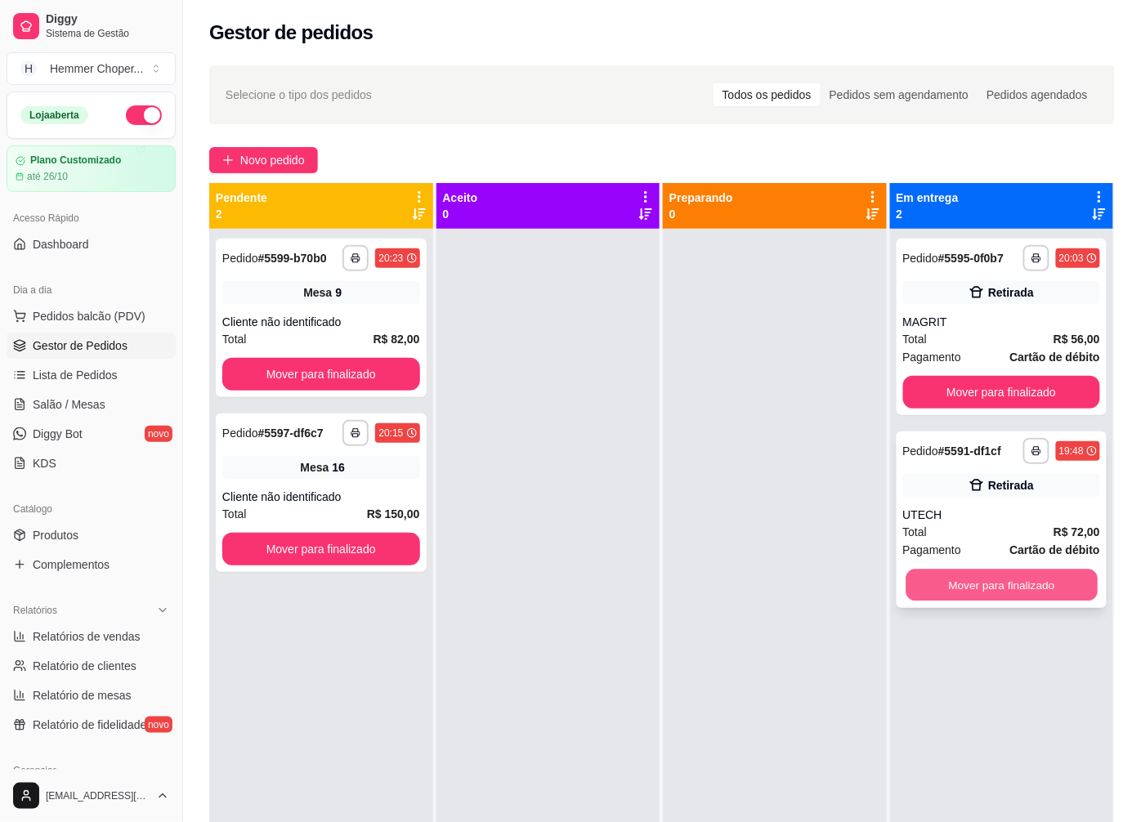
click at [984, 587] on button "Mover para finalizado" at bounding box center [1001, 586] width 191 height 32
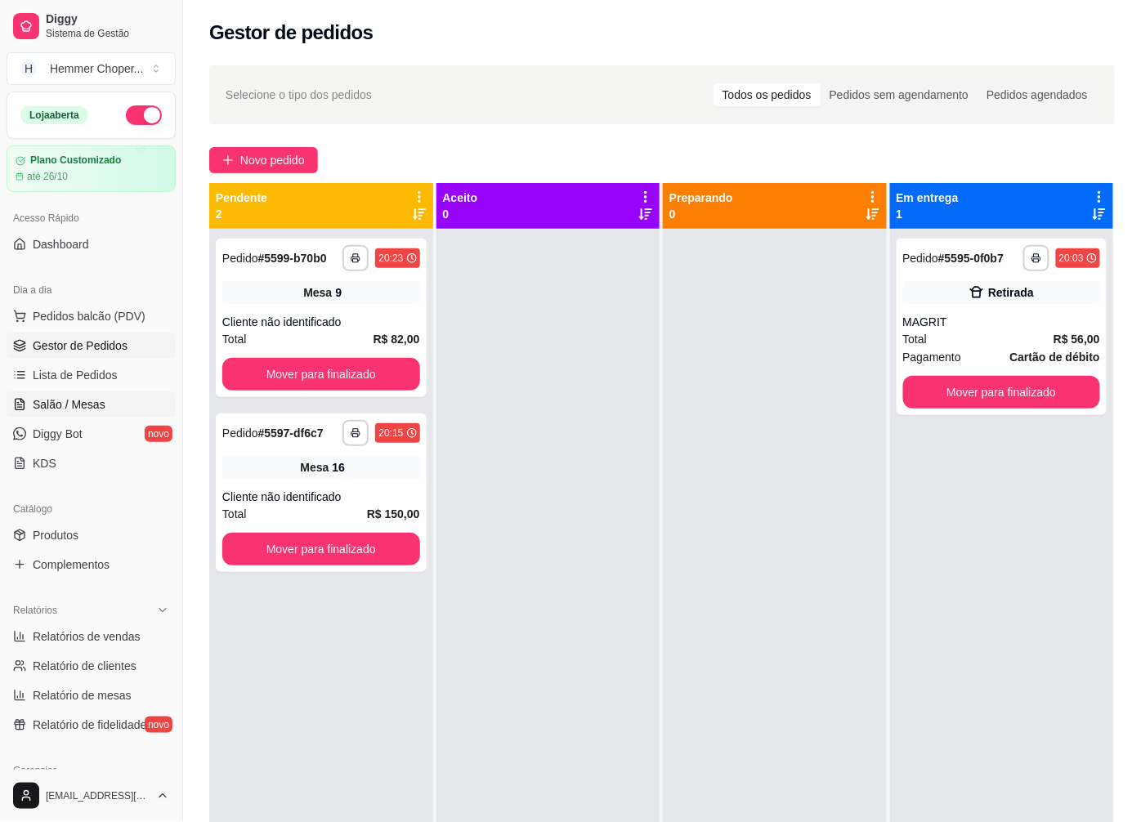
click at [70, 403] on span "Salão / Mesas" at bounding box center [69, 405] width 73 height 16
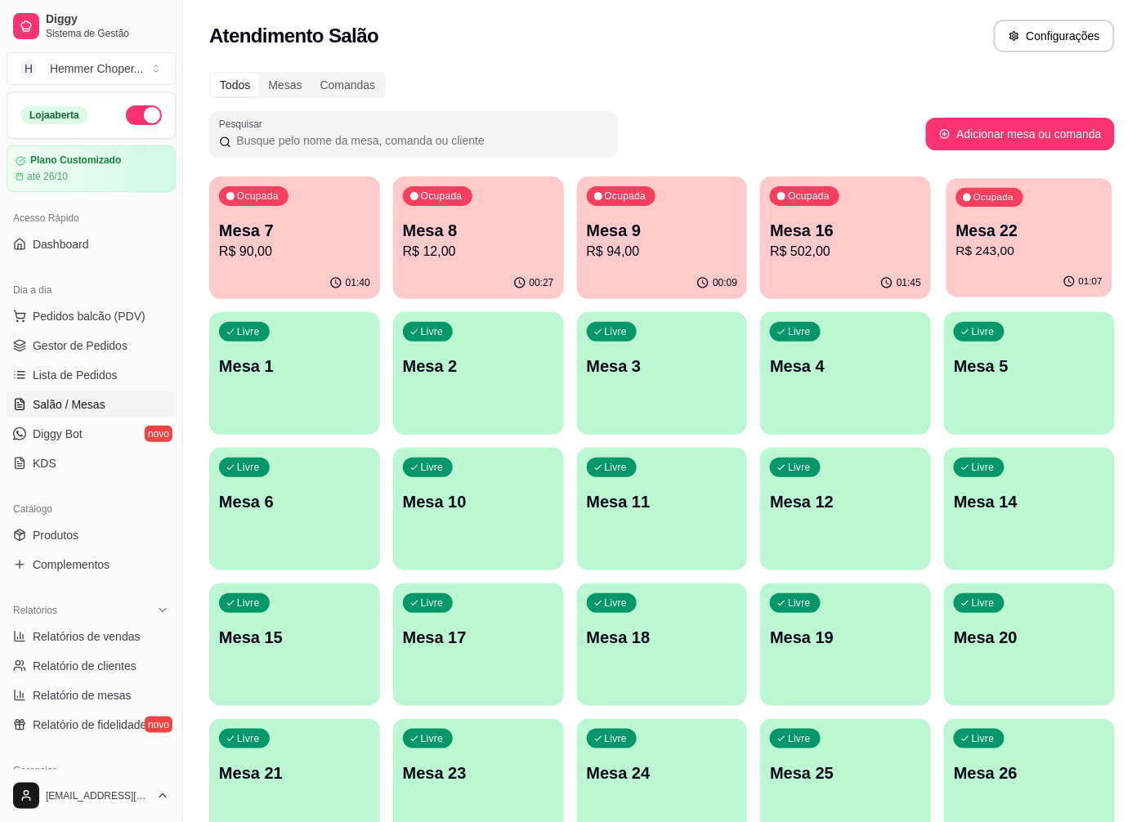
click at [997, 237] on p "Mesa 22" at bounding box center [1030, 231] width 146 height 22
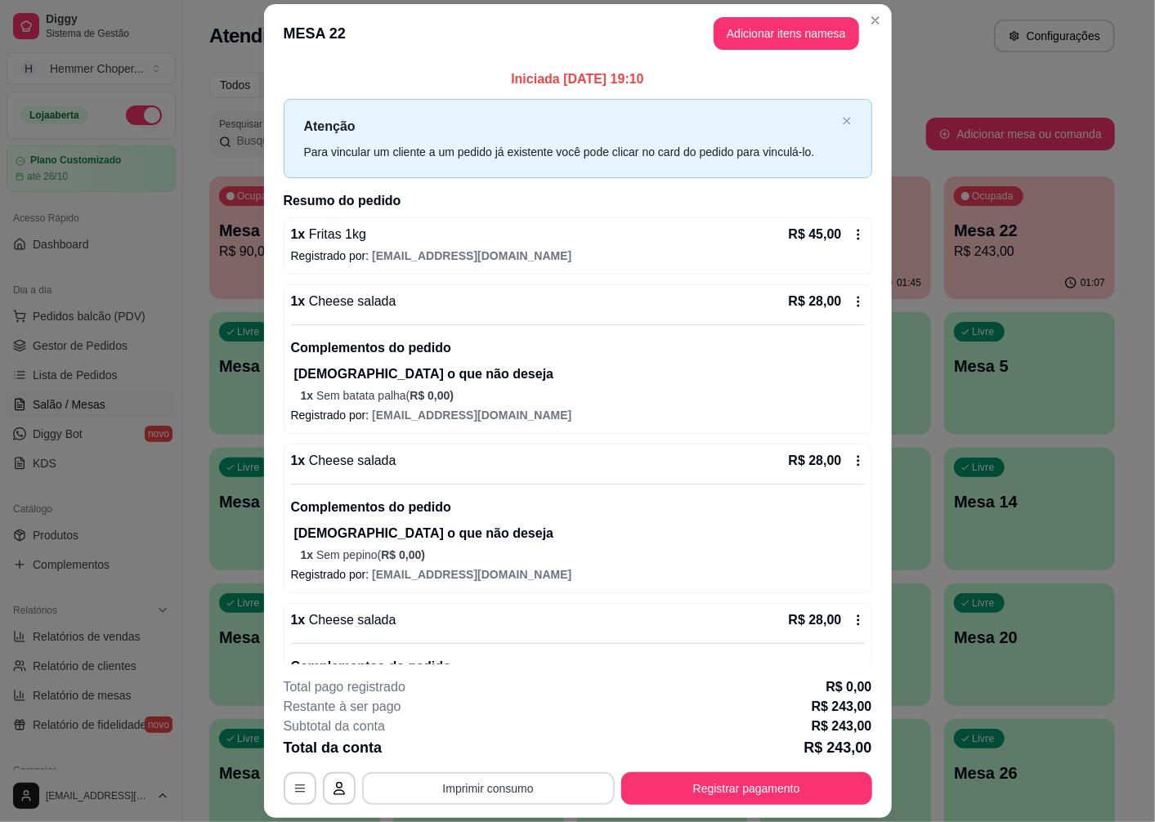
click at [493, 794] on button "Imprimir consumo" at bounding box center [488, 789] width 253 height 33
click at [493, 749] on button "Cozinha" at bounding box center [487, 751] width 119 height 26
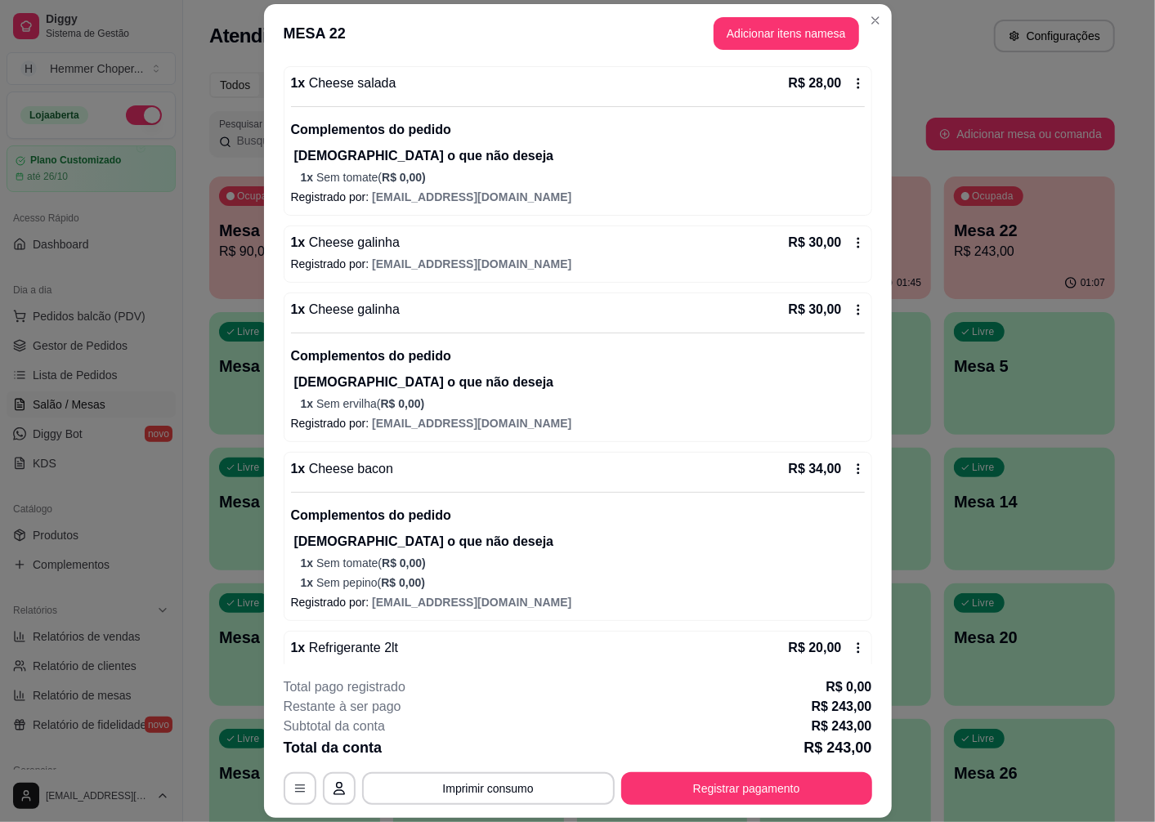
scroll to position [660, 0]
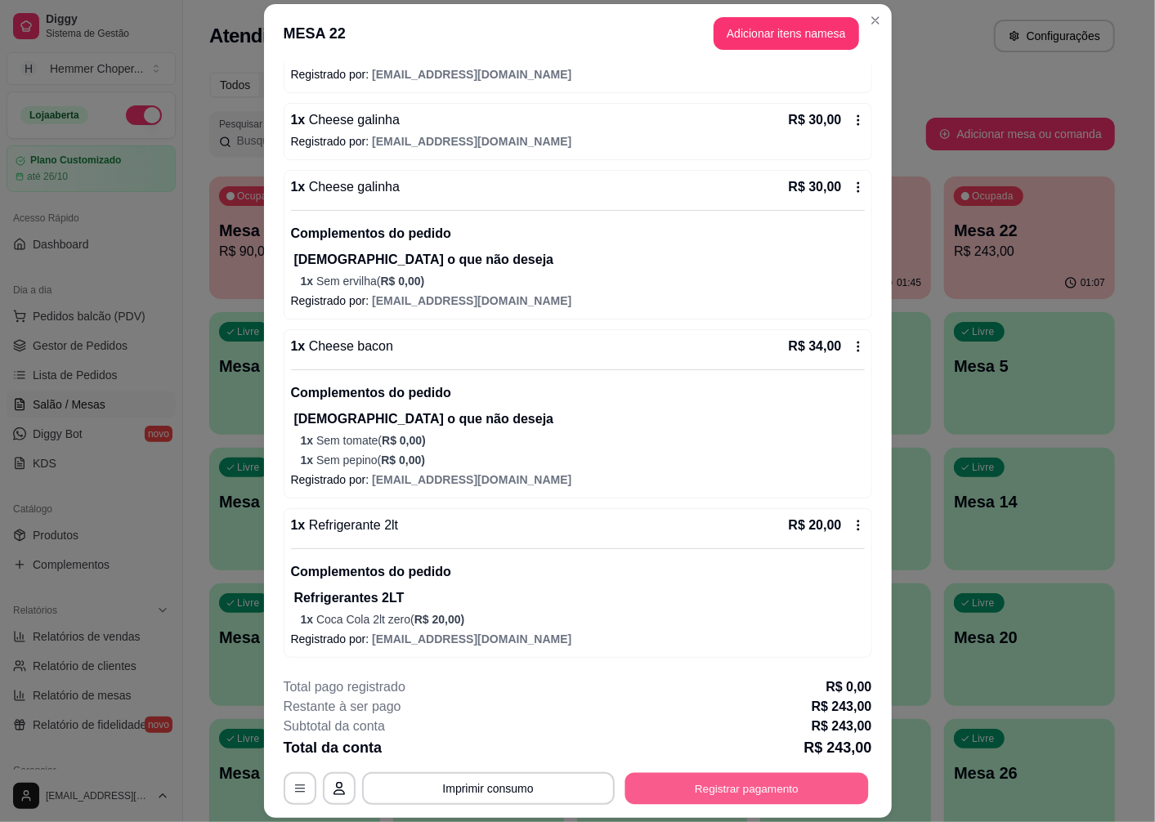
click at [764, 782] on button "Registrar pagamento" at bounding box center [747, 789] width 244 height 32
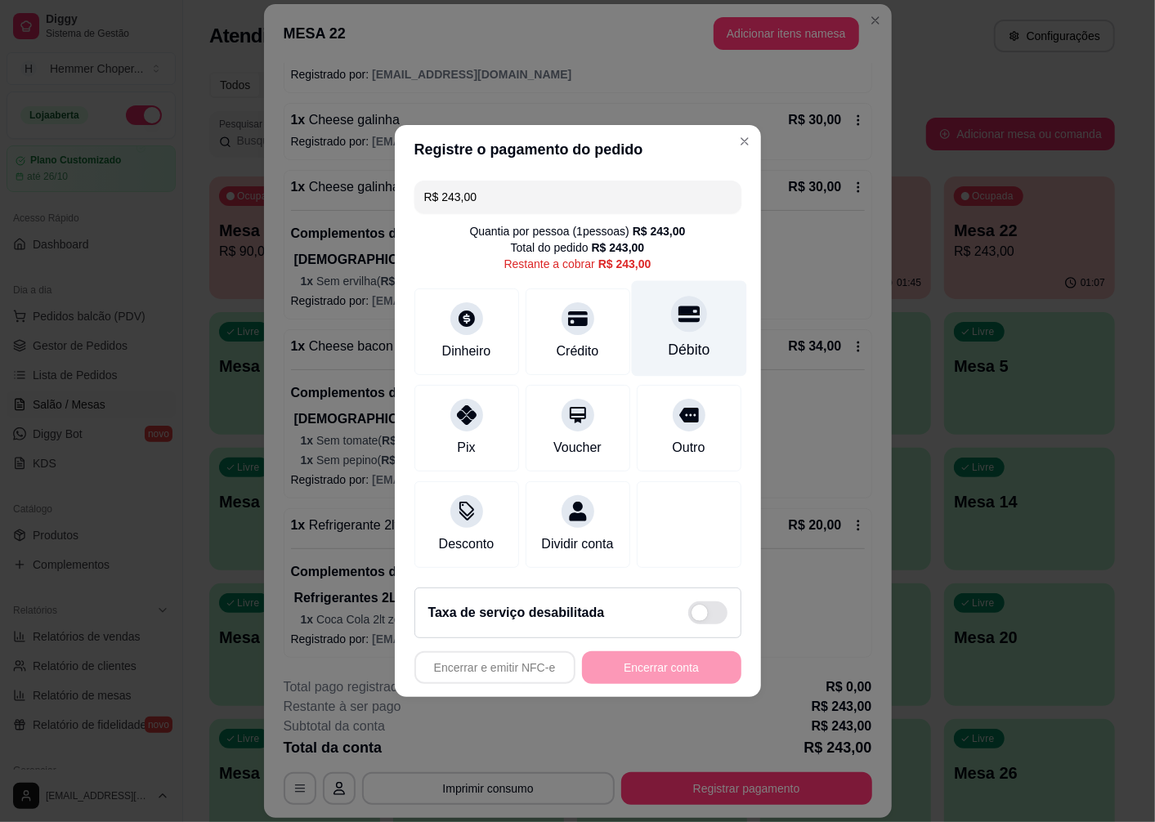
click at [683, 339] on div "Débito" at bounding box center [689, 349] width 42 height 21
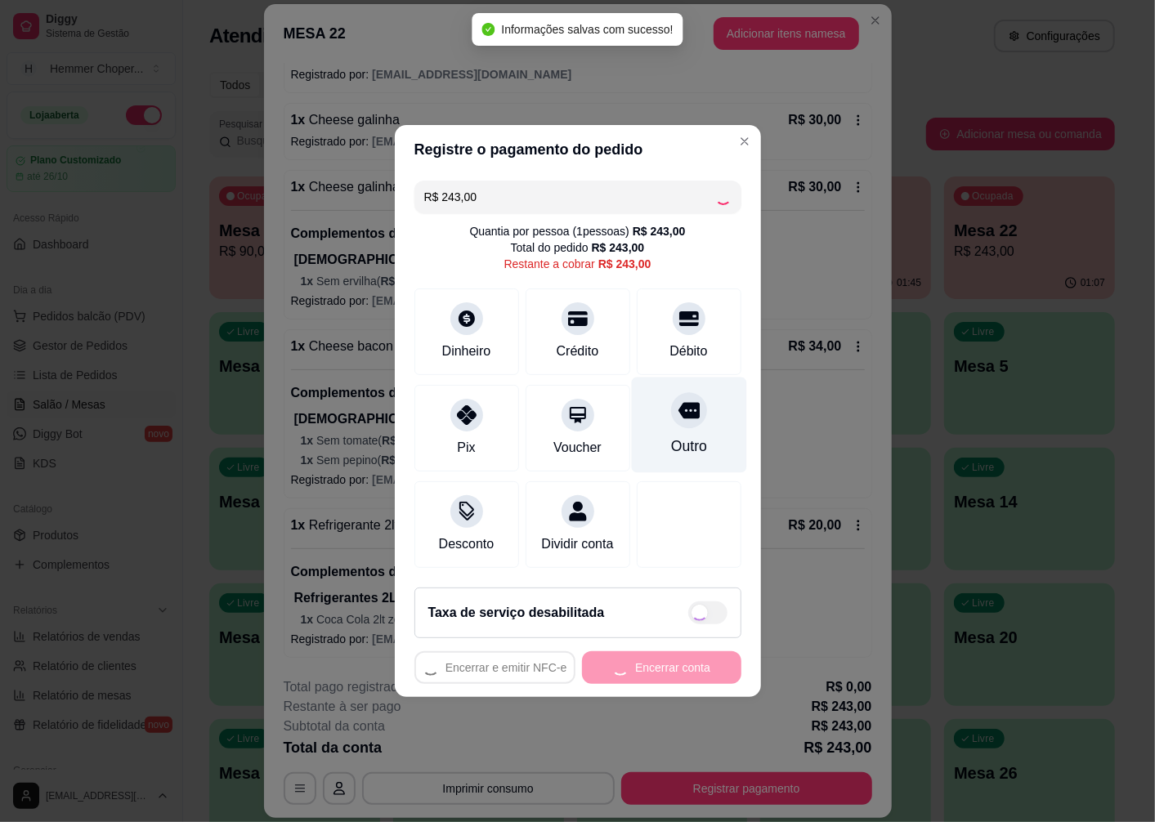
type input "R$ 0,00"
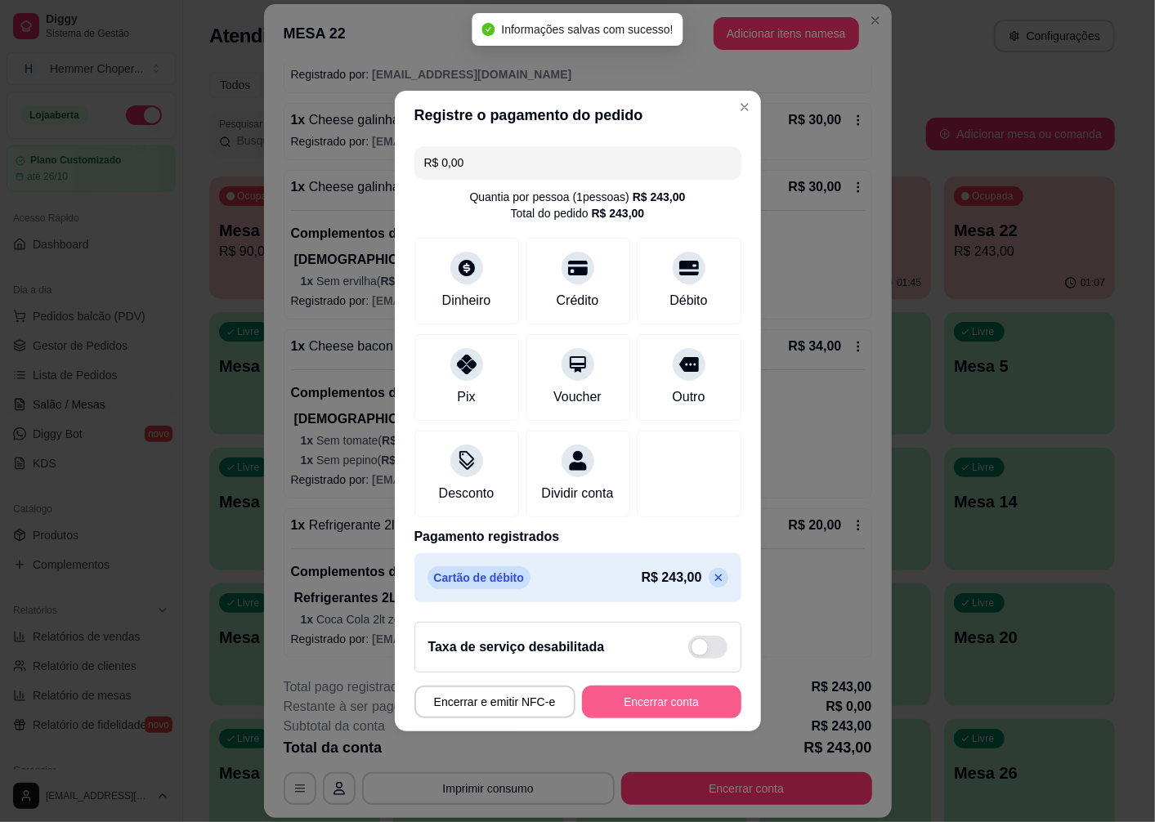
click at [641, 716] on button "Encerrar conta" at bounding box center [661, 702] width 159 height 33
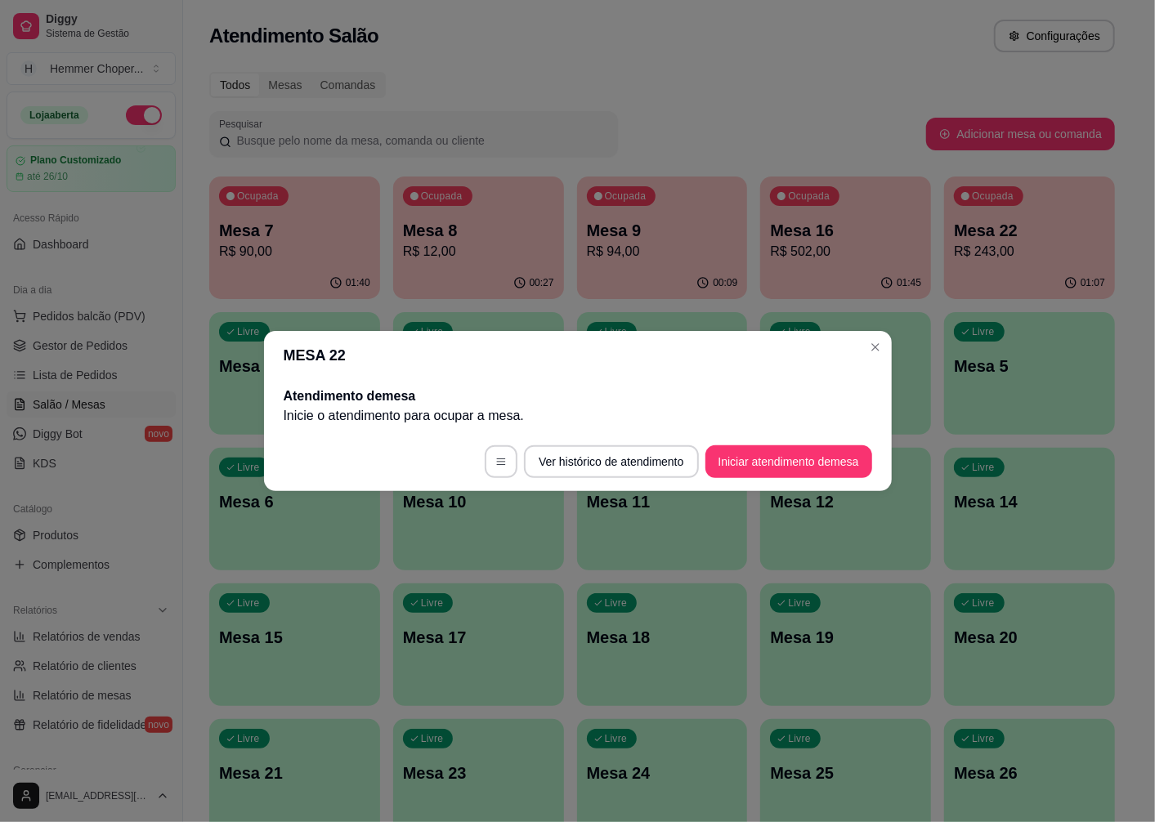
scroll to position [0, 0]
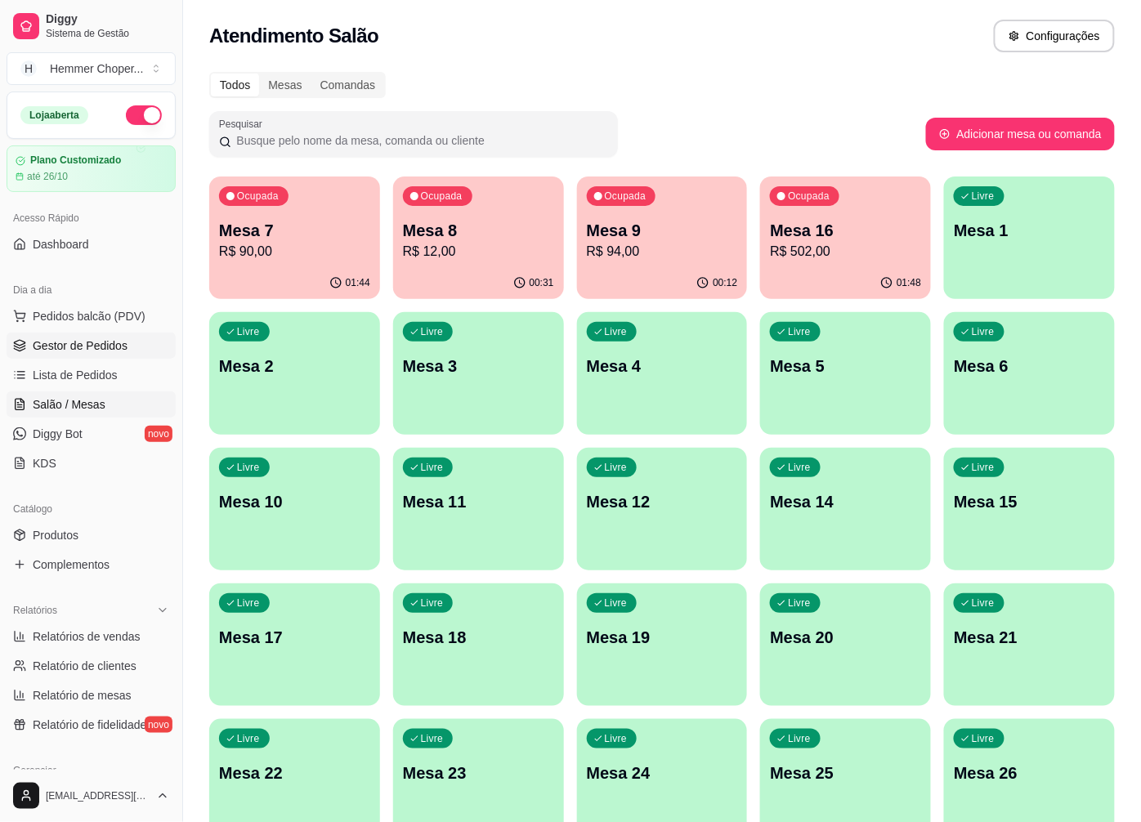
click at [99, 343] on span "Gestor de Pedidos" at bounding box center [80, 346] width 95 height 16
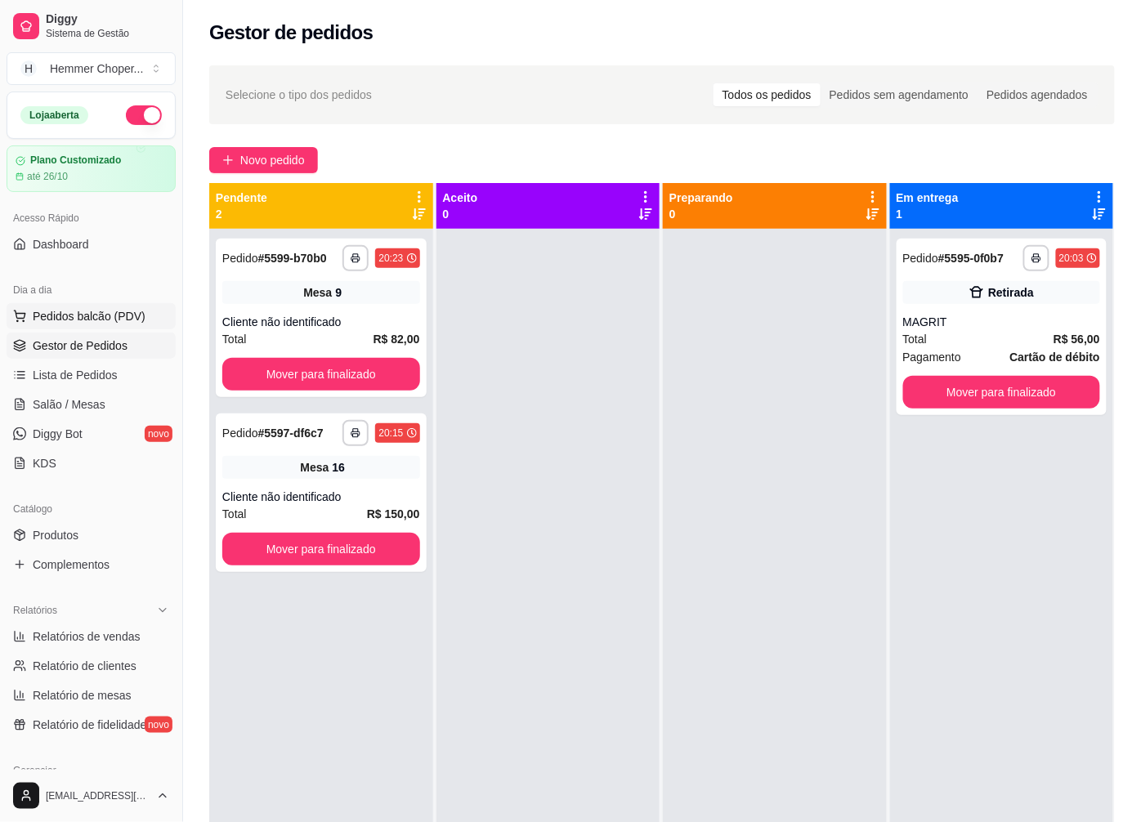
click at [114, 314] on span "Pedidos balcão (PDV)" at bounding box center [89, 316] width 113 height 16
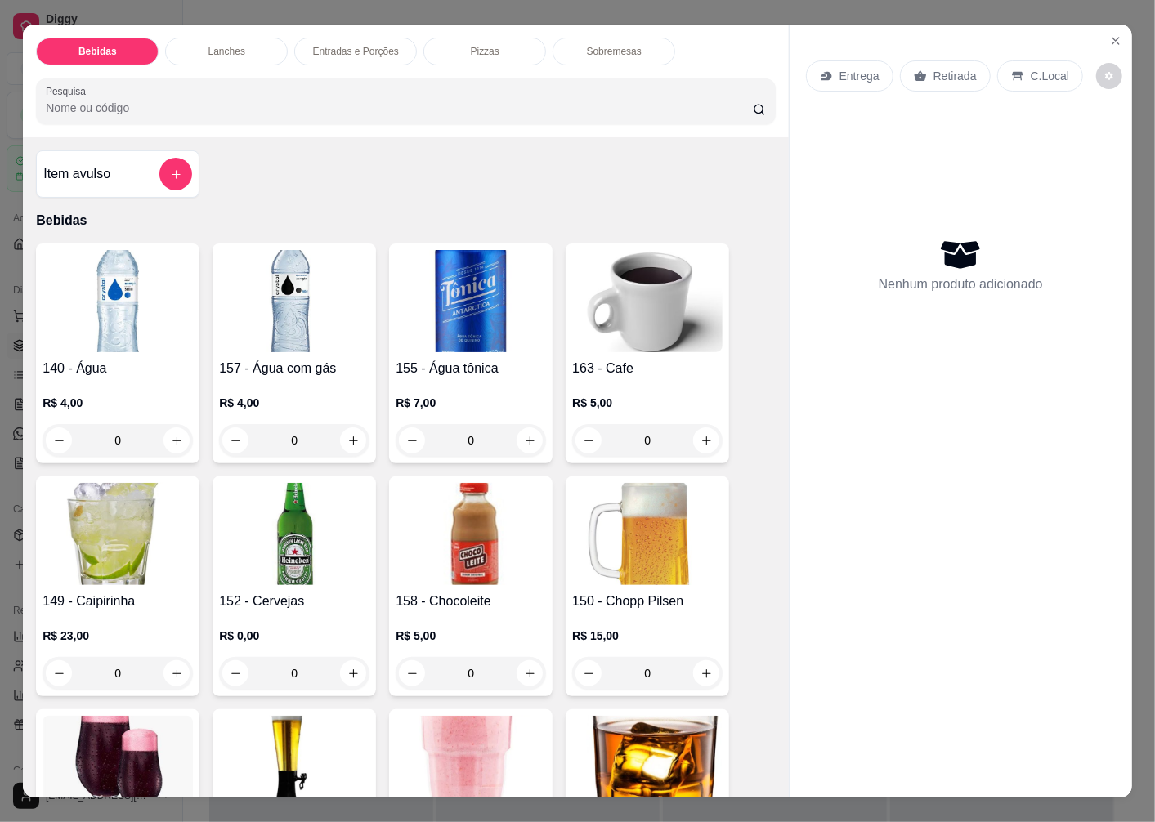
click at [949, 68] on p "Retirada" at bounding box center [955, 76] width 43 height 16
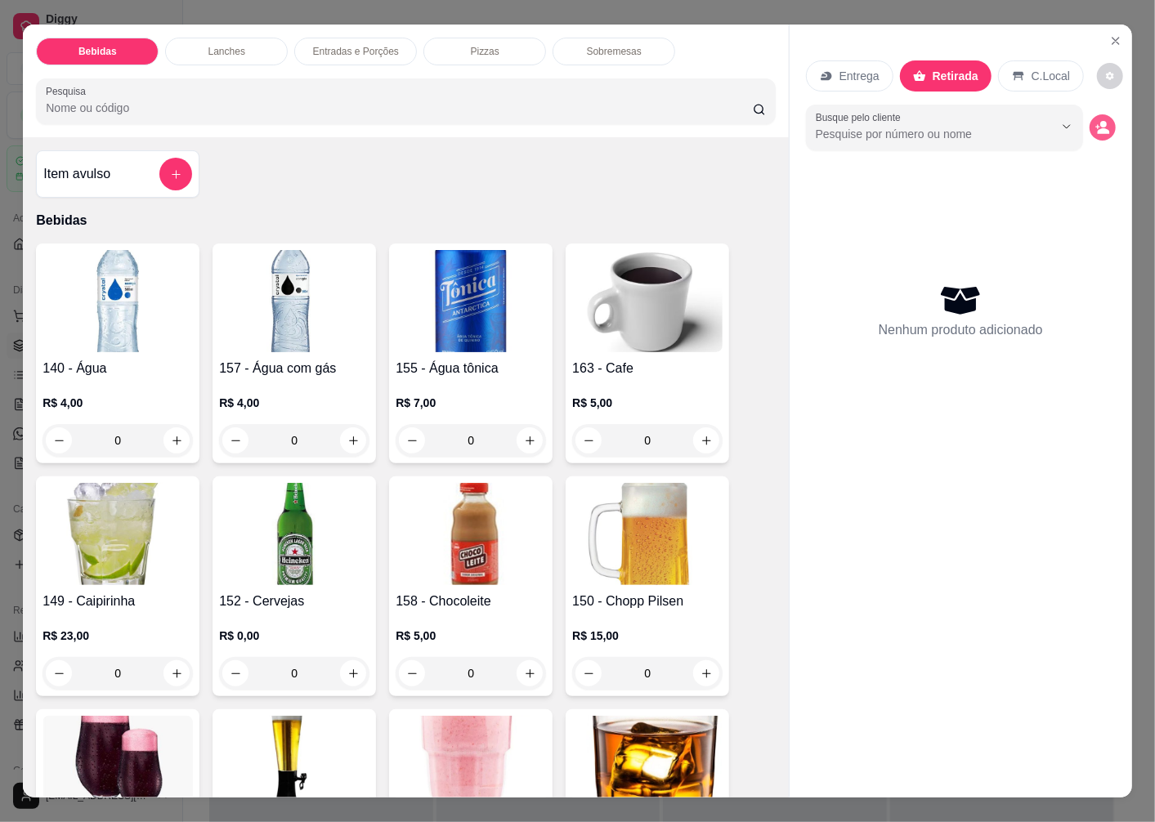
click at [1096, 121] on icon "decrease-product-quantity" at bounding box center [1103, 127] width 15 height 15
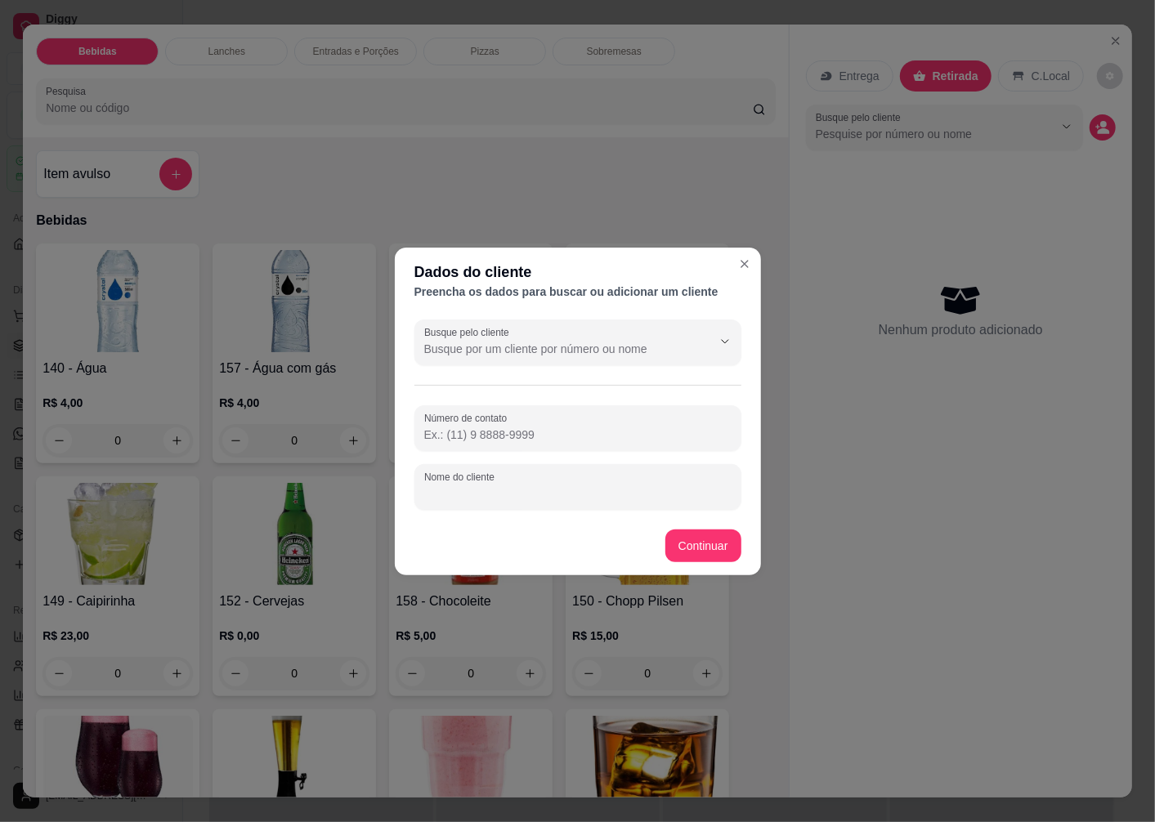
click at [494, 495] on input "Nome do cliente" at bounding box center [577, 494] width 307 height 16
type input "ANDERSOM"
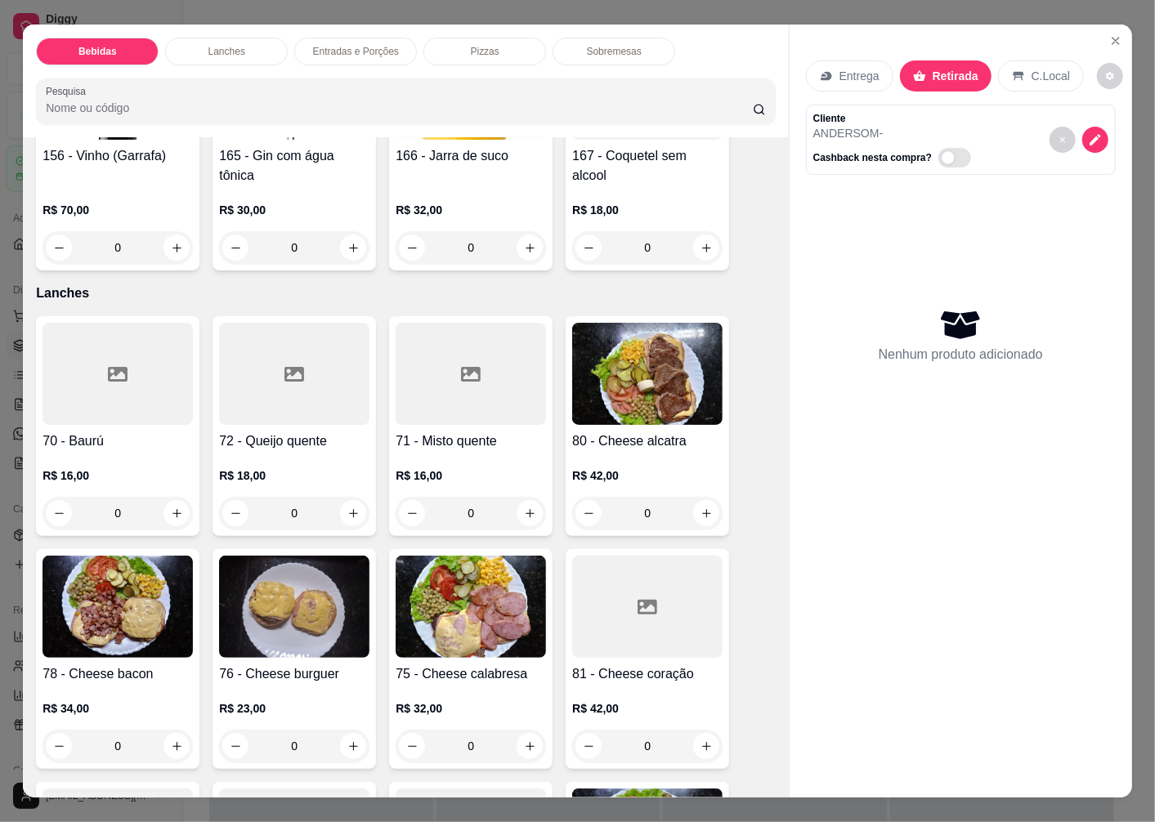
scroll to position [2180, 0]
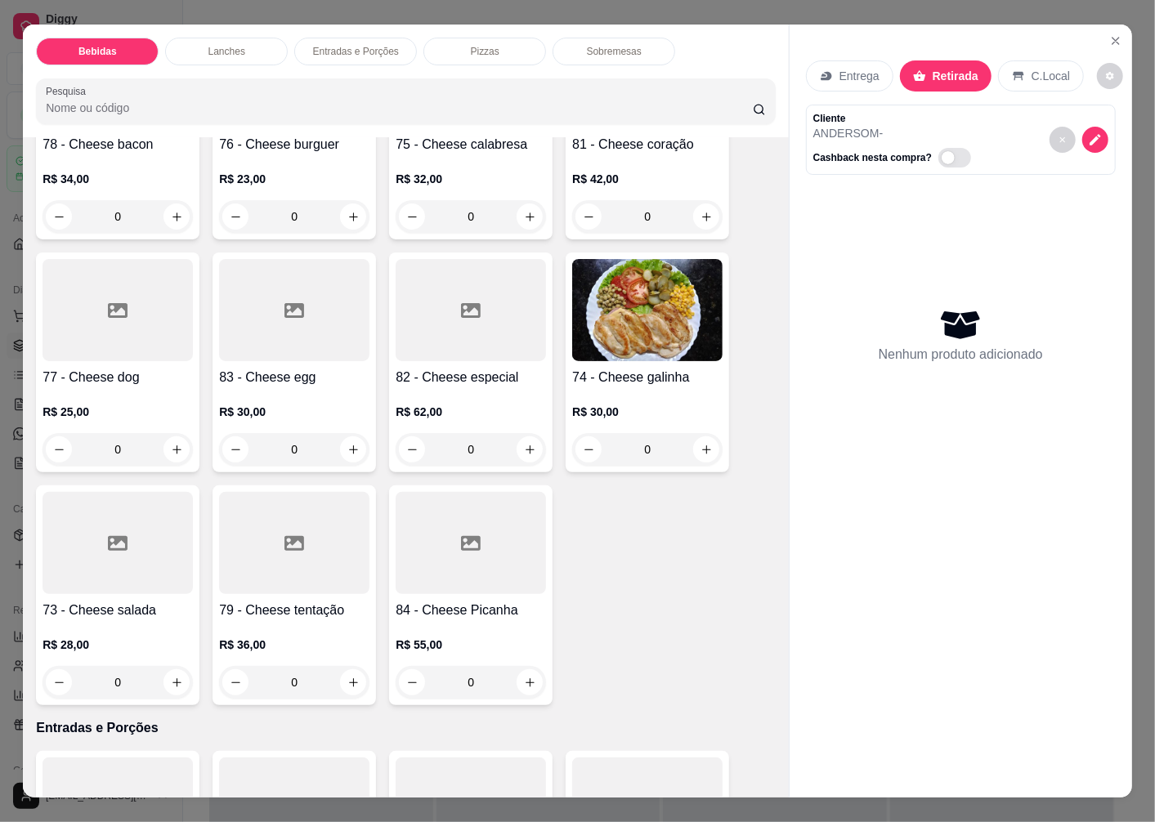
click at [644, 320] on img at bounding box center [647, 310] width 150 height 102
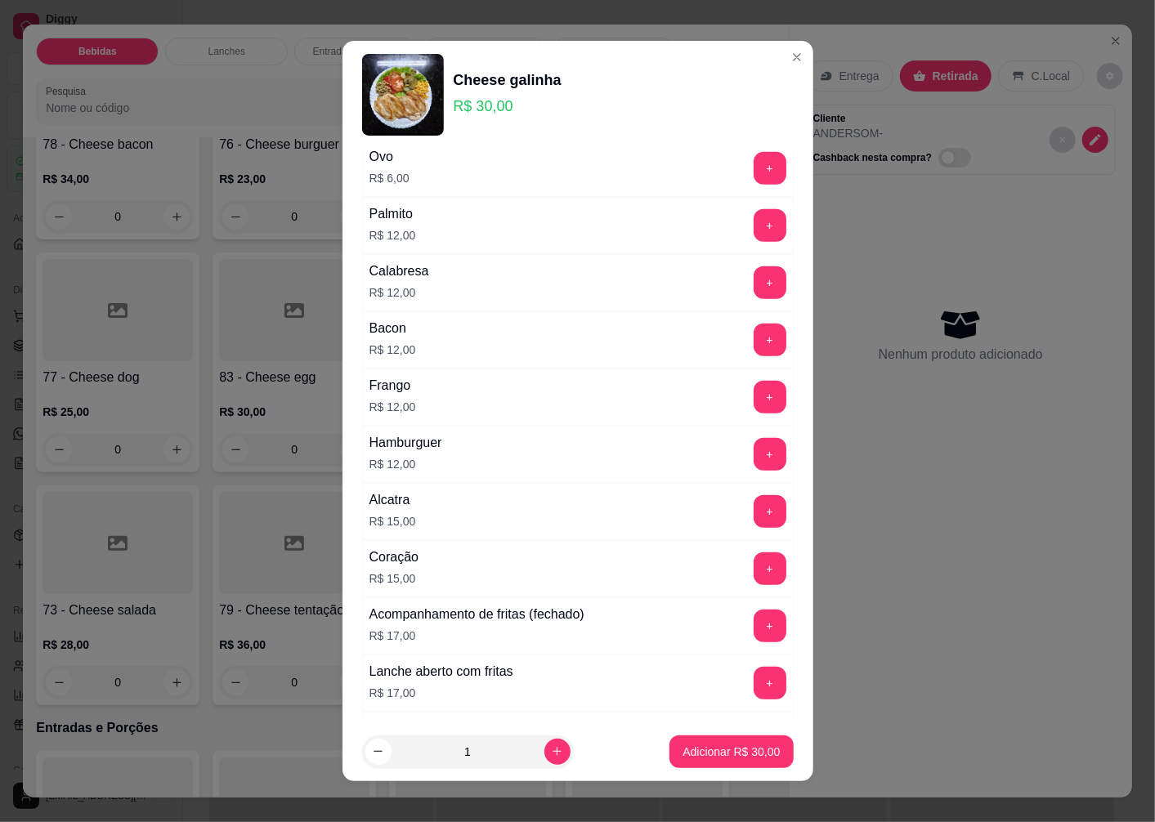
scroll to position [818, 0]
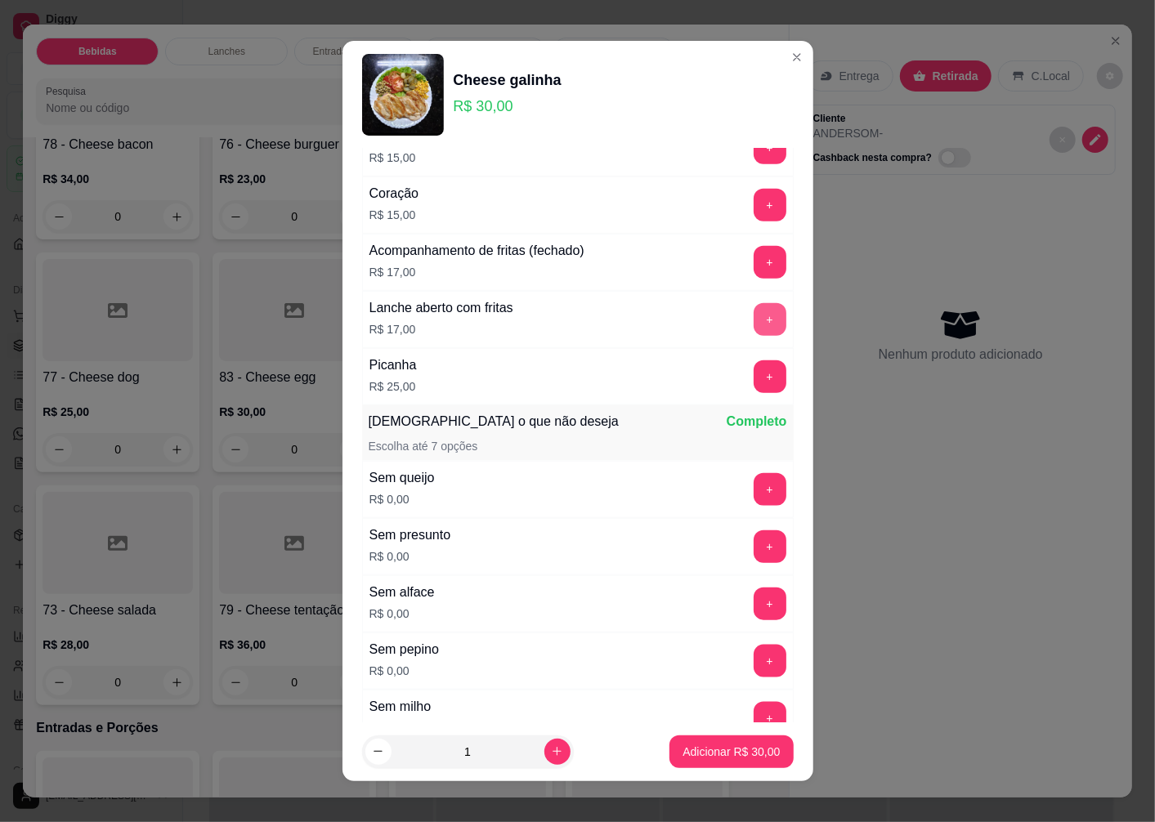
click at [754, 323] on button "+" at bounding box center [770, 319] width 33 height 33
click at [551, 750] on icon "increase-product-quantity" at bounding box center [557, 752] width 12 height 12
type input "2"
click at [712, 759] on p "Adicionar R$ 94,00" at bounding box center [731, 752] width 97 height 16
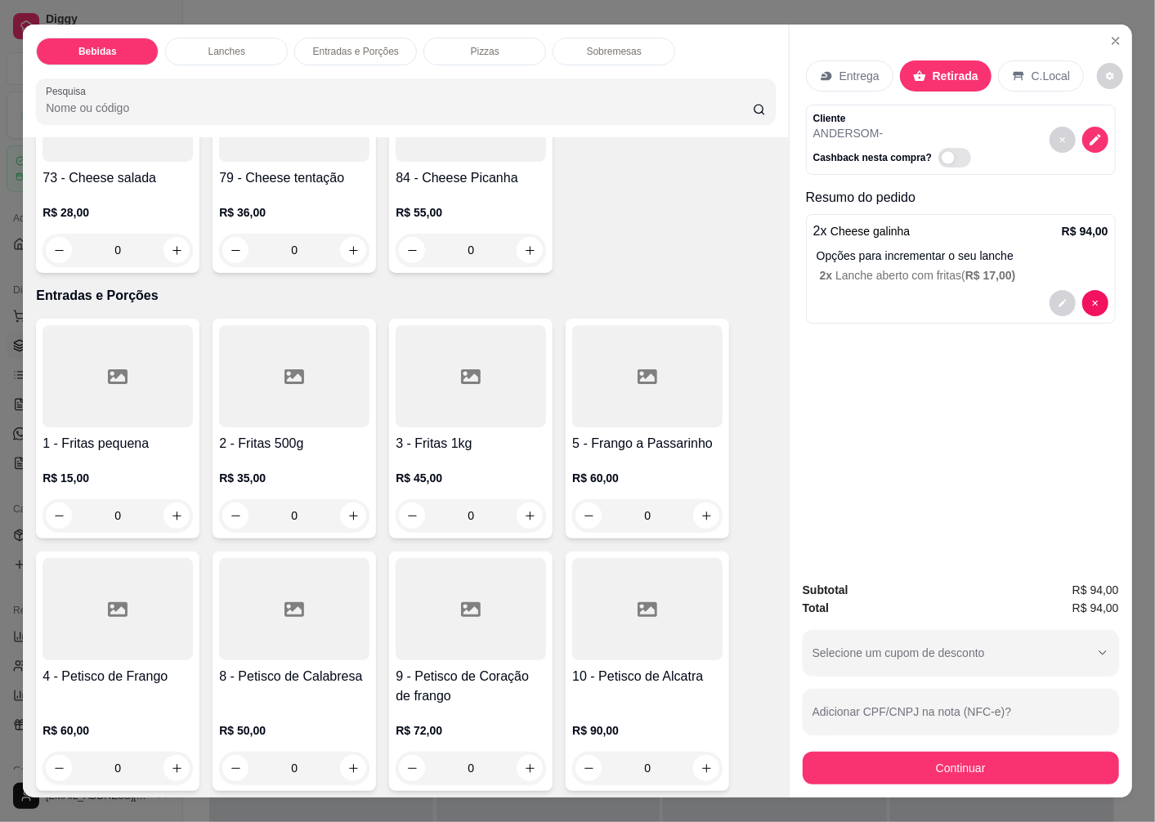
scroll to position [2725, 0]
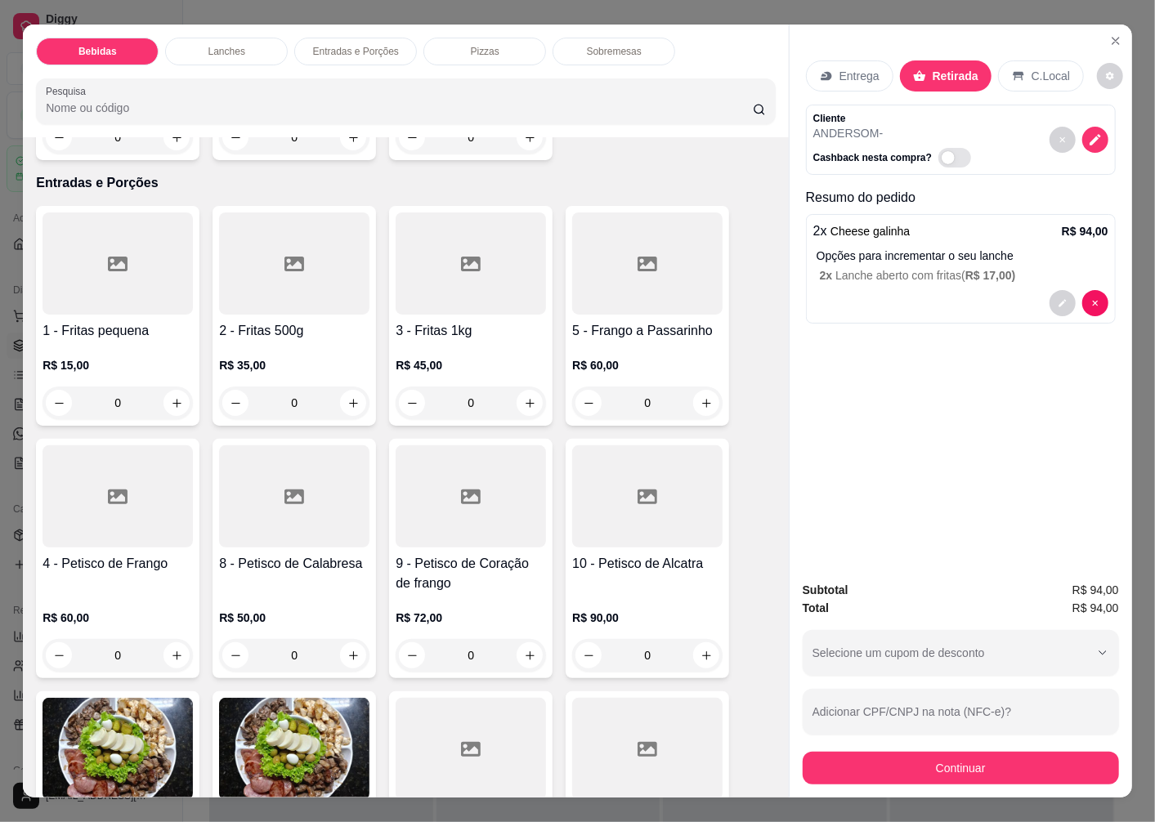
click at [267, 341] on div "R$ 35,00 0" at bounding box center [294, 380] width 150 height 78
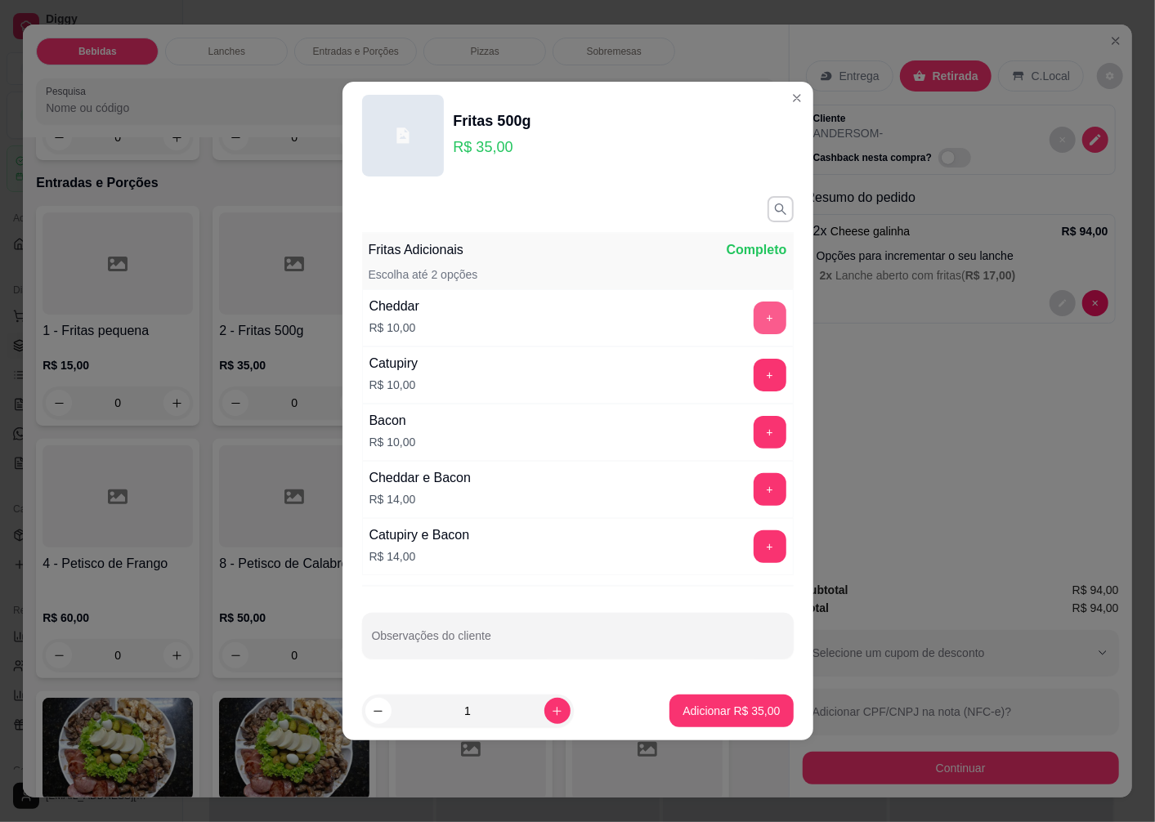
click at [758, 316] on button "+" at bounding box center [770, 318] width 33 height 33
click at [688, 705] on p "Adicionar R$ 45,00" at bounding box center [731, 711] width 97 height 16
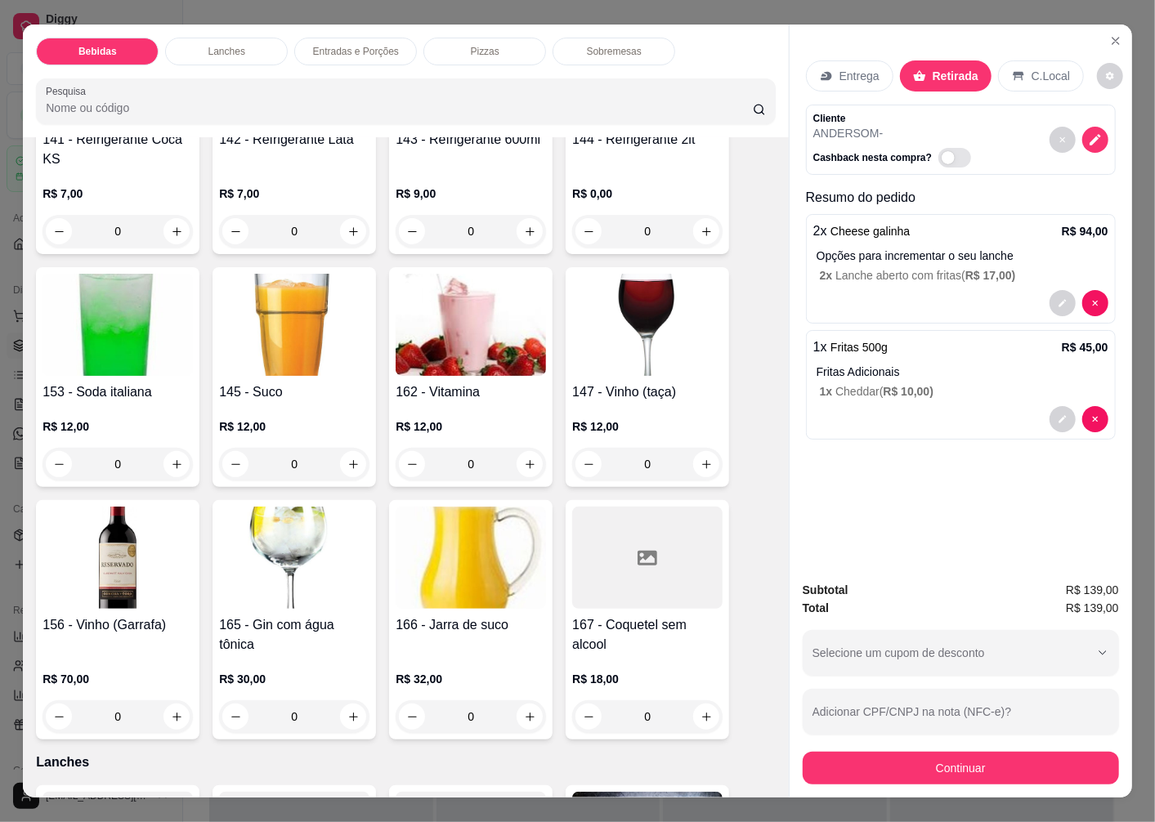
scroll to position [908, 0]
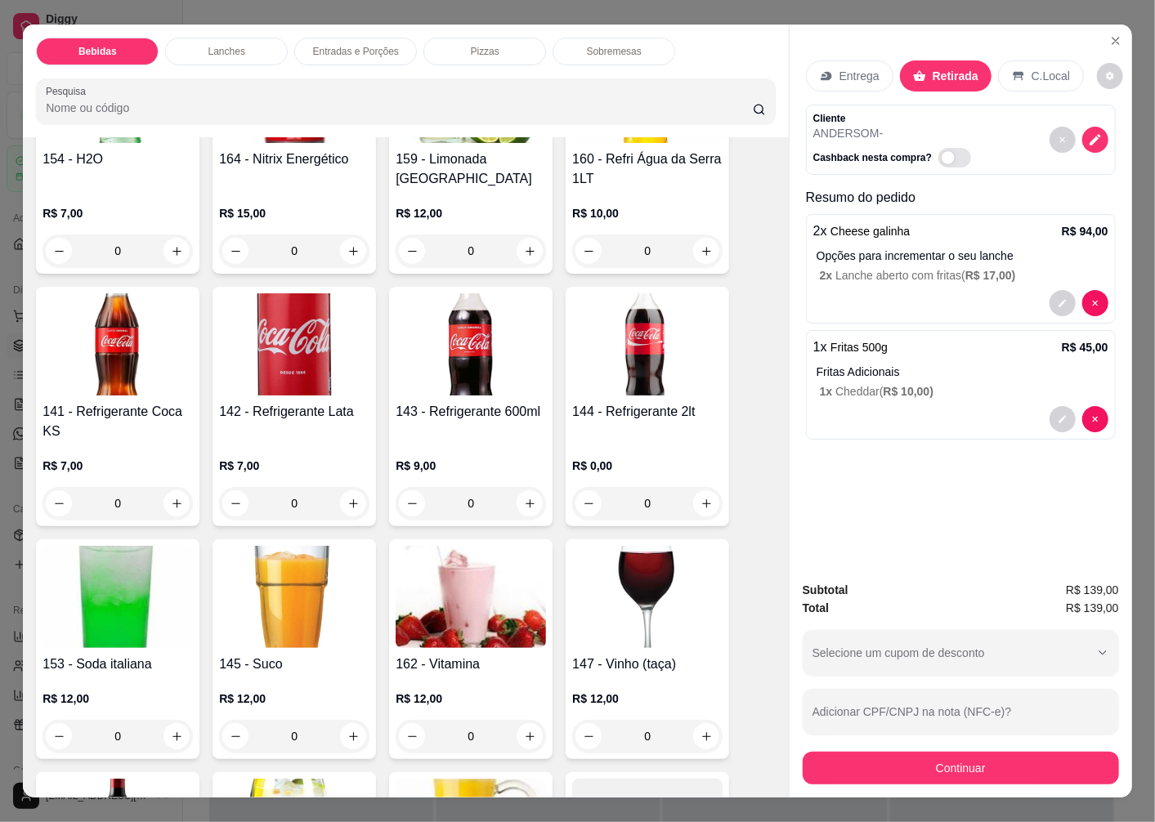
click at [644, 392] on div "144 - Refrigerante 2lt R$ 0,00 0" at bounding box center [648, 407] width 164 height 240
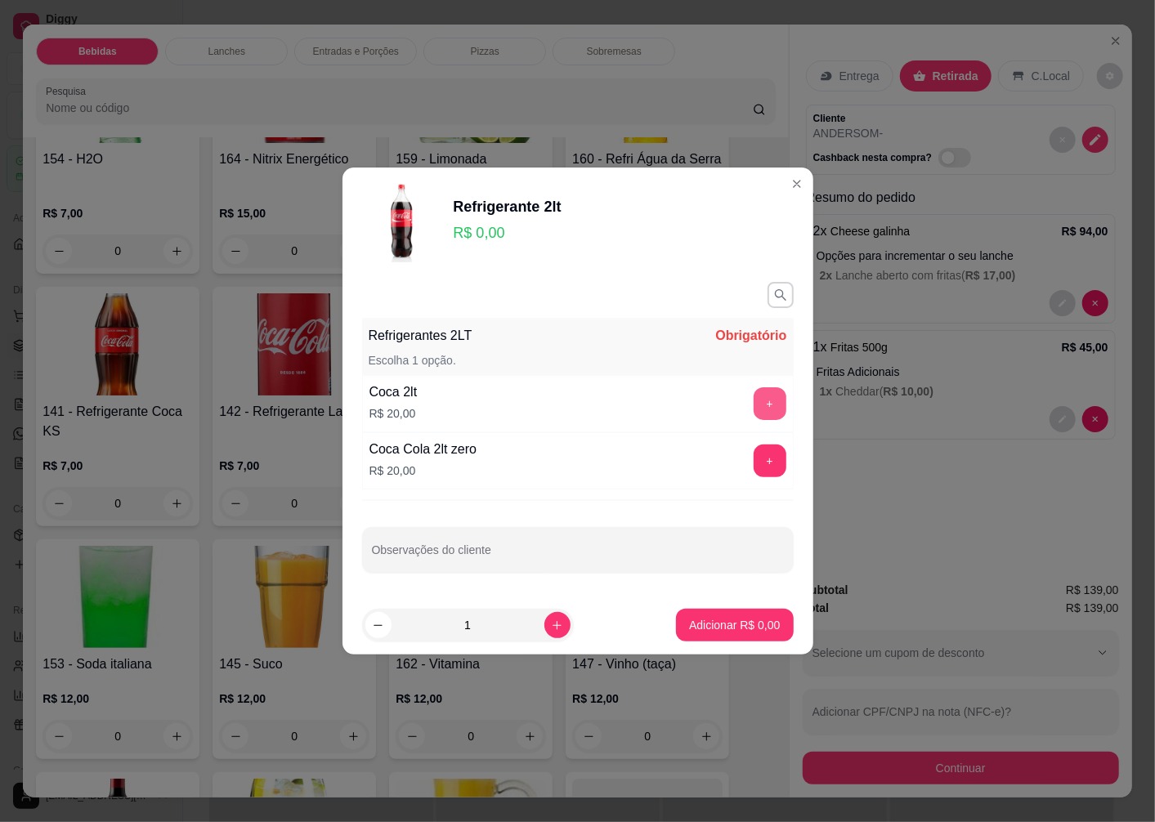
click at [756, 398] on button "+" at bounding box center [770, 404] width 33 height 33
click at [716, 626] on p "Adicionar R$ 20,00" at bounding box center [731, 625] width 97 height 16
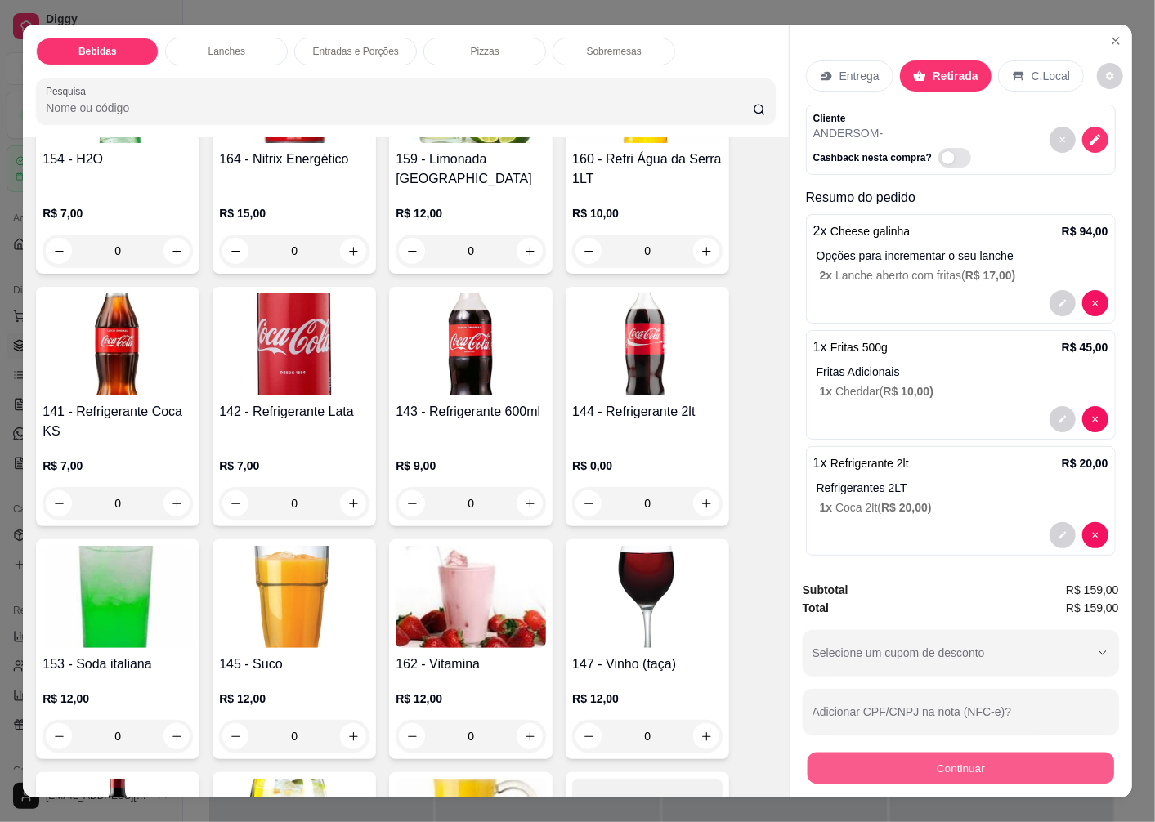
click at [881, 761] on button "Continuar" at bounding box center [961, 768] width 307 height 32
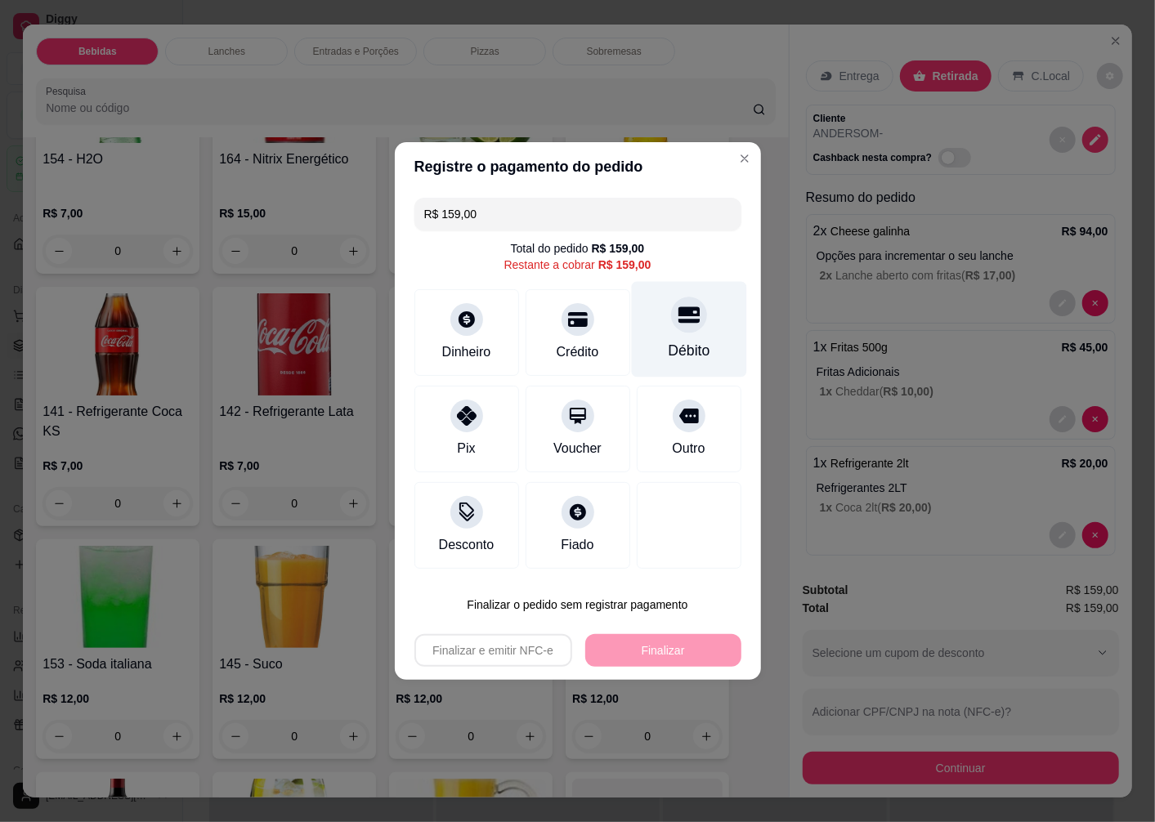
click at [687, 342] on div "Débito" at bounding box center [689, 350] width 42 height 21
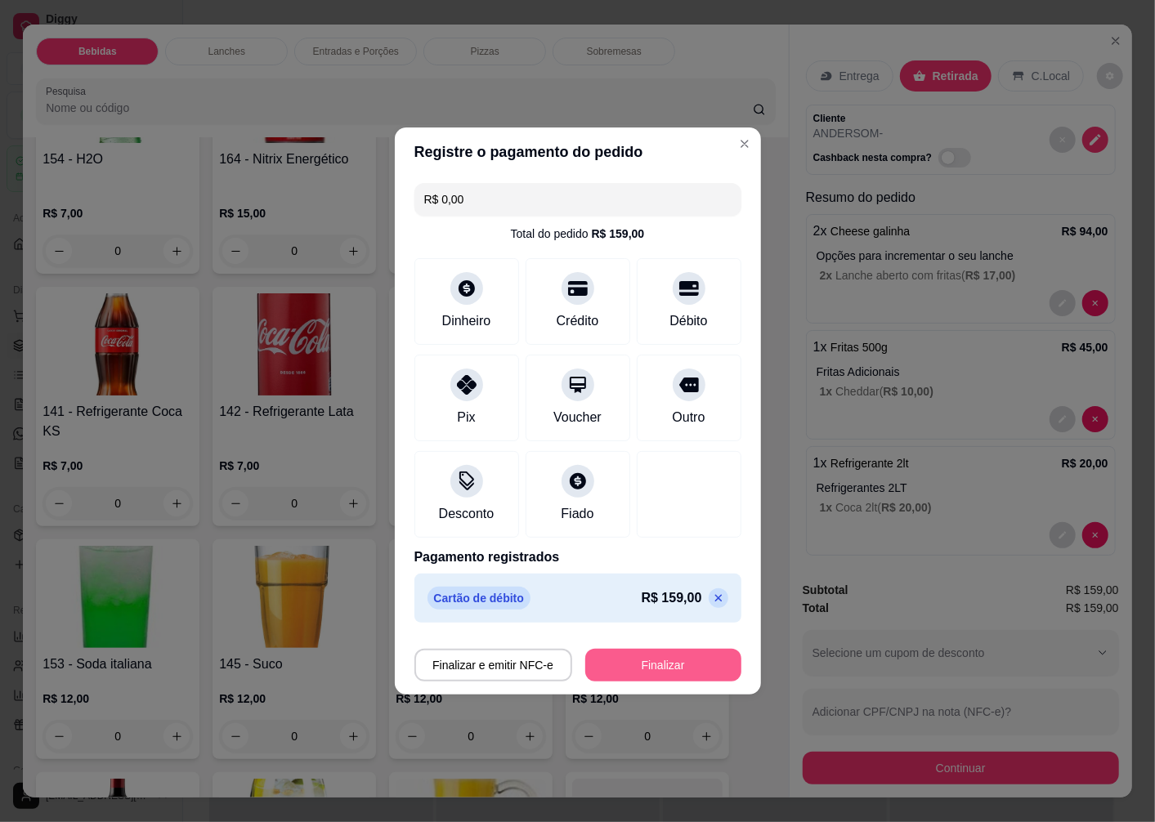
click at [667, 669] on button "Finalizar" at bounding box center [663, 665] width 156 height 33
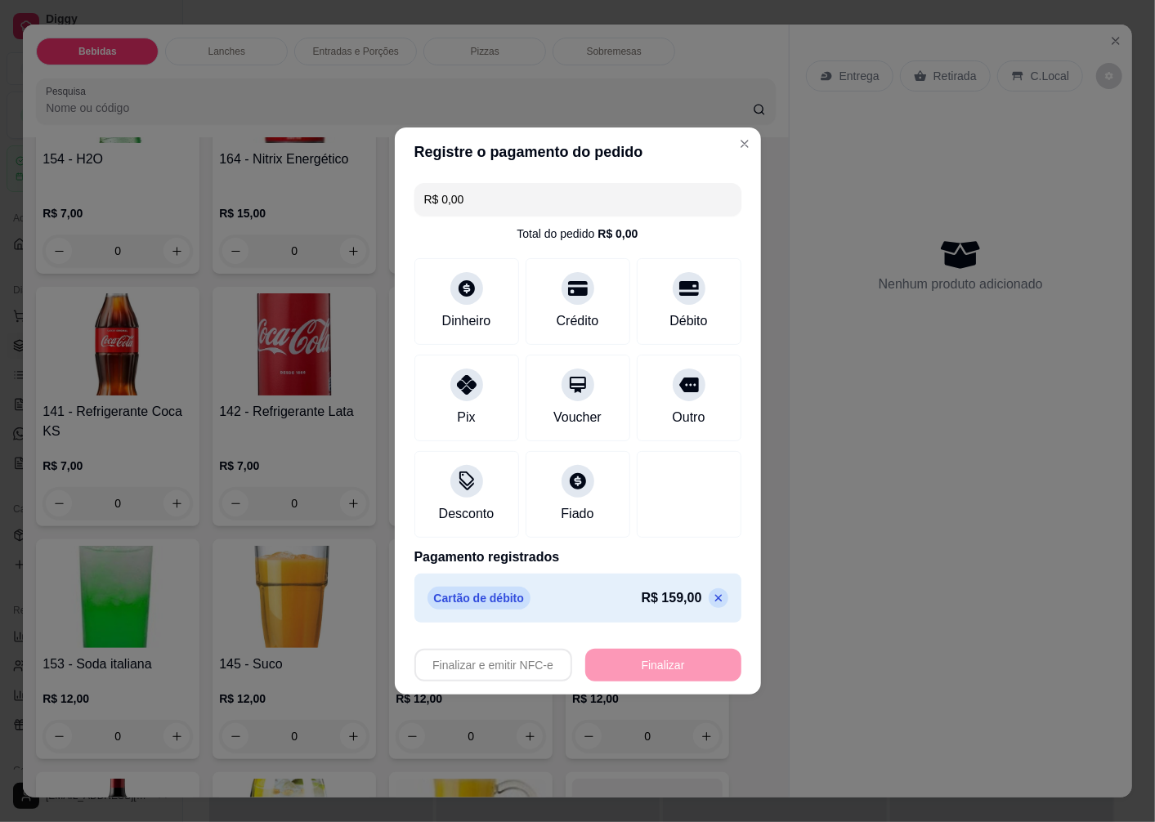
type input "-R$ 159,00"
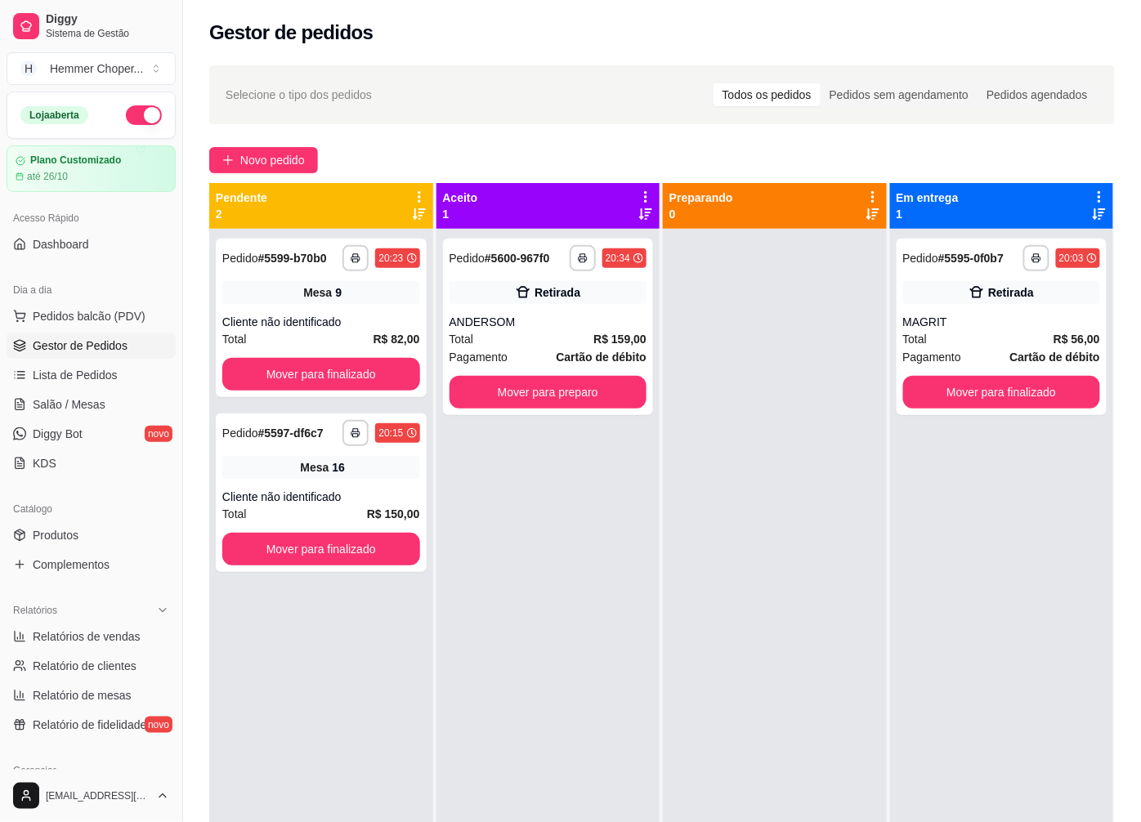
click at [508, 544] on div "**********" at bounding box center [549, 640] width 224 height 822
click at [61, 405] on span "Salão / Mesas" at bounding box center [69, 405] width 73 height 16
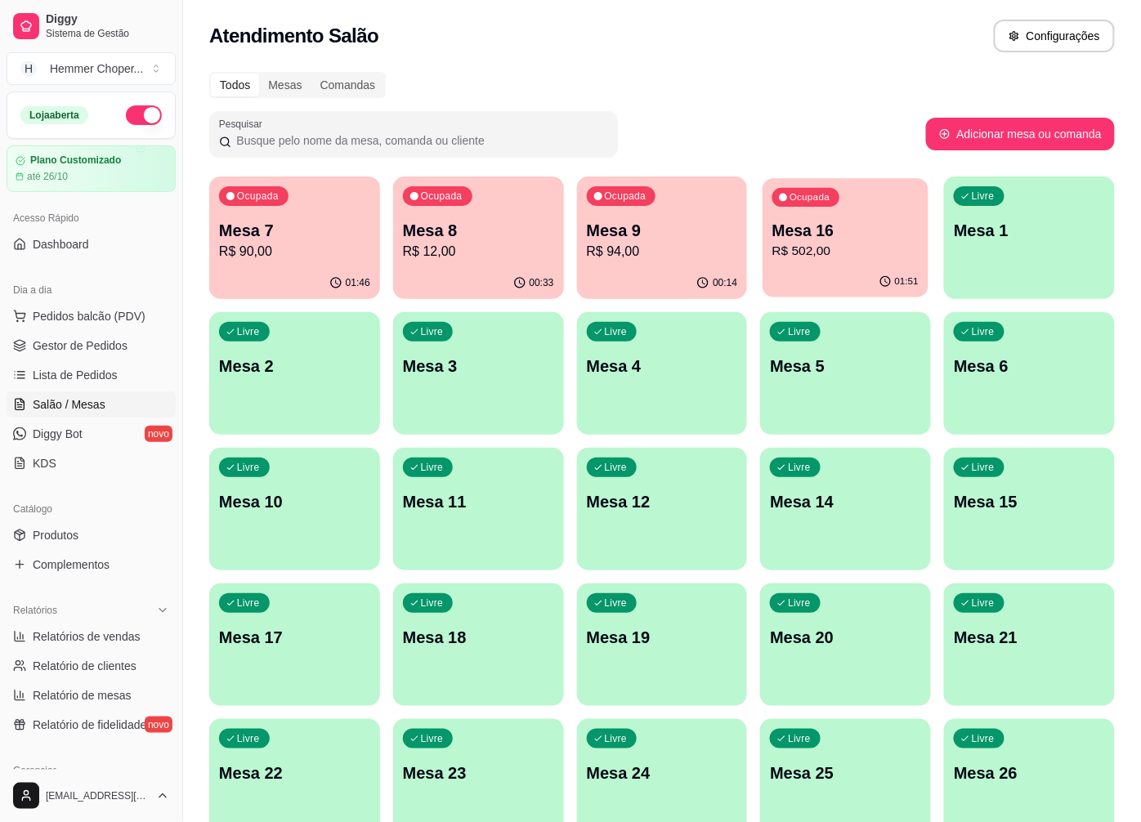
click at [857, 242] on p "R$ 502,00" at bounding box center [846, 251] width 146 height 19
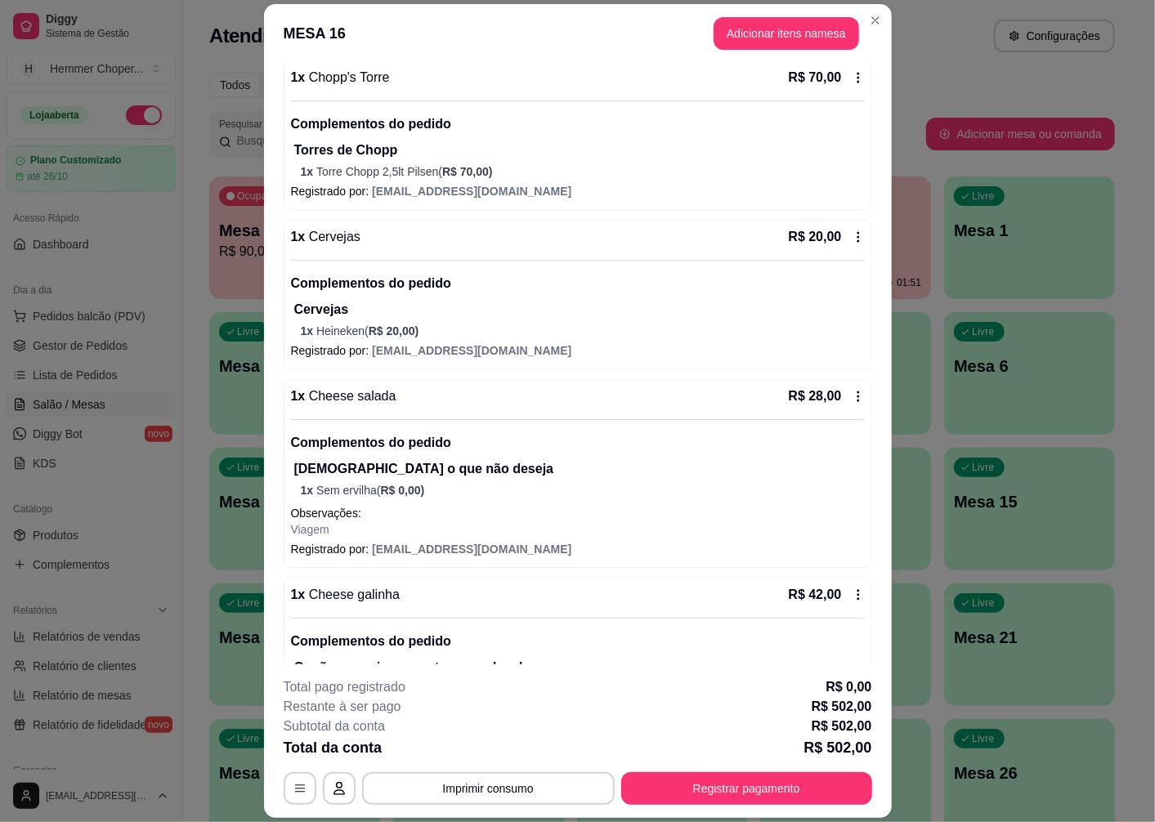
scroll to position [818, 0]
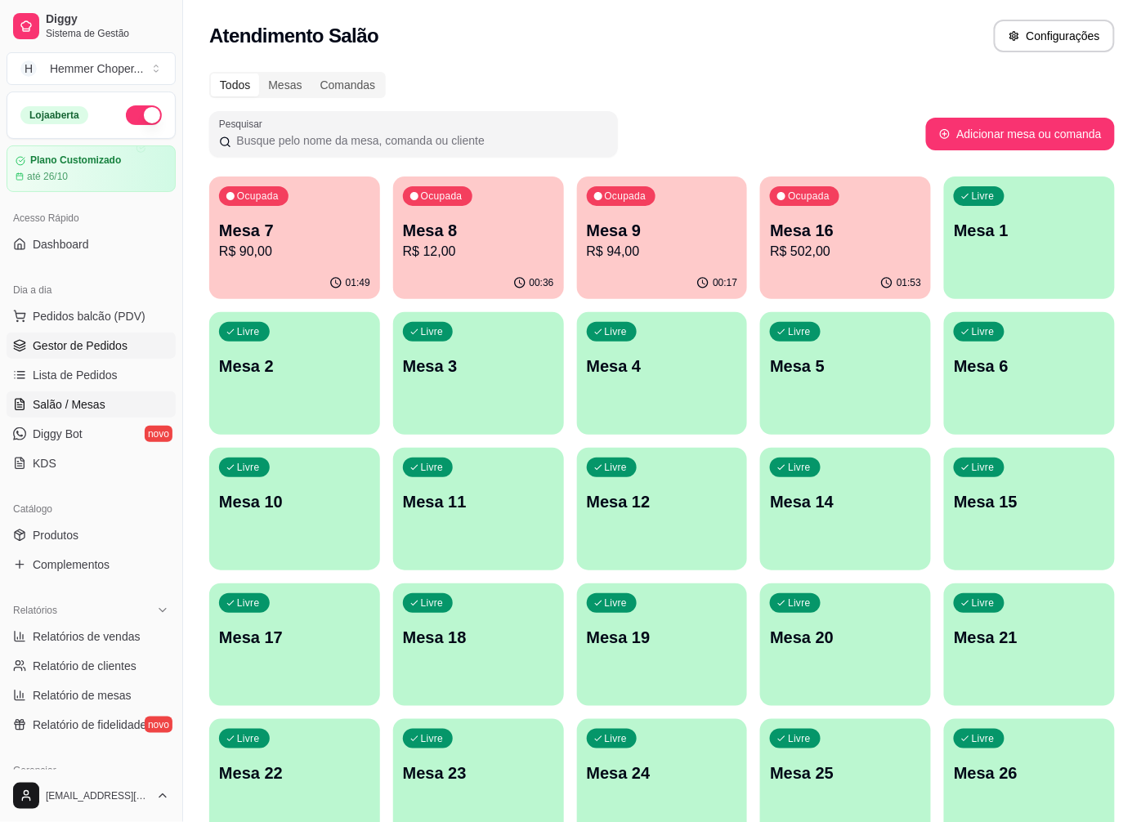
click at [78, 348] on span "Gestor de Pedidos" at bounding box center [80, 346] width 95 height 16
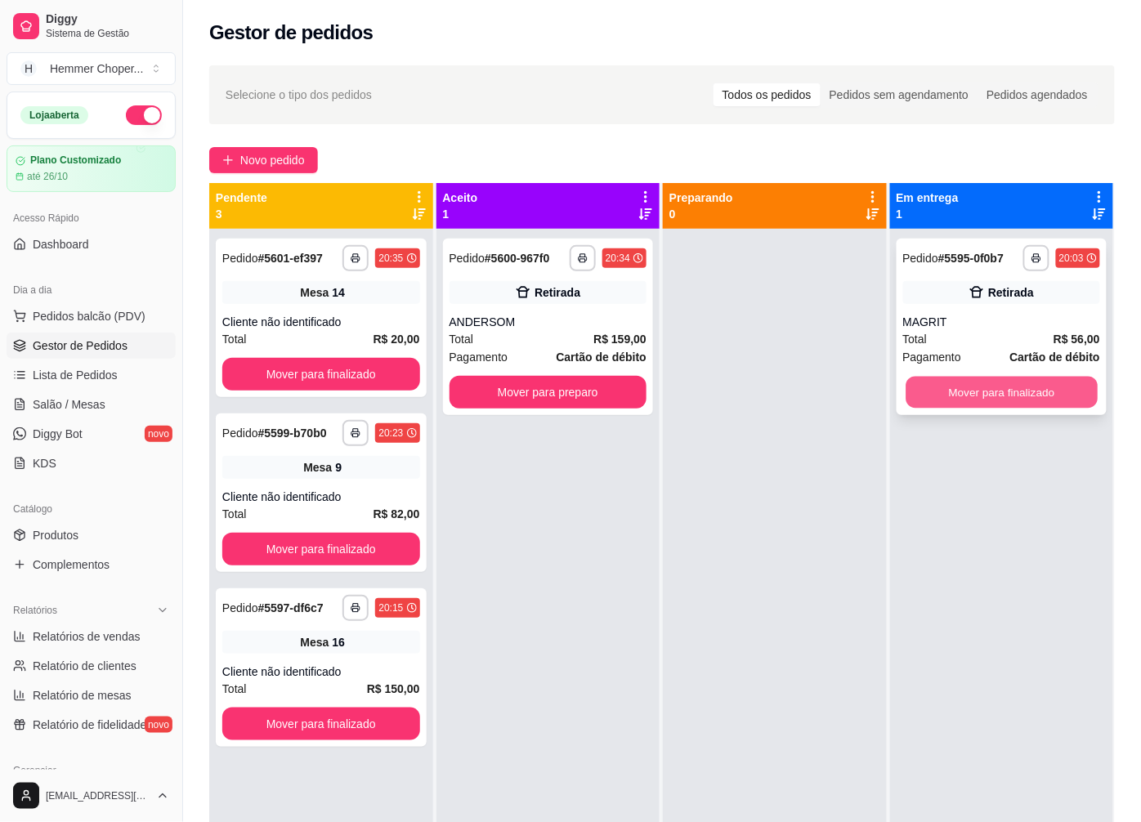
click at [948, 391] on button "Mover para finalizado" at bounding box center [1001, 393] width 191 height 32
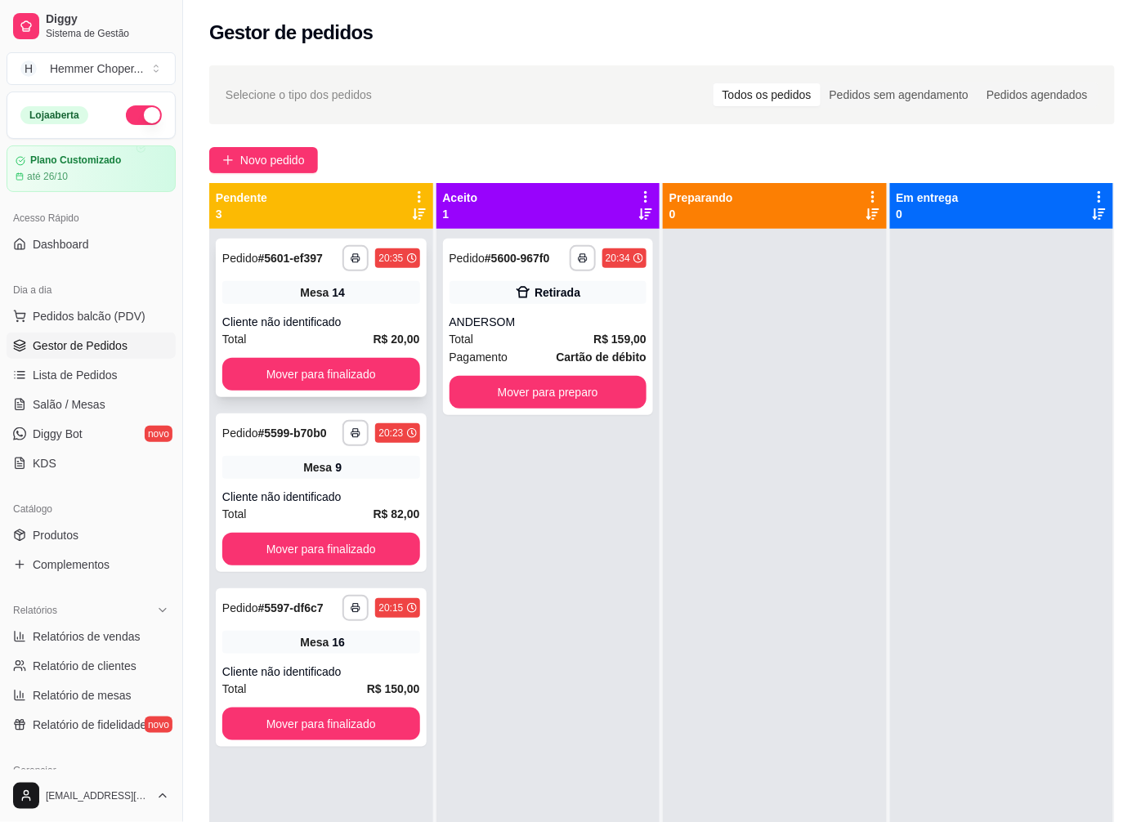
click at [311, 341] on div "Total R$ 20,00" at bounding box center [321, 339] width 198 height 18
click at [307, 369] on button "Mover para finalizado" at bounding box center [321, 374] width 198 height 33
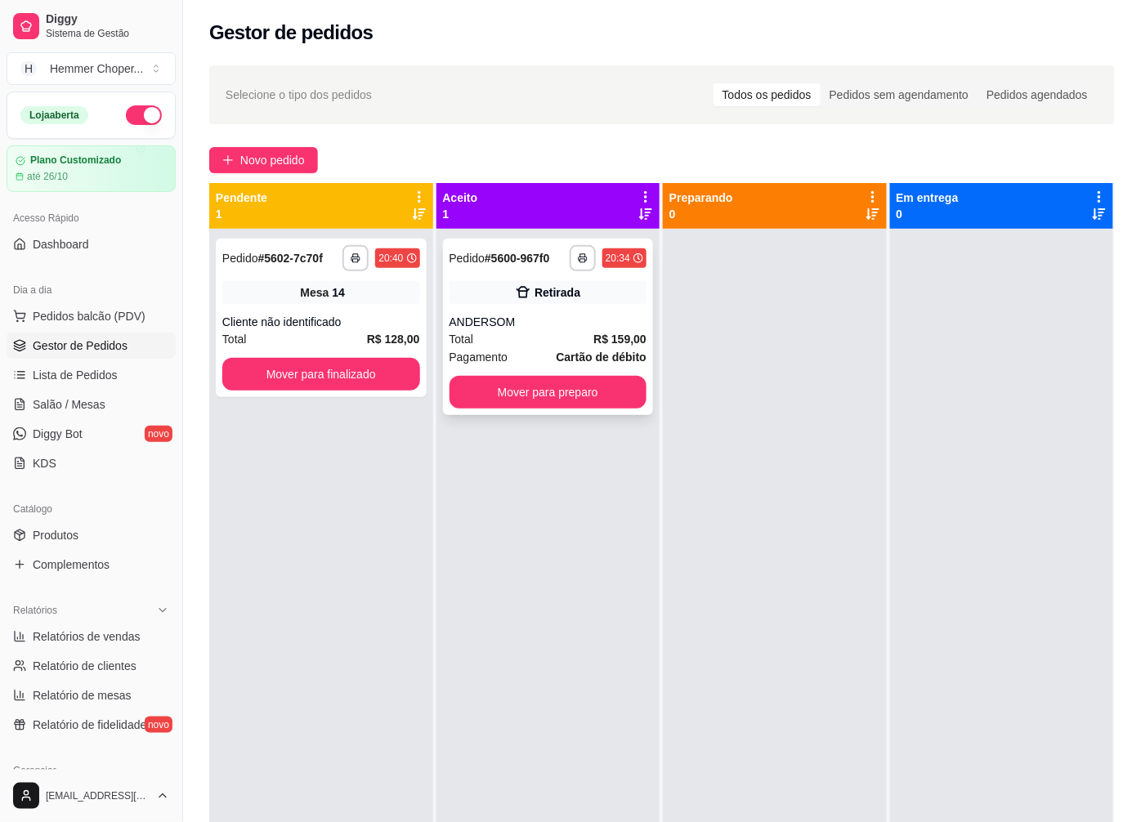
click at [513, 314] on div "ANDERSOM" at bounding box center [549, 322] width 198 height 16
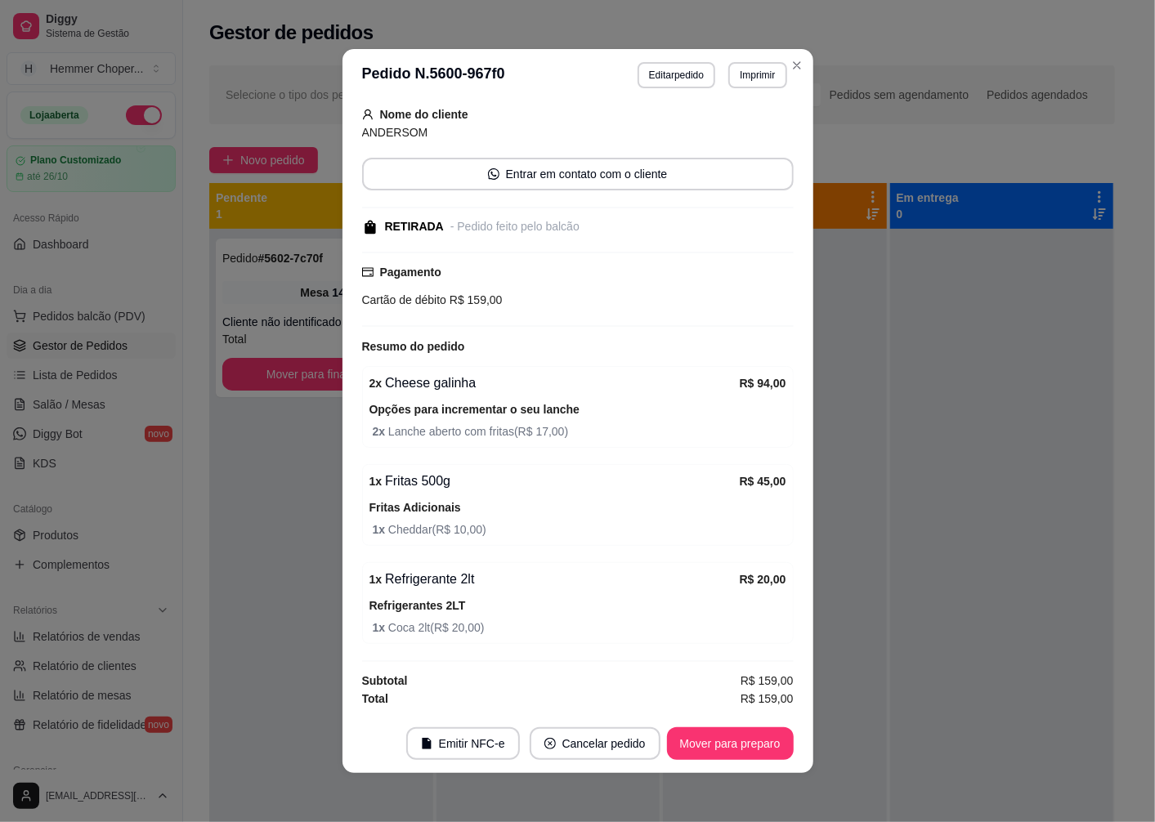
scroll to position [104, 0]
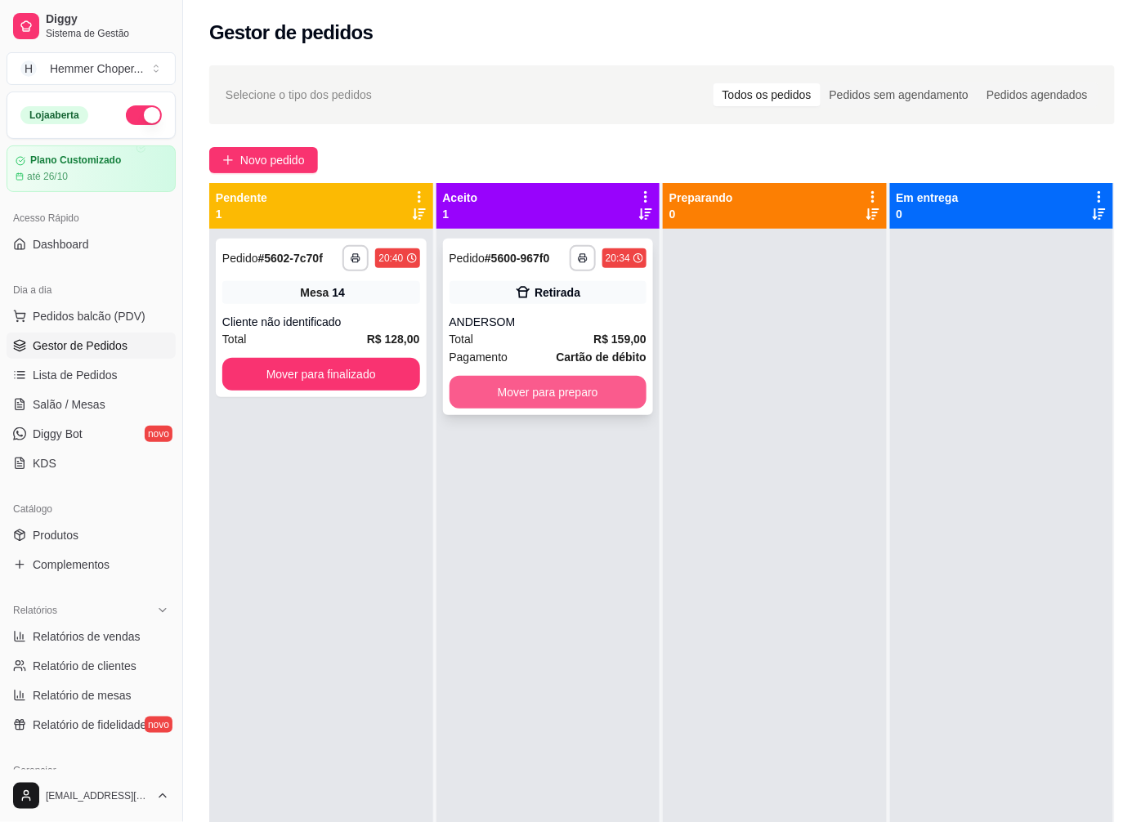
click at [531, 386] on button "Mover para preparo" at bounding box center [549, 392] width 198 height 33
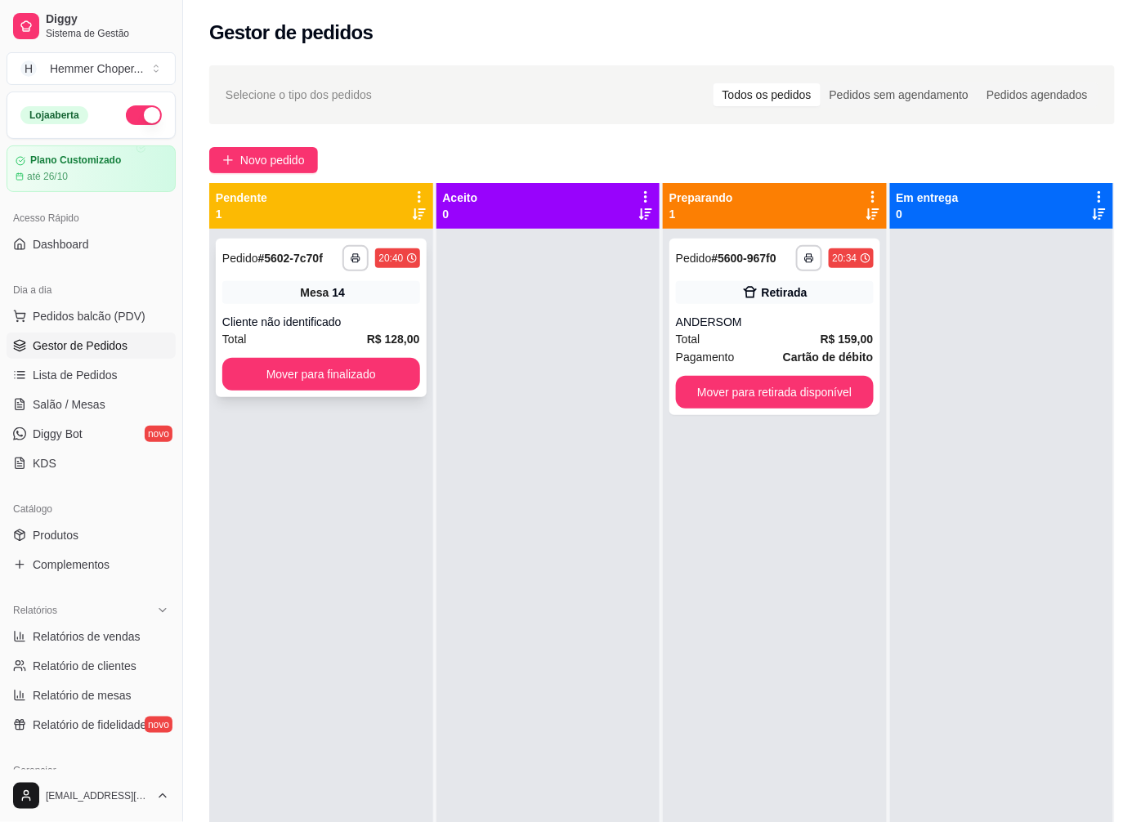
click at [327, 304] on div "**********" at bounding box center [321, 318] width 211 height 159
click at [86, 406] on span "Salão / Mesas" at bounding box center [69, 405] width 73 height 16
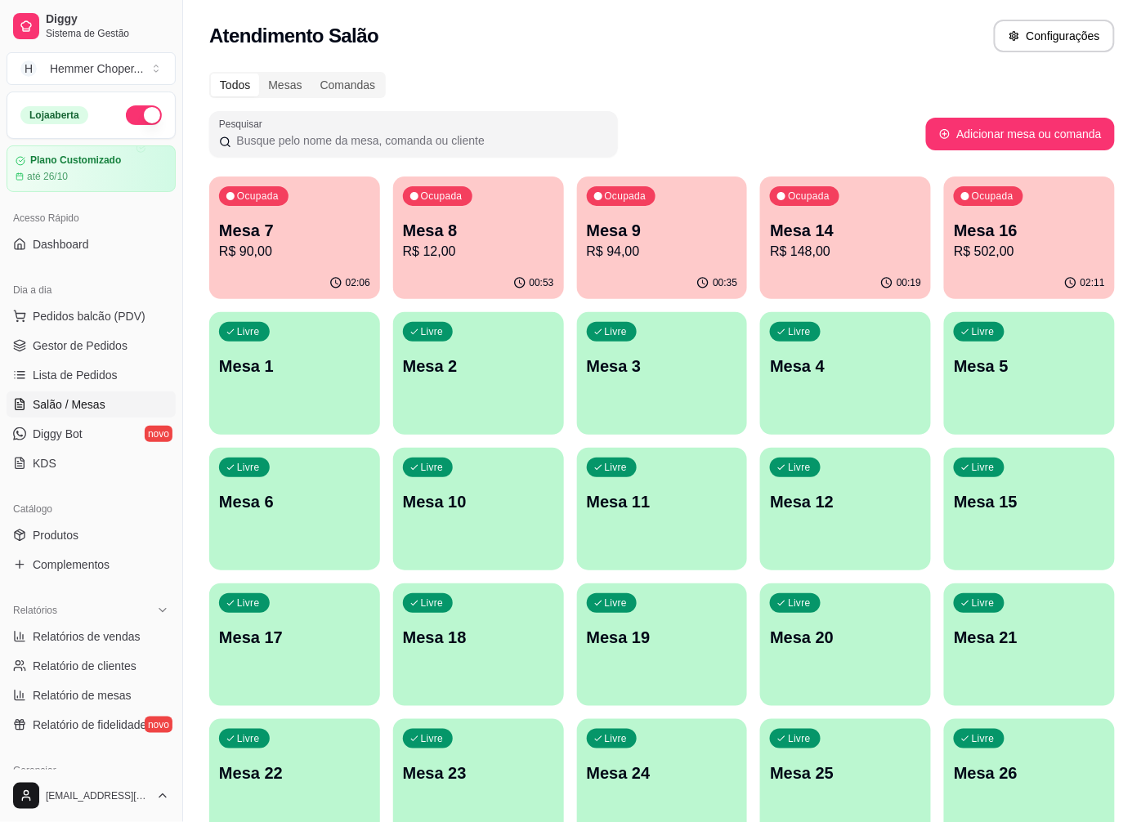
click at [315, 249] on p "R$ 90,00" at bounding box center [294, 252] width 151 height 20
click at [647, 233] on p "Mesa 9" at bounding box center [662, 230] width 151 height 23
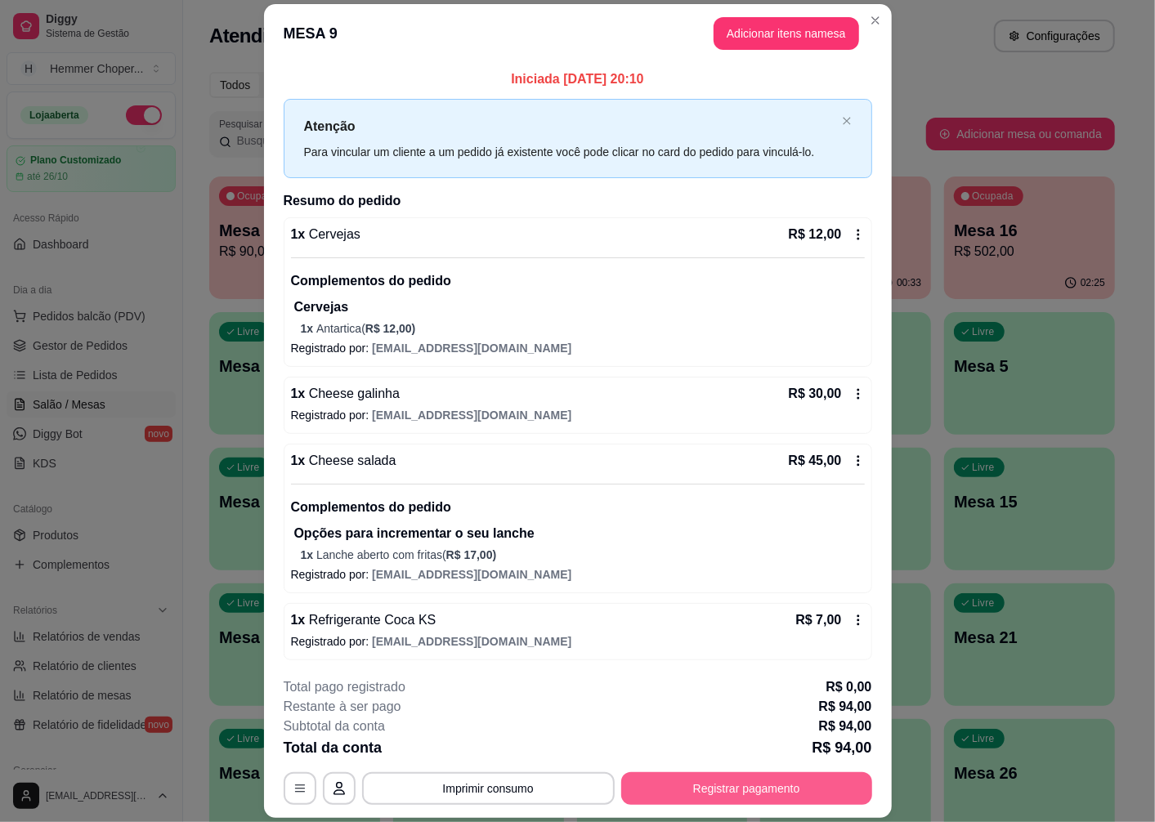
click at [679, 795] on button "Registrar pagamento" at bounding box center [746, 789] width 251 height 33
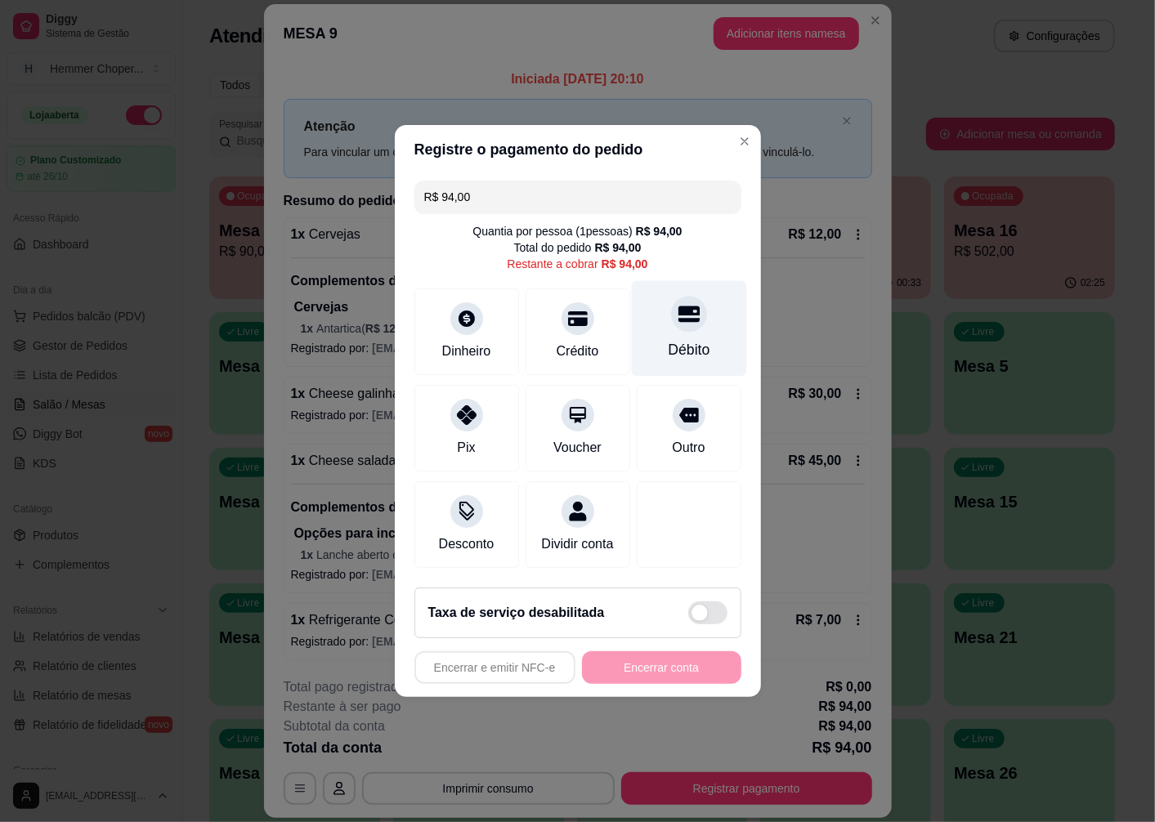
click at [672, 322] on div "Débito" at bounding box center [688, 329] width 115 height 96
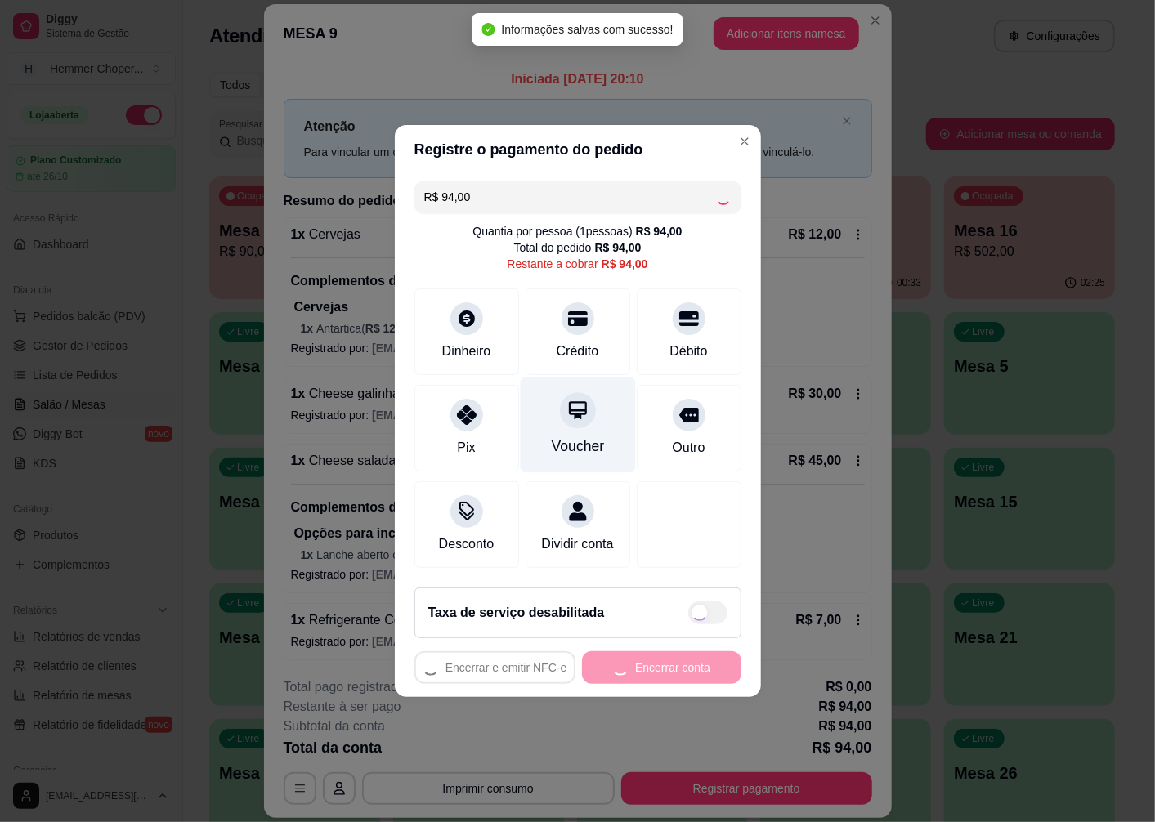
type input "R$ 0,00"
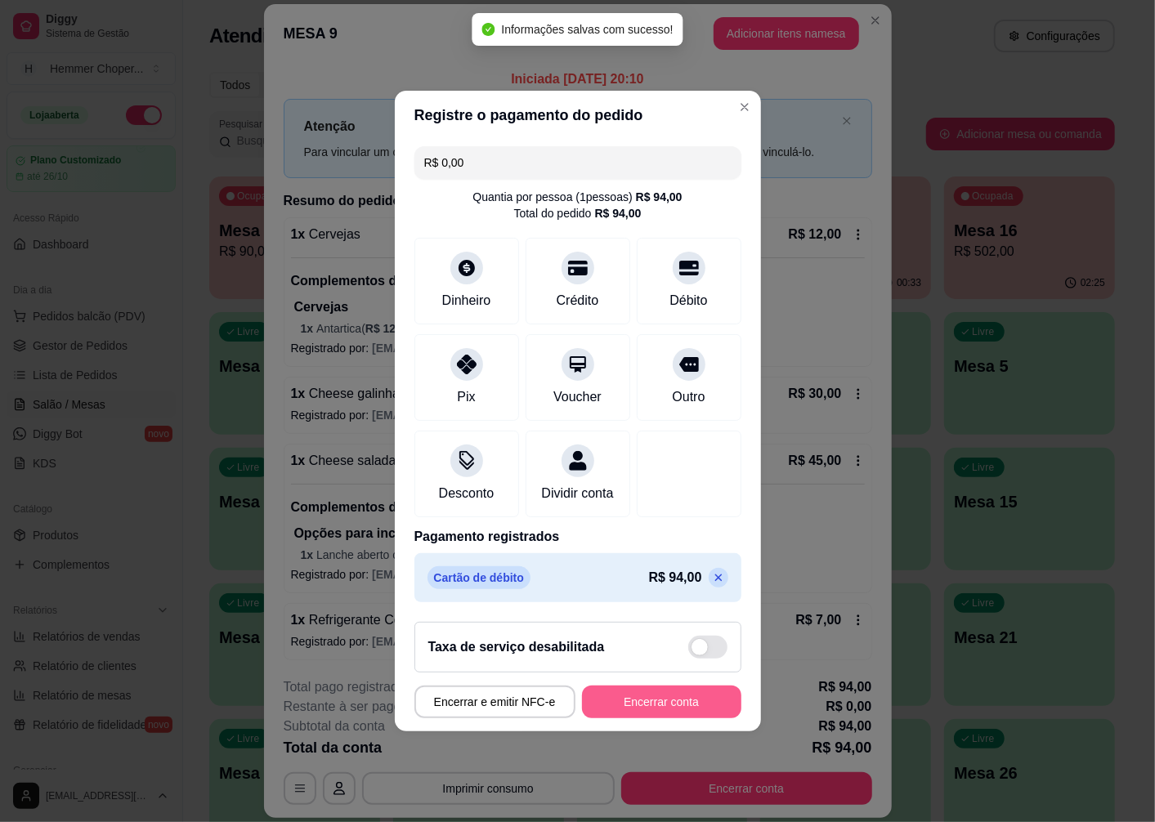
click at [612, 713] on button "Encerrar conta" at bounding box center [661, 702] width 159 height 33
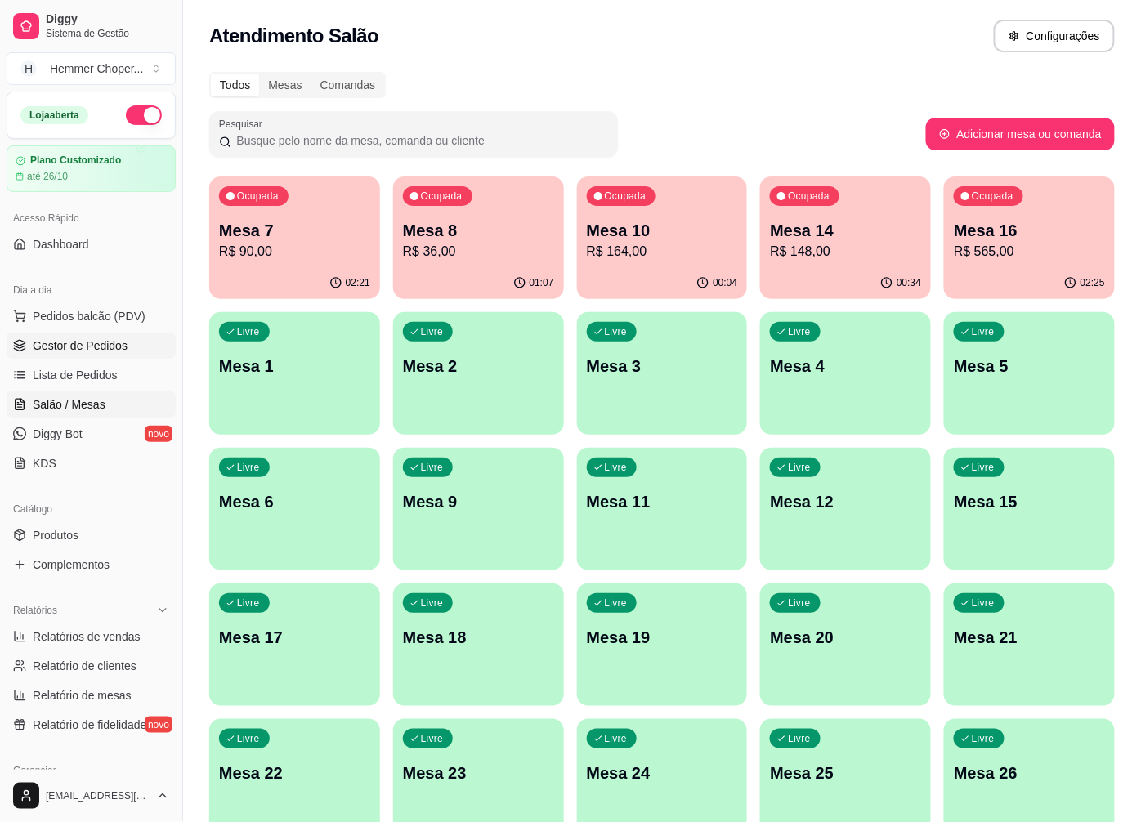
click at [94, 345] on span "Gestor de Pedidos" at bounding box center [80, 346] width 95 height 16
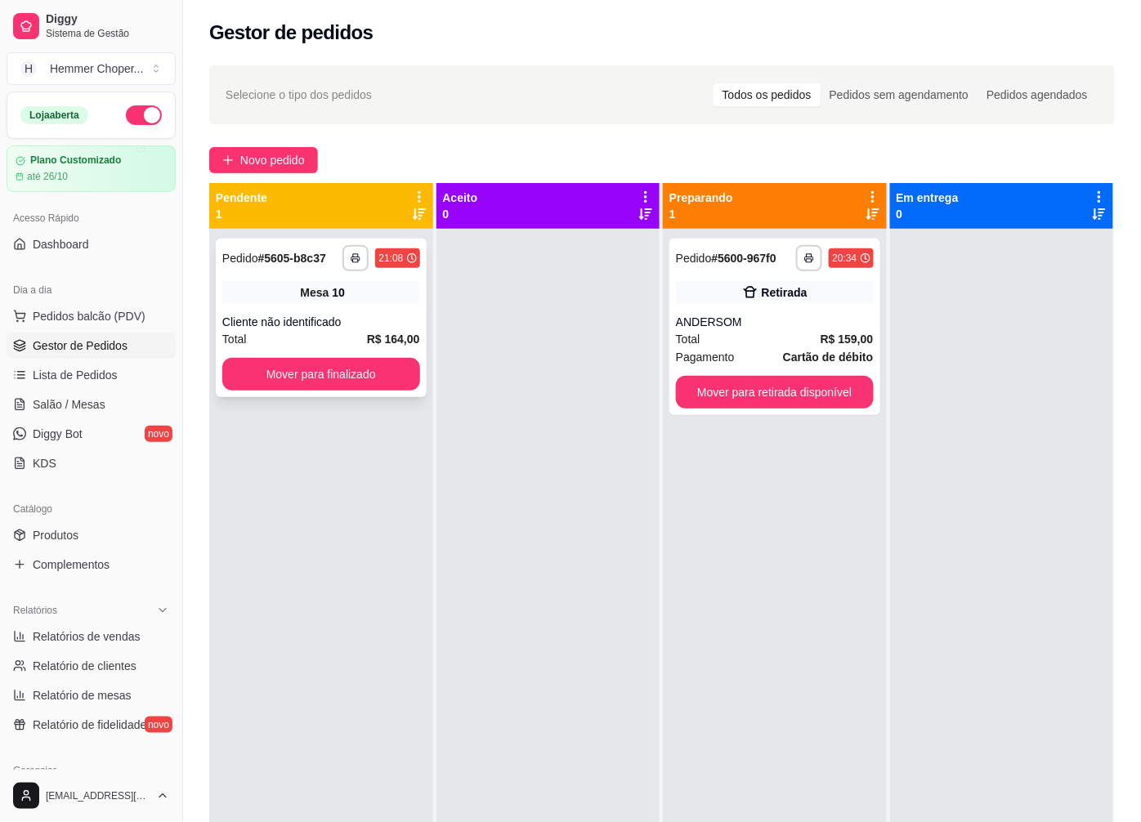
click at [313, 315] on div "Cliente não identificado" at bounding box center [321, 322] width 198 height 16
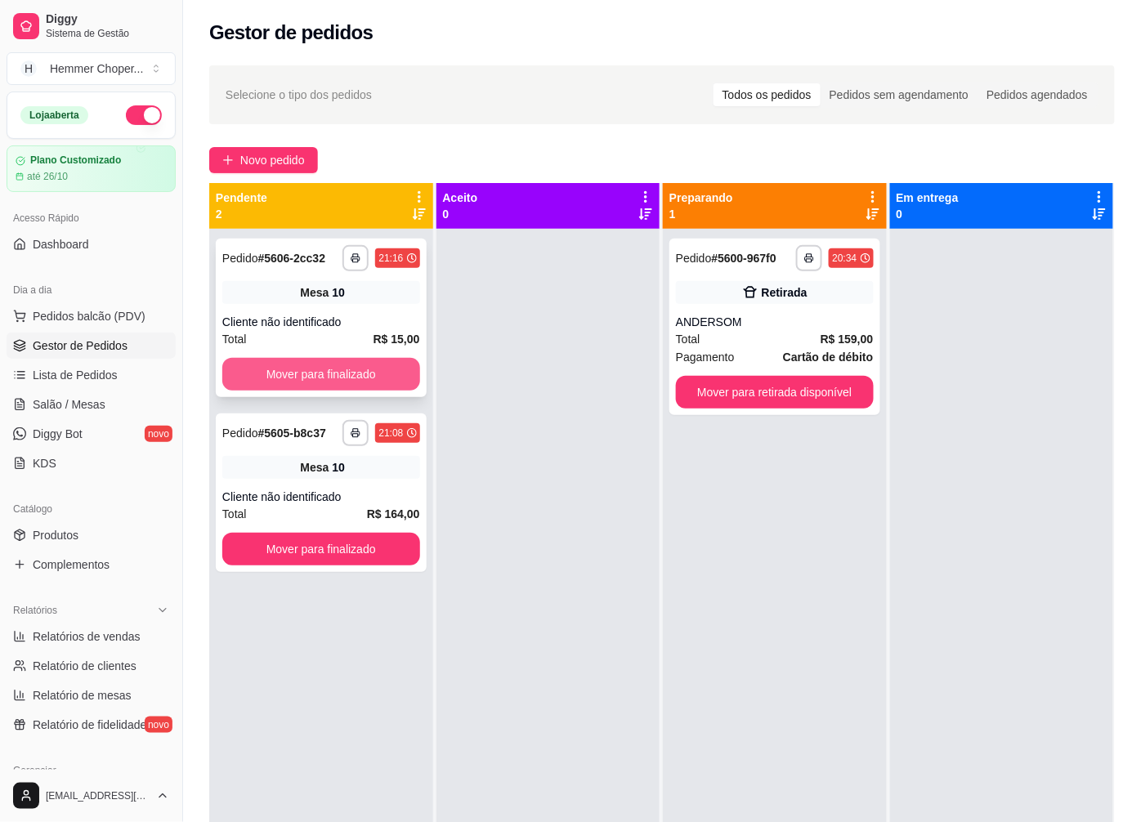
click at [349, 371] on button "Mover para finalizado" at bounding box center [321, 374] width 198 height 33
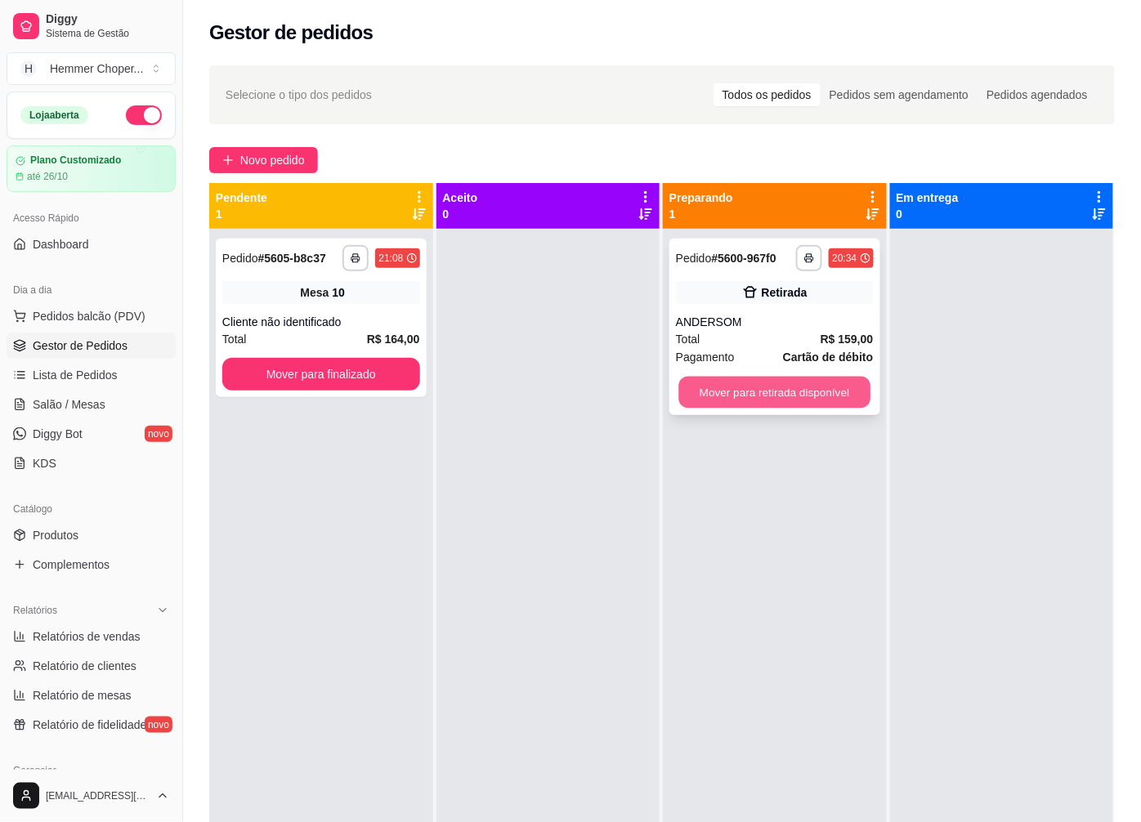
click at [760, 389] on button "Mover para retirada disponível" at bounding box center [774, 393] width 191 height 32
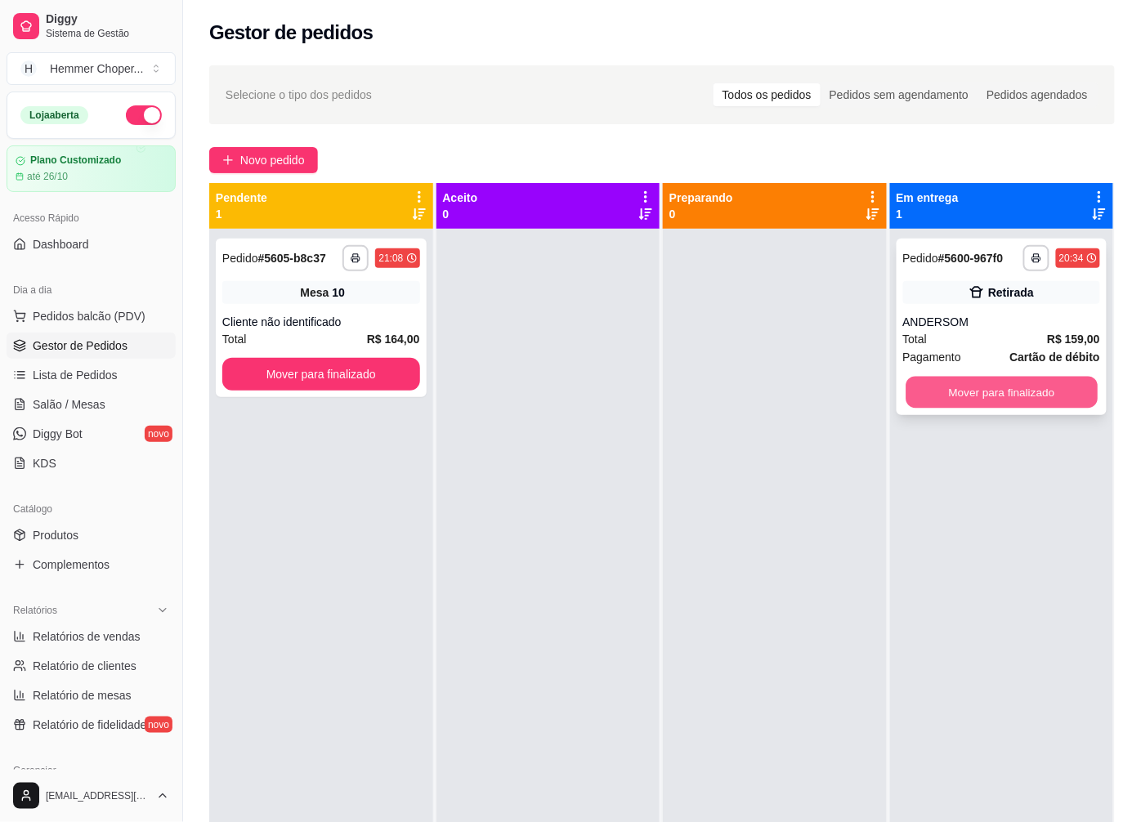
click at [970, 403] on button "Mover para finalizado" at bounding box center [1001, 393] width 191 height 32
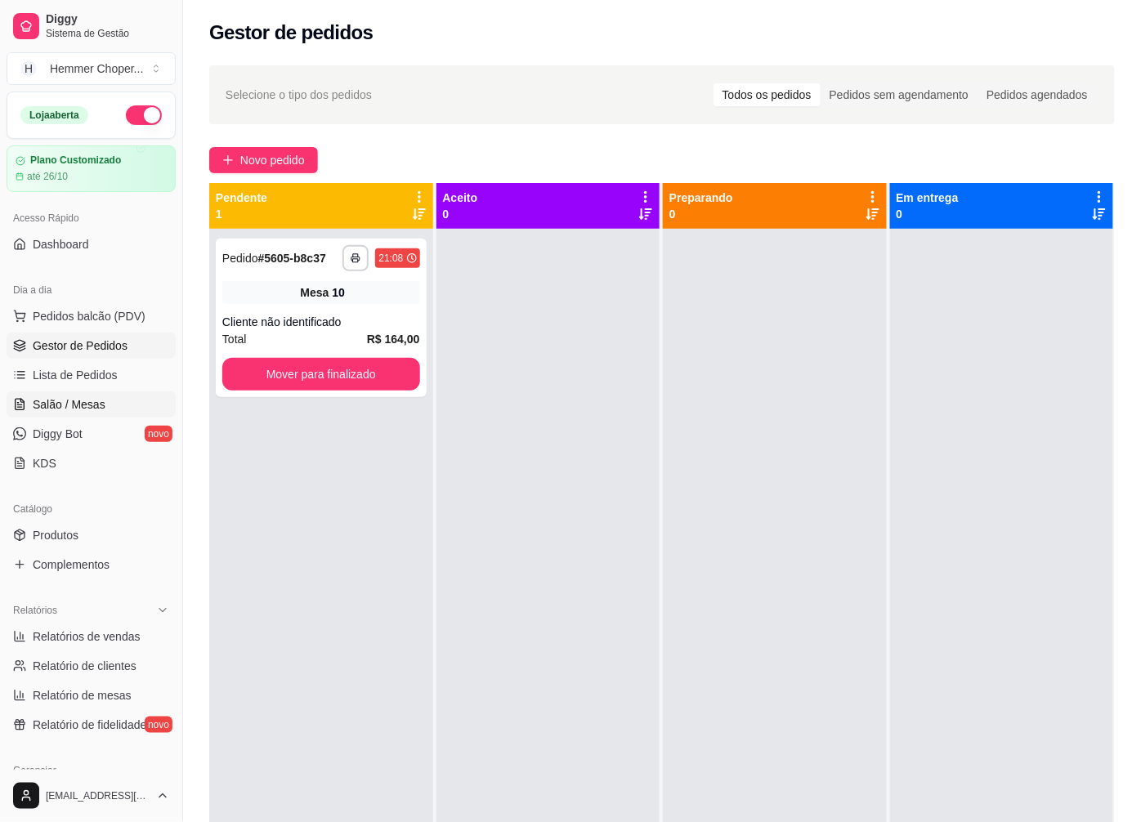
click at [83, 406] on span "Salão / Mesas" at bounding box center [69, 405] width 73 height 16
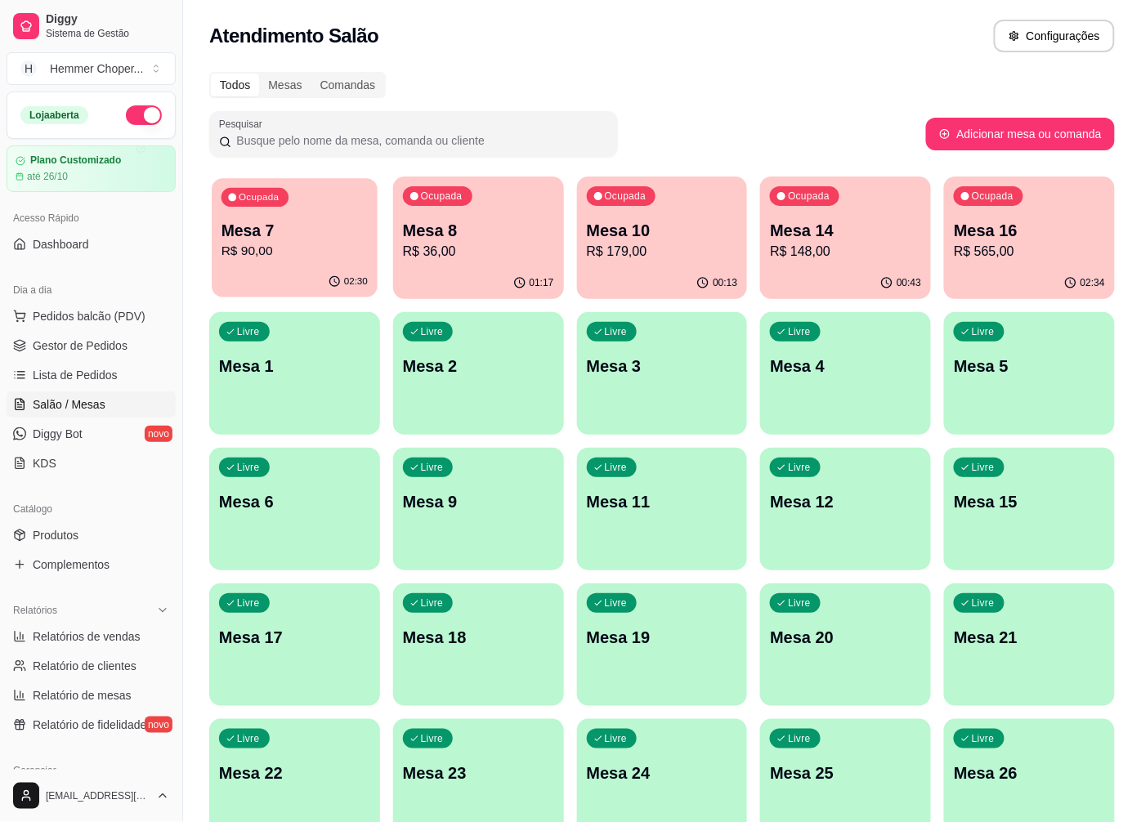
click at [306, 244] on p "R$ 90,00" at bounding box center [295, 251] width 146 height 19
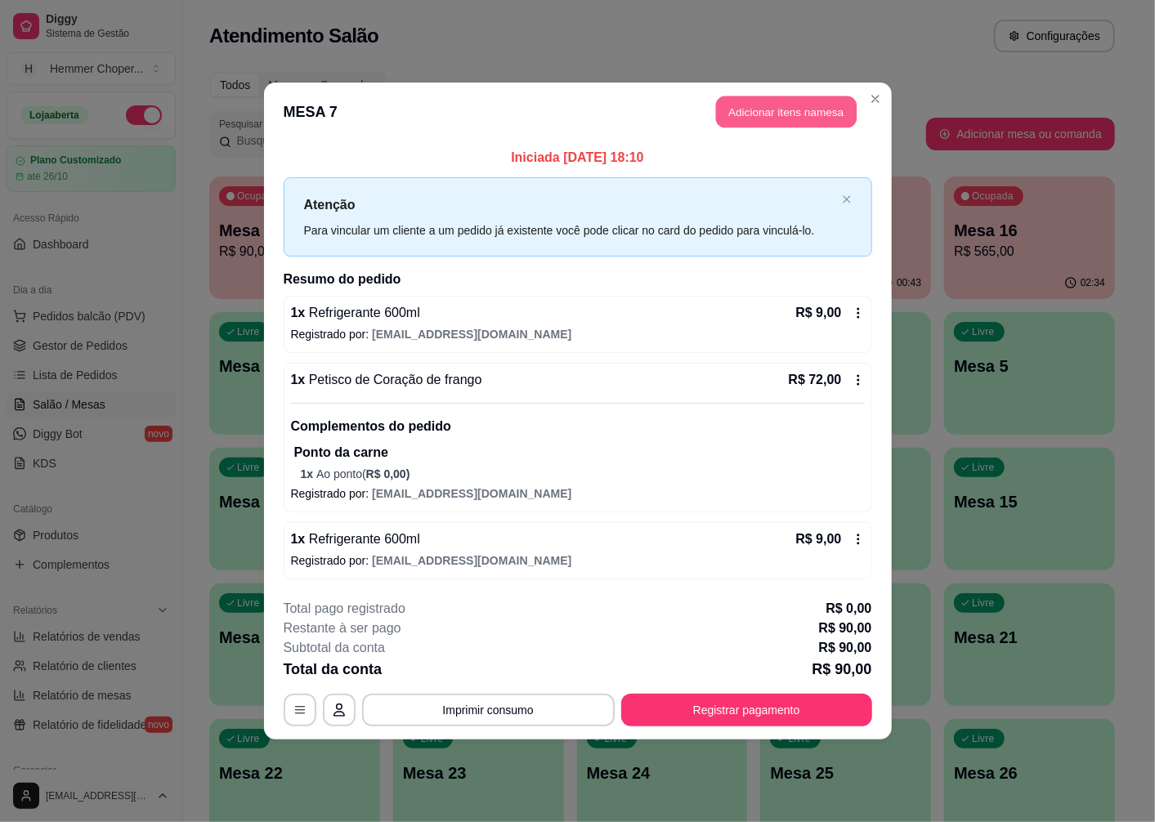
click at [742, 119] on button "Adicionar itens na mesa" at bounding box center [786, 112] width 141 height 32
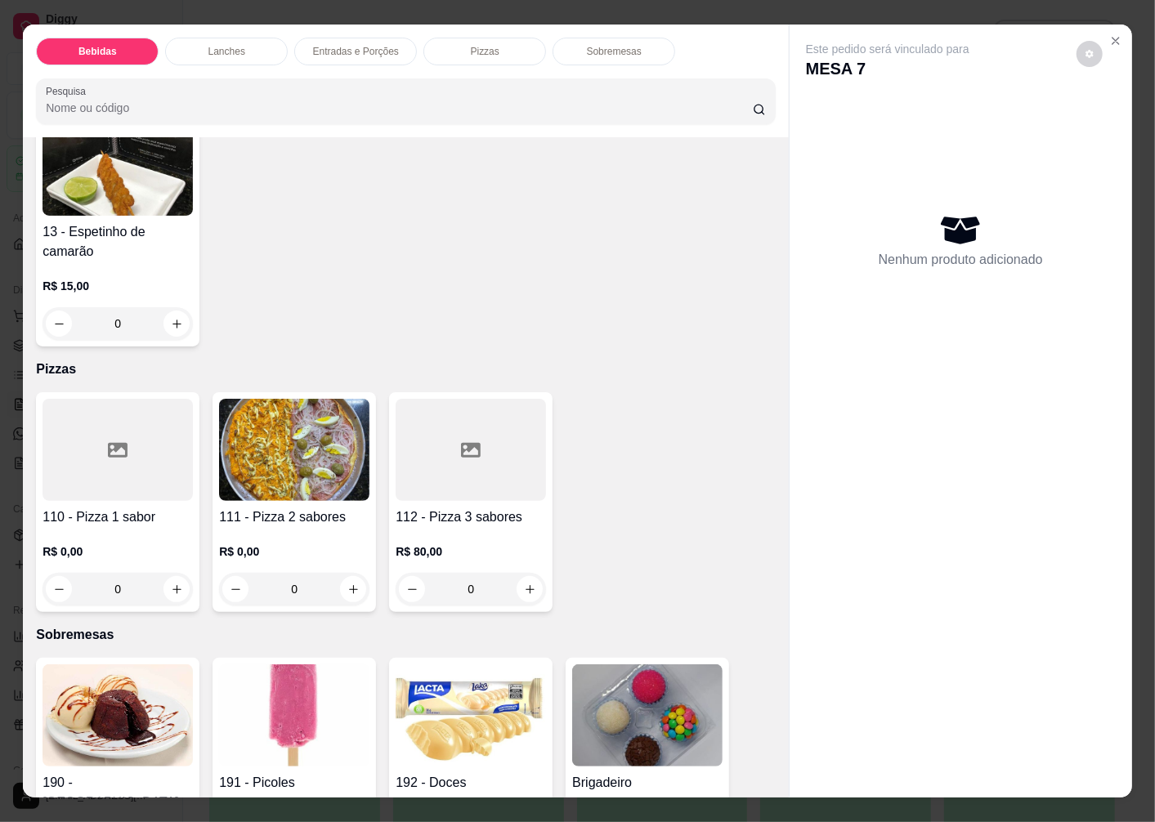
scroll to position [34, 0]
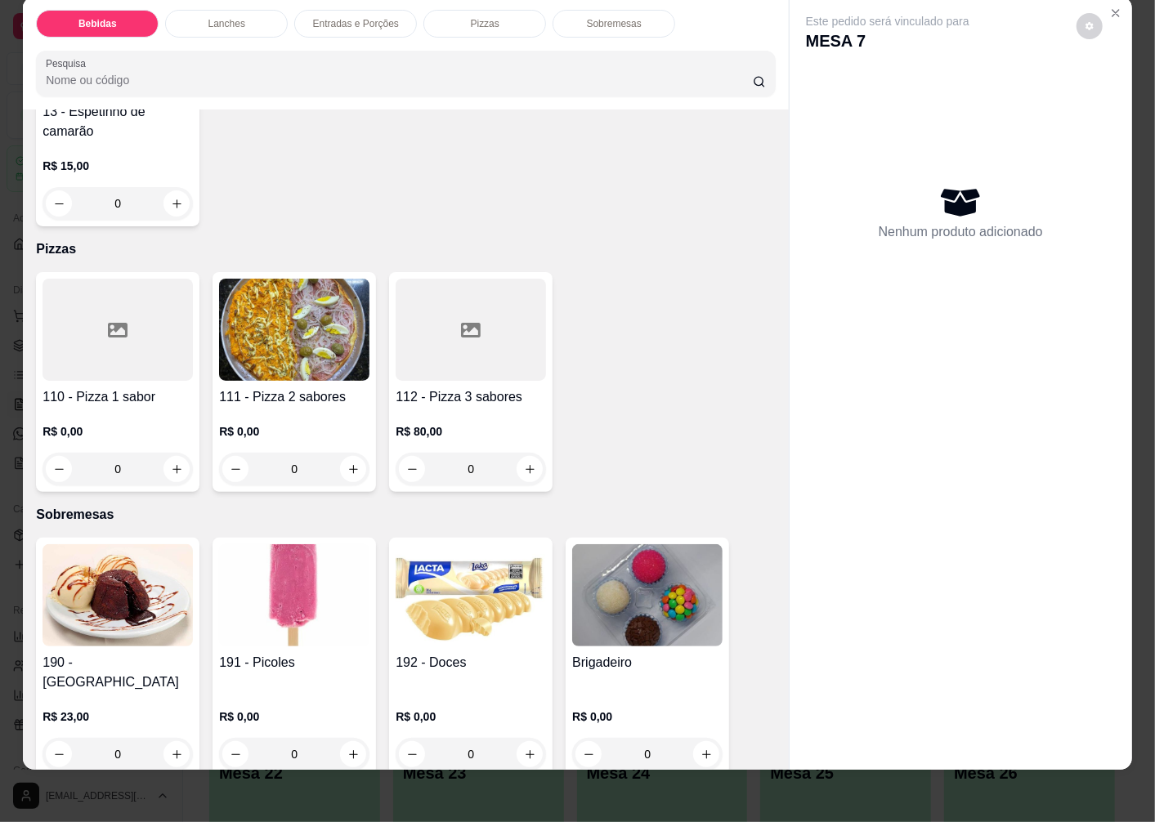
click at [298, 597] on img at bounding box center [294, 595] width 150 height 102
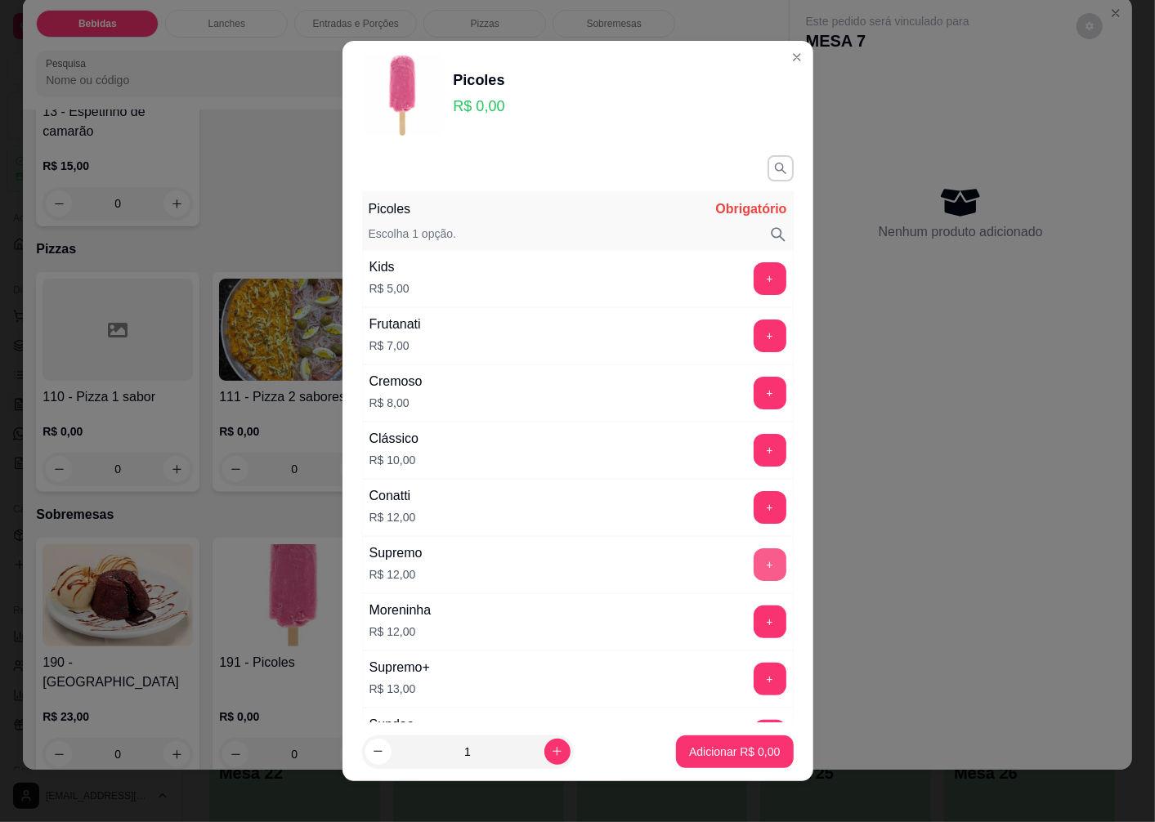
click at [754, 572] on button "+" at bounding box center [770, 565] width 33 height 33
click at [551, 756] on icon "increase-product-quantity" at bounding box center [557, 752] width 12 height 12
type input "2"
click at [710, 754] on p "Adicionar R$ 24,00" at bounding box center [731, 752] width 97 height 16
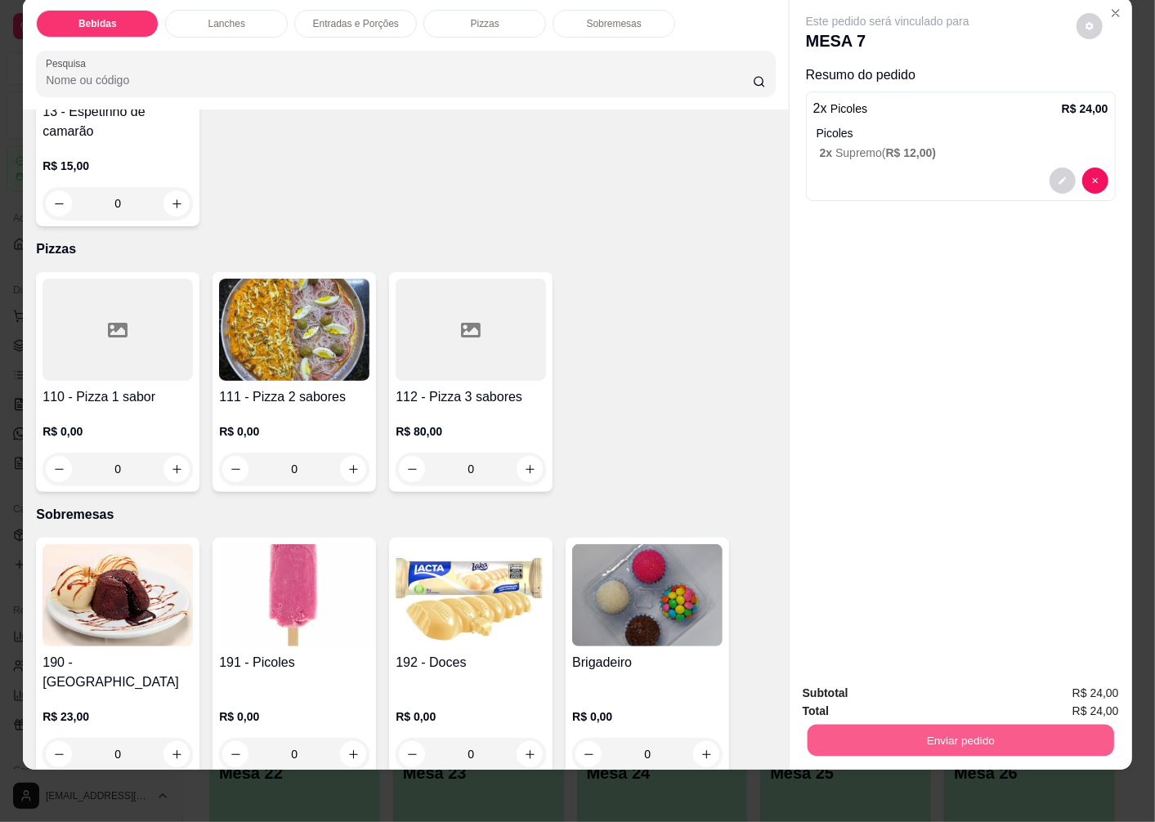
click at [870, 724] on button "Enviar pedido" at bounding box center [961, 740] width 307 height 32
click at [1064, 688] on button "Enviar pedido" at bounding box center [1076, 687] width 92 height 31
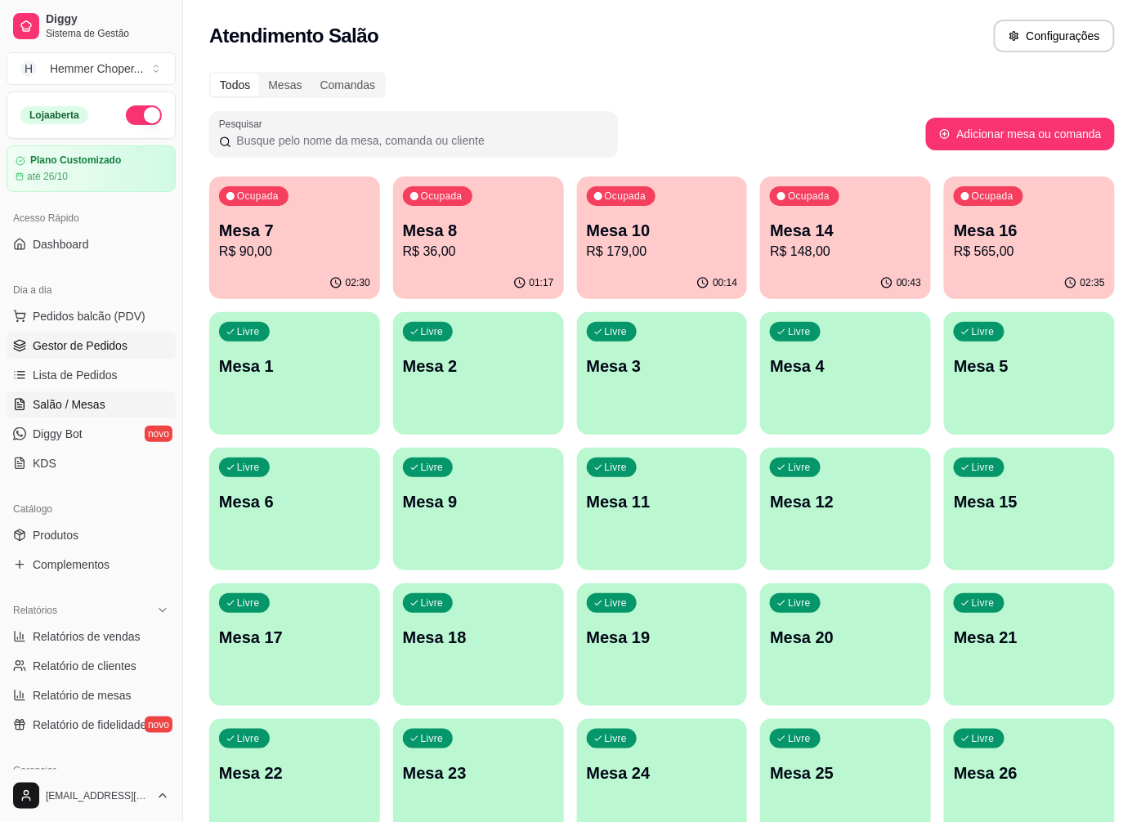
click at [72, 338] on span "Gestor de Pedidos" at bounding box center [80, 346] width 95 height 16
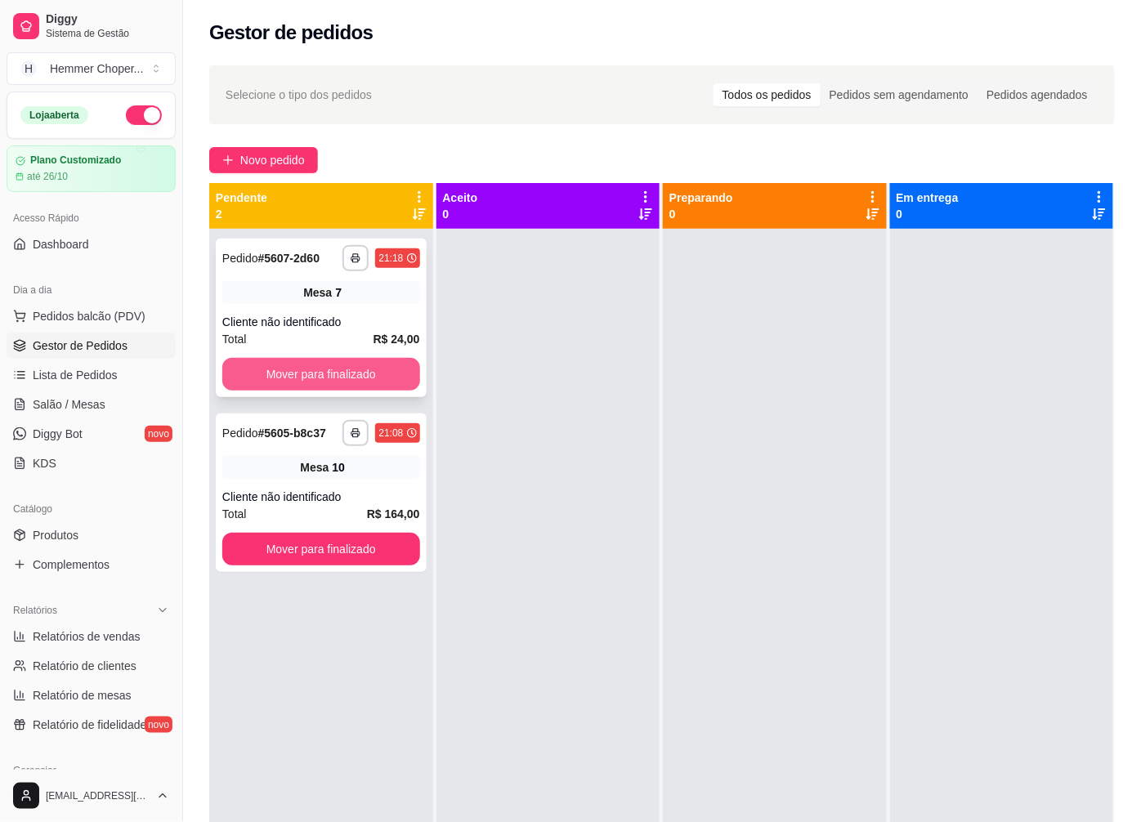
click at [325, 369] on button "Mover para finalizado" at bounding box center [321, 374] width 198 height 33
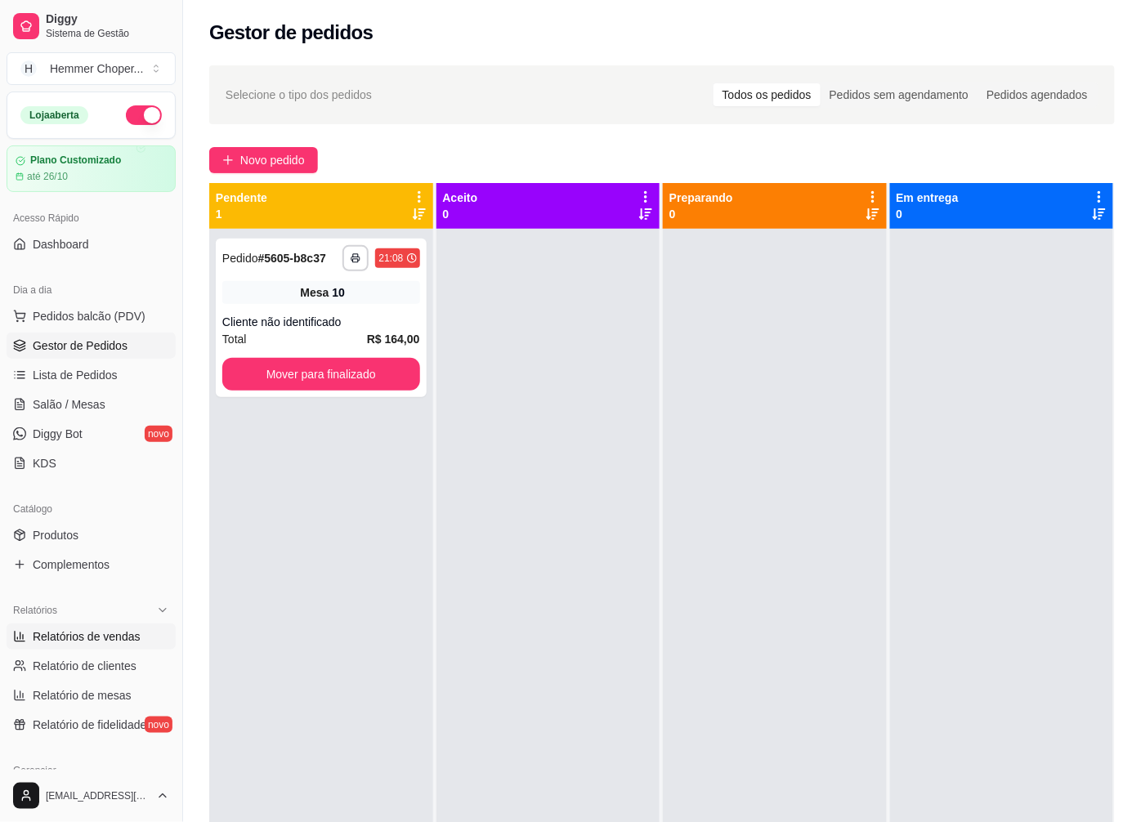
click at [84, 630] on span "Relatórios de vendas" at bounding box center [87, 637] width 108 height 16
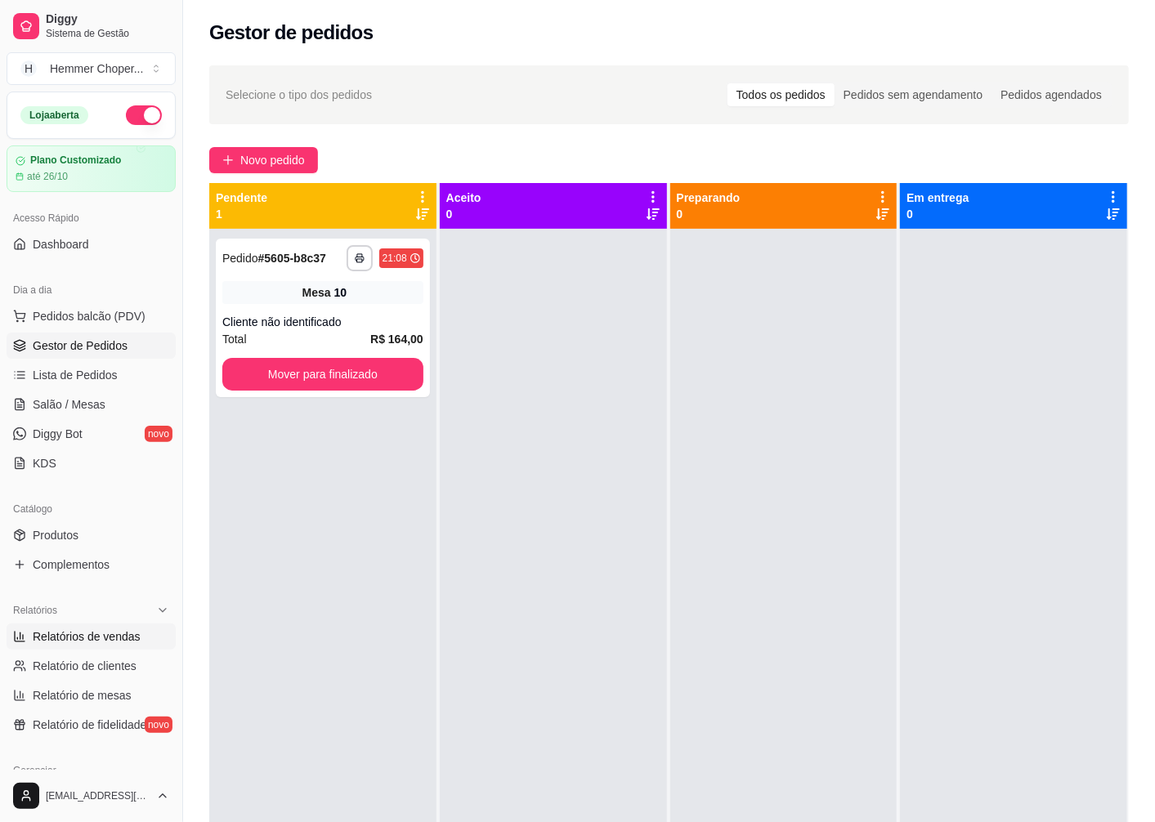
select select "ALL"
select select "0"
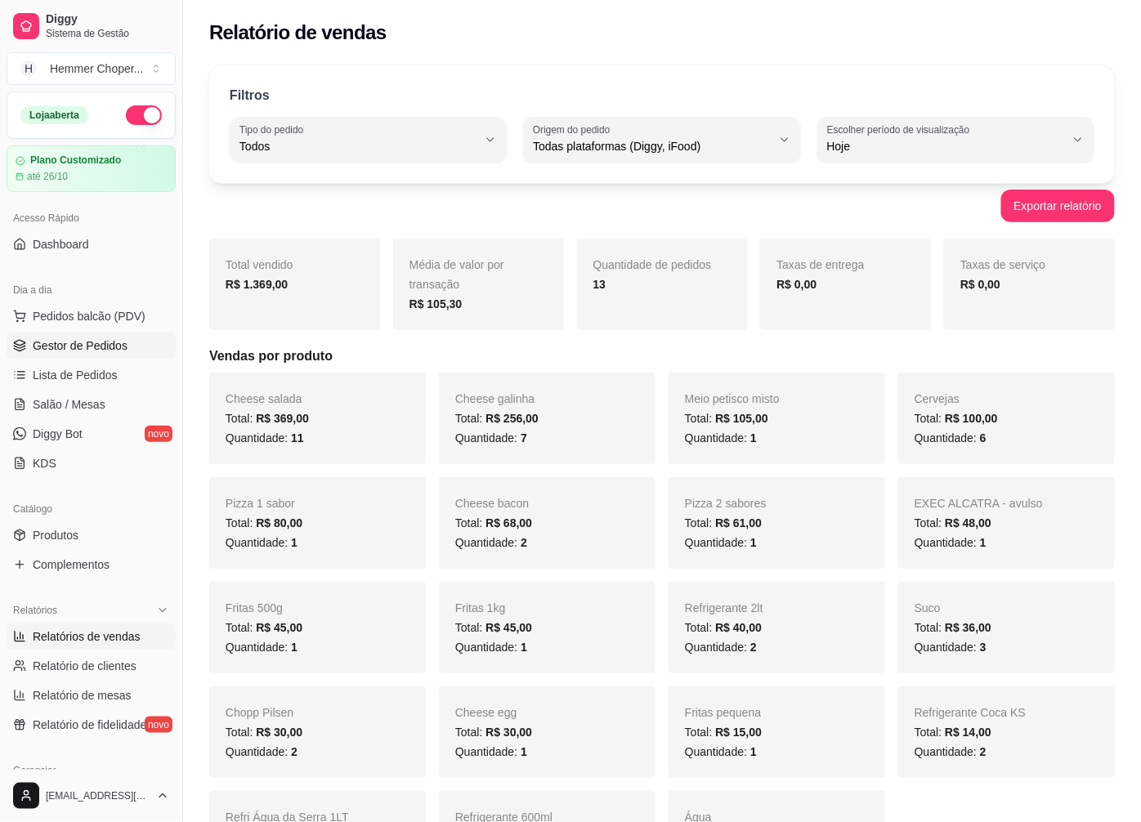
click at [92, 344] on span "Gestor de Pedidos" at bounding box center [80, 346] width 95 height 16
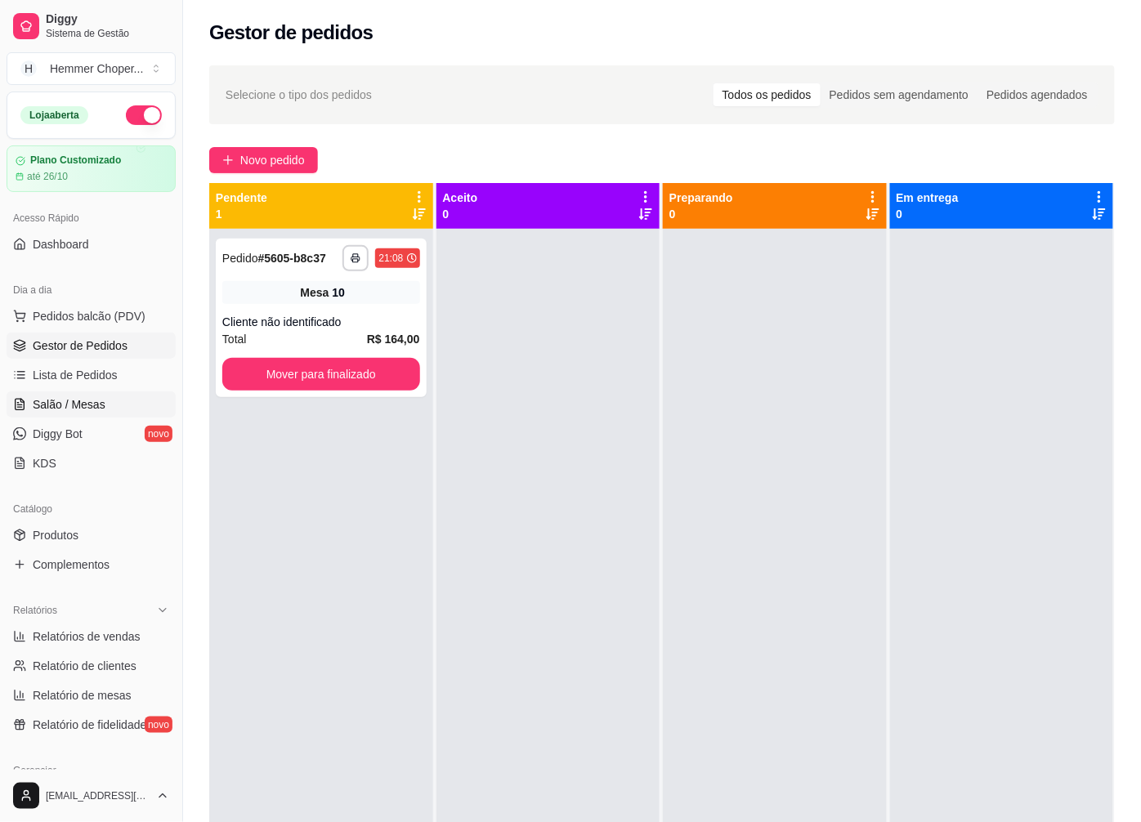
click at [95, 401] on span "Salão / Mesas" at bounding box center [69, 405] width 73 height 16
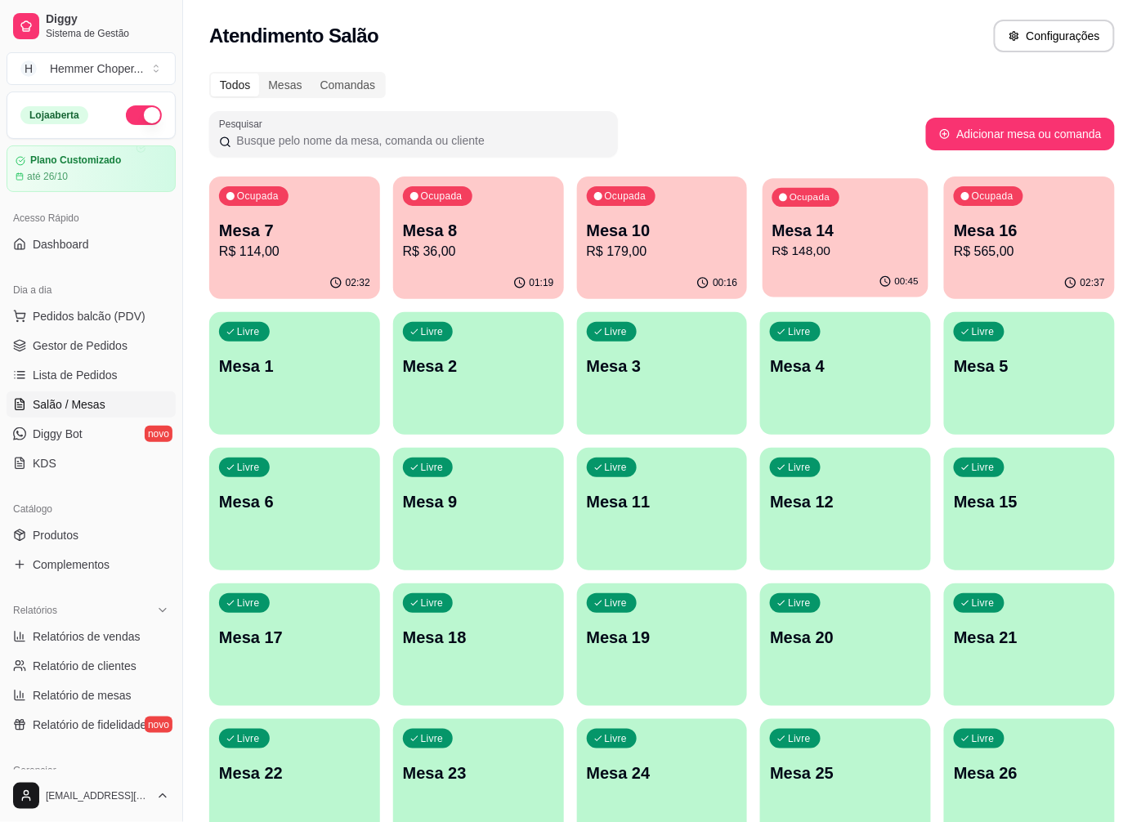
click at [854, 265] on div "Ocupada Mesa 14 R$ 148,00" at bounding box center [847, 222] width 166 height 88
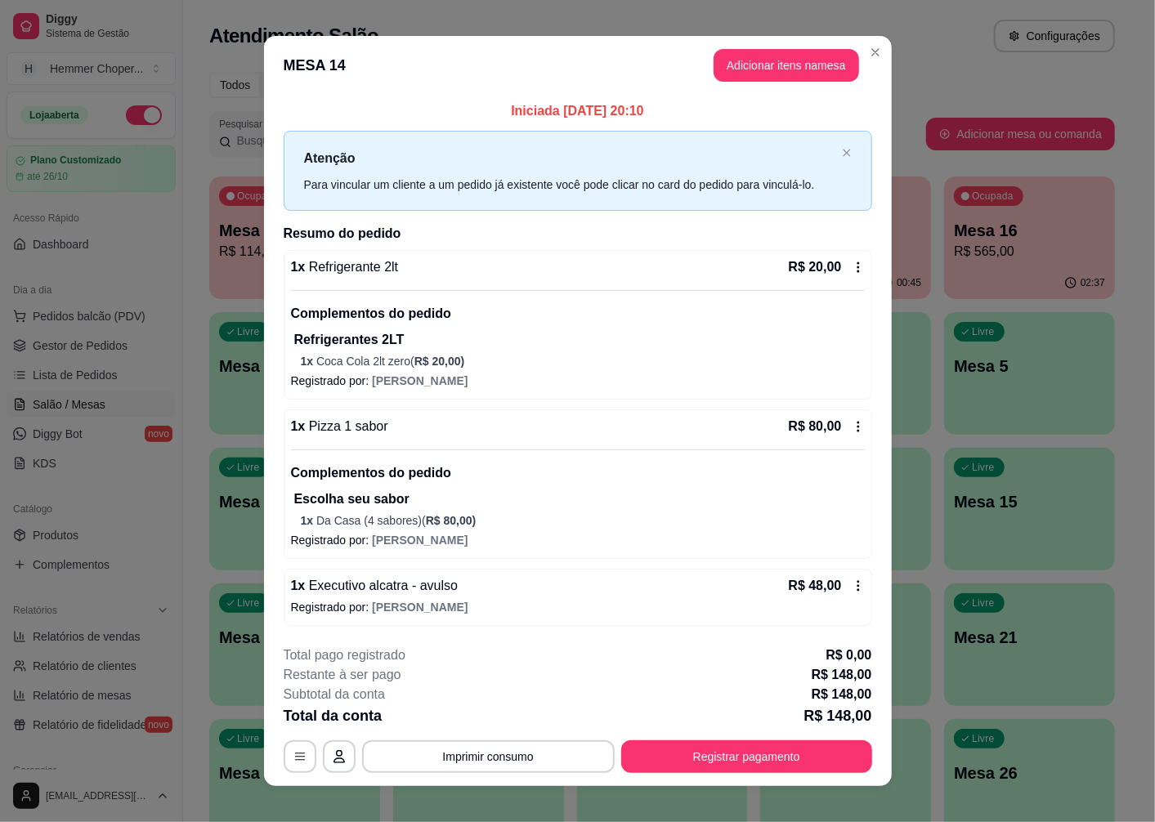
scroll to position [16, 0]
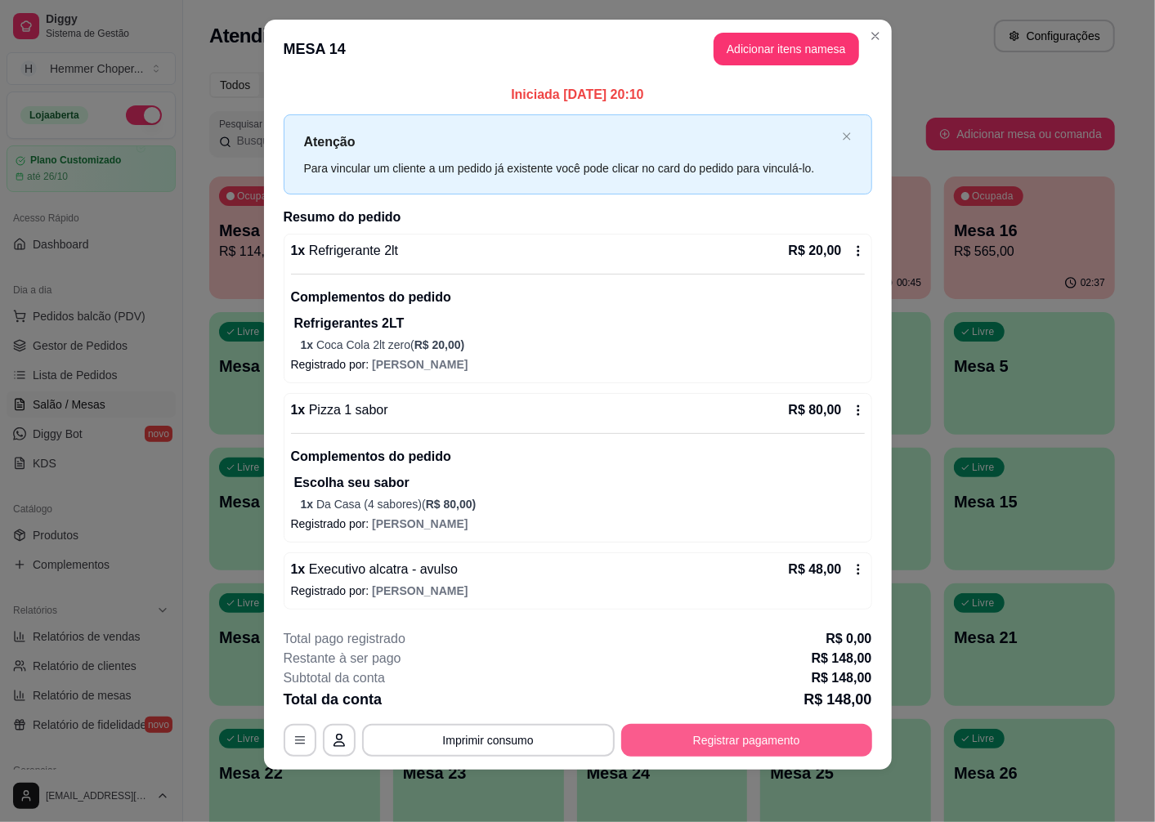
click at [697, 744] on button "Registrar pagamento" at bounding box center [746, 740] width 251 height 33
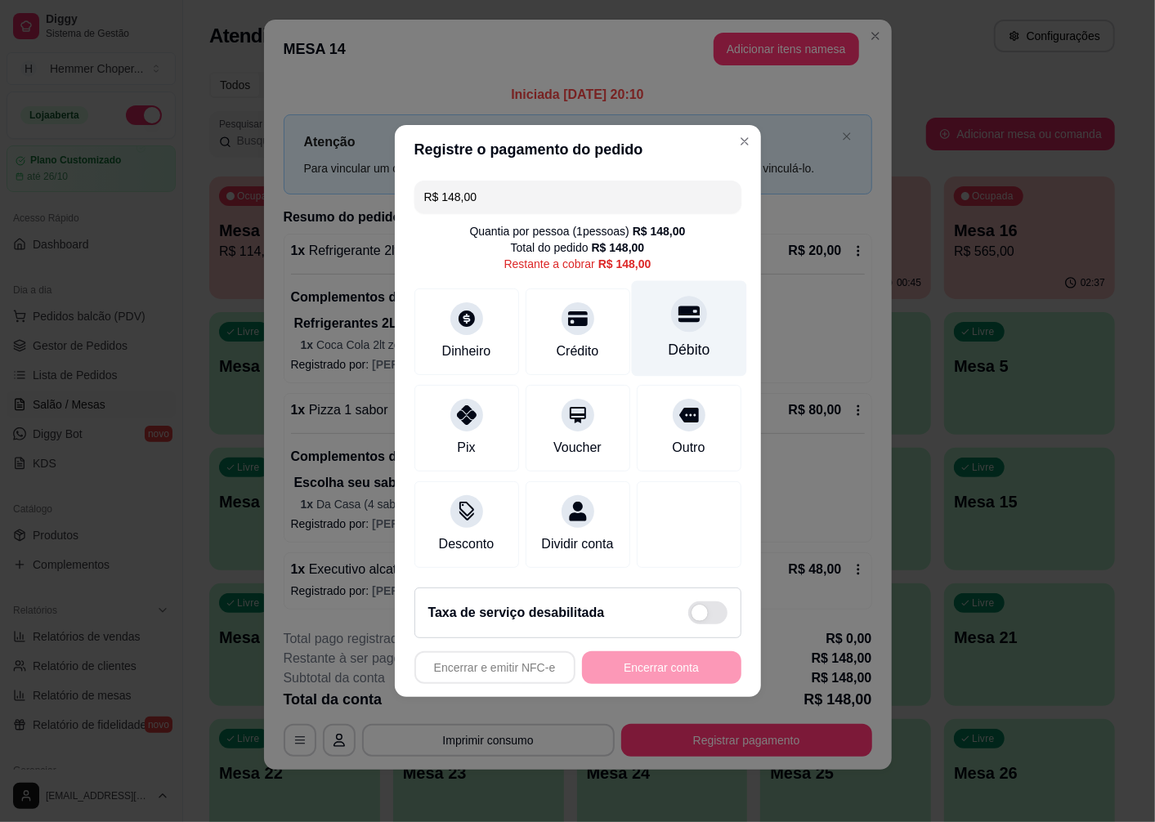
click at [668, 339] on div "Débito" at bounding box center [689, 349] width 42 height 21
type input "R$ 0,00"
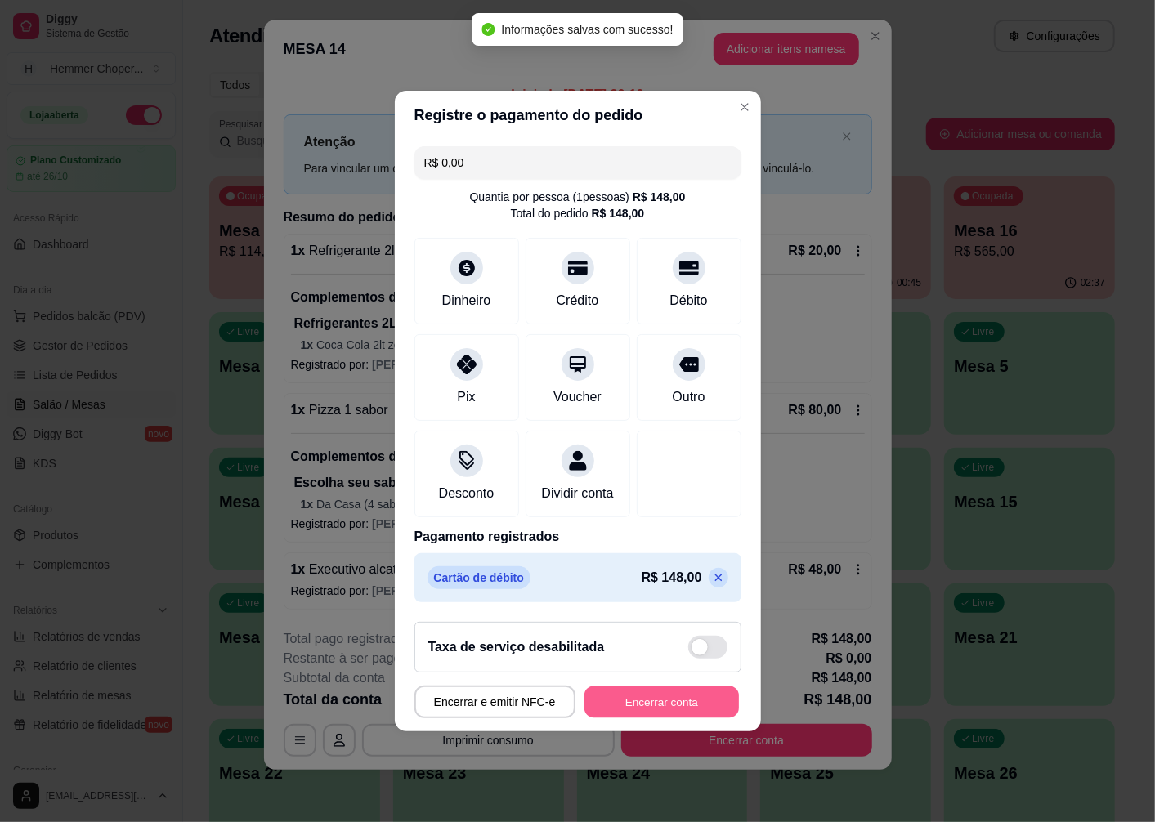
click at [663, 712] on button "Encerrar conta" at bounding box center [662, 703] width 155 height 32
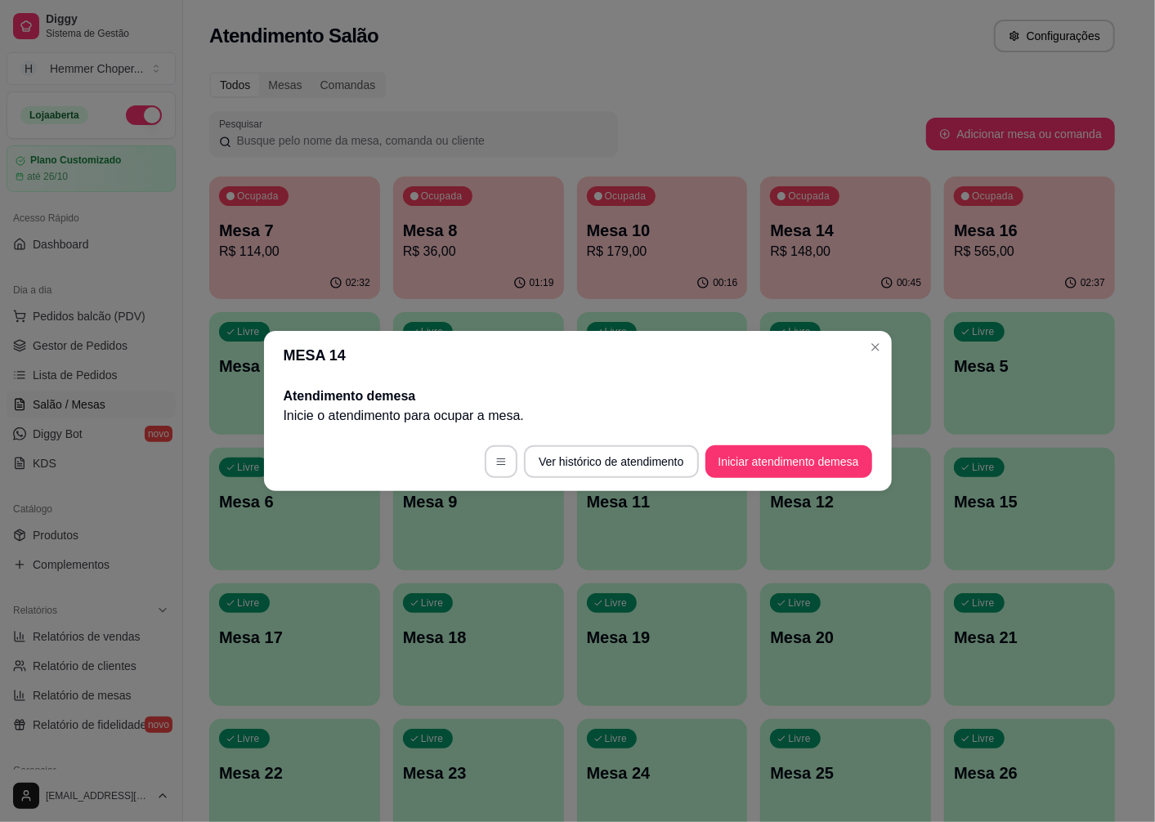
scroll to position [0, 0]
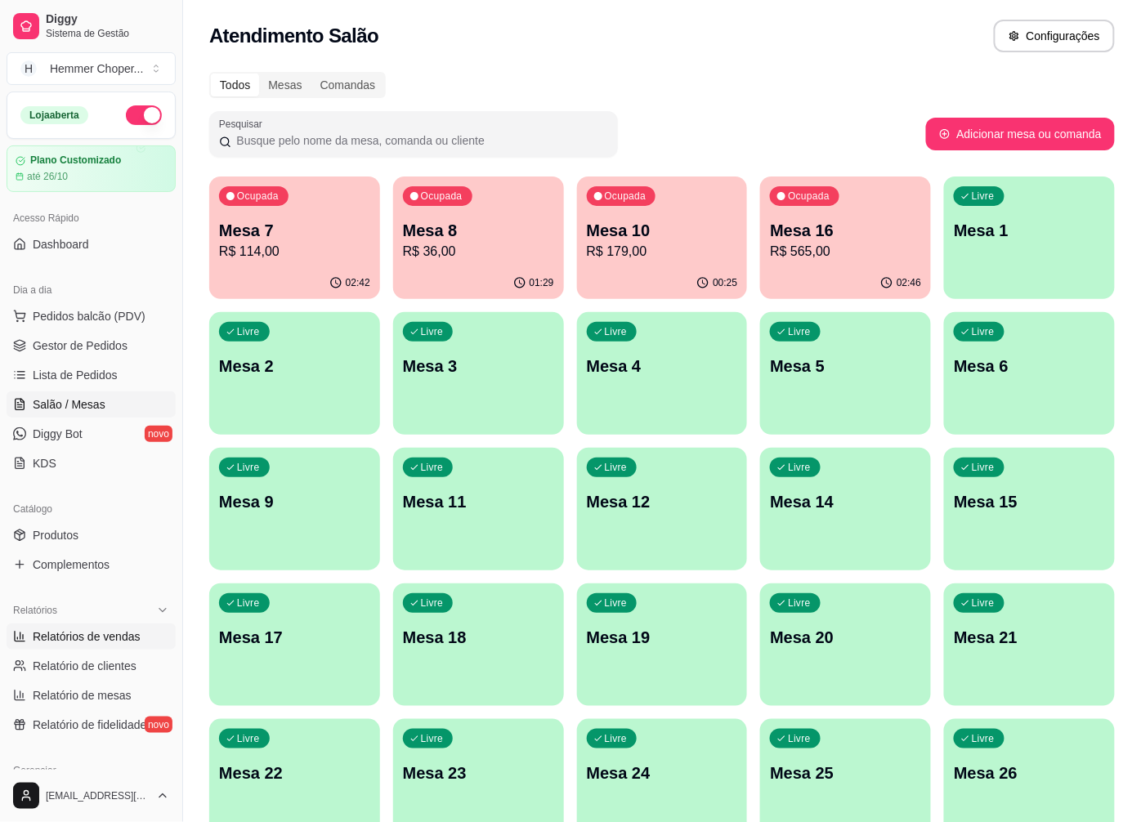
click at [107, 639] on span "Relatórios de vendas" at bounding box center [87, 637] width 108 height 16
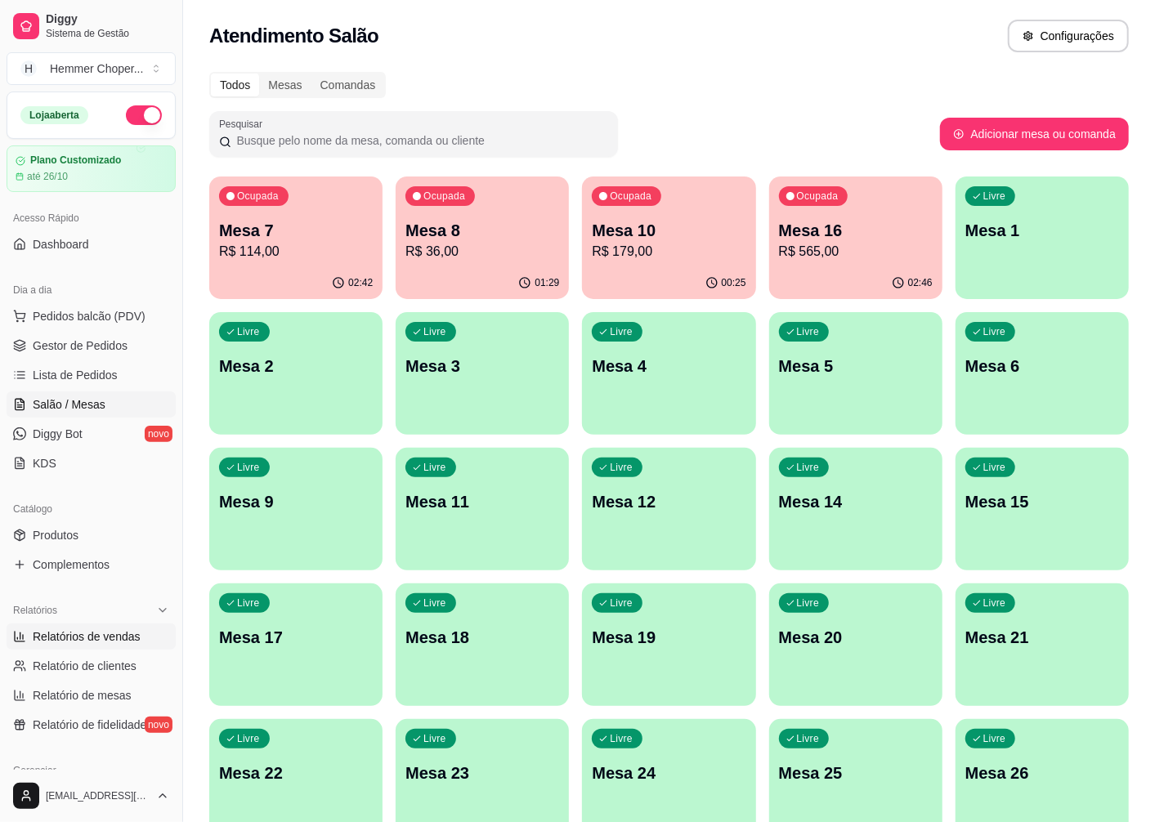
select select "ALL"
select select "0"
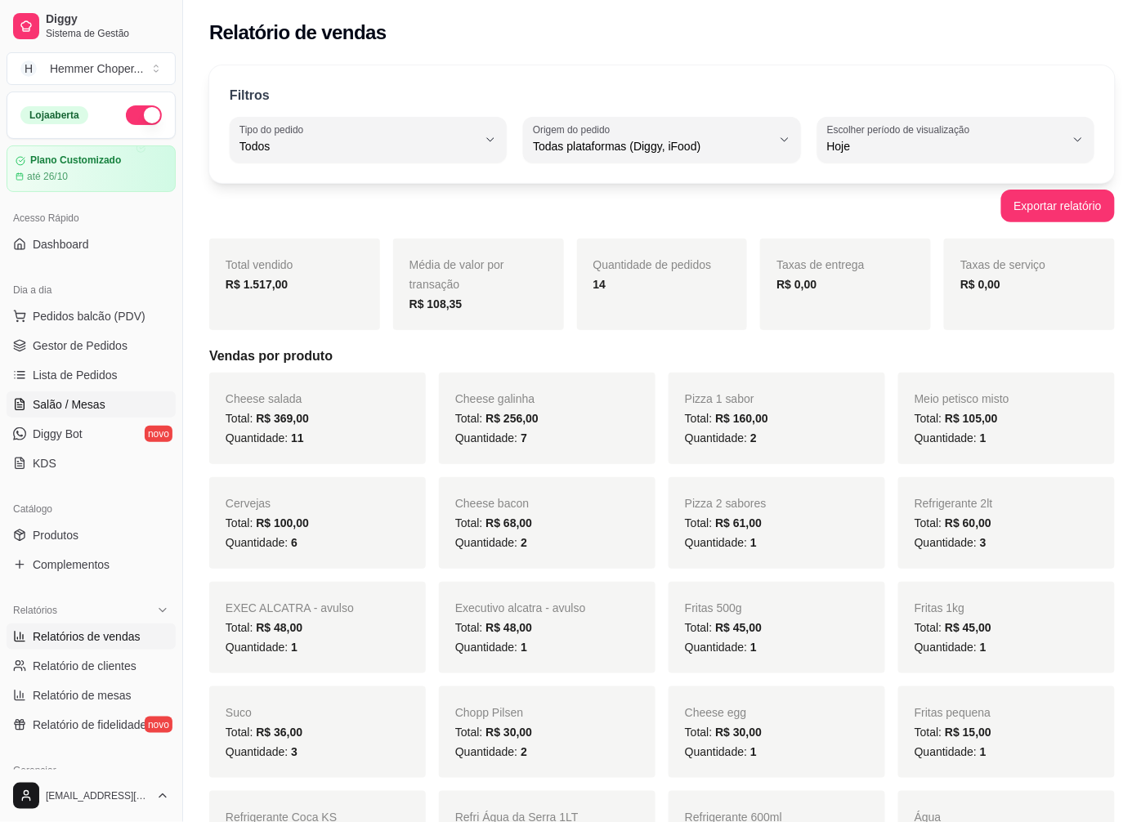
click at [79, 401] on span "Salão / Mesas" at bounding box center [69, 405] width 73 height 16
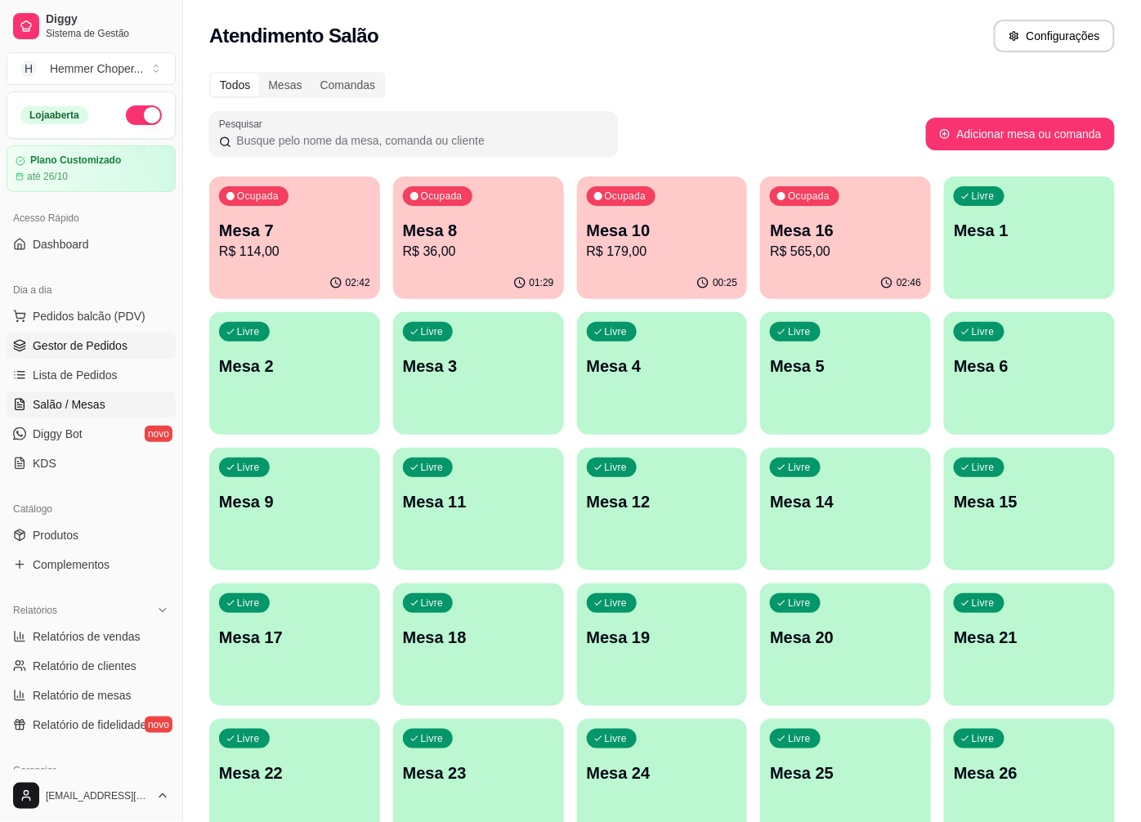
click at [101, 347] on span "Gestor de Pedidos" at bounding box center [80, 346] width 95 height 16
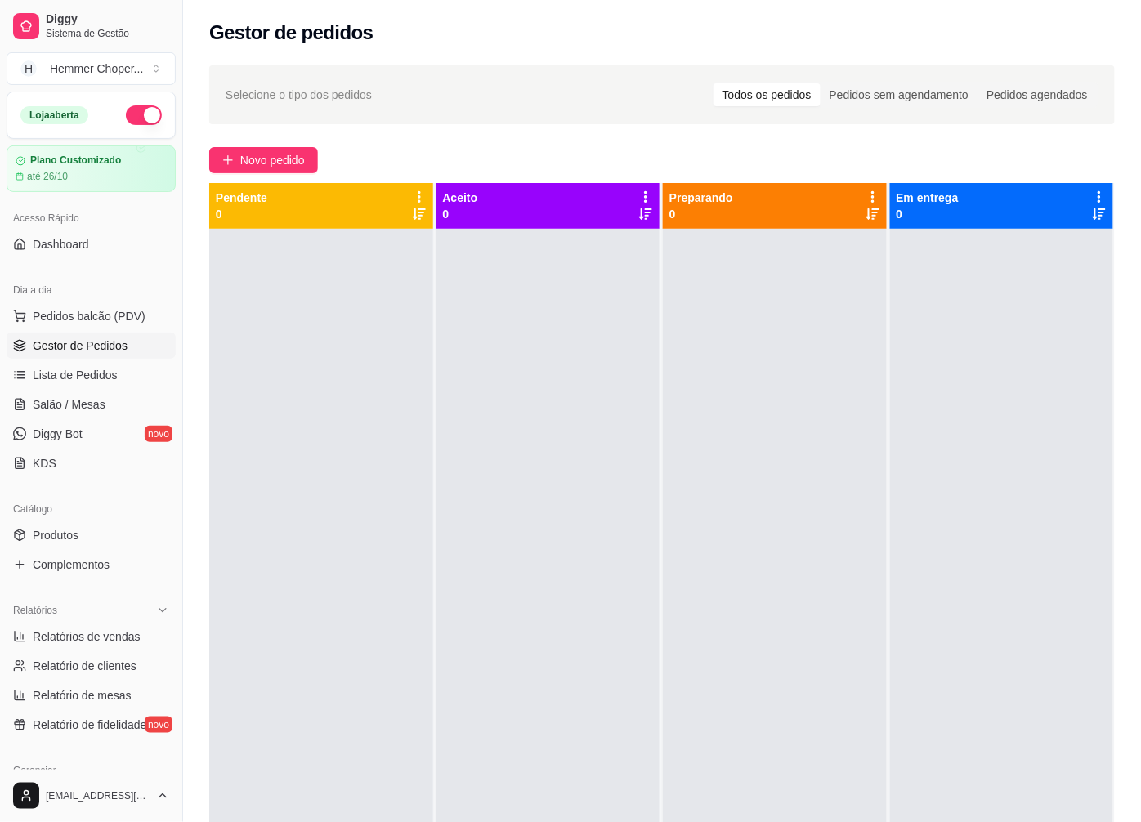
click at [99, 349] on span "Gestor de Pedidos" at bounding box center [80, 346] width 95 height 16
click at [79, 644] on span "Relatórios de vendas" at bounding box center [87, 637] width 108 height 16
select select "ALL"
select select "0"
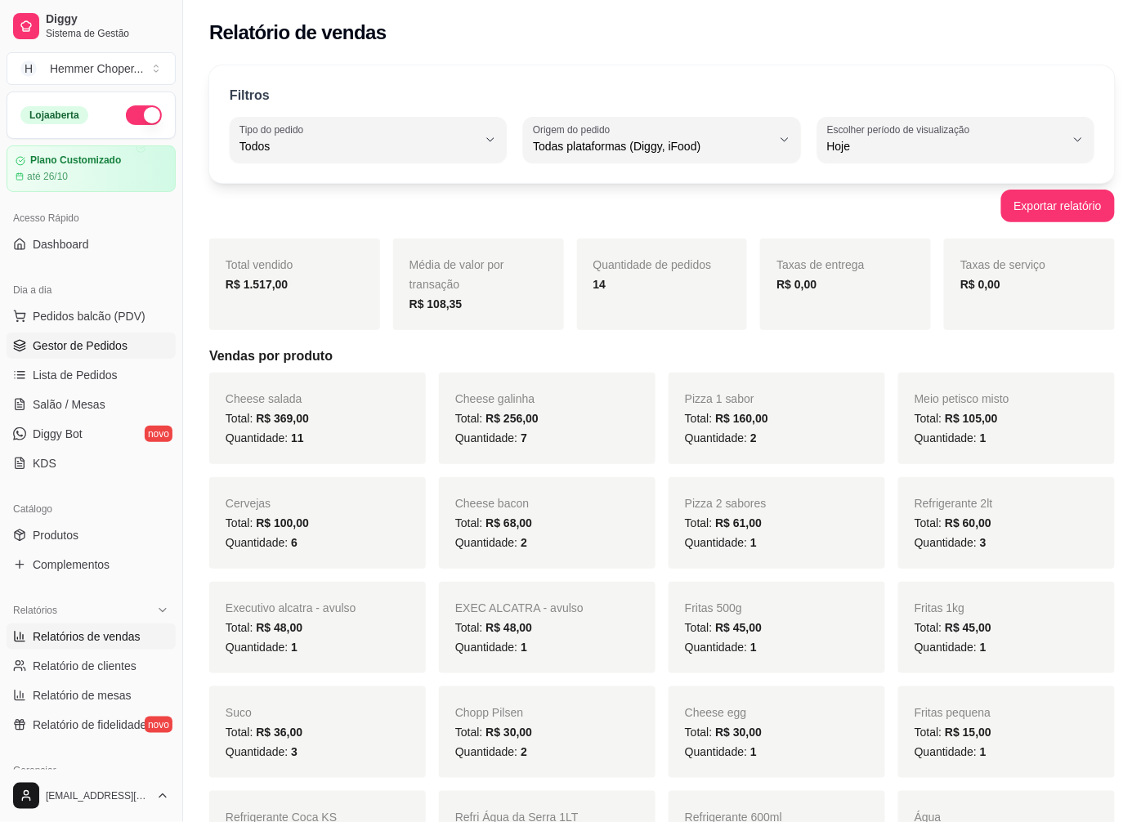
click at [107, 349] on span "Gestor de Pedidos" at bounding box center [80, 346] width 95 height 16
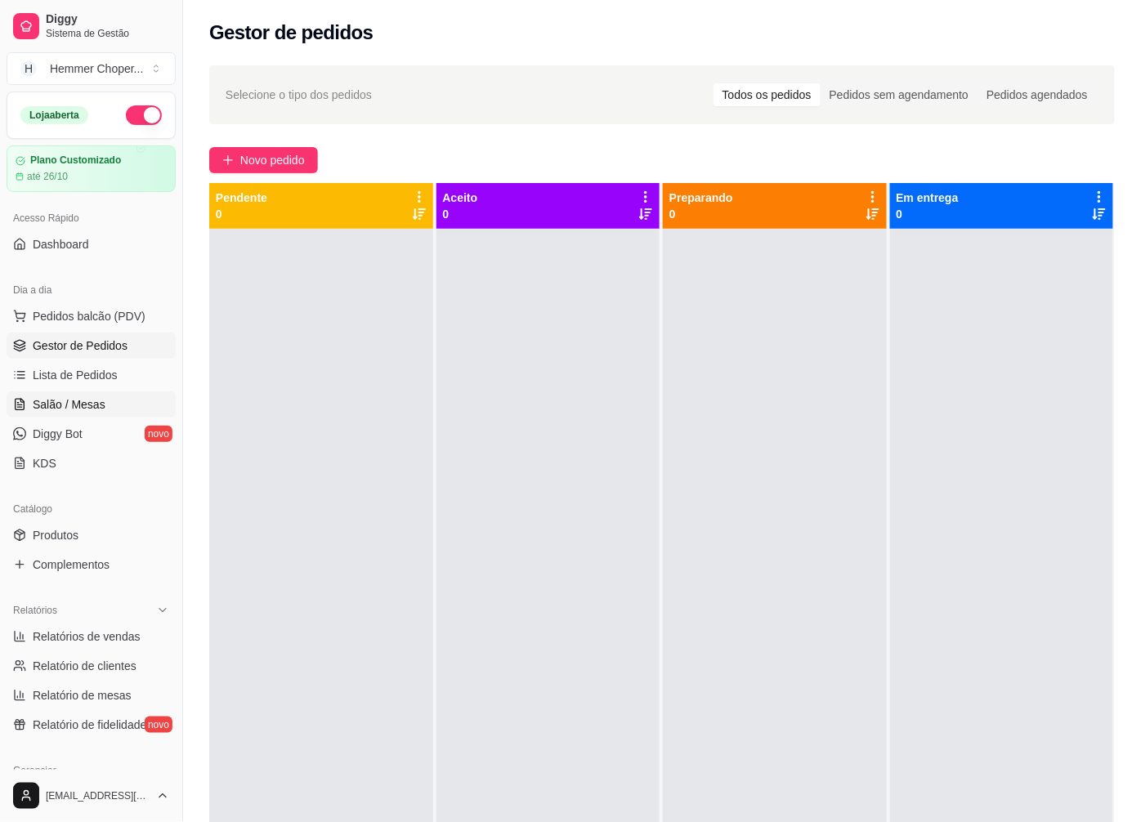
click at [95, 410] on span "Salão / Mesas" at bounding box center [69, 405] width 73 height 16
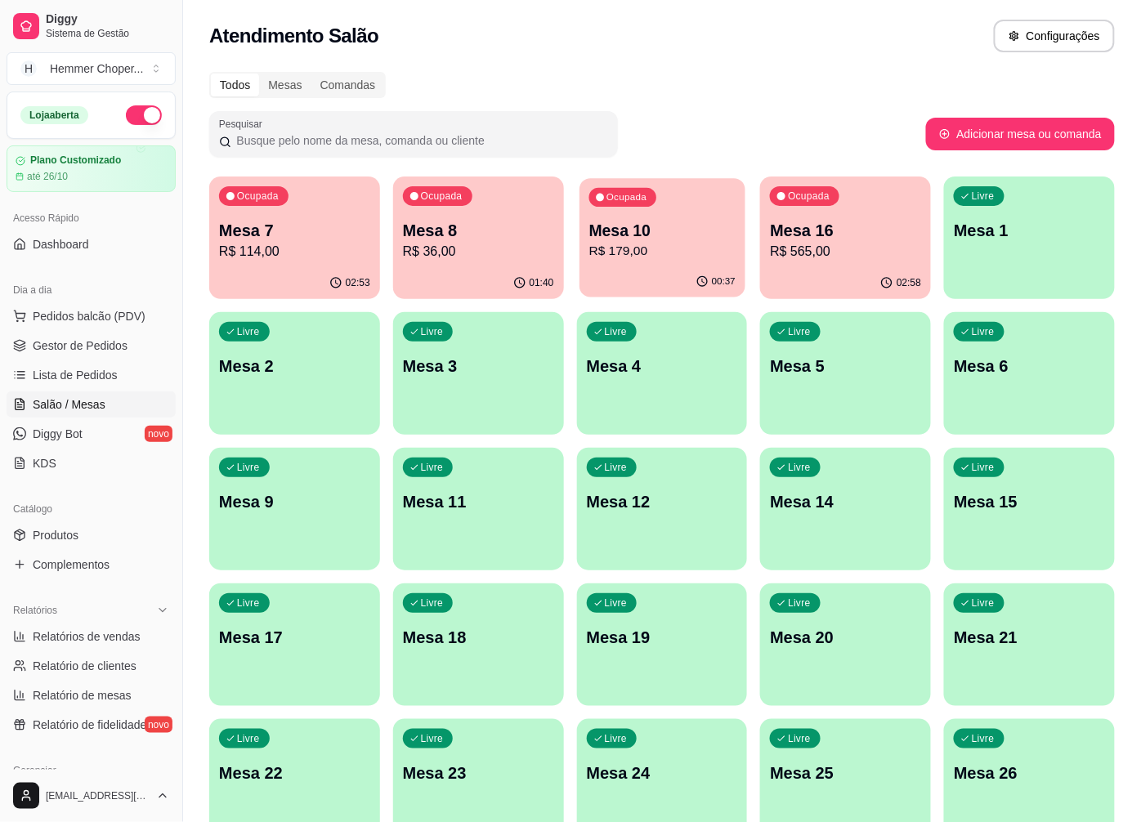
click at [657, 251] on p "R$ 179,00" at bounding box center [662, 251] width 146 height 19
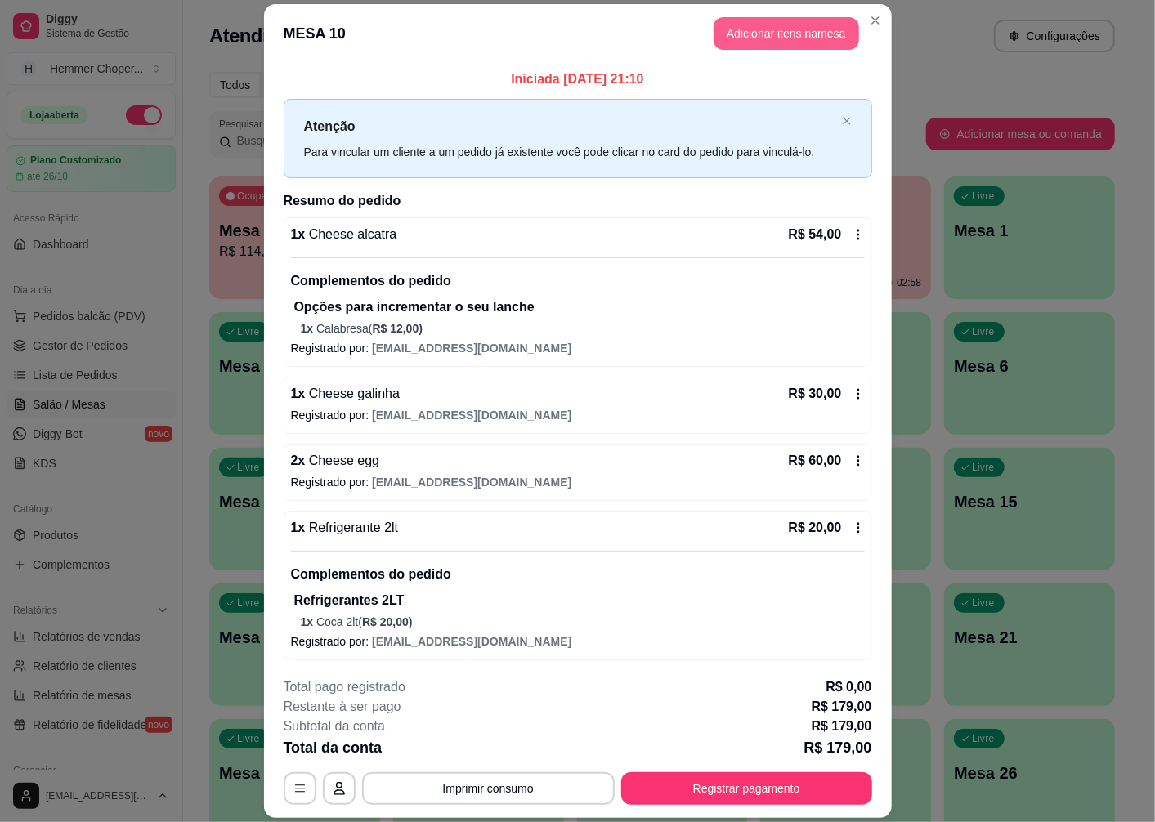
click at [765, 42] on button "Adicionar itens na mesa" at bounding box center [787, 33] width 146 height 33
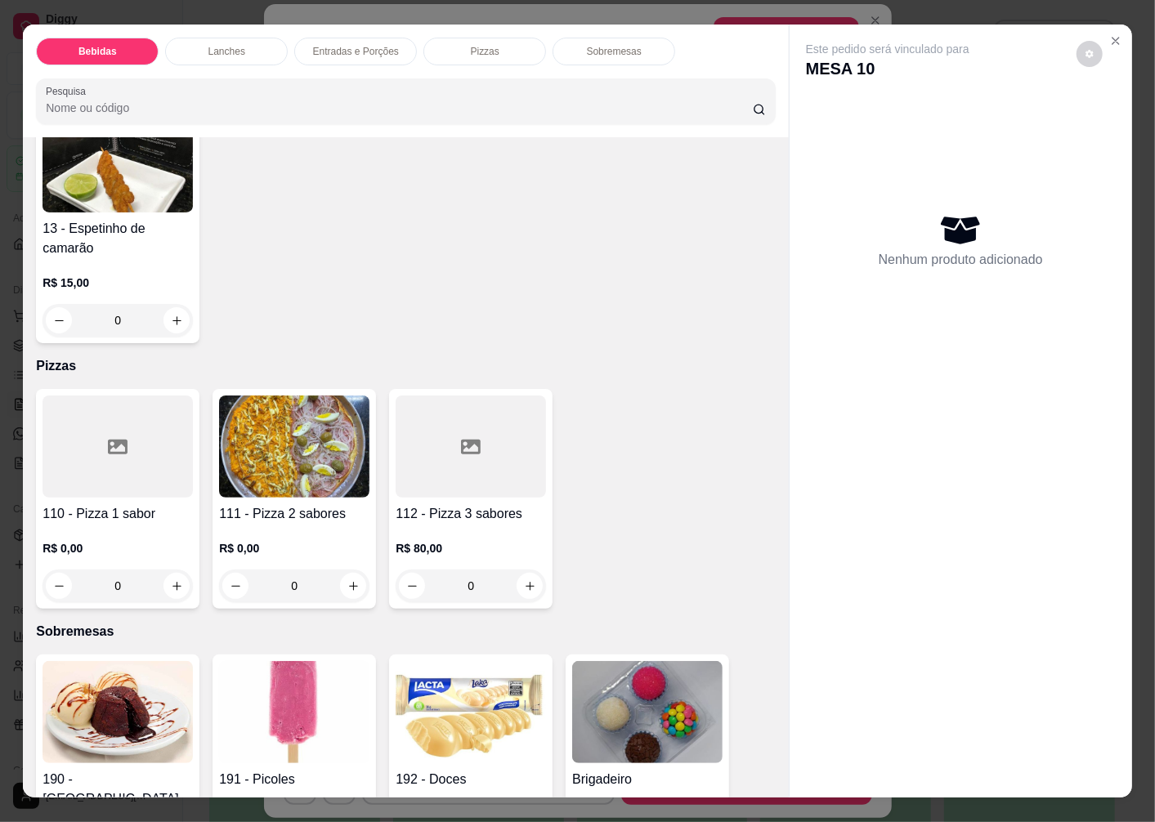
scroll to position [3635, 0]
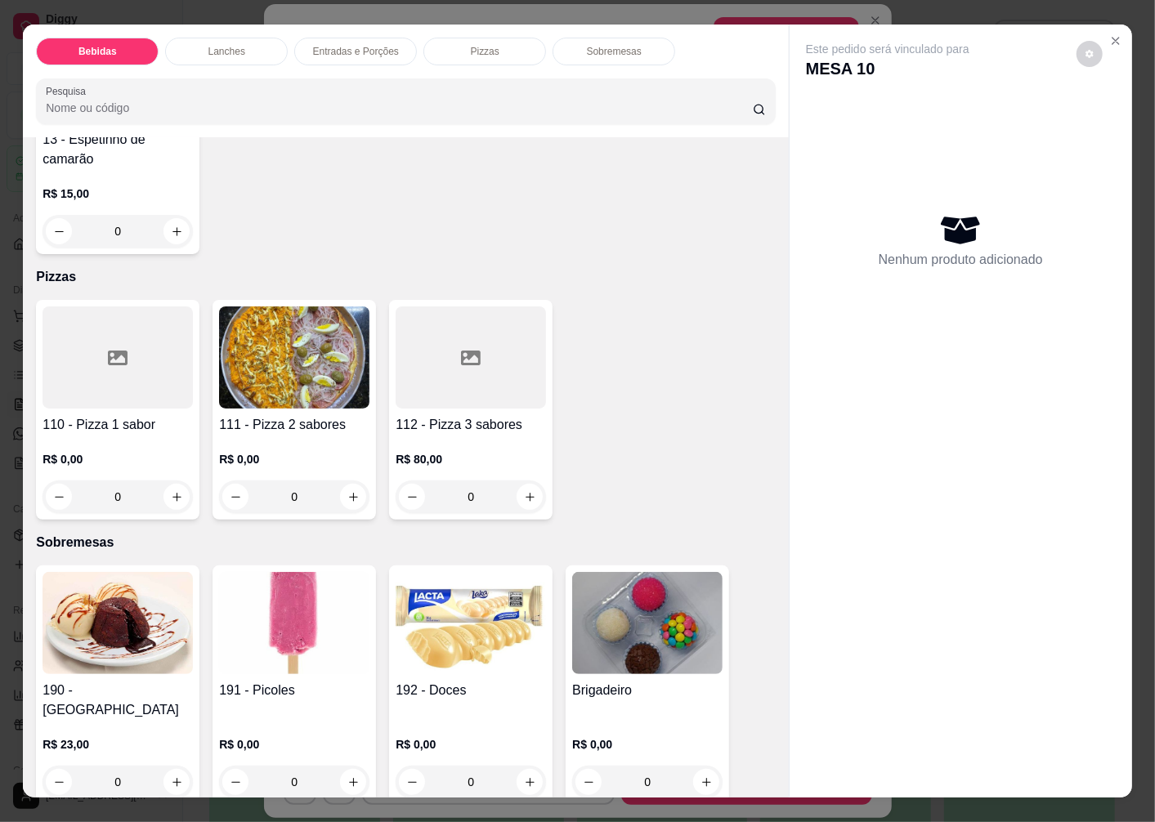
click at [301, 585] on img at bounding box center [294, 623] width 150 height 102
click at [1109, 34] on icon "Close" at bounding box center [1115, 40] width 13 height 13
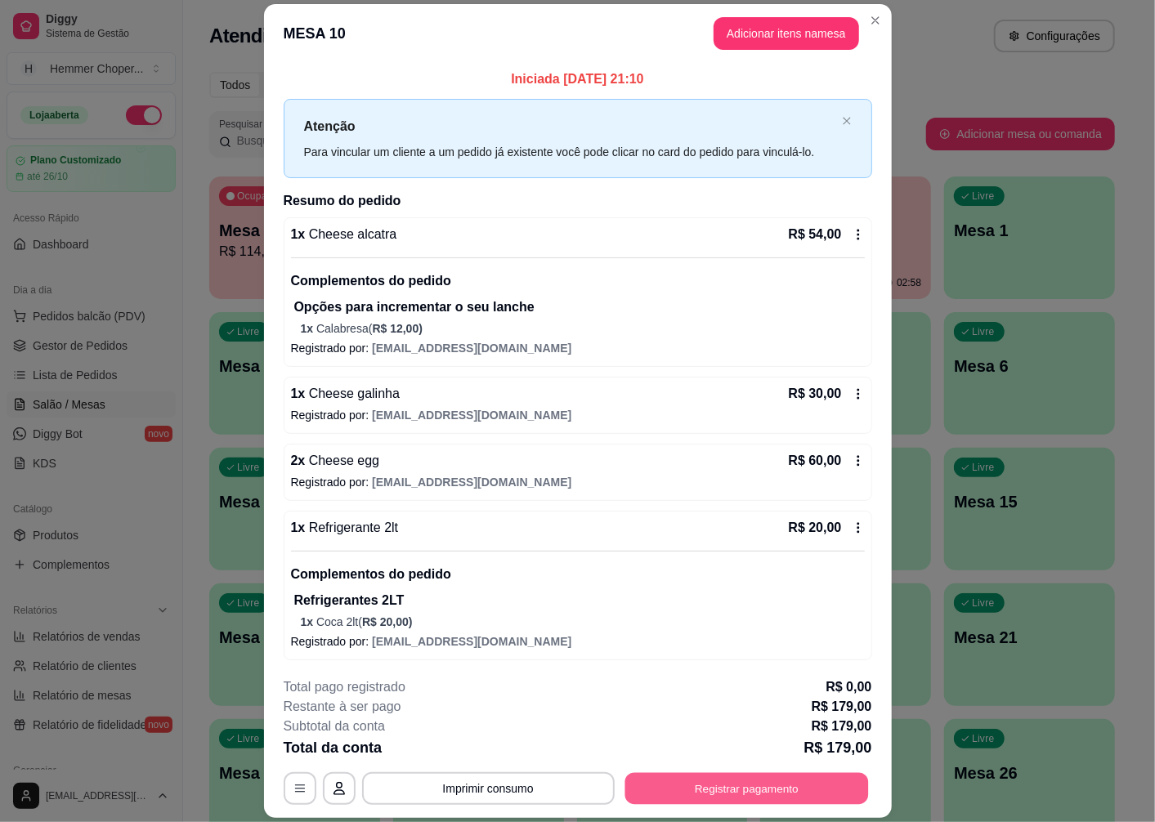
click at [692, 787] on button "Registrar pagamento" at bounding box center [747, 789] width 244 height 32
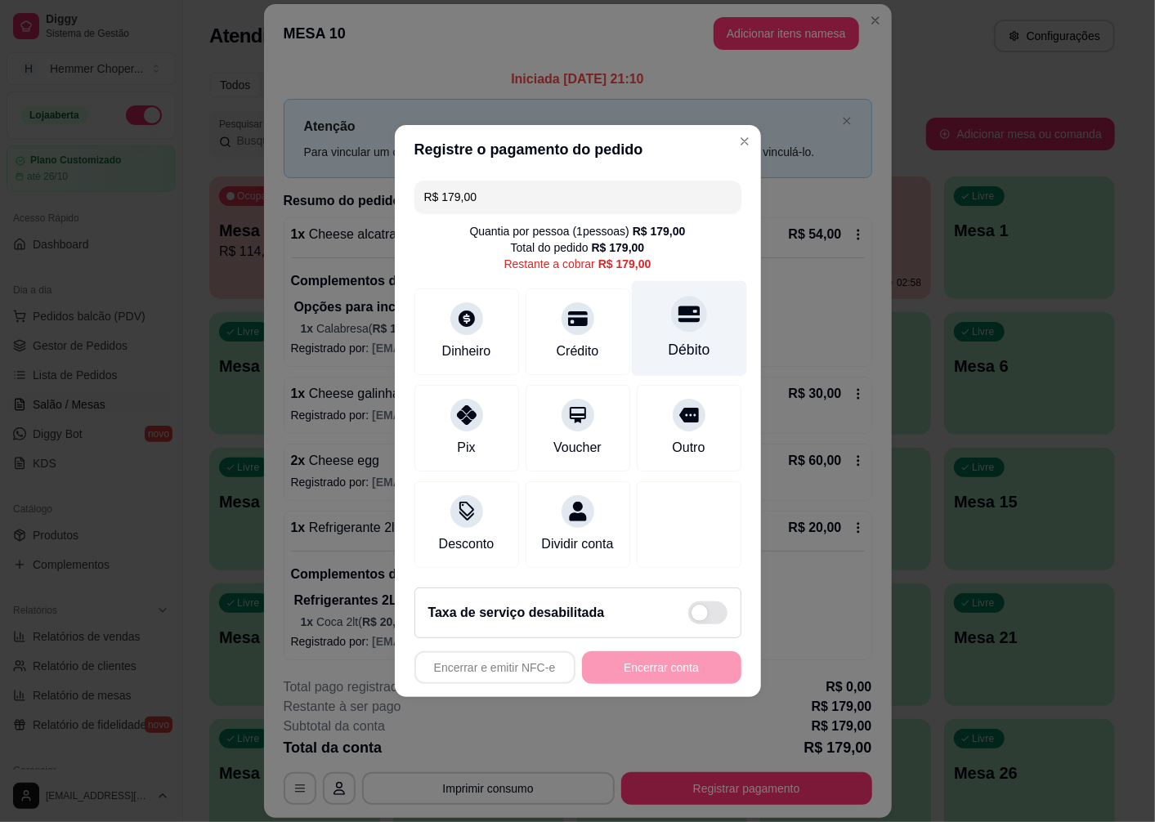
click at [685, 322] on div "Débito" at bounding box center [688, 329] width 115 height 96
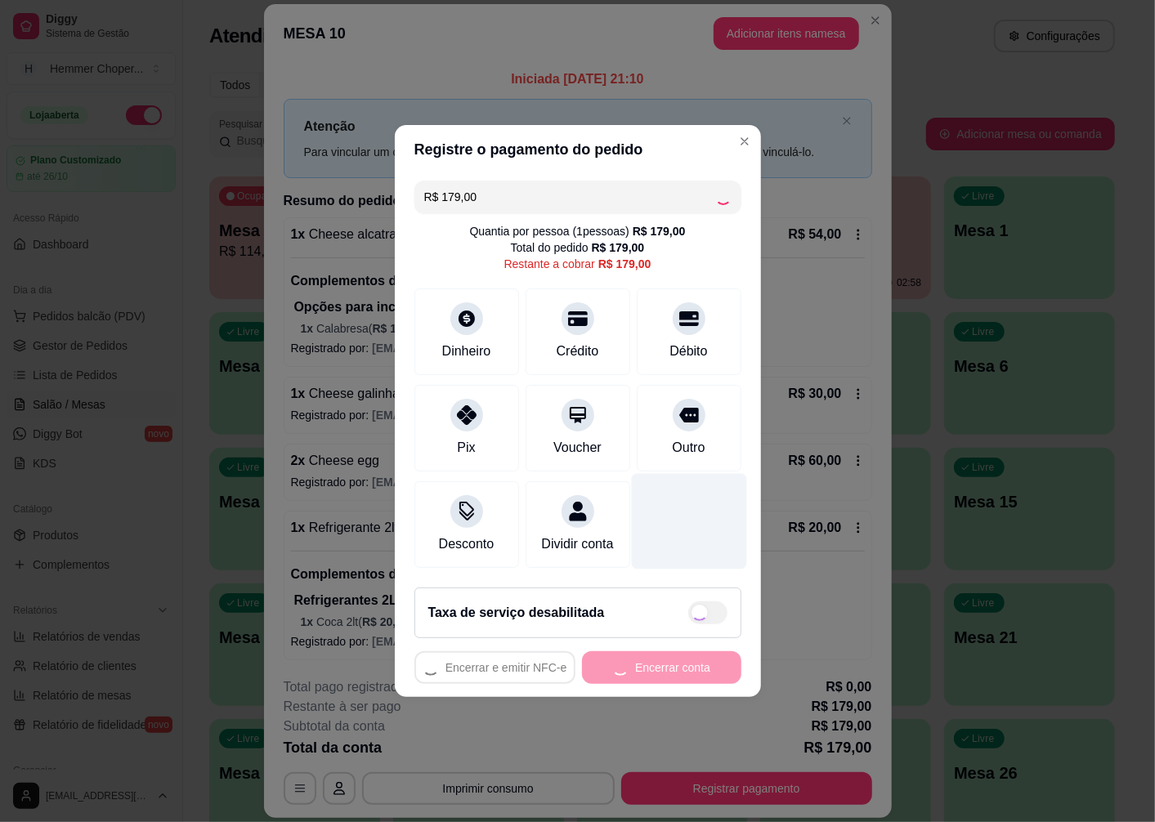
type input "R$ 0,00"
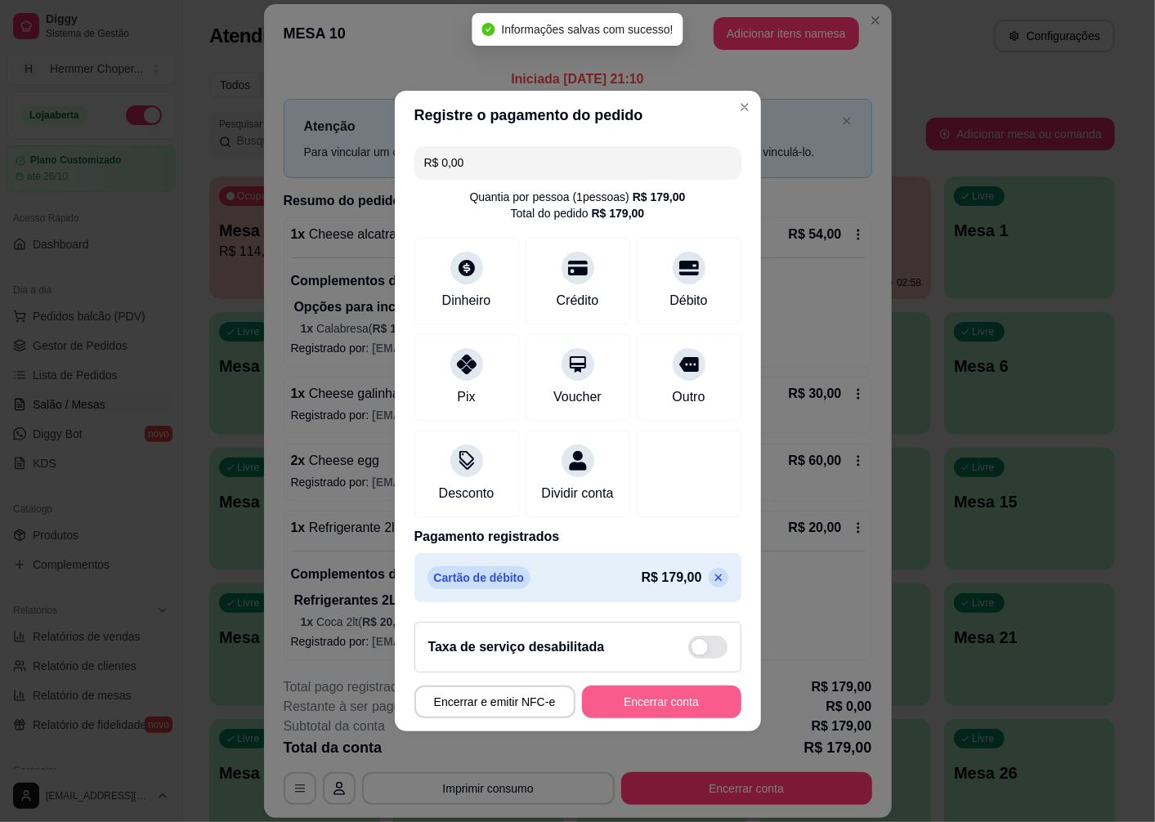
click at [631, 715] on button "Encerrar conta" at bounding box center [661, 702] width 159 height 33
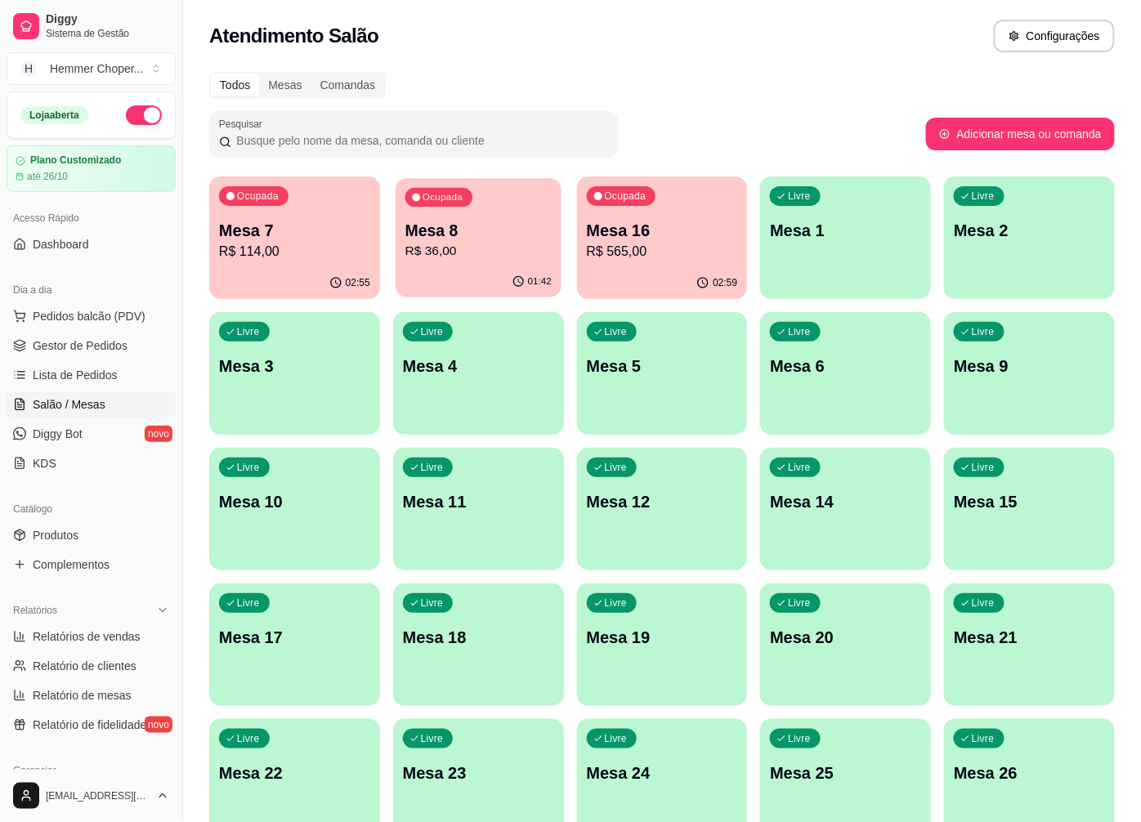
click at [478, 250] on p "R$ 36,00" at bounding box center [479, 251] width 146 height 19
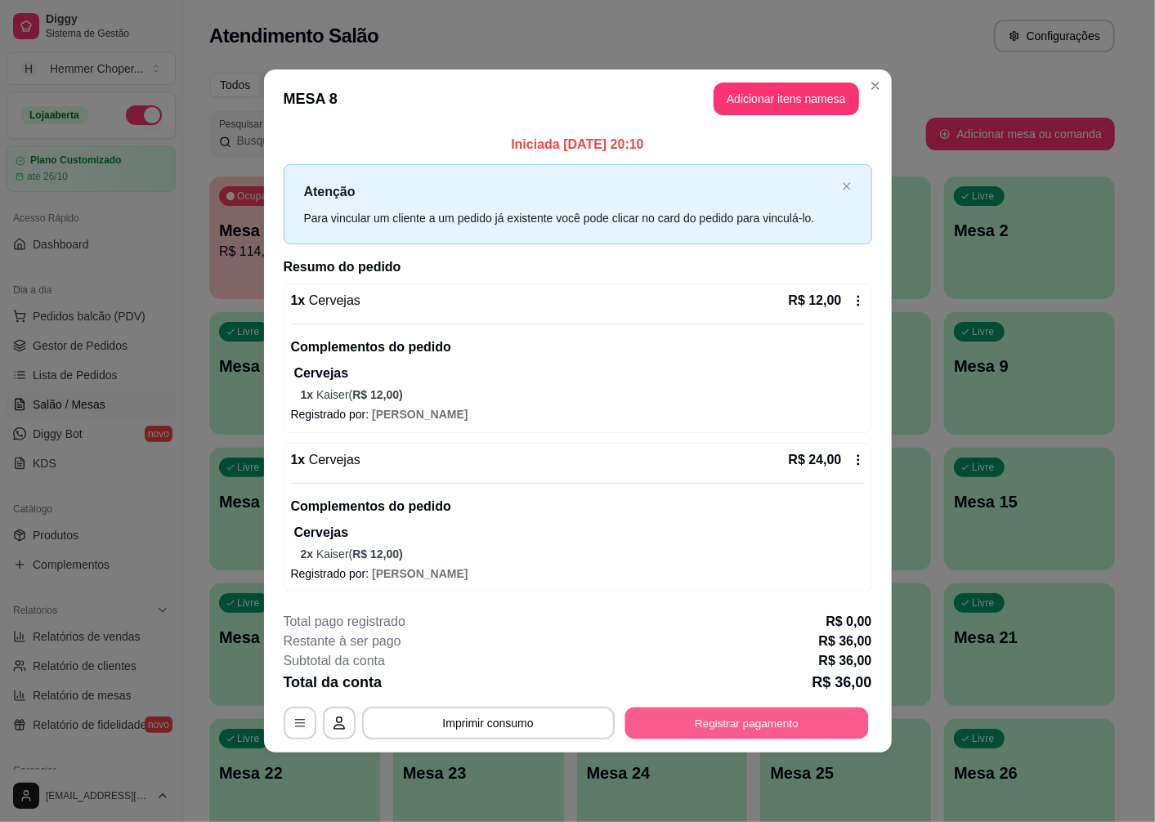
click at [721, 722] on button "Registrar pagamento" at bounding box center [747, 723] width 244 height 32
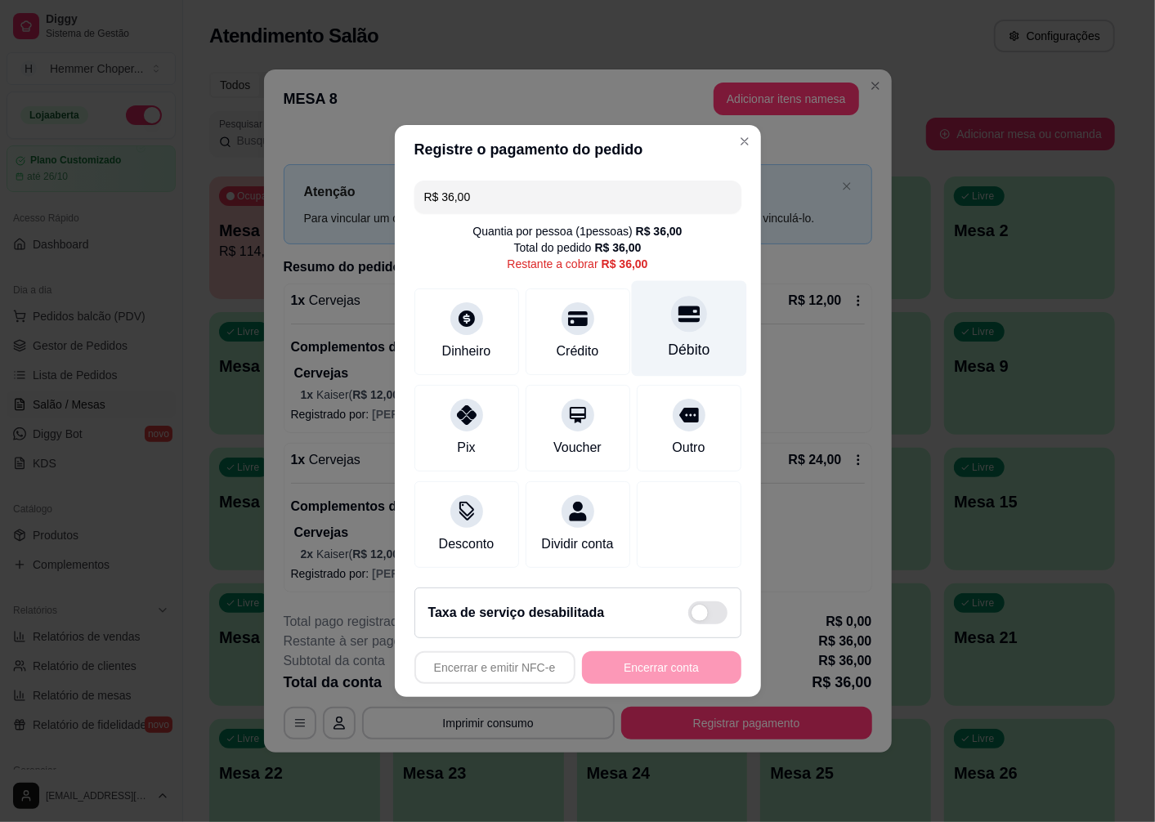
click at [678, 303] on icon at bounding box center [688, 313] width 21 height 21
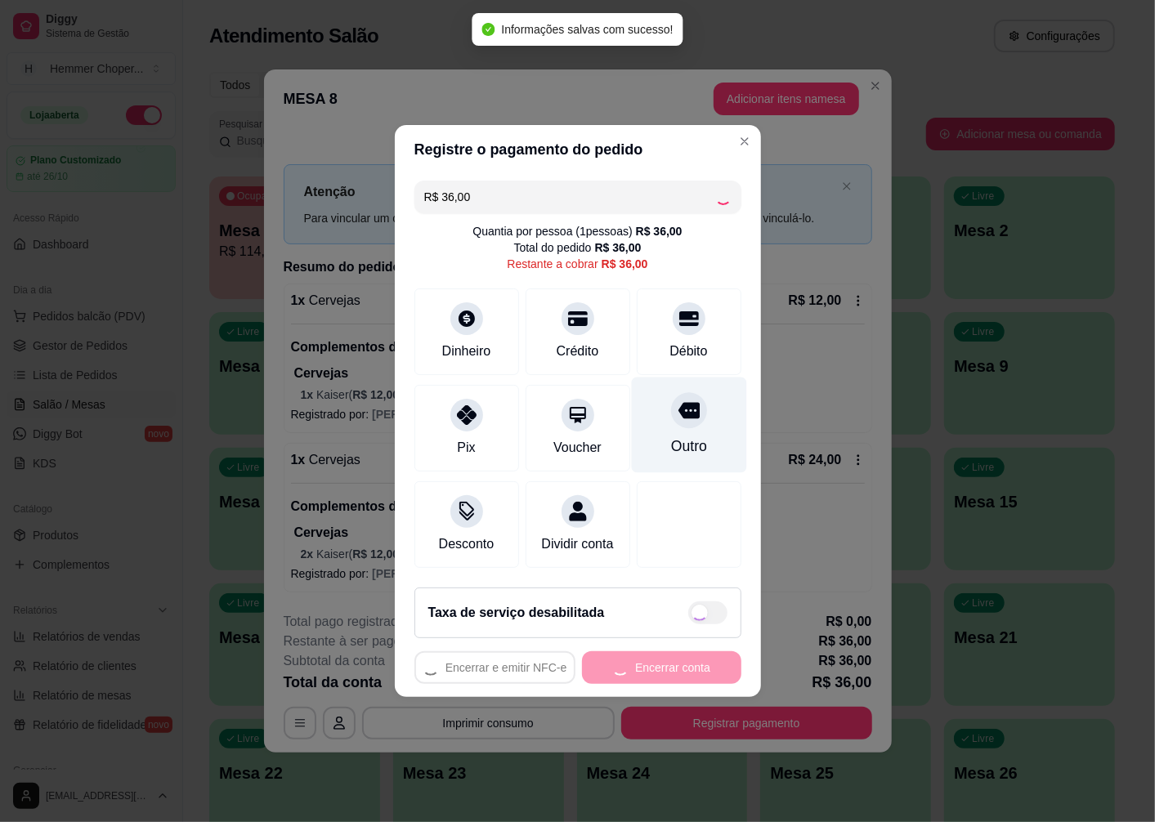
type input "R$ 0,00"
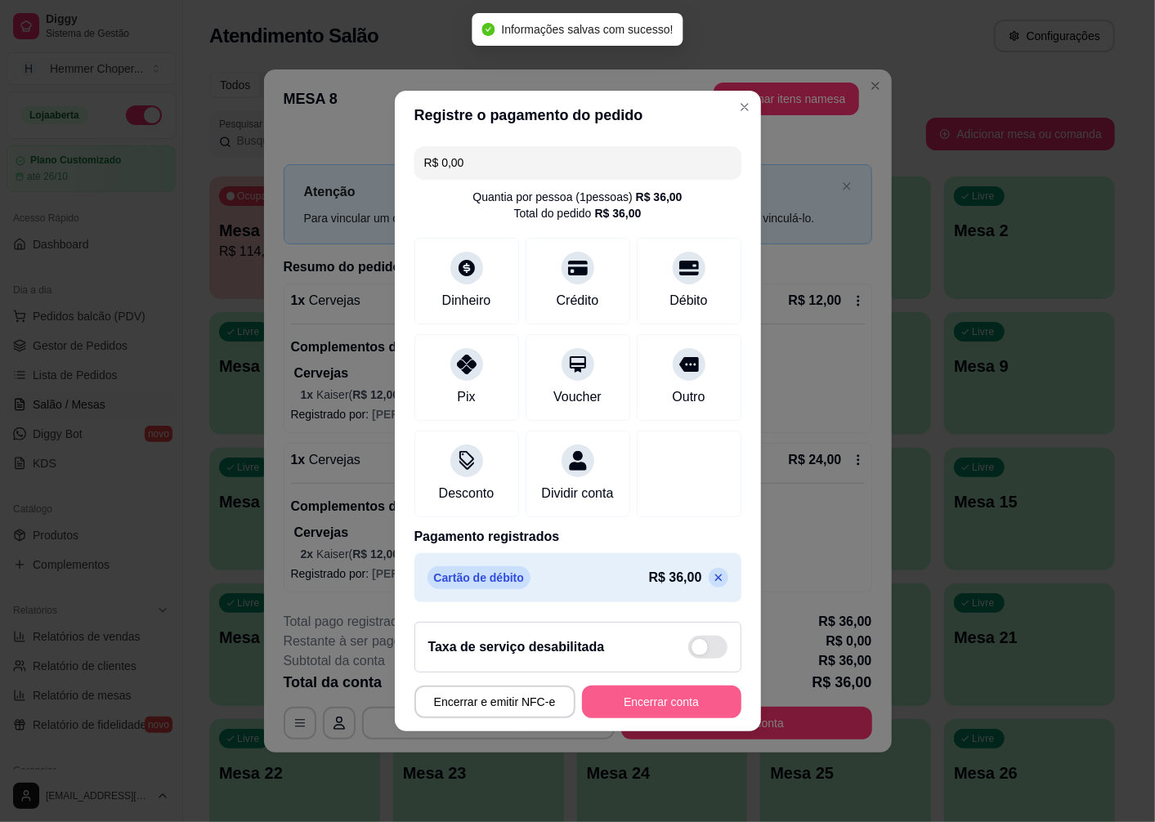
click at [636, 717] on button "Encerrar conta" at bounding box center [661, 702] width 159 height 33
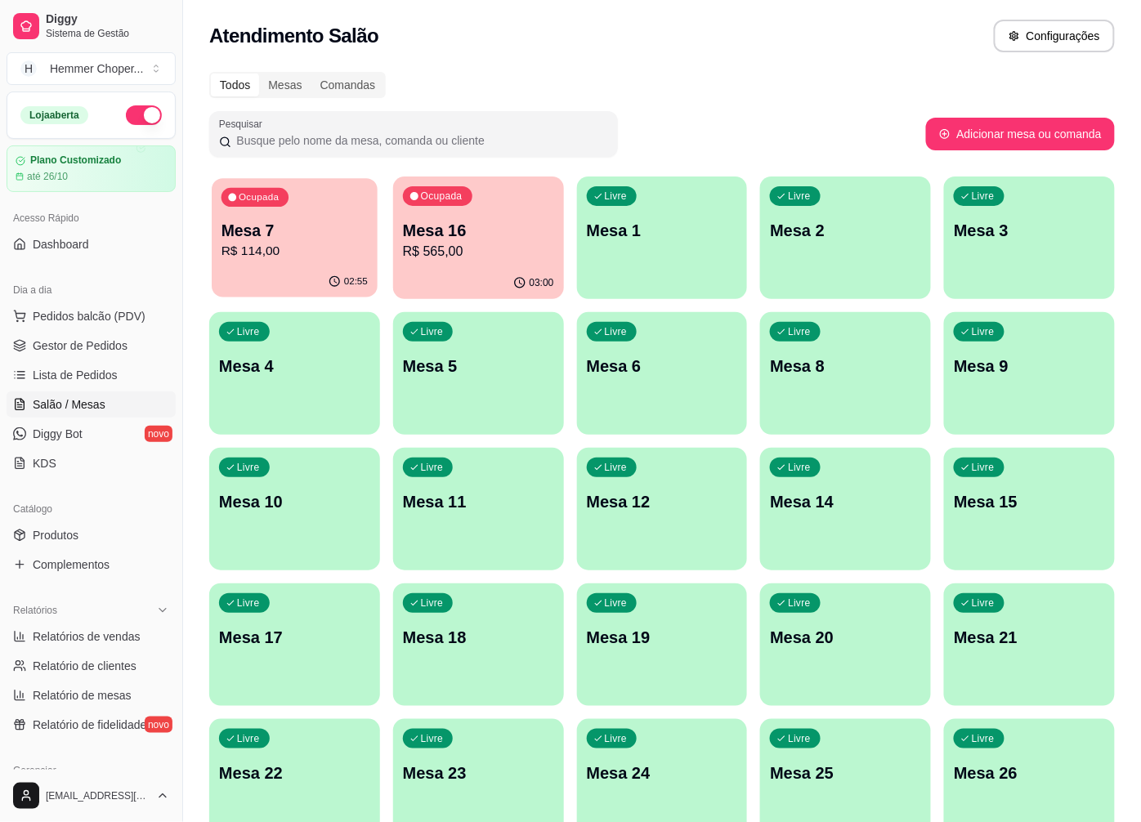
click at [255, 233] on p "Mesa 7" at bounding box center [295, 231] width 146 height 22
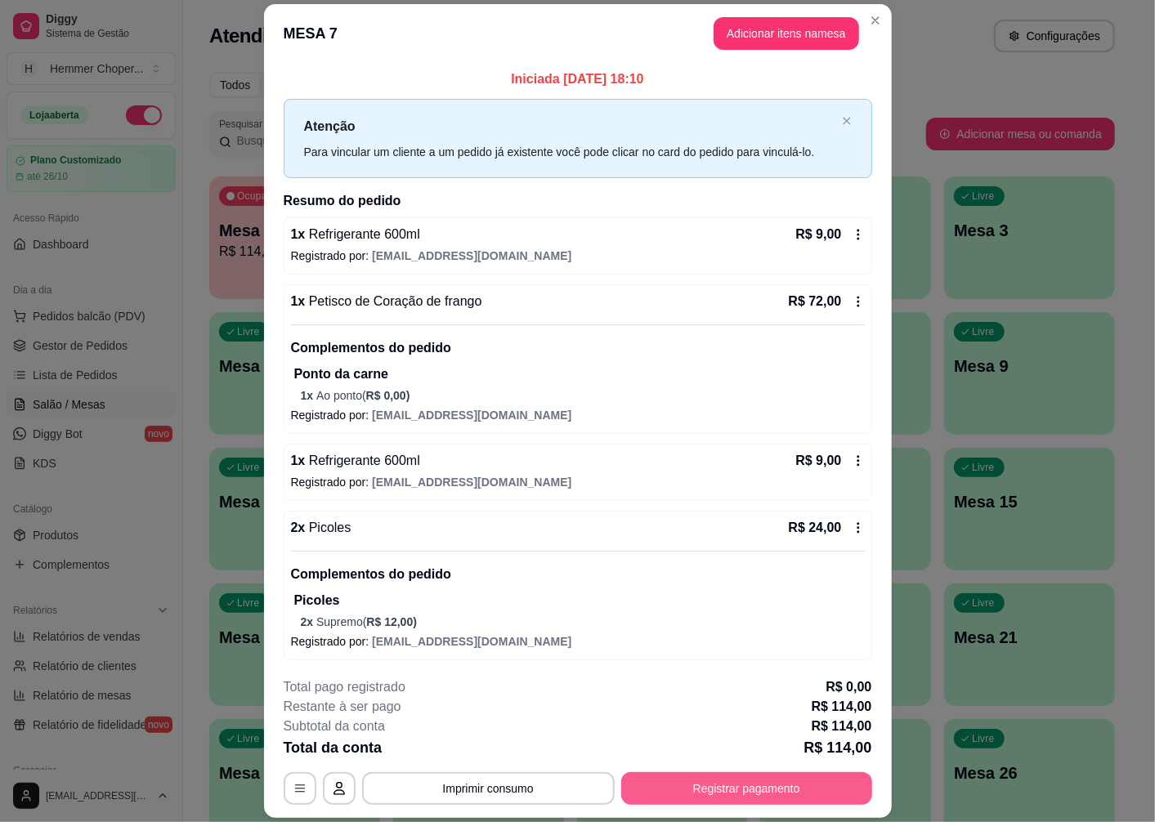
click at [731, 788] on button "Registrar pagamento" at bounding box center [746, 789] width 251 height 33
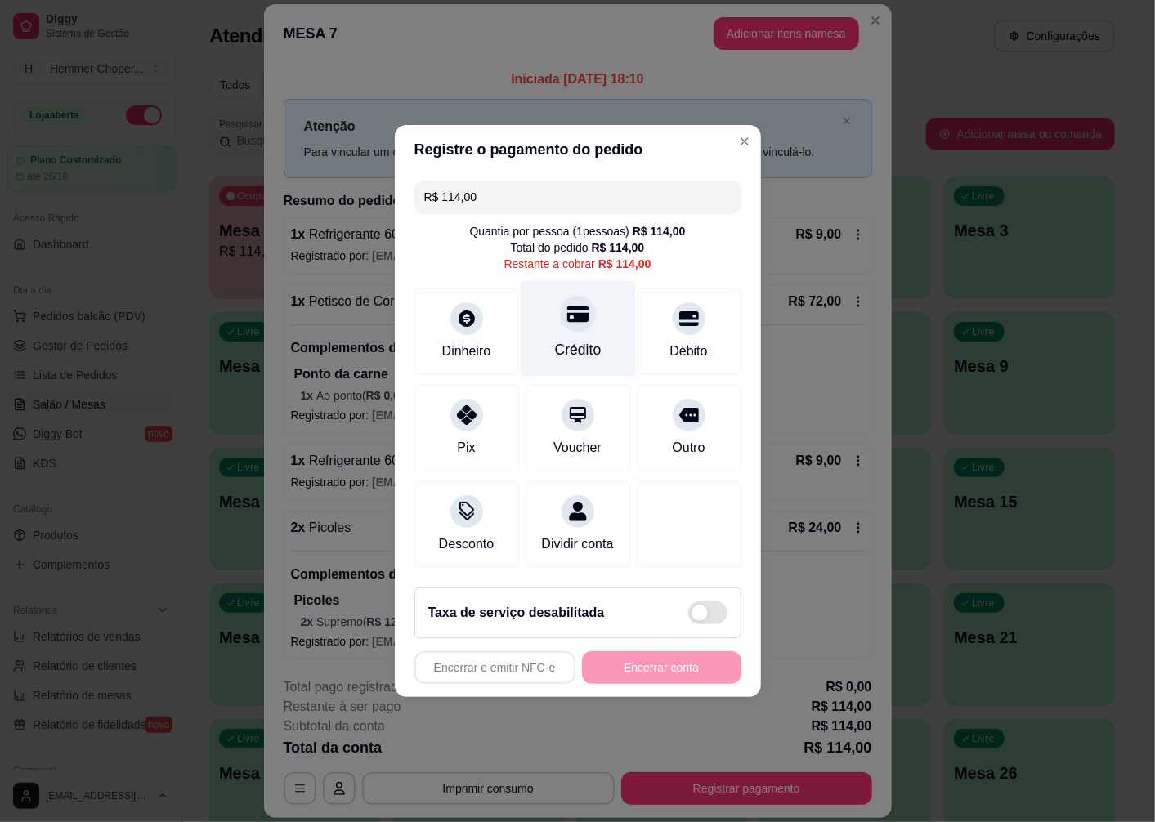
click at [571, 313] on icon at bounding box center [577, 313] width 21 height 21
type input "R$ 0,00"
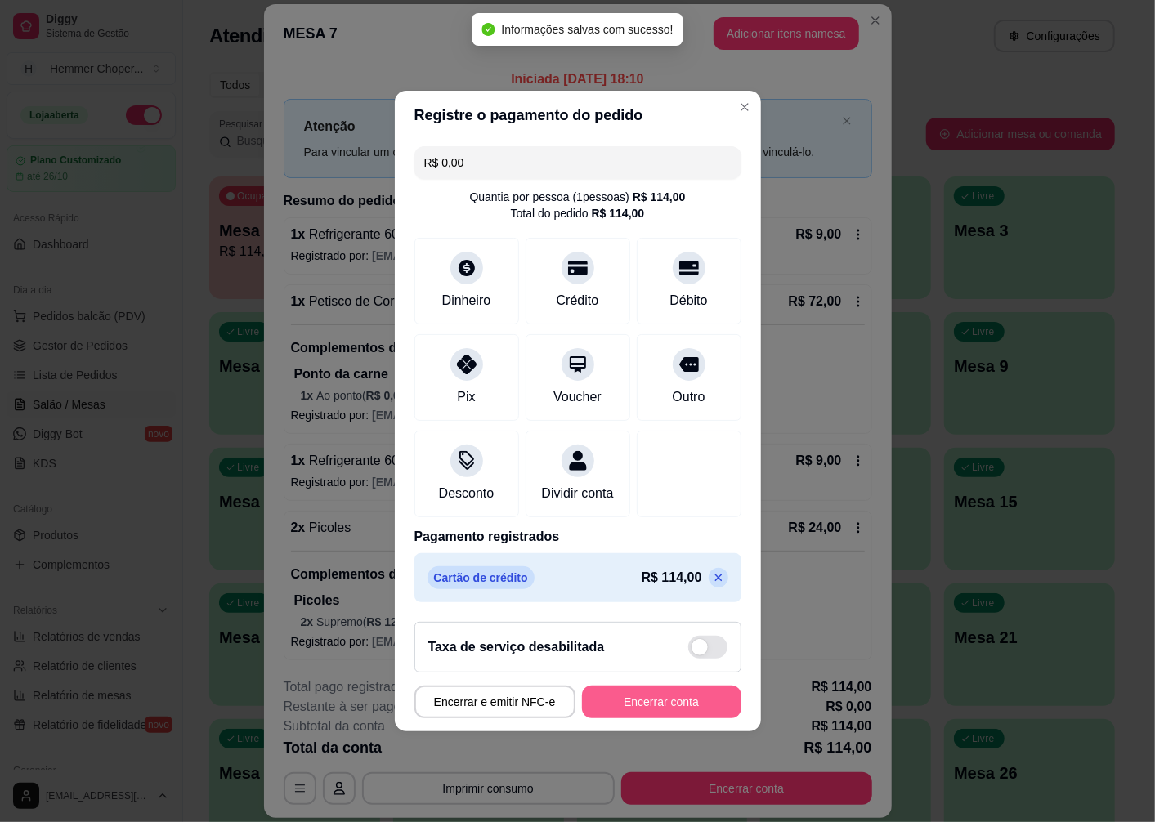
click at [638, 714] on button "Encerrar conta" at bounding box center [661, 702] width 159 height 33
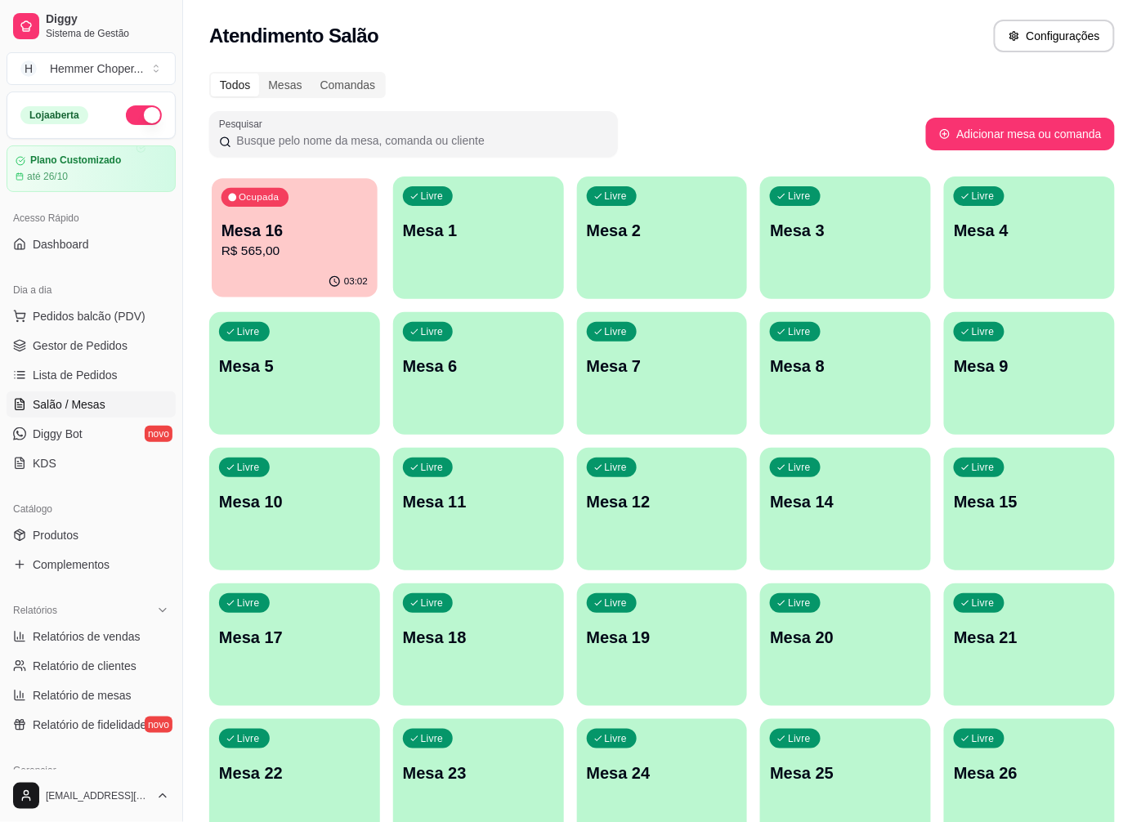
click at [280, 259] on p "R$ 565,00" at bounding box center [295, 251] width 146 height 19
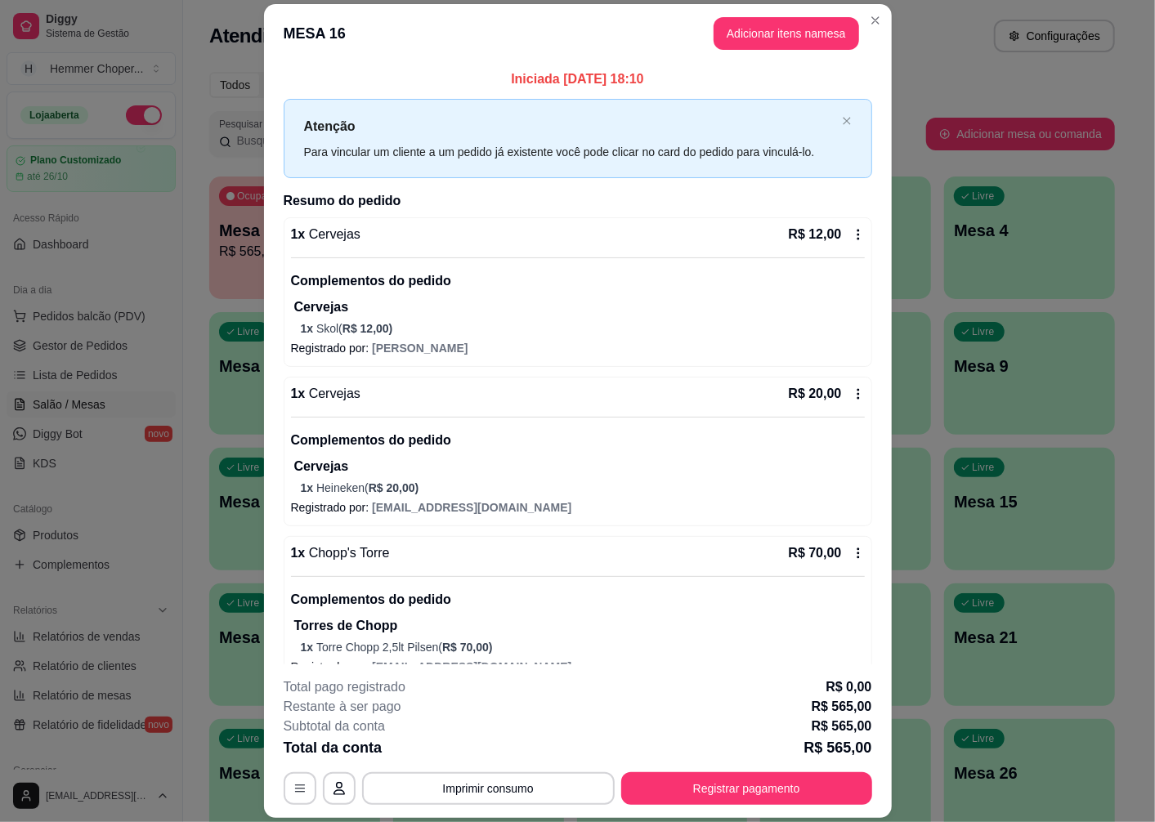
scroll to position [91, 0]
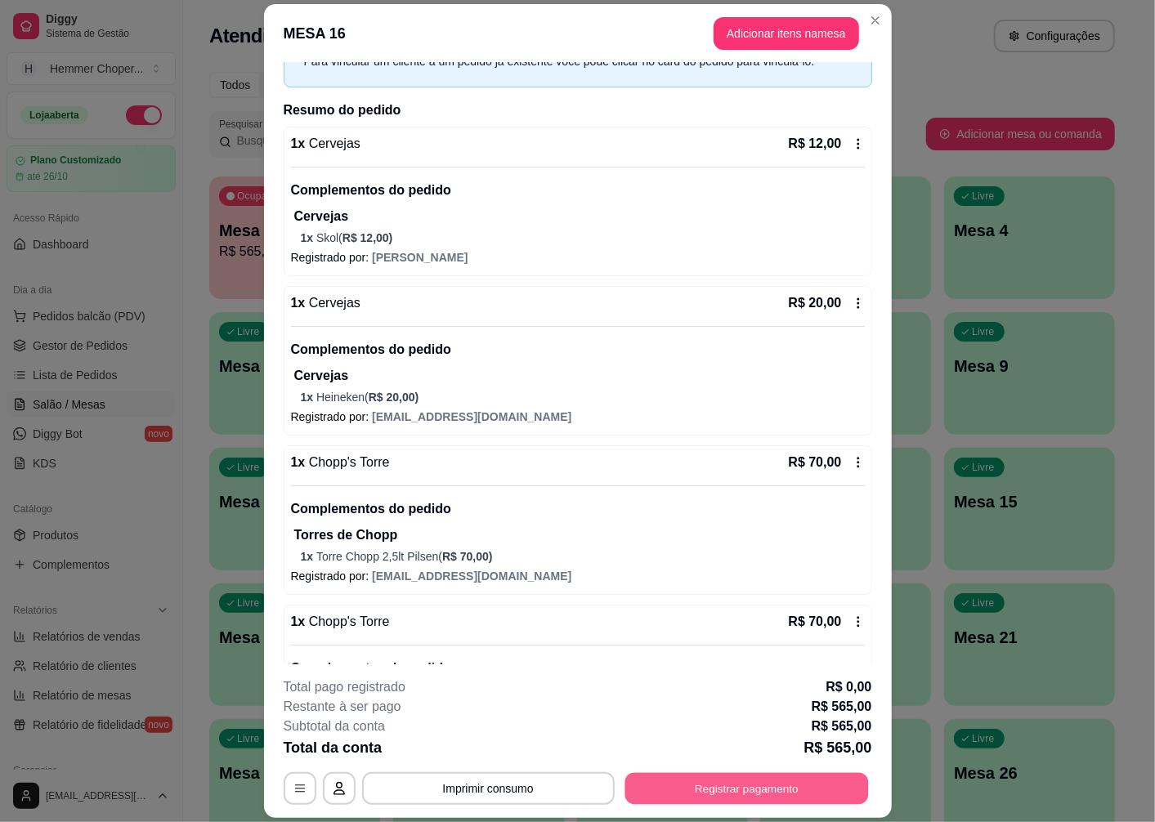
click at [705, 782] on button "Registrar pagamento" at bounding box center [747, 789] width 244 height 32
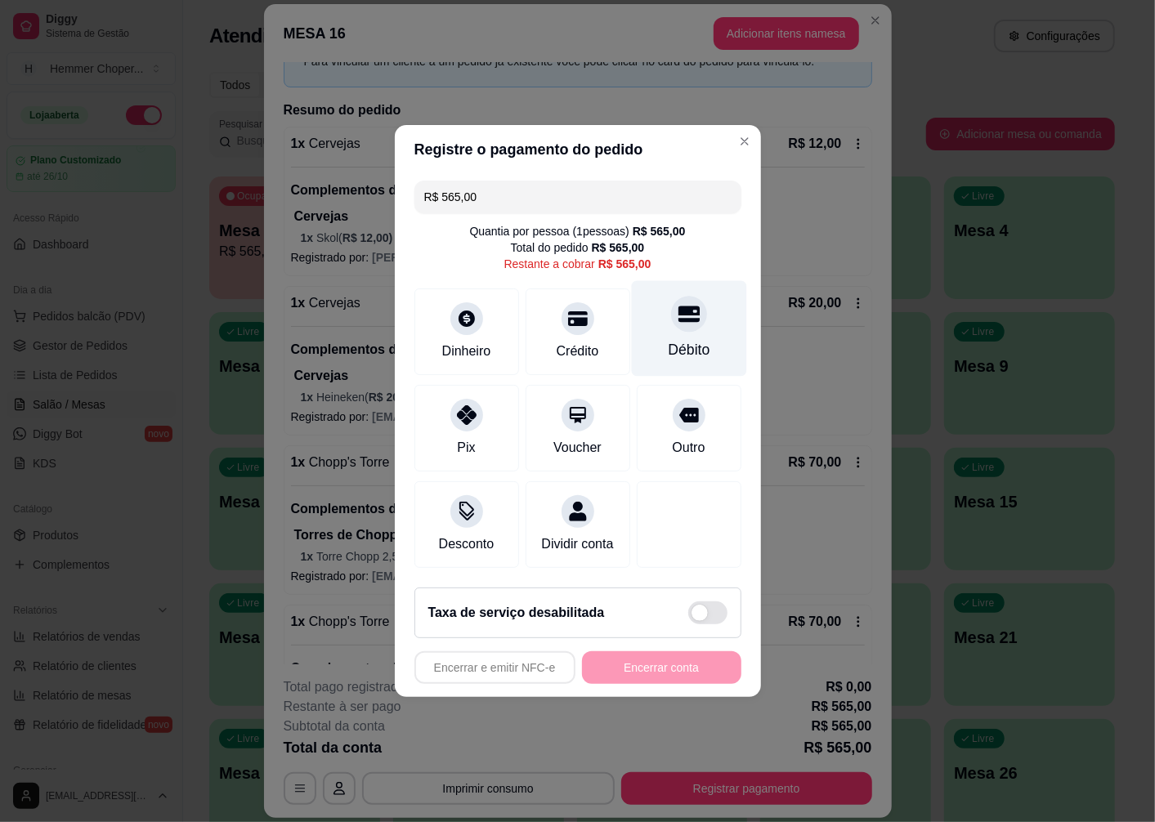
click at [671, 314] on div at bounding box center [689, 314] width 36 height 36
type input "R$ 0,00"
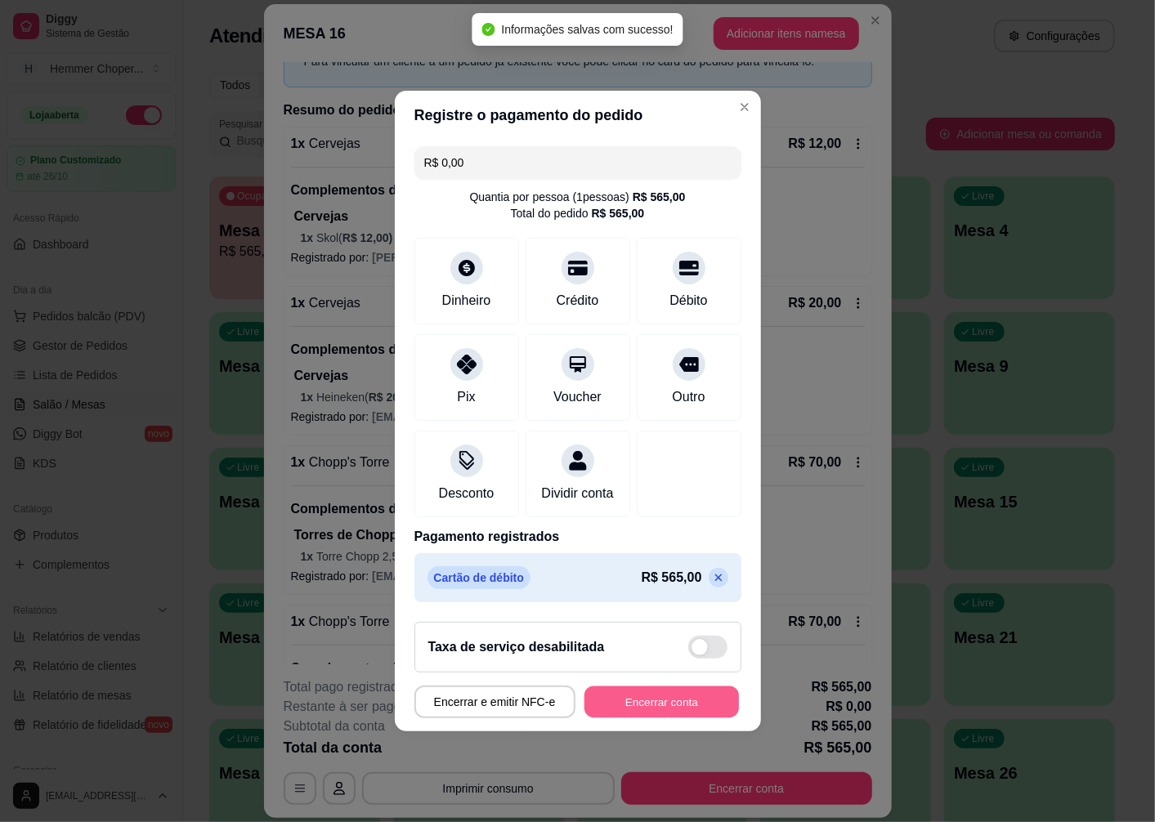
click at [641, 718] on button "Encerrar conta" at bounding box center [662, 703] width 155 height 32
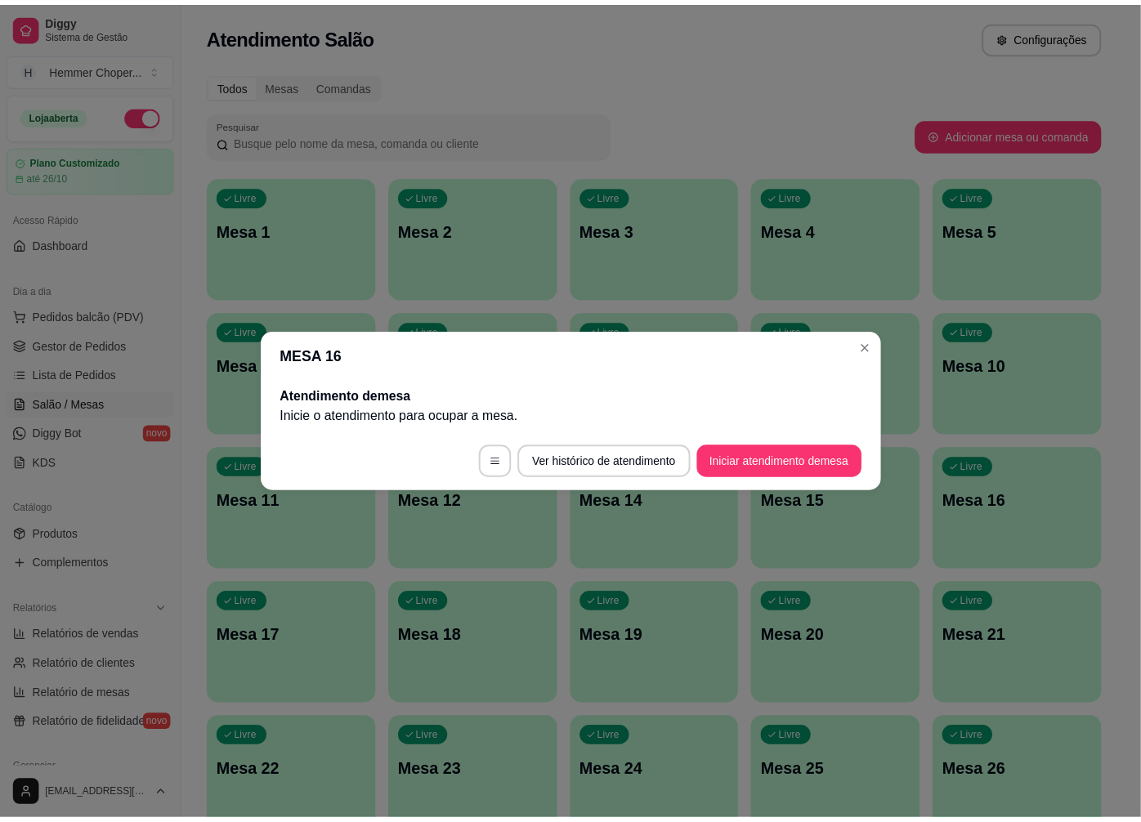
scroll to position [0, 0]
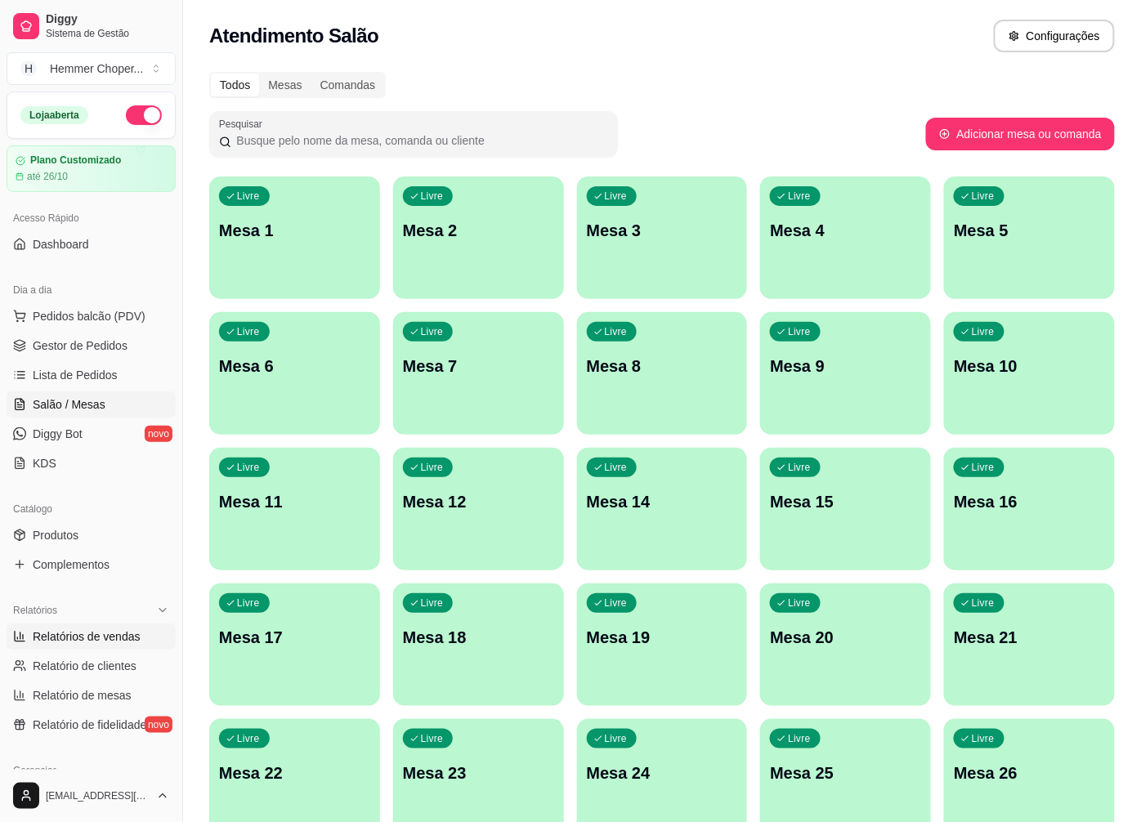
click at [106, 631] on span "Relatórios de vendas" at bounding box center [87, 637] width 108 height 16
select select "ALL"
select select "0"
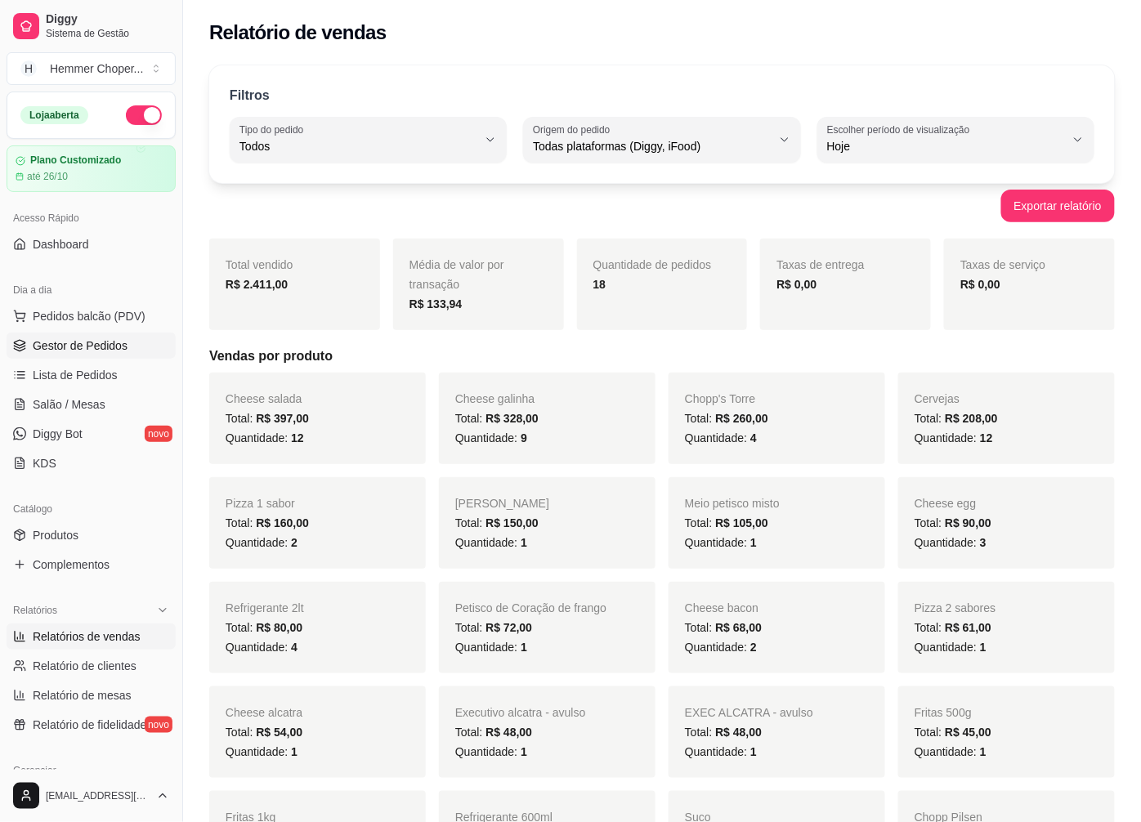
click at [100, 342] on span "Gestor de Pedidos" at bounding box center [80, 346] width 95 height 16
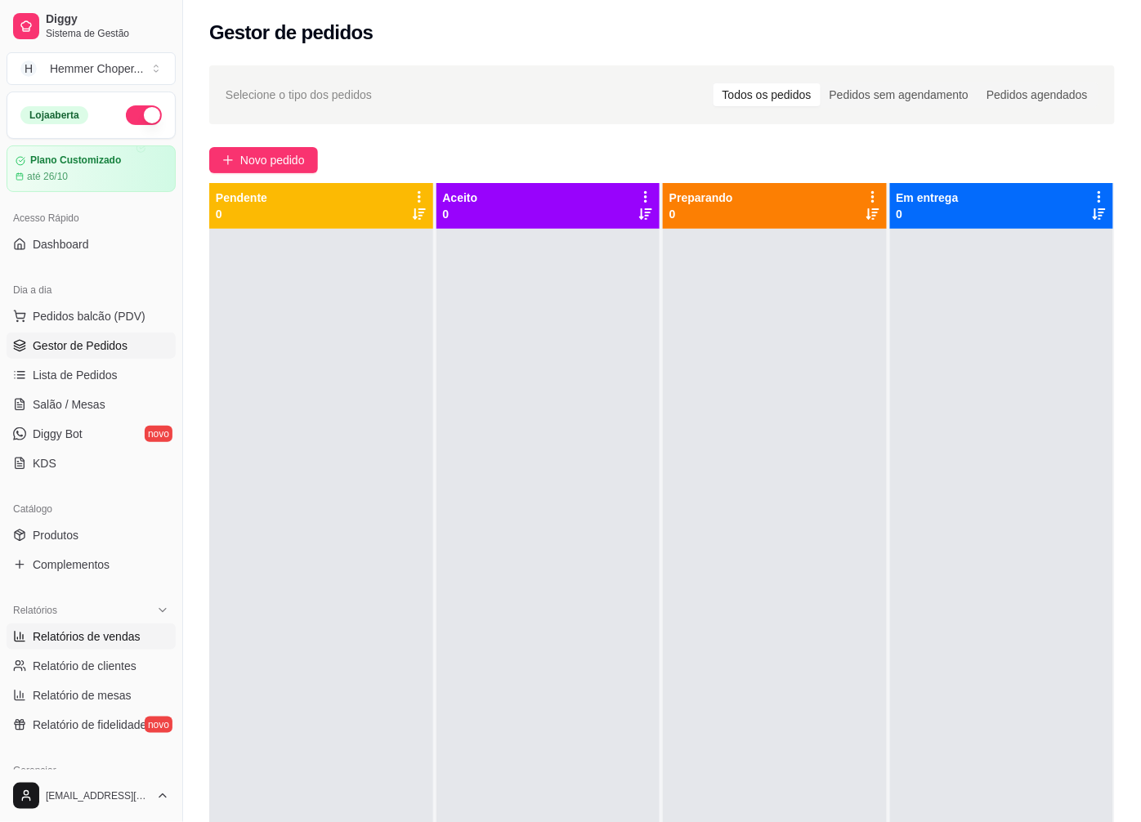
click at [117, 642] on span "Relatórios de vendas" at bounding box center [87, 637] width 108 height 16
select select "ALL"
select select "0"
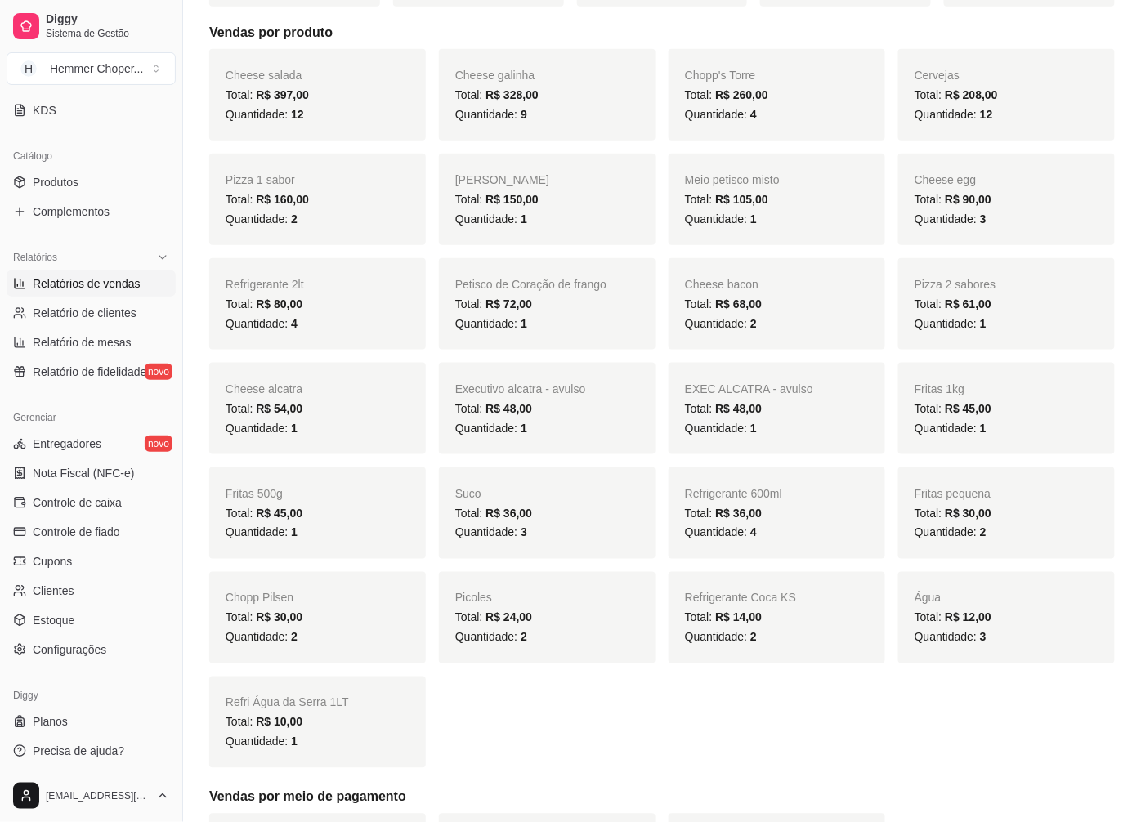
scroll to position [363, 0]
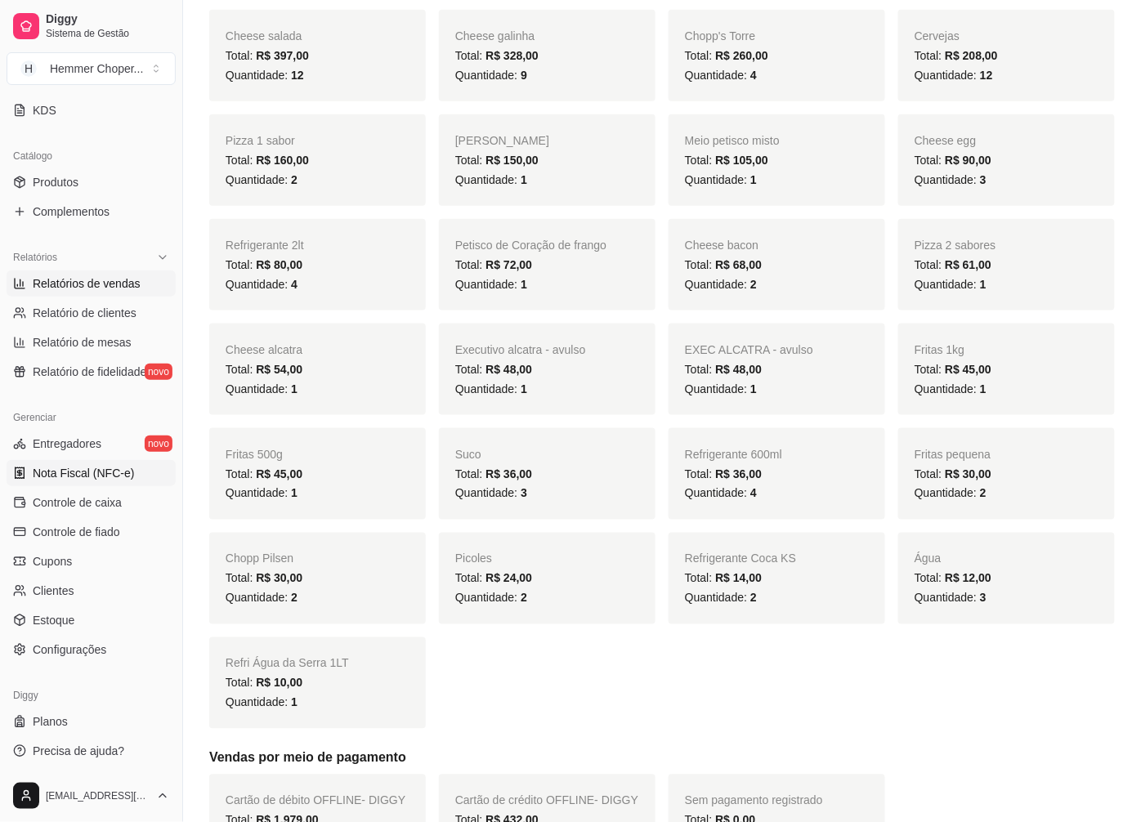
click at [68, 463] on link "Nota Fiscal (NFC-e)" at bounding box center [91, 473] width 169 height 26
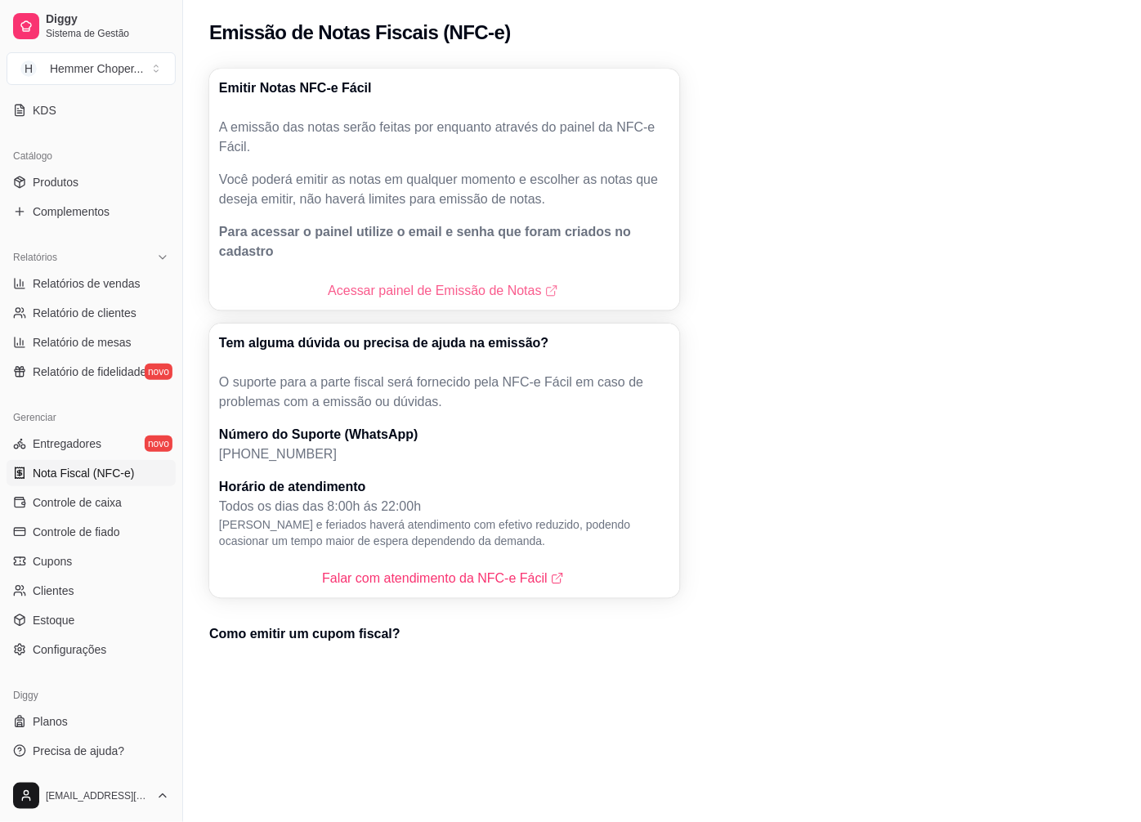
click at [425, 281] on link "Acessar painel de Emissão de Notas" at bounding box center [444, 291] width 233 height 20
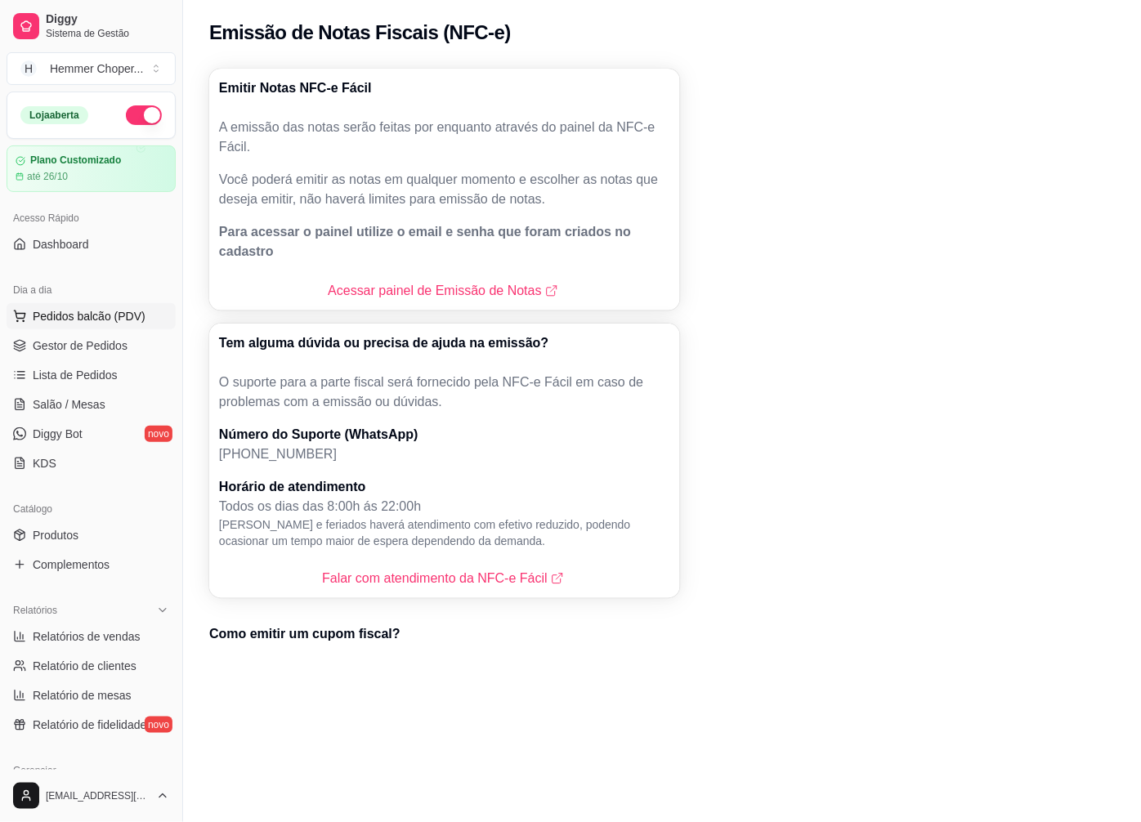
click at [119, 320] on span "Pedidos balcão (PDV)" at bounding box center [89, 316] width 113 height 16
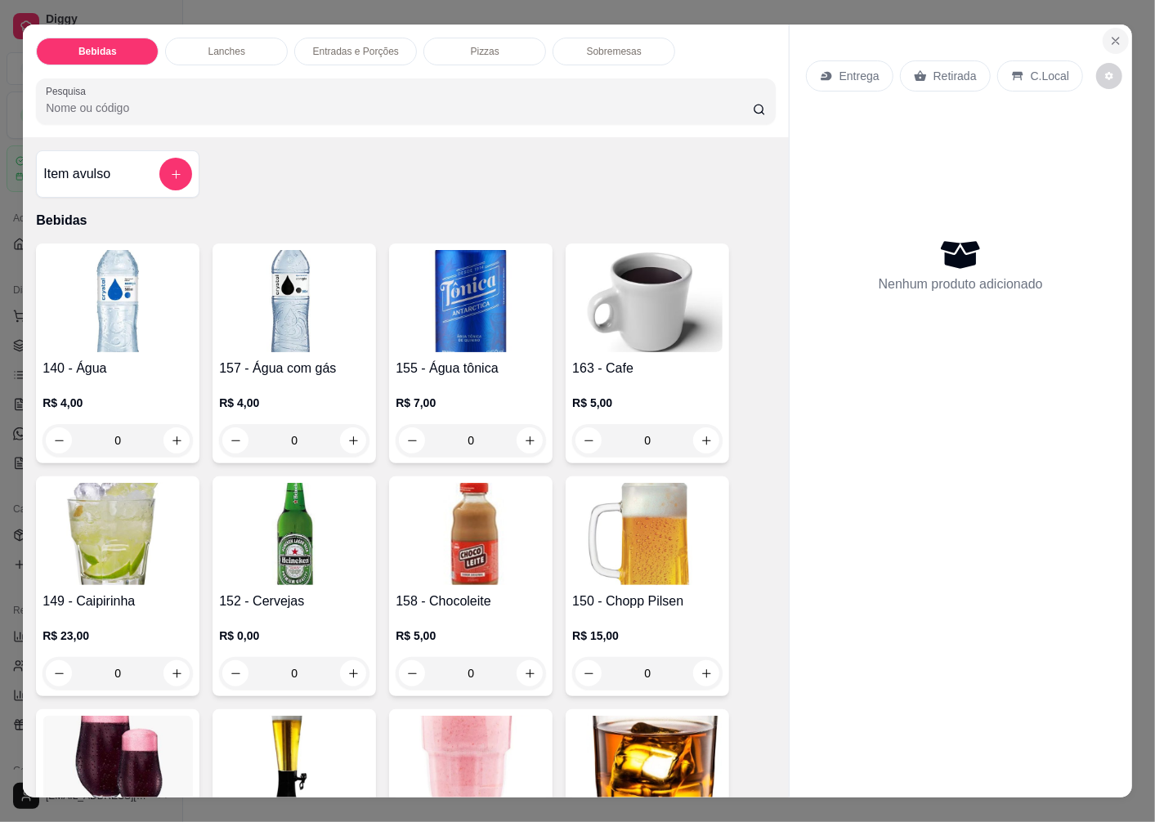
click at [1109, 34] on icon "Close" at bounding box center [1115, 40] width 13 height 13
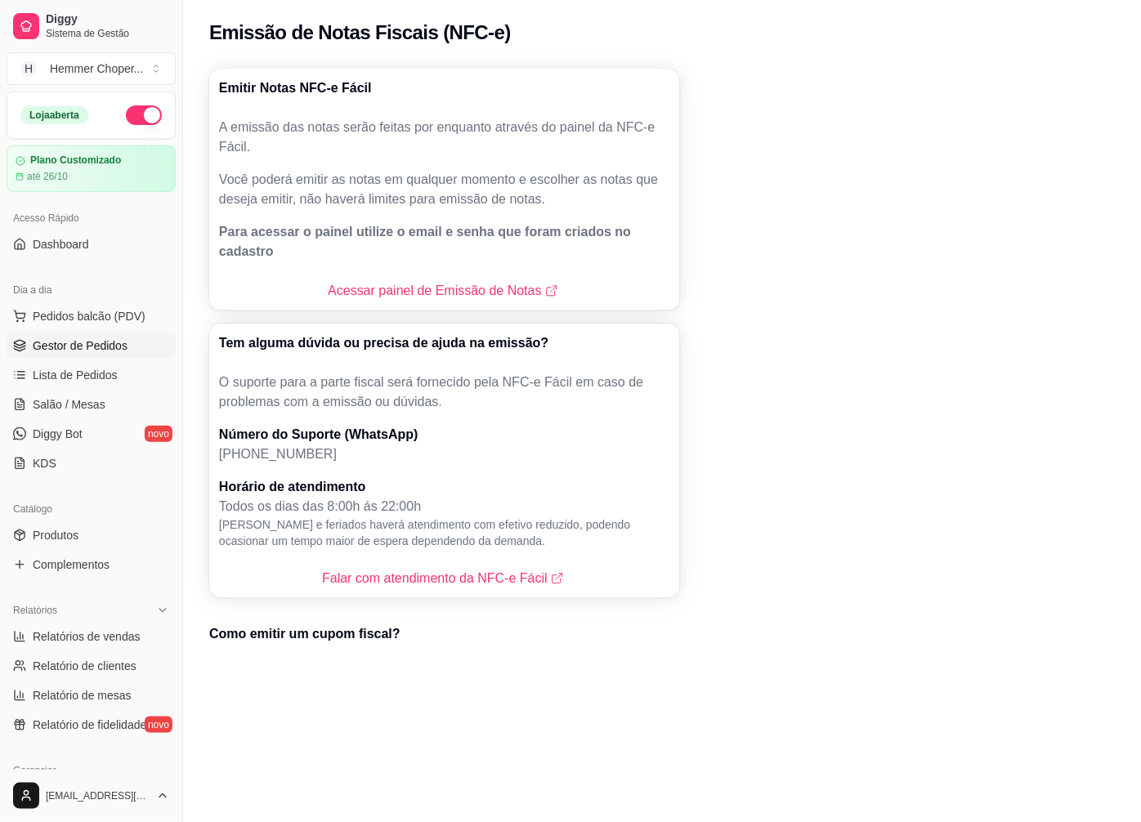
click at [87, 347] on span "Gestor de Pedidos" at bounding box center [80, 346] width 95 height 16
